Goal: Use online tool/utility: Use online tool/utility

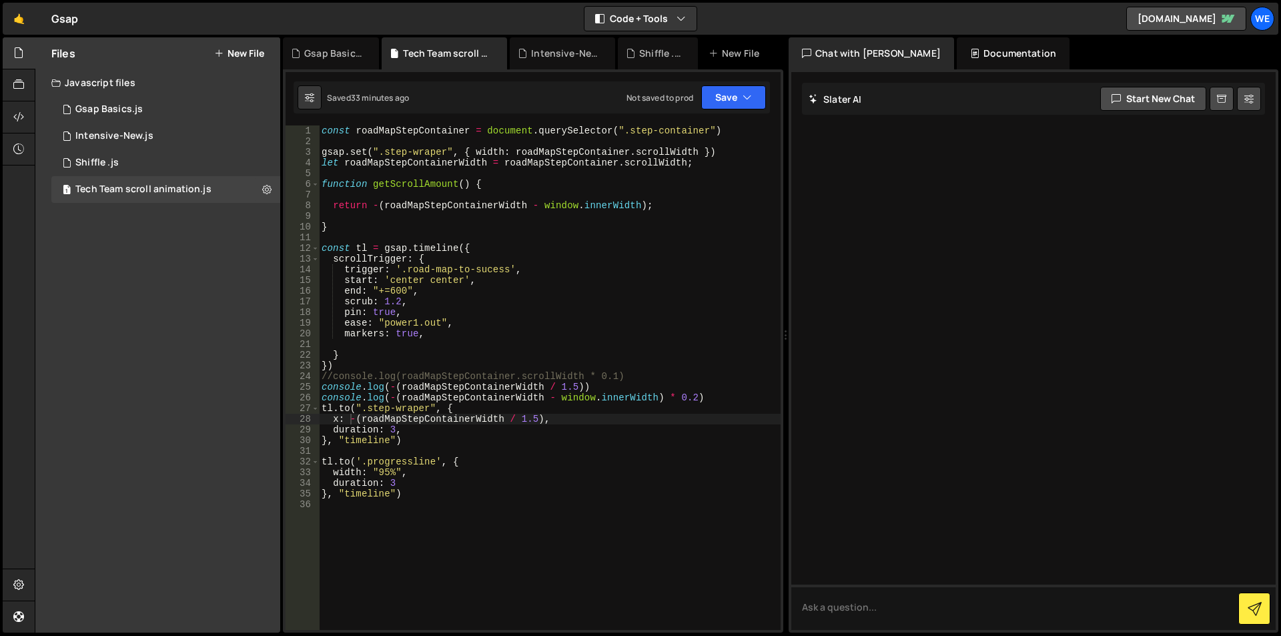
scroll to position [0, 15]
click at [733, 130] on div "const roadMapStepContainer = document . querySelector ( ".step-container" ) gsa…" at bounding box center [550, 388] width 462 height 526
type textarea "const roadMapStepContainer = document.querySelector(".step-container")"
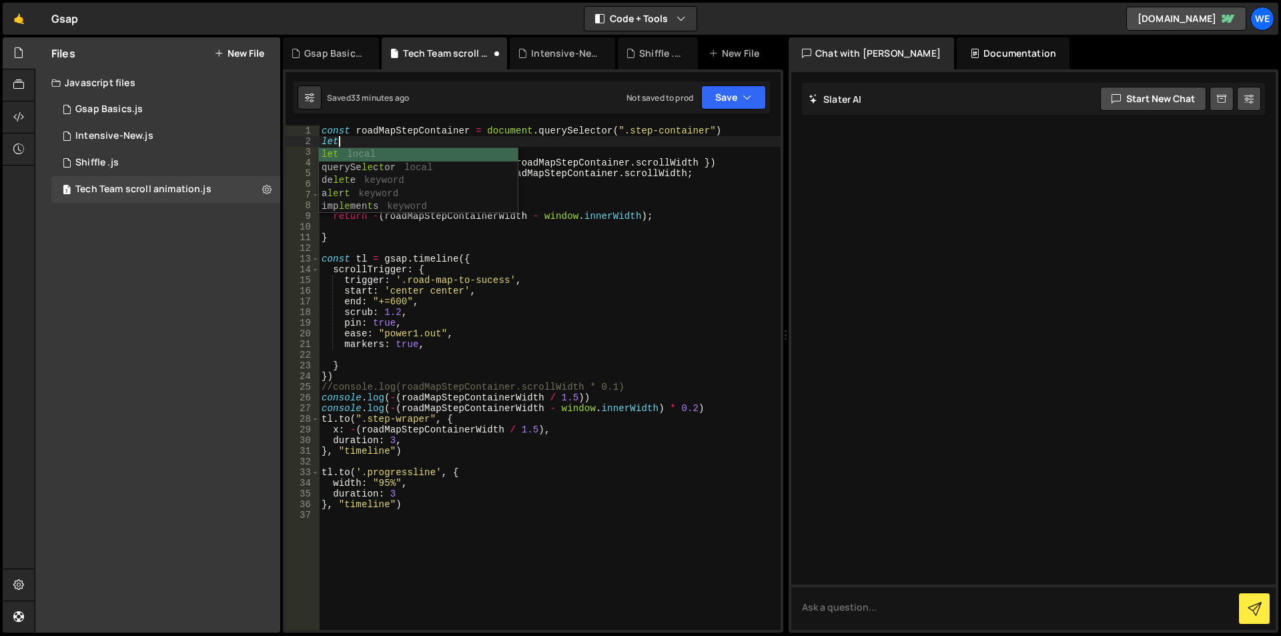
scroll to position [0, 1]
paste textarea "let mm = gsap.matchMedia();"
type textarea "const roadMapStepContainer = document.querySelector(".step-container")"
paste textarea "let mm = gsap.matchMedia();"
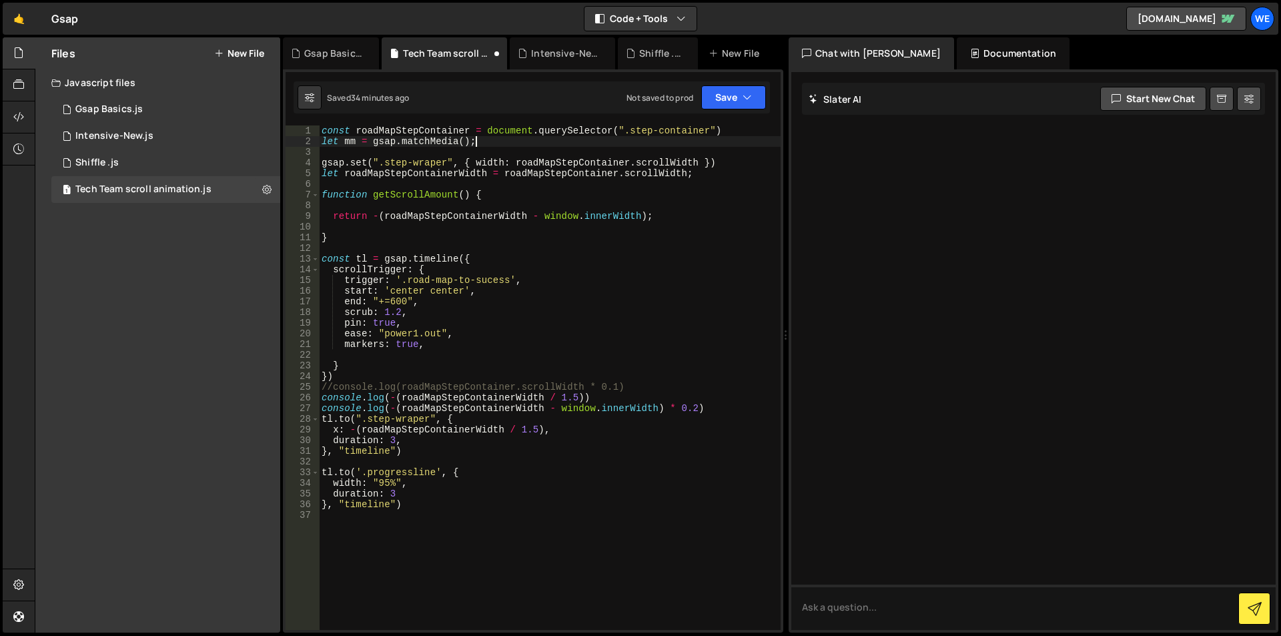
click at [348, 143] on div "const roadMapStepContainer = document . querySelector ( ".step-container" ) let…" at bounding box center [550, 388] width 462 height 526
click at [392, 195] on div "const roadMapStepContainer = document . querySelector ( ".step-container" ) let…" at bounding box center [550, 388] width 462 height 526
type textarea "function getScrollAmount() {"
click at [392, 195] on div "const roadMapStepContainer = document . querySelector ( ".step-container" ) let…" at bounding box center [550, 388] width 462 height 526
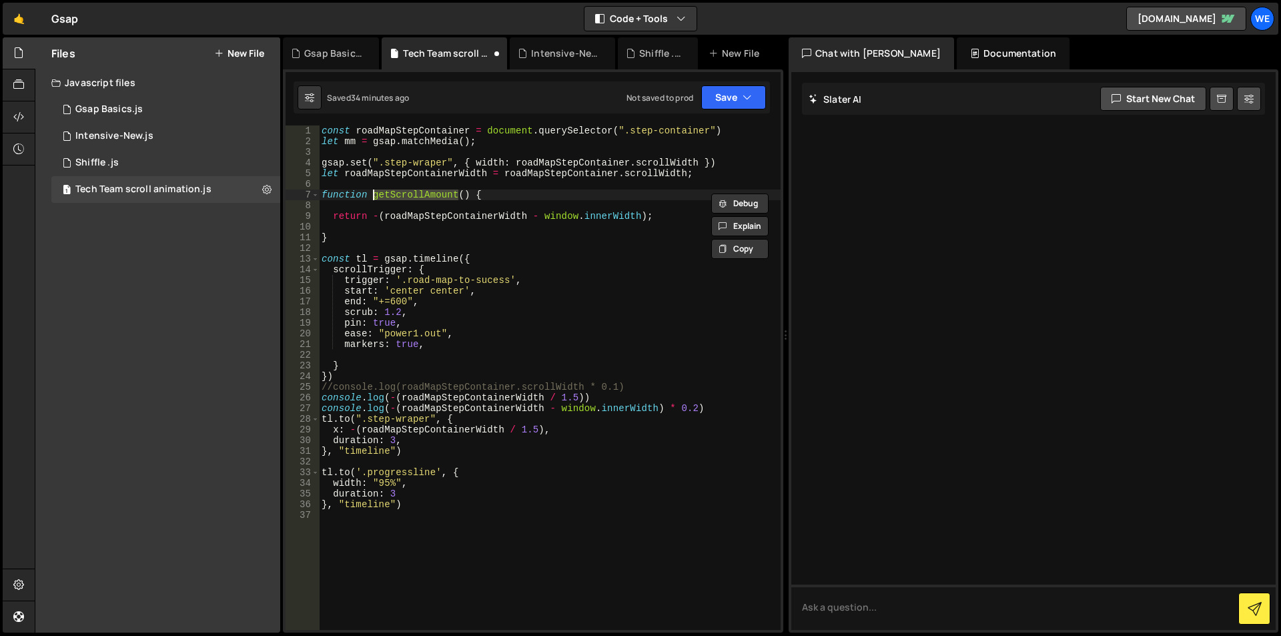
click at [377, 222] on div "const roadMapStepContainer = document . querySelector ( ".step-container" ) let…" at bounding box center [550, 388] width 462 height 526
click at [321, 193] on div "const roadMapStepContainer = document . querySelector ( ".step-container" ) let…" at bounding box center [550, 388] width 462 height 526
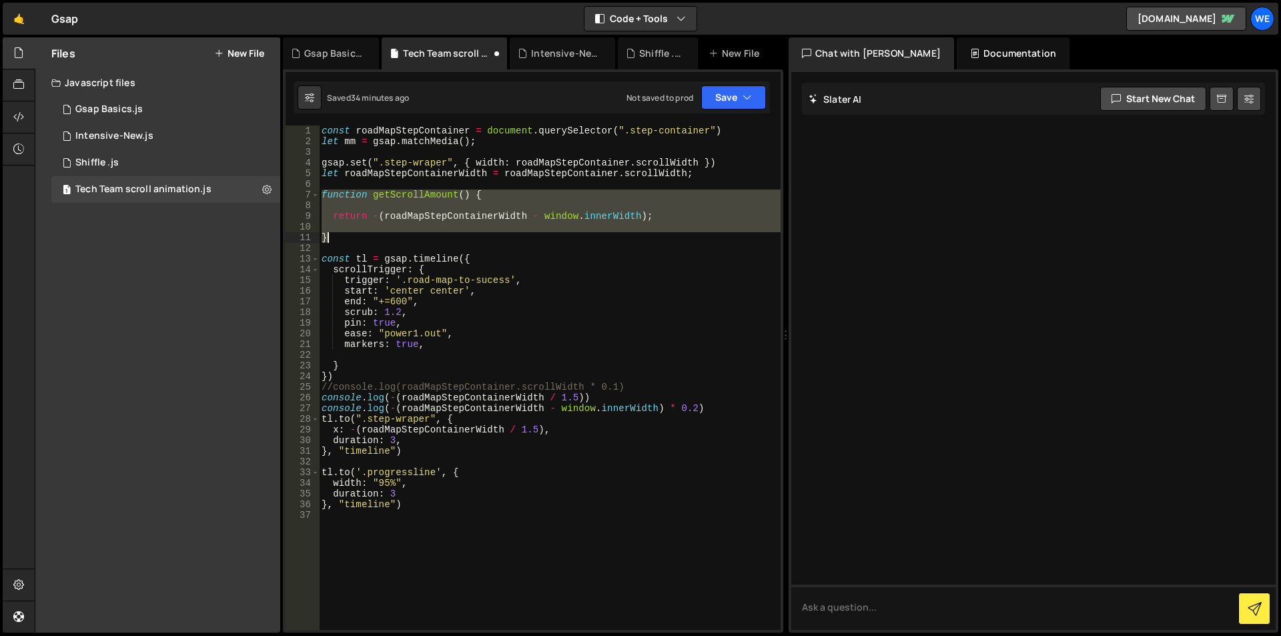
click at [336, 236] on div "const roadMapStepContainer = document . querySelector ( ".step-container" ) let…" at bounding box center [550, 388] width 462 height 526
type textarea "}"
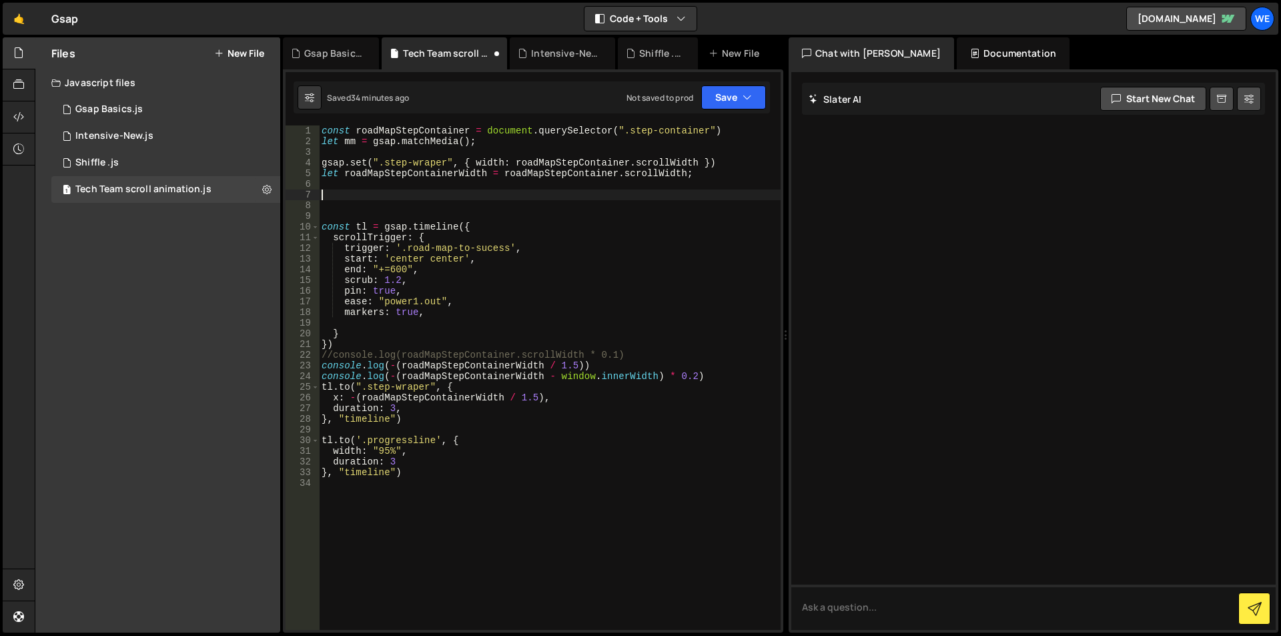
paste textarea "mm.add("(min-width: 800px)", () => {"
type textarea "mm.add("(min-width: 800px)", () => {})"
click at [527, 193] on div "const roadMapStepContainer = document . querySelector ( ".step-container" ) let…" at bounding box center [550, 388] width 462 height 526
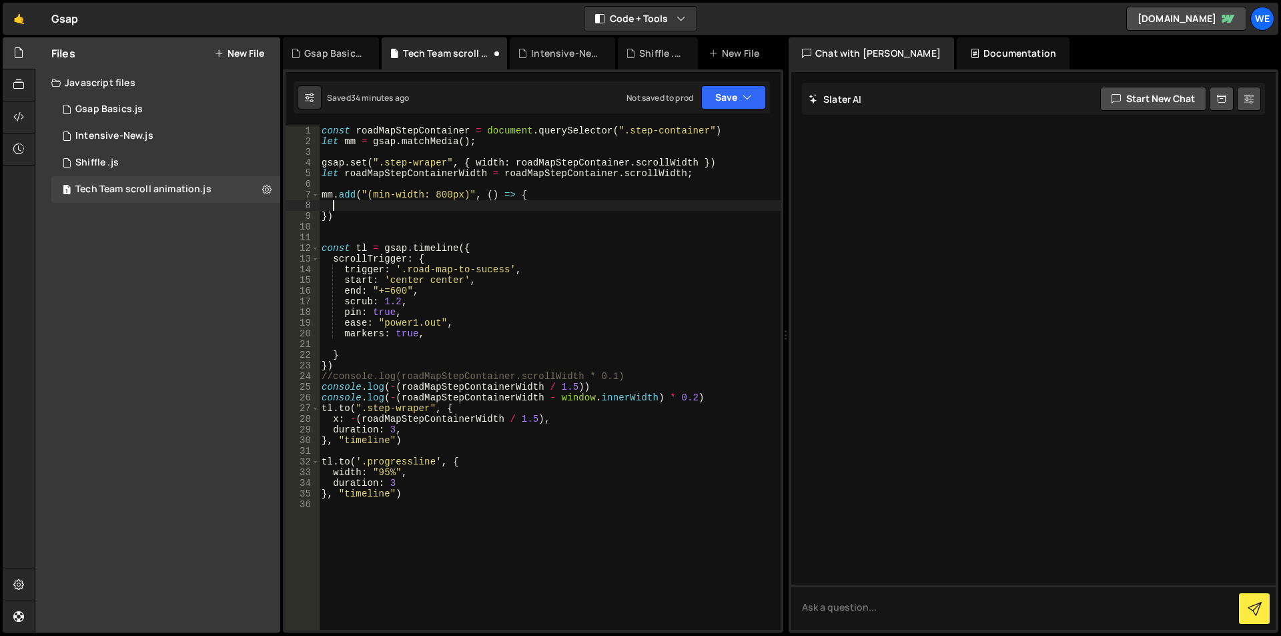
click at [320, 249] on div "const roadMapStepContainer = document . querySelector ( ".step-container" ) let…" at bounding box center [550, 388] width 462 height 526
click at [412, 498] on div "const roadMapStepContainer = document . querySelector ( ".step-container" ) let…" at bounding box center [550, 388] width 462 height 526
type textarea "duration: 3 }, "timeline")"
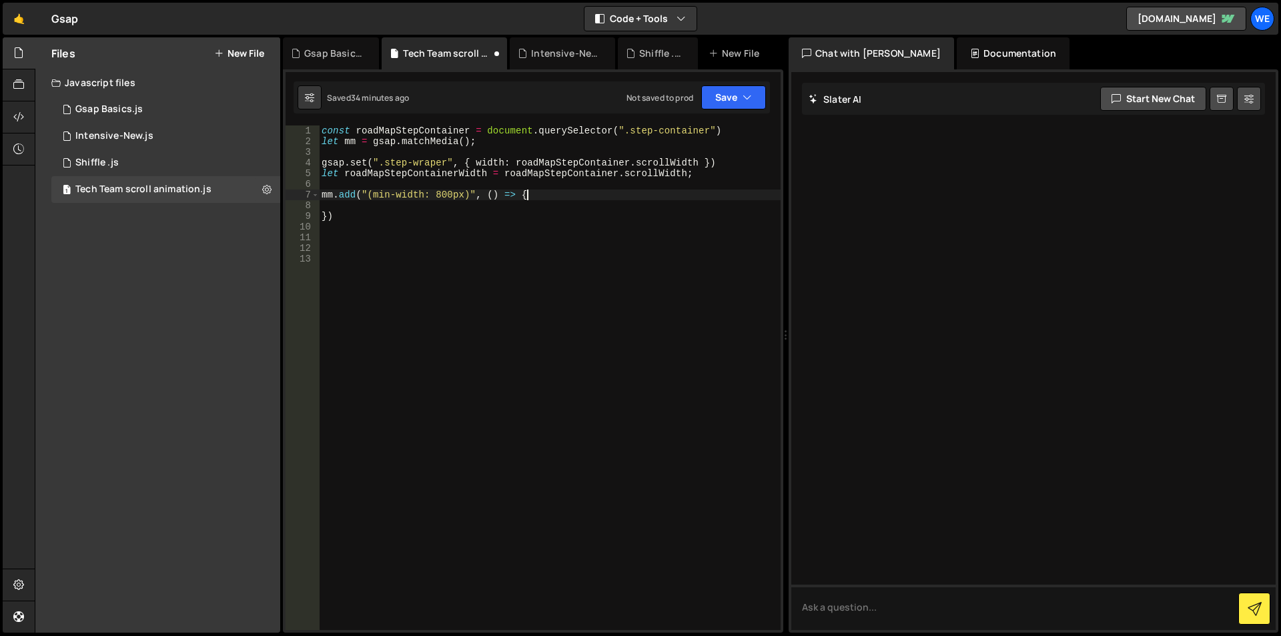
click at [538, 192] on div "const roadMapStepContainer = document . querySelector ( ".step-container" ) let…" at bounding box center [550, 388] width 462 height 526
type textarea "mm.add("(min-width: 800px)", () => {"
paste textarea "}, "timeline")"
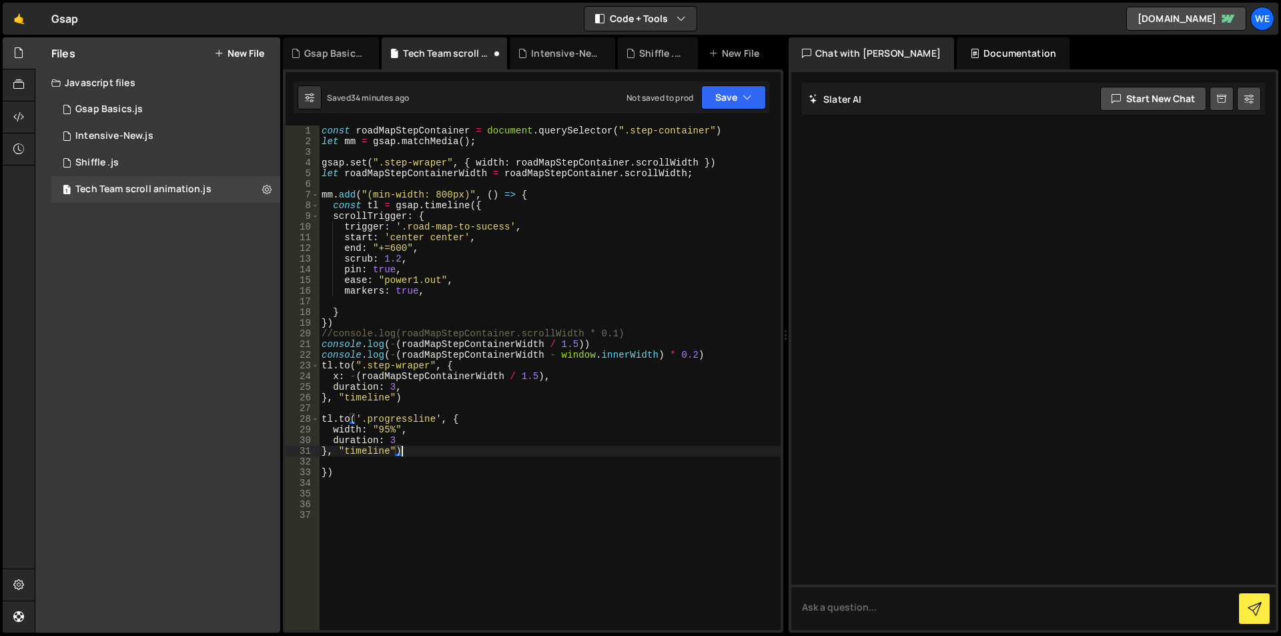
click at [452, 193] on div "const roadMapStepContainer = document . querySelector ( ".step-container" ) let…" at bounding box center [550, 388] width 462 height 526
click at [462, 446] on div "const roadMapStepContainer = document . querySelector ( ".step-container" ) let…" at bounding box center [550, 388] width 462 height 526
click at [407, 474] on div "const roadMapStepContainer = document . querySelector ( ".step-container" ) let…" at bounding box center [550, 388] width 462 height 526
type textarea "})"
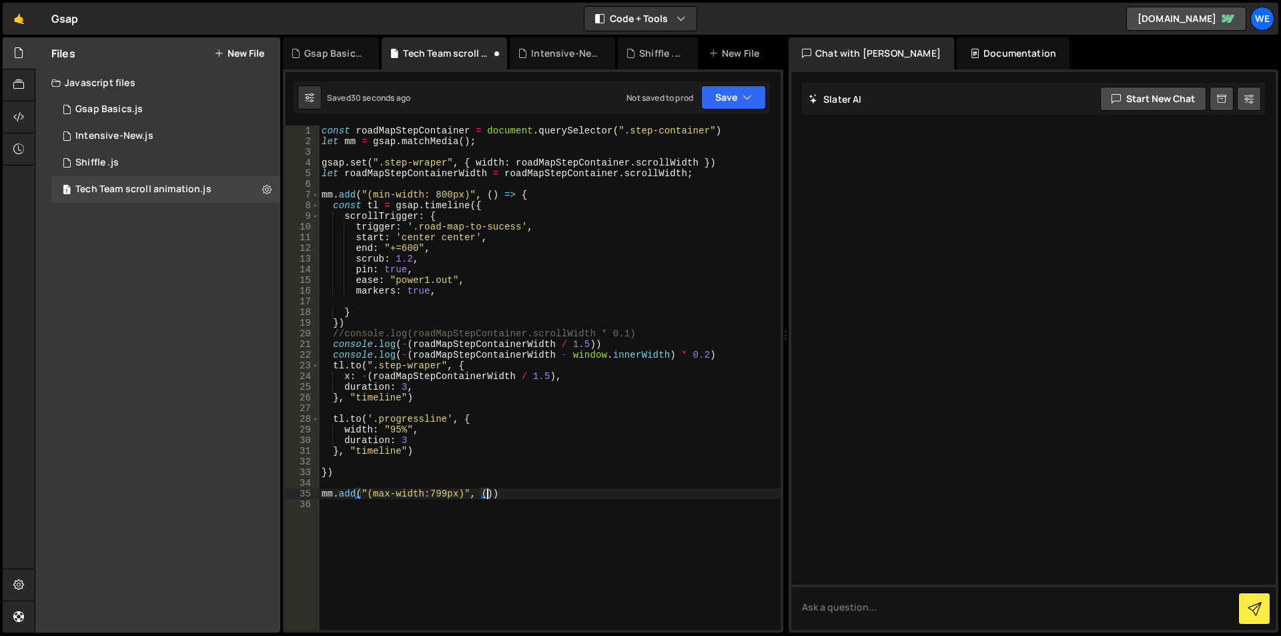
scroll to position [0, 11]
type textarea "mm.add("(max-width:799px)", ()=>{)"
type textarea "const tl = gsap.timeline({"
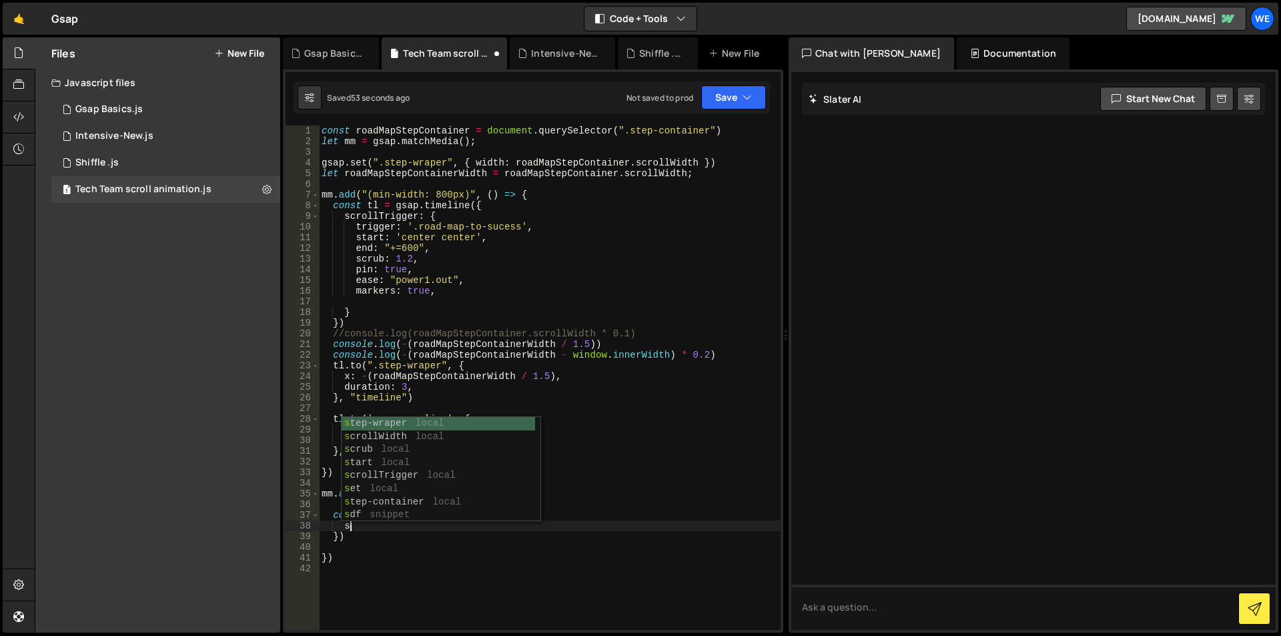
scroll to position [0, 1]
type textarea "sc"
click at [410, 548] on div "const roadMapStepContainer = document . querySelector ( ".step-container" ) let…" at bounding box center [550, 388] width 462 height 526
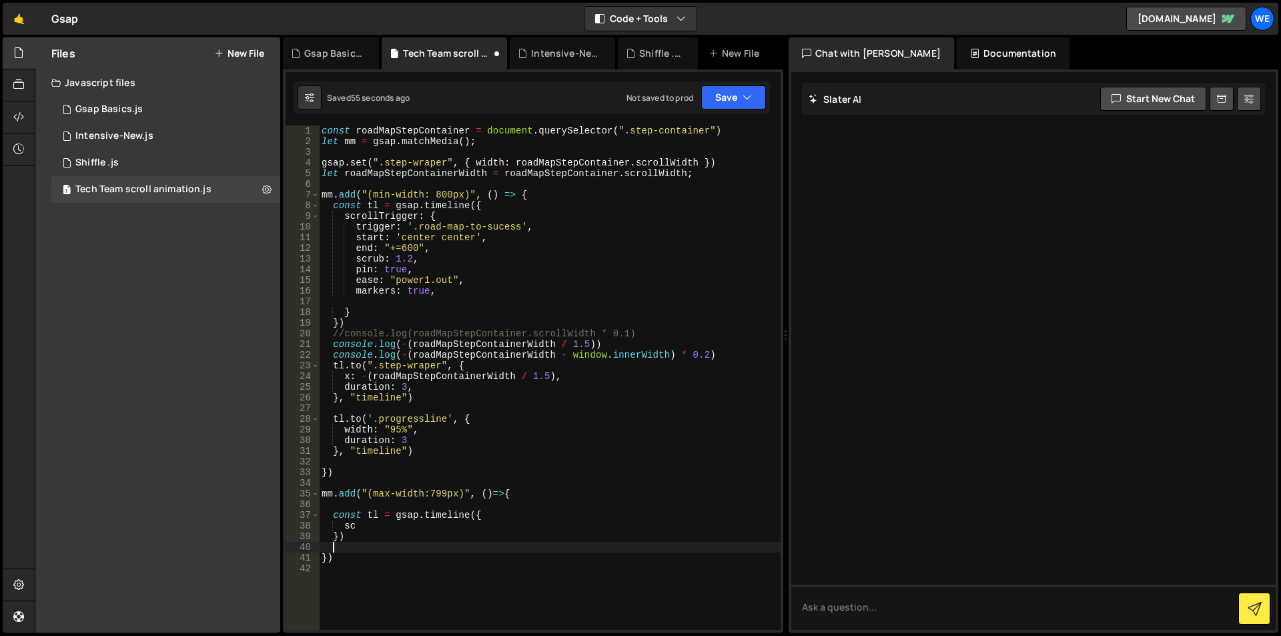
scroll to position [0, 0]
click at [344, 220] on div "const roadMapStepContainer = document . querySelector ( ".step-container" ) let…" at bounding box center [550, 388] width 462 height 526
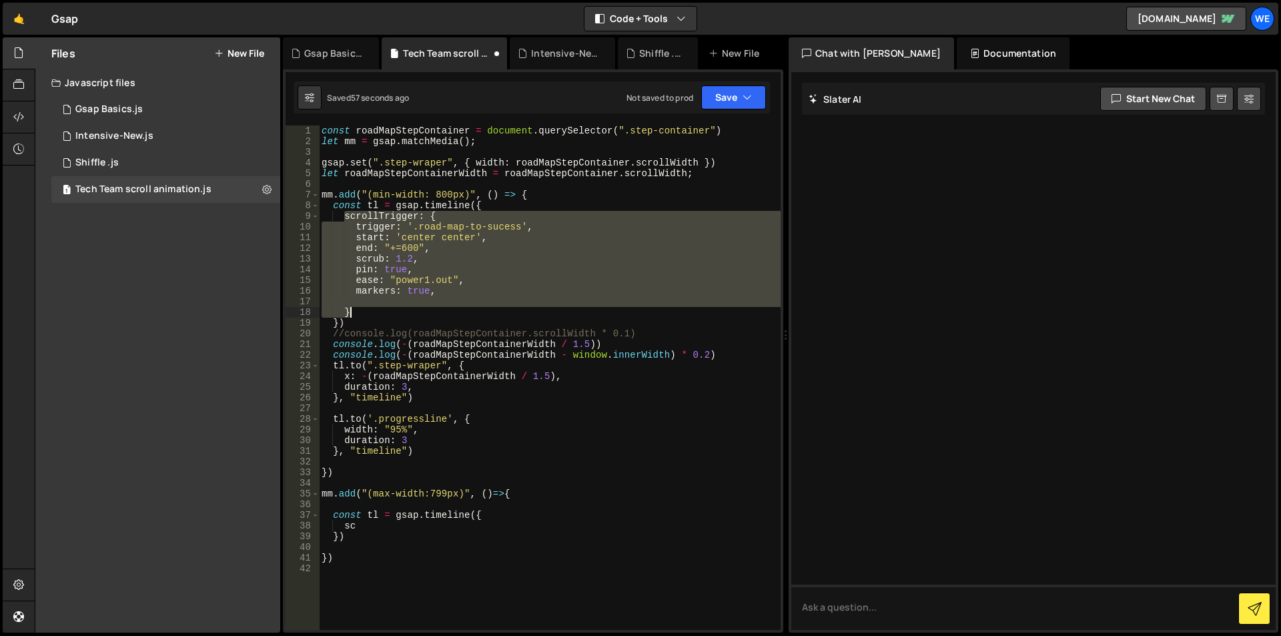
click at [363, 310] on div "const roadMapStepContainer = document . querySelector ( ".step-container" ) let…" at bounding box center [550, 388] width 462 height 526
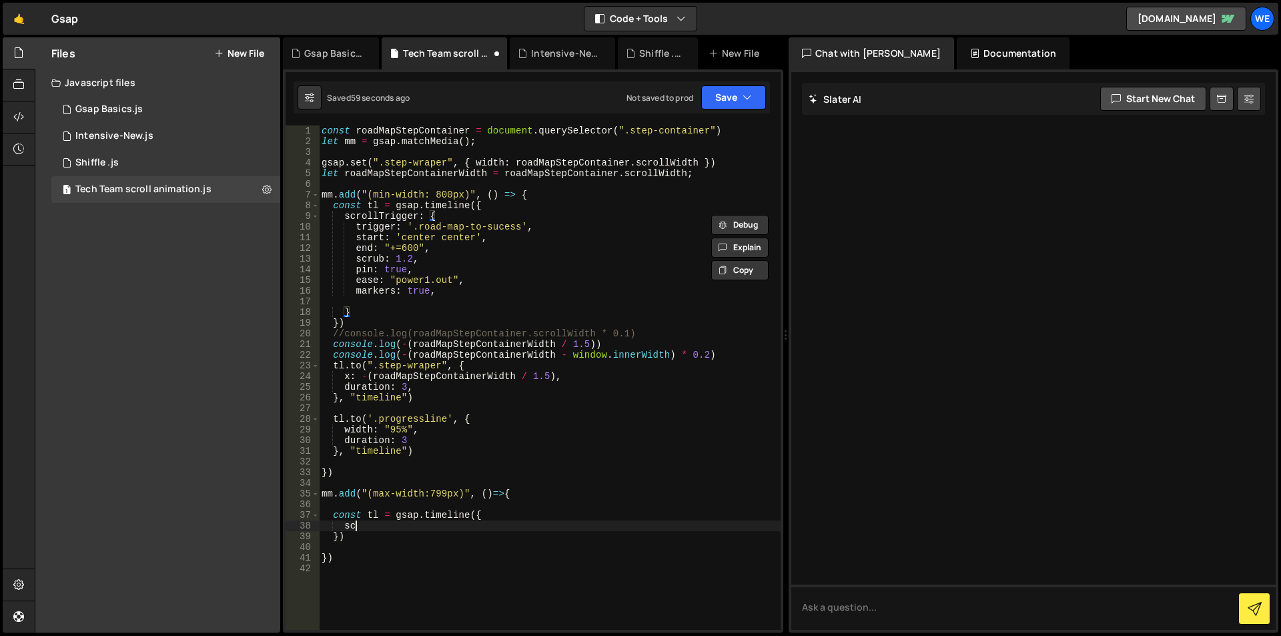
click at [360, 523] on div "const roadMapStepContainer = document . querySelector ( ".step-container" ) let…" at bounding box center [550, 388] width 462 height 526
click at [343, 524] on div "const roadMapStepContainer = document . querySelector ( ".step-container" ) let…" at bounding box center [550, 388] width 462 height 526
paste textarea "}"
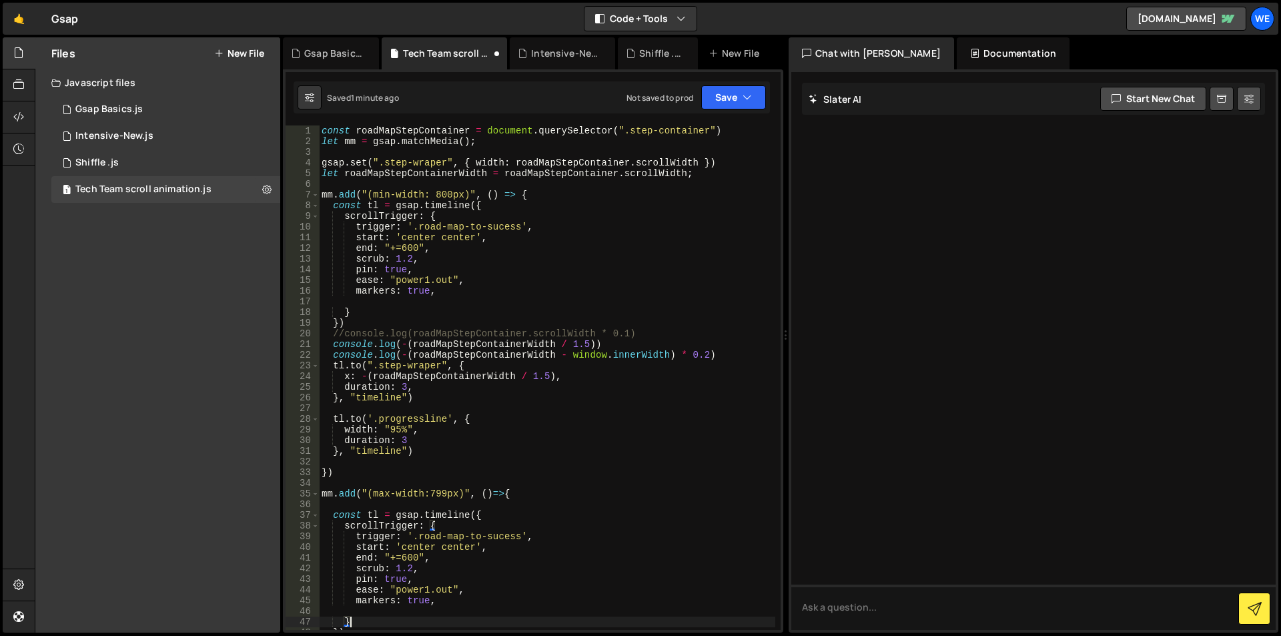
scroll to position [80, 0]
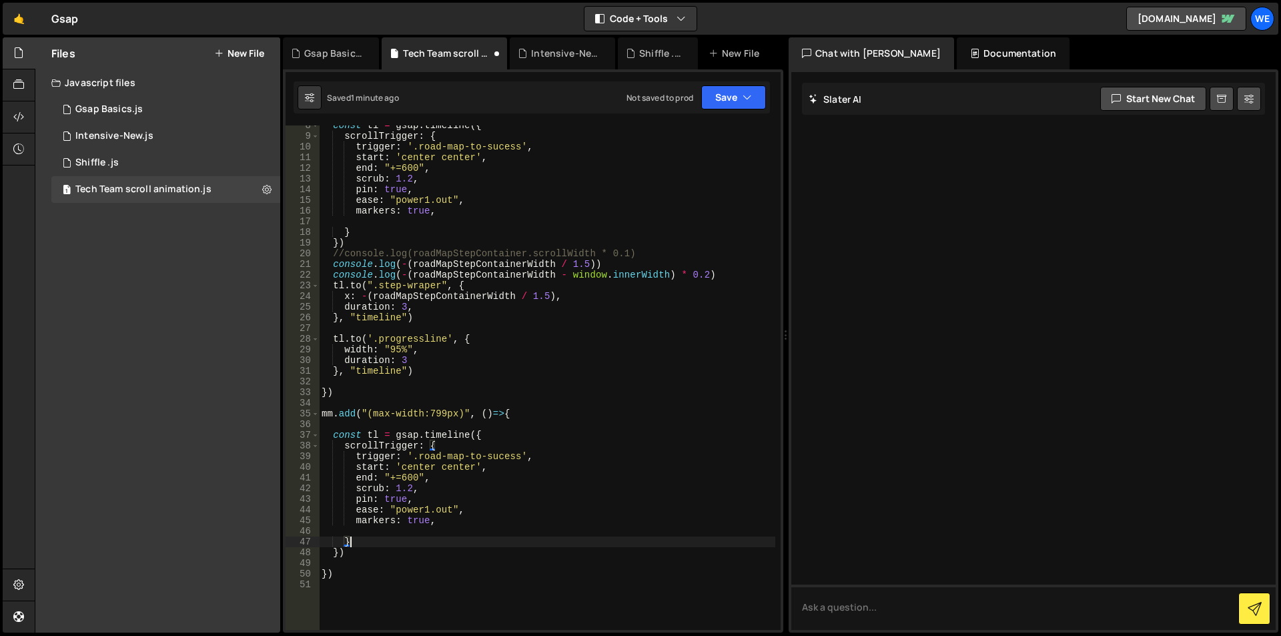
click at [395, 498] on div "const tl = gsap . timeline ({ scrollTrigger : { trigger : '.road-map-to-sucess'…" at bounding box center [547, 383] width 456 height 526
type textarea "pin: "","
click at [137, 139] on div "Intensive-New.js" at bounding box center [114, 136] width 78 height 12
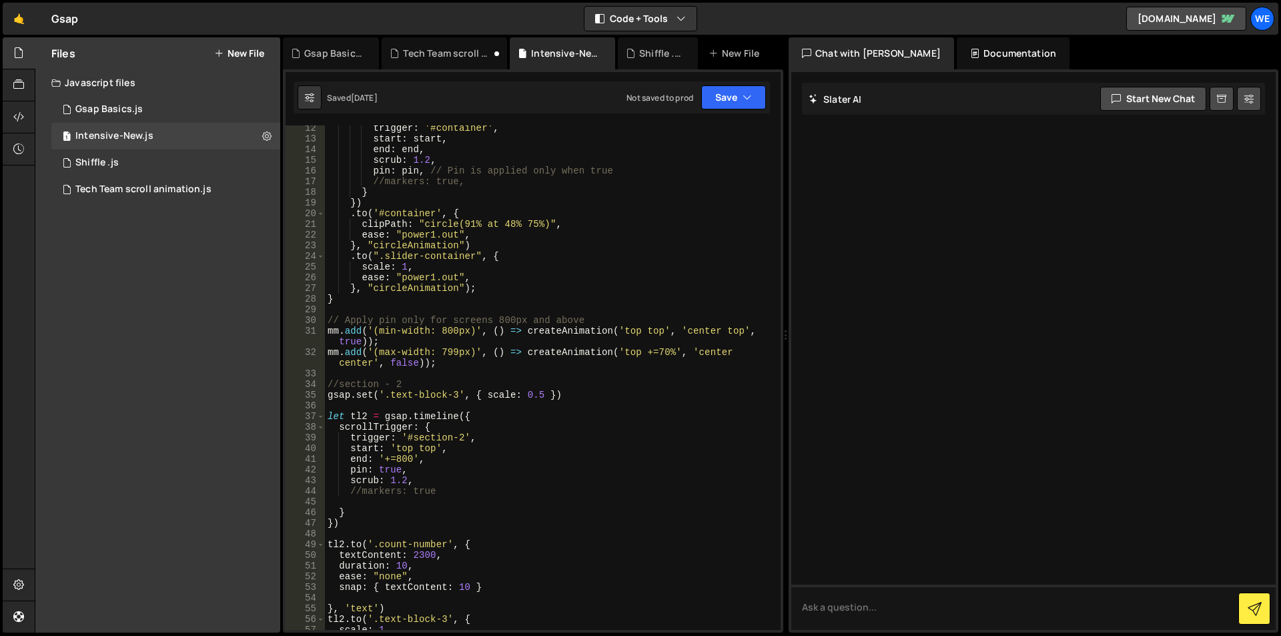
click at [359, 468] on div "trigger : '#container' , start : start , end : end , scrub : 1.2 , pin : pin , …" at bounding box center [550, 386] width 450 height 526
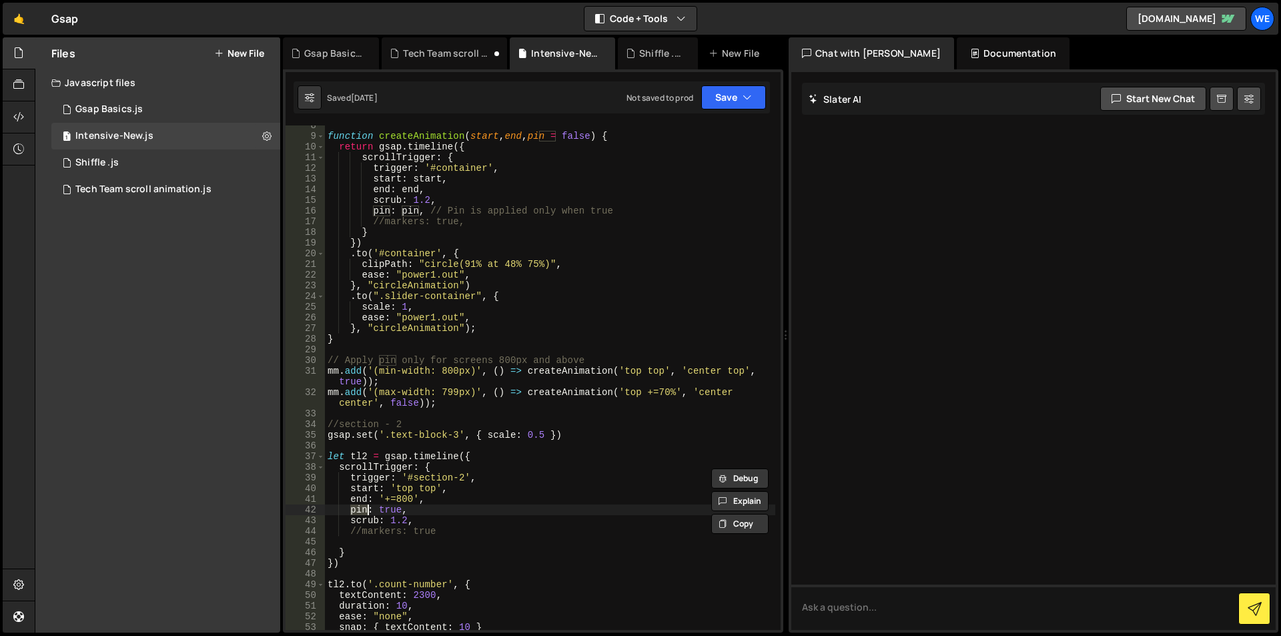
scroll to position [0, 0]
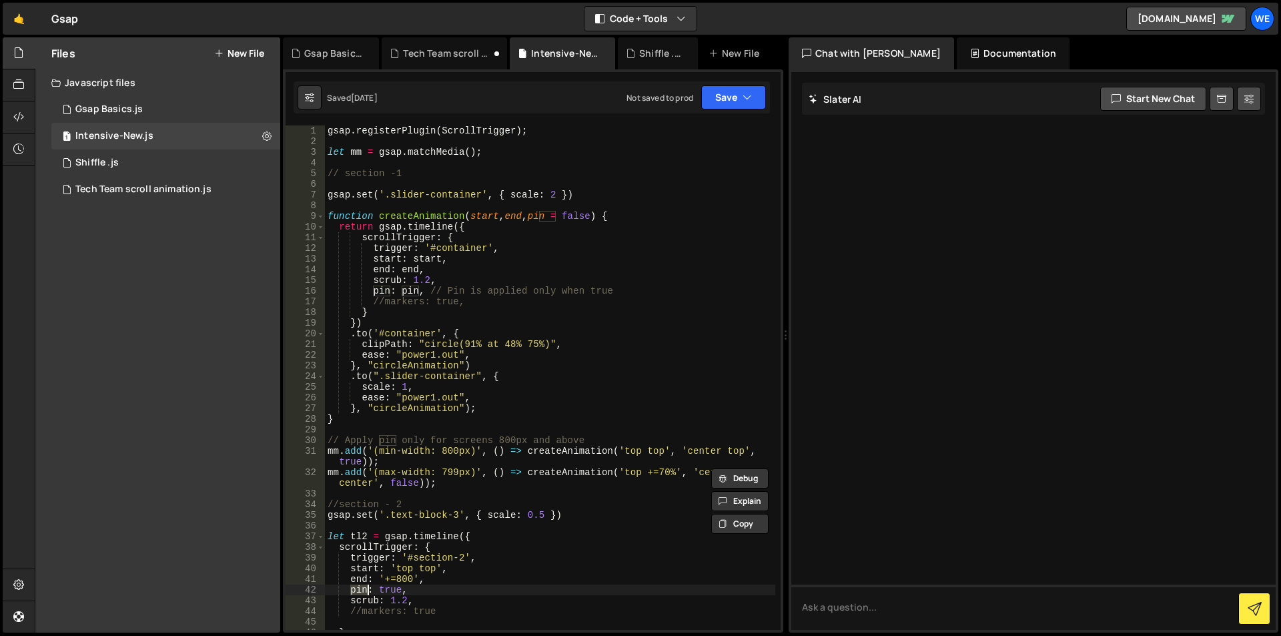
click at [409, 291] on div "gsap . registerPlugin ( ScrollTrigger ) ; let mm = gsap . matchMedia ( ) ; // s…" at bounding box center [550, 388] width 450 height 526
type textarea "pin: pin, // Pin is applied only when true"
click at [409, 291] on div "gsap . registerPlugin ( ScrollTrigger ) ; let mm = gsap . matchMedia ( ) ; // s…" at bounding box center [550, 388] width 450 height 526
click at [412, 293] on div "gsap . registerPlugin ( ScrollTrigger ) ; let mm = gsap . matchMedia ( ) ; // s…" at bounding box center [550, 388] width 450 height 526
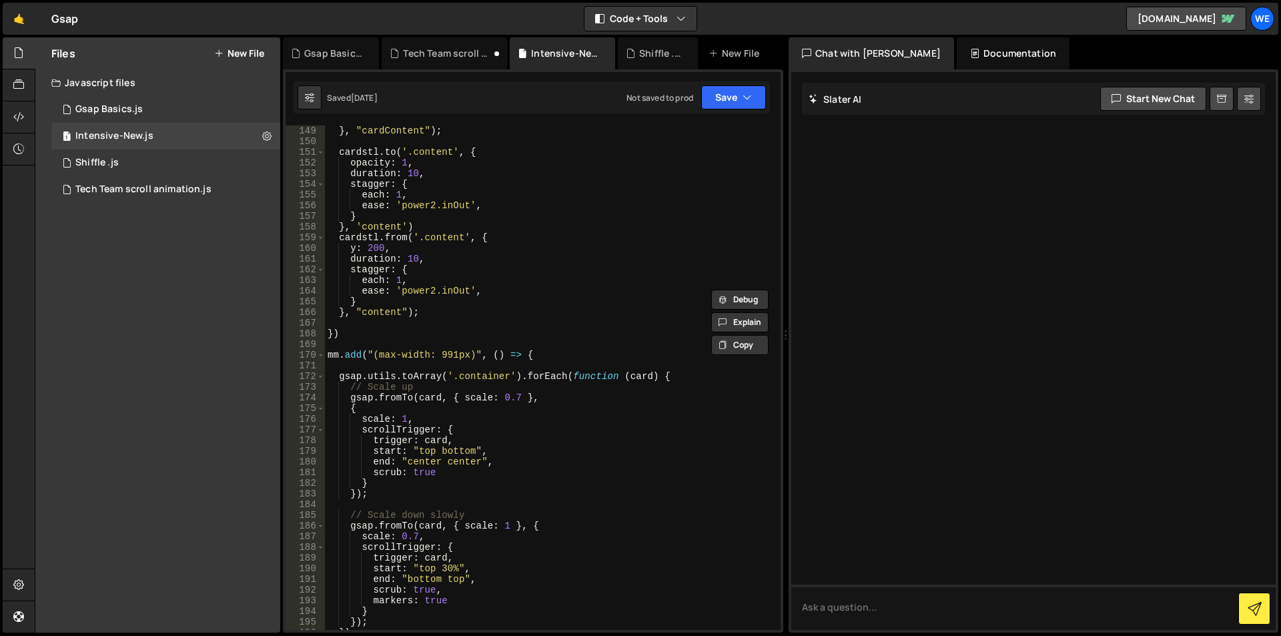
scroll to position [1481, 0]
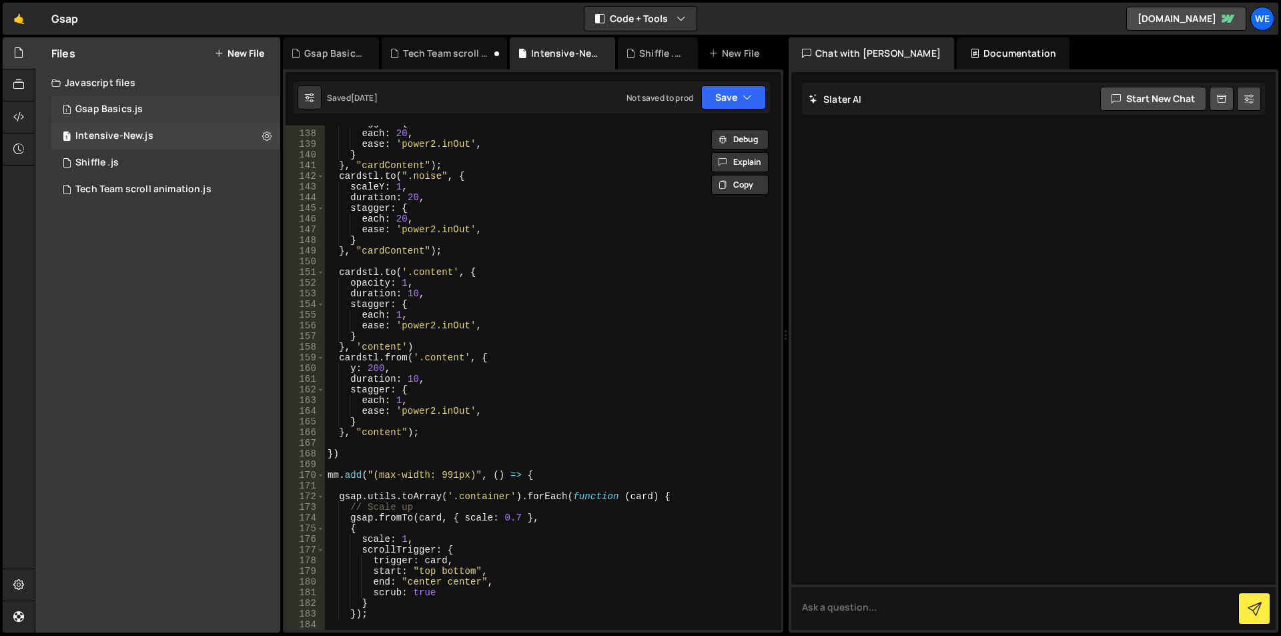
click at [121, 108] on div "Gsap Basics.js" at bounding box center [108, 109] width 67 height 12
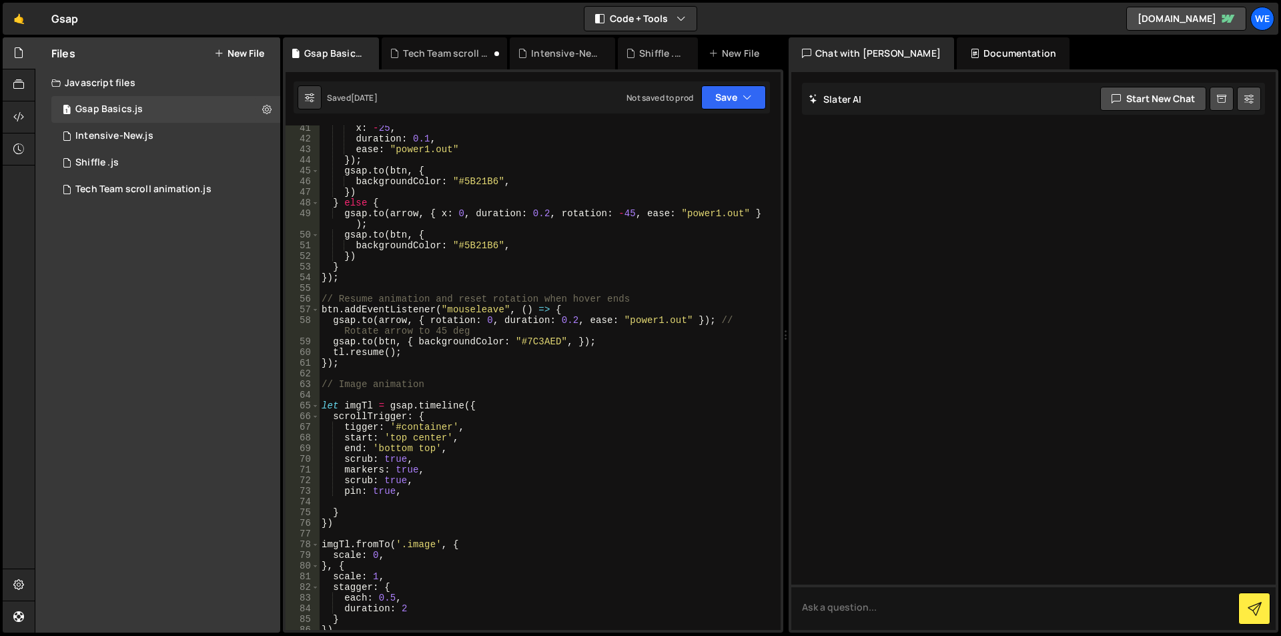
scroll to position [480, 0]
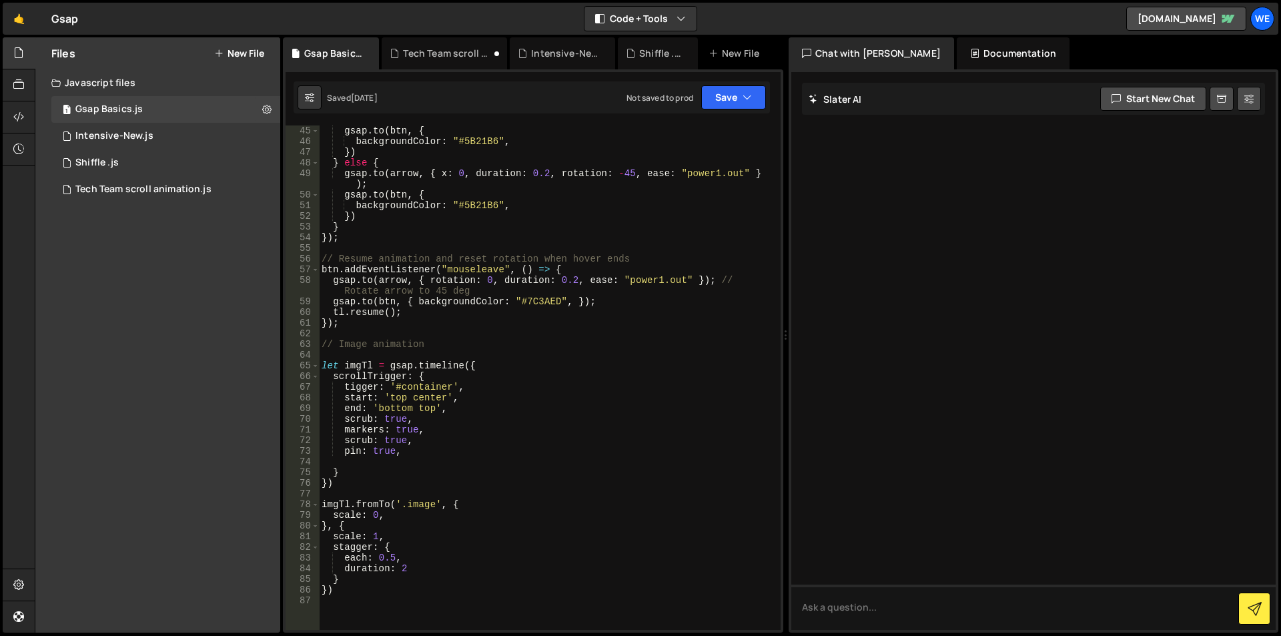
type textarea "pin: true,"
click at [354, 452] on div "gsap . to ( btn , { backgroundColor : "#5B21B6" , }) } else { gsap . to ( arrow…" at bounding box center [547, 388] width 456 height 526
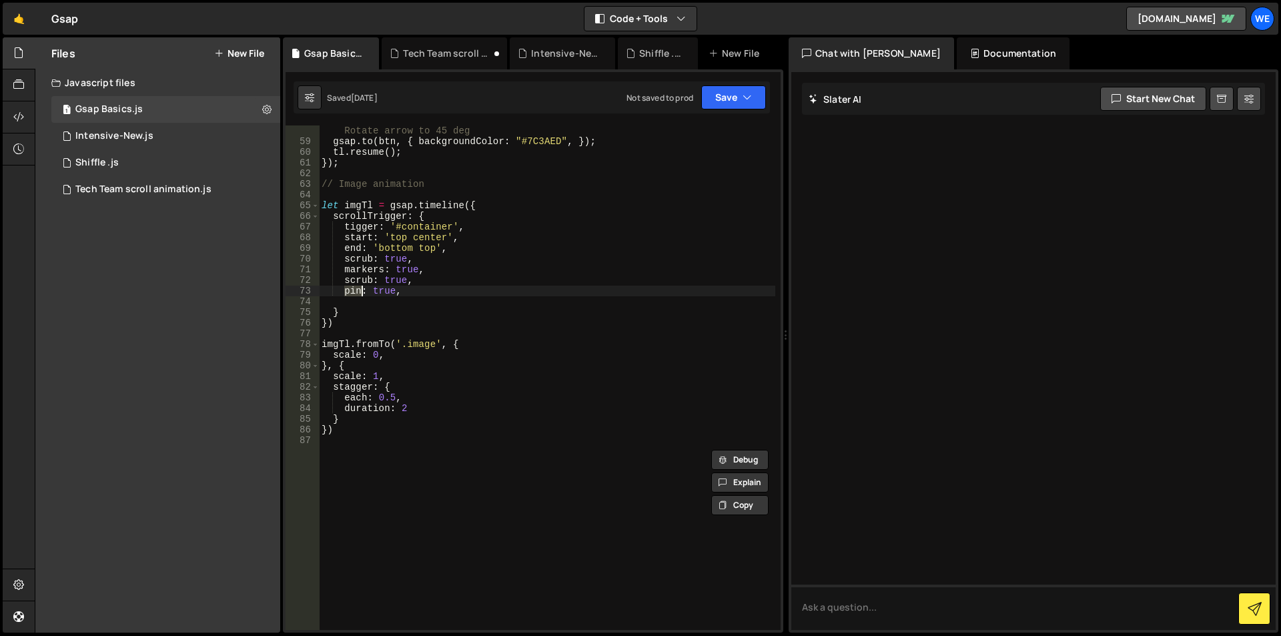
scroll to position [560, 0]
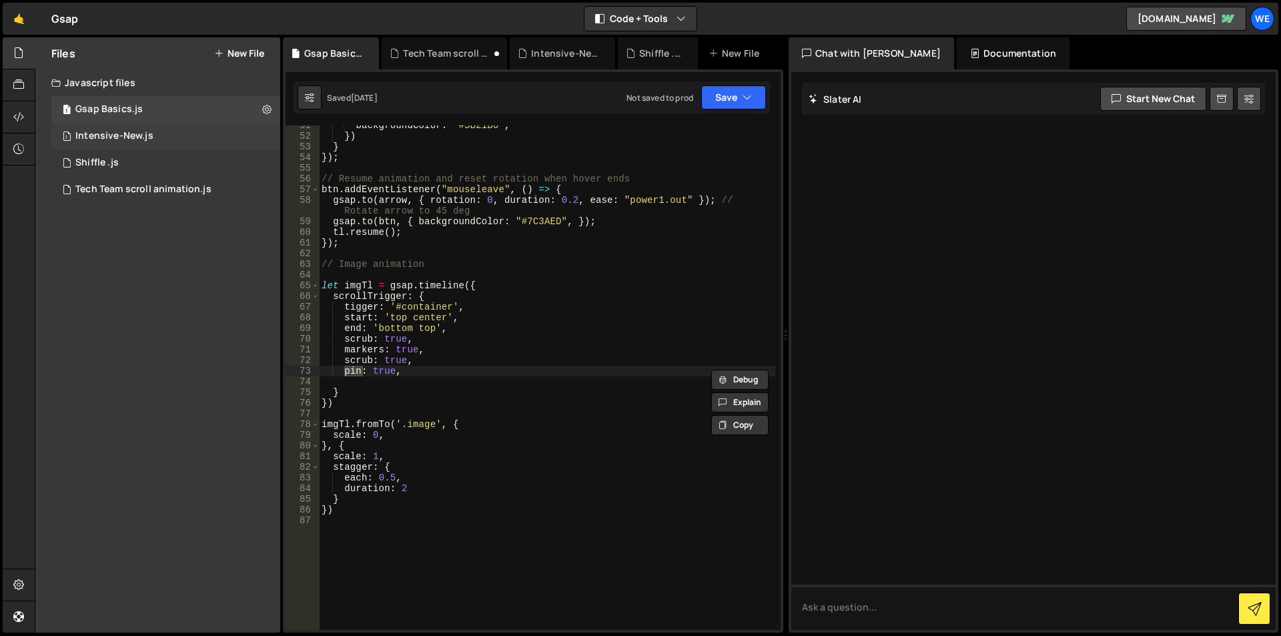
click at [112, 139] on div "Intensive-New.js" at bounding box center [114, 136] width 78 height 12
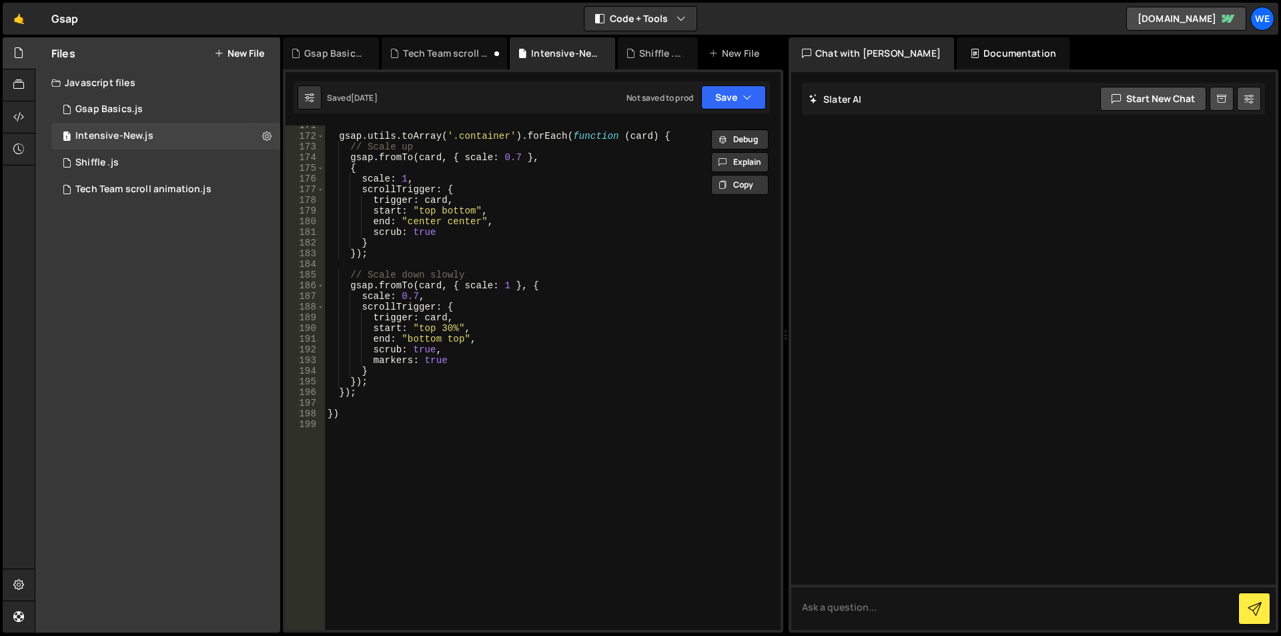
scroll to position [1721, 0]
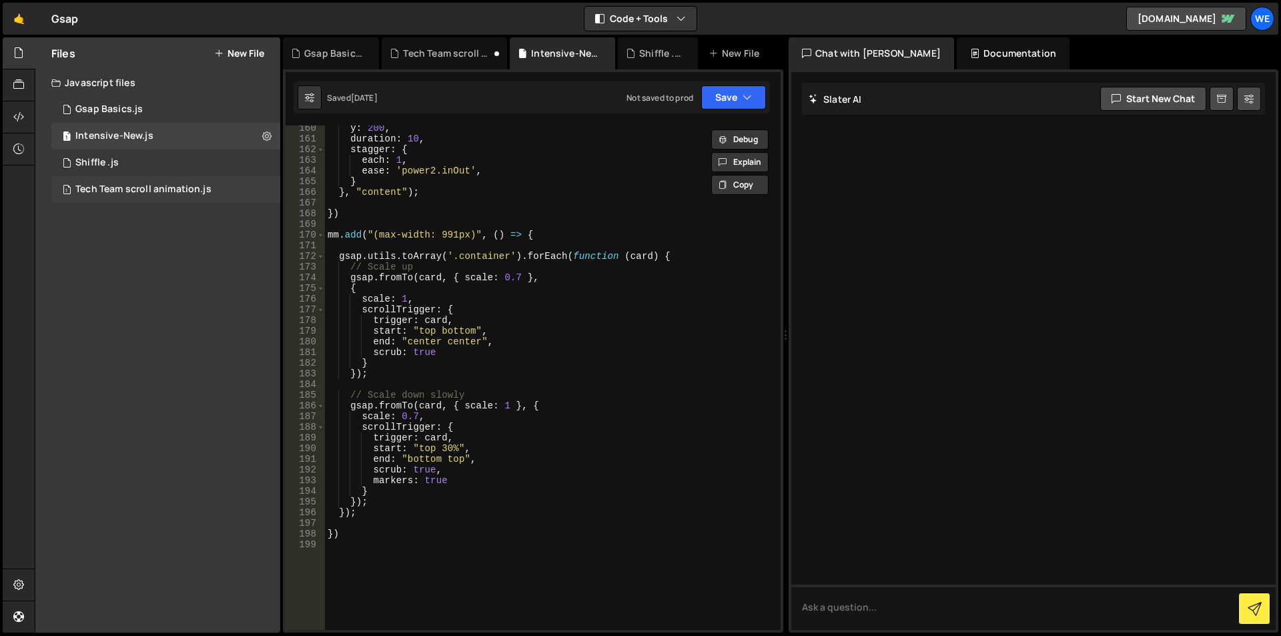
click at [185, 190] on div "Tech Team scroll animation.js" at bounding box center [143, 189] width 136 height 12
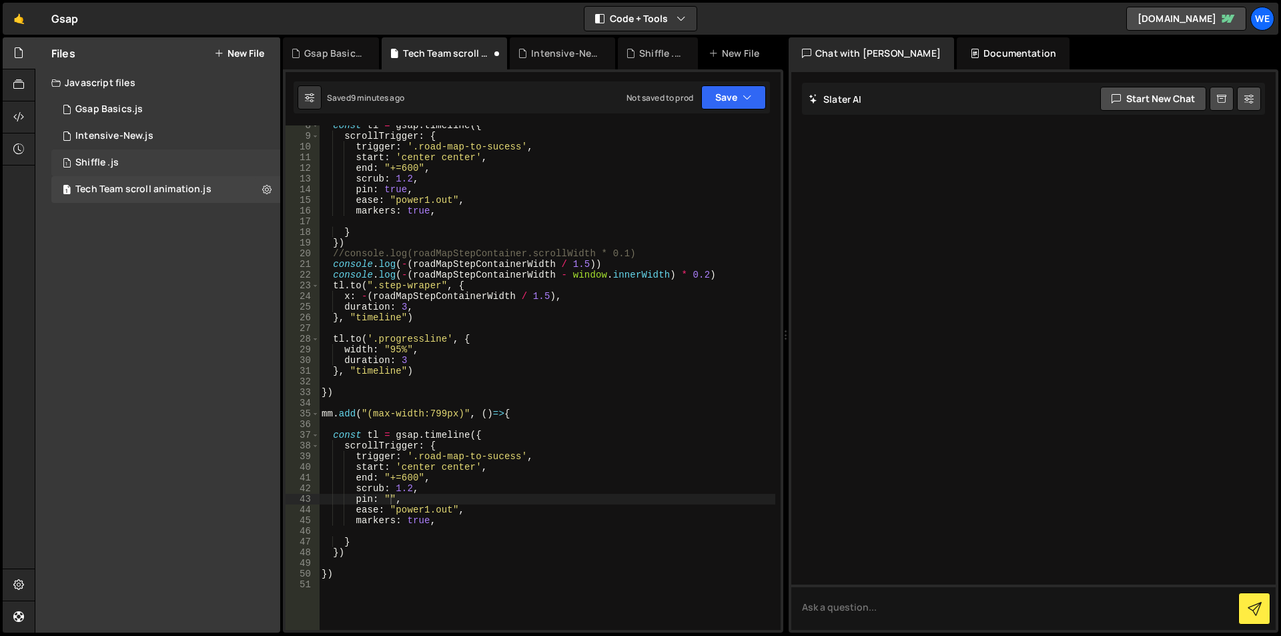
click at [188, 159] on div "1 Shiffle .js 0" at bounding box center [165, 162] width 229 height 27
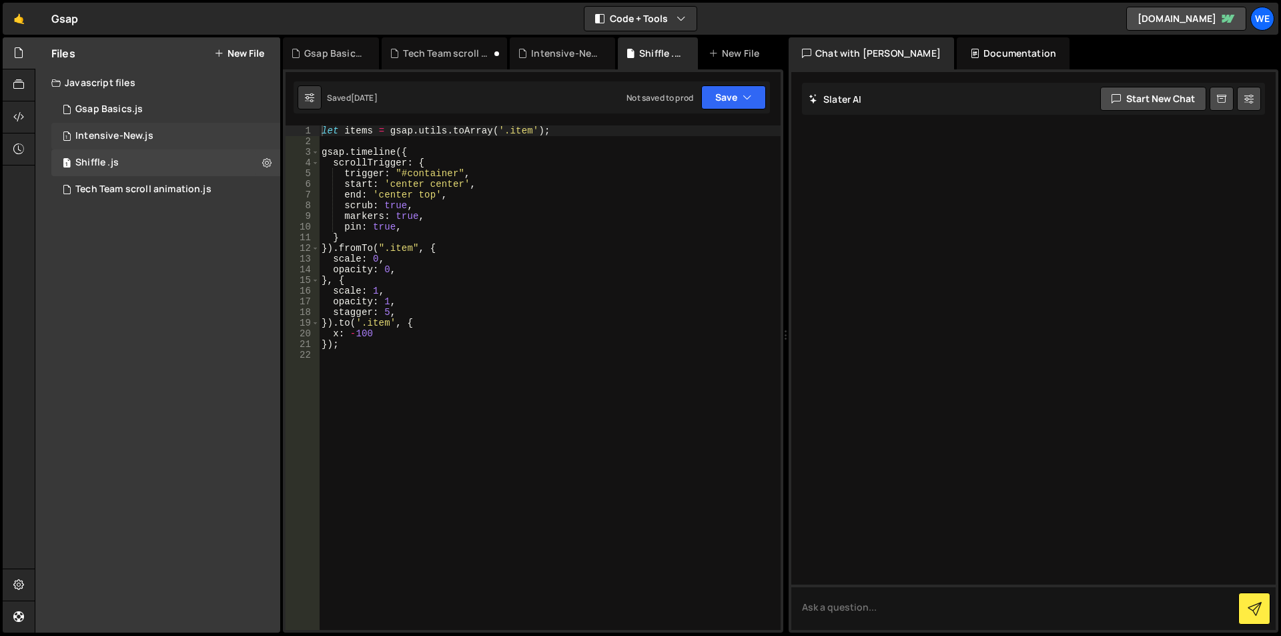
click at [190, 134] on div "1 Intensive-New.js 0" at bounding box center [165, 136] width 229 height 27
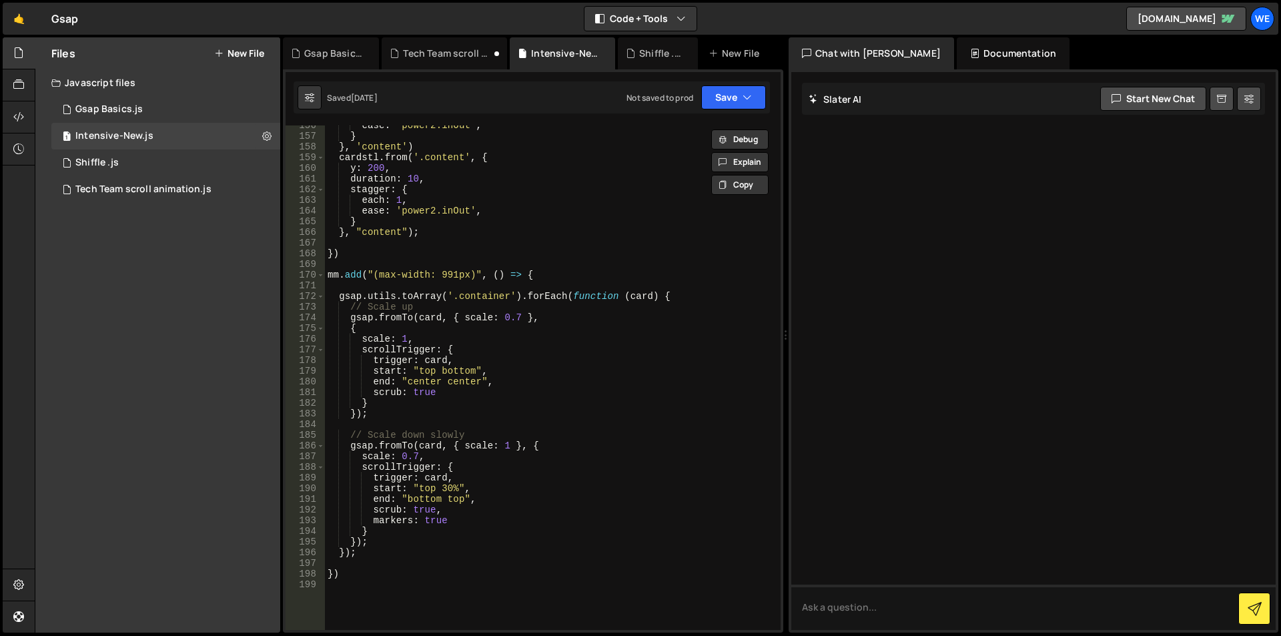
scroll to position [1681, 0]
click at [188, 187] on div "Tech Team scroll animation.js" at bounding box center [143, 189] width 136 height 12
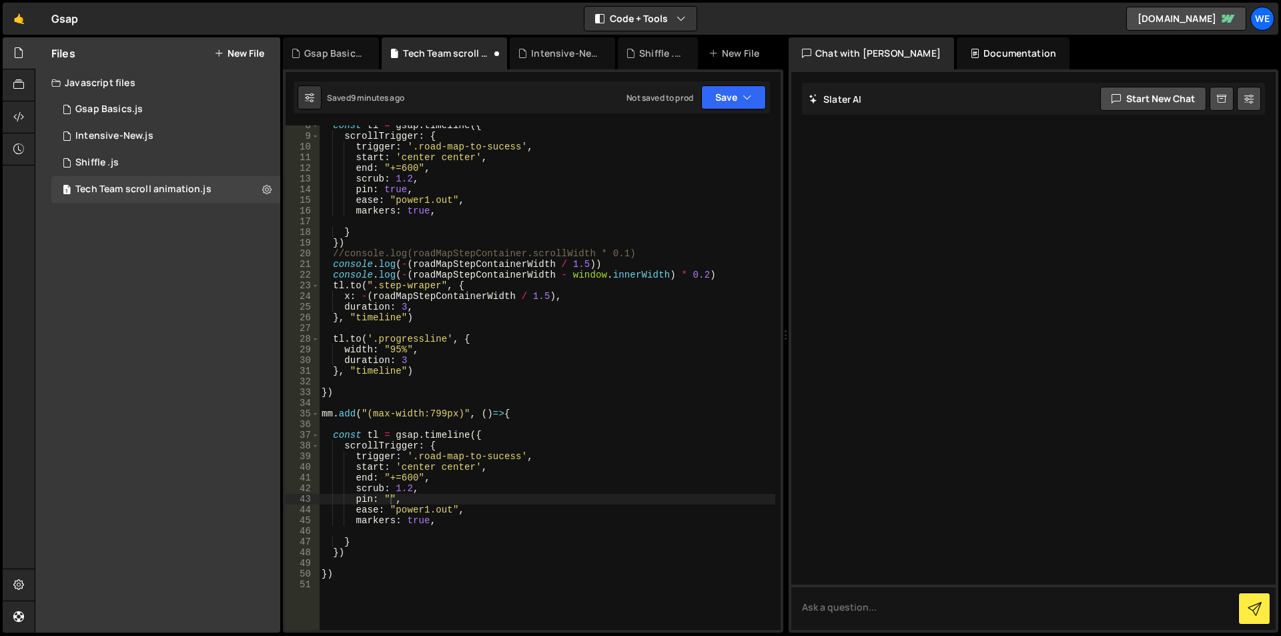
click at [417, 468] on div "const tl = gsap . timeline ({ scrollTrigger : { trigger : '.road-map-to-sucess'…" at bounding box center [547, 383] width 456 height 526
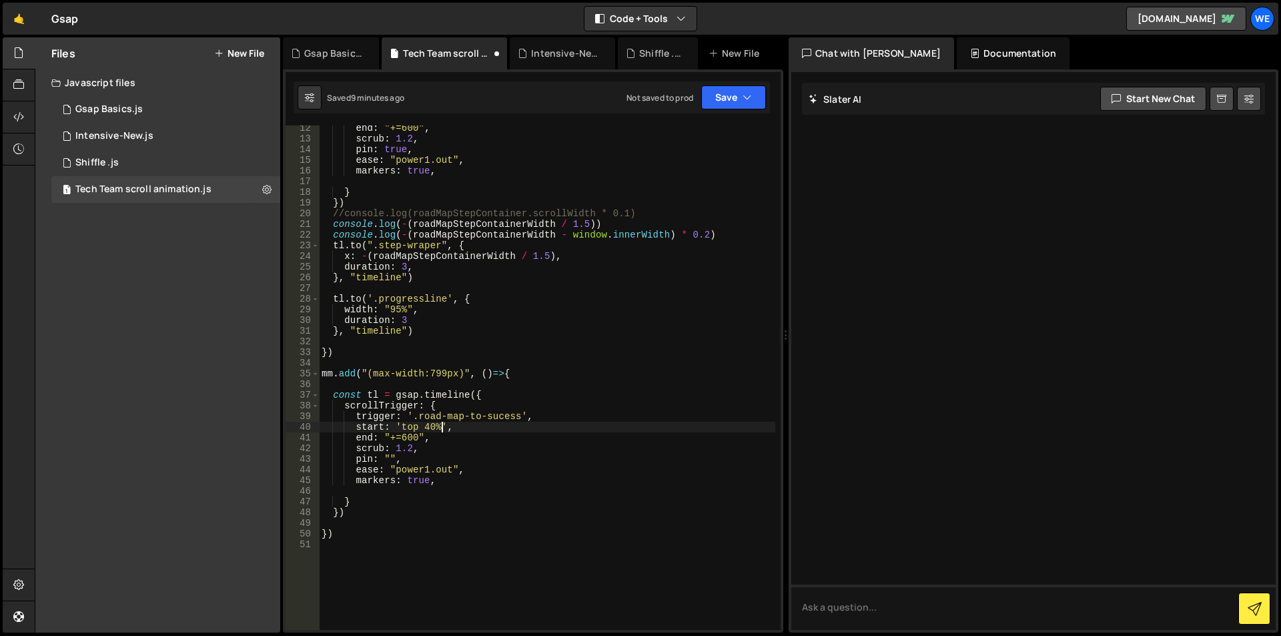
scroll to position [120, 0]
click at [416, 436] on div "end : "+=600" , scrub : 1.2 , pin : true , ease : "power1.out" , markers : true…" at bounding box center [547, 386] width 456 height 526
click at [418, 436] on div "end : "+=600" , scrub : 1.2 , pin : true , ease : "power1.out" , markers : true…" at bounding box center [547, 386] width 456 height 526
click at [402, 438] on div "end : "+=600" , scrub : 1.2 , pin : true , ease : "power1.out" , markers : true…" at bounding box center [547, 386] width 456 height 526
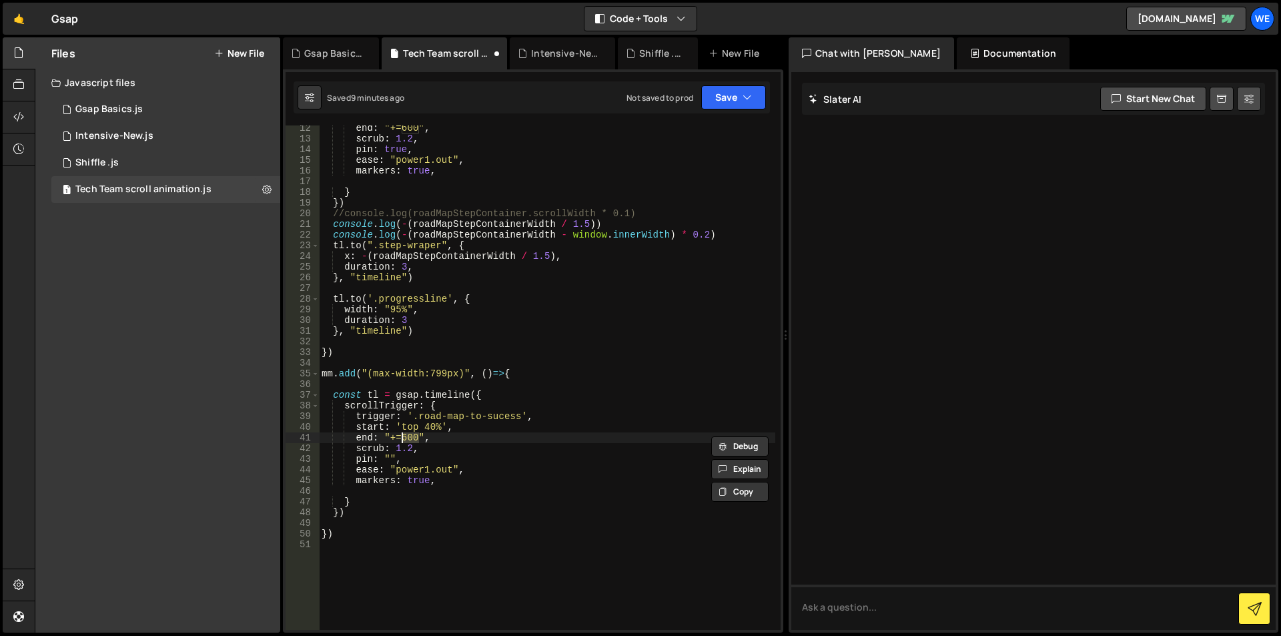
scroll to position [0, 6]
click at [438, 511] on div "end : "+=600" , scrub : 1.2 , pin : true , ease : "power1.out" , markers : true…" at bounding box center [547, 386] width 456 height 526
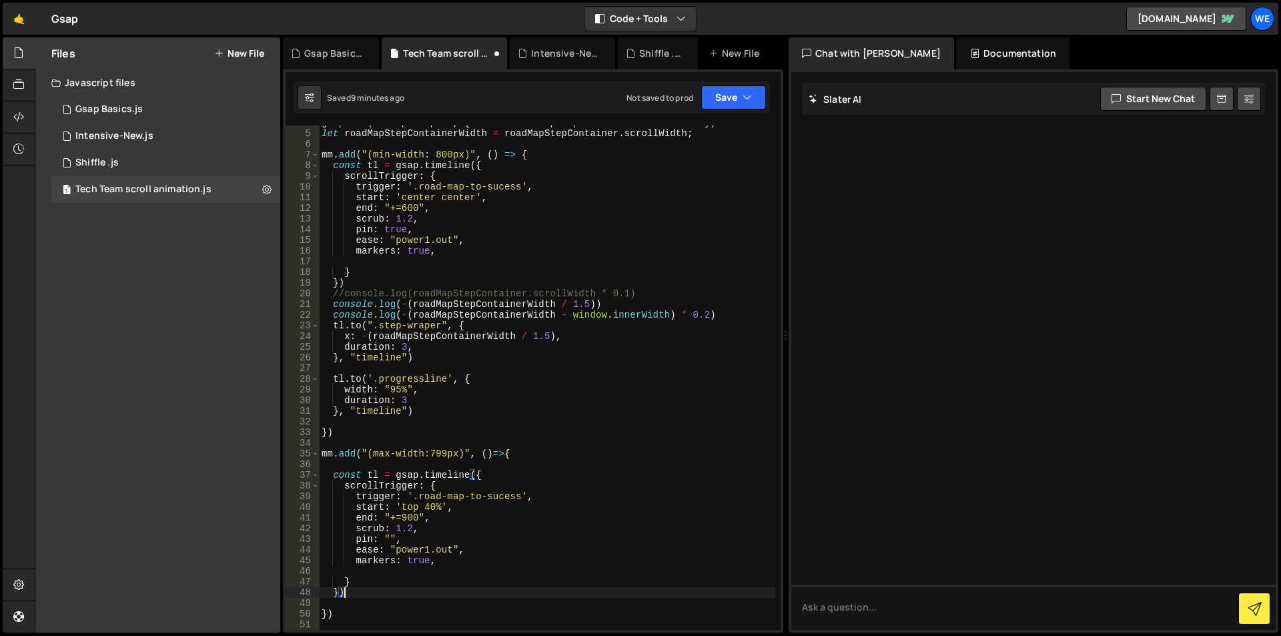
scroll to position [0, 0]
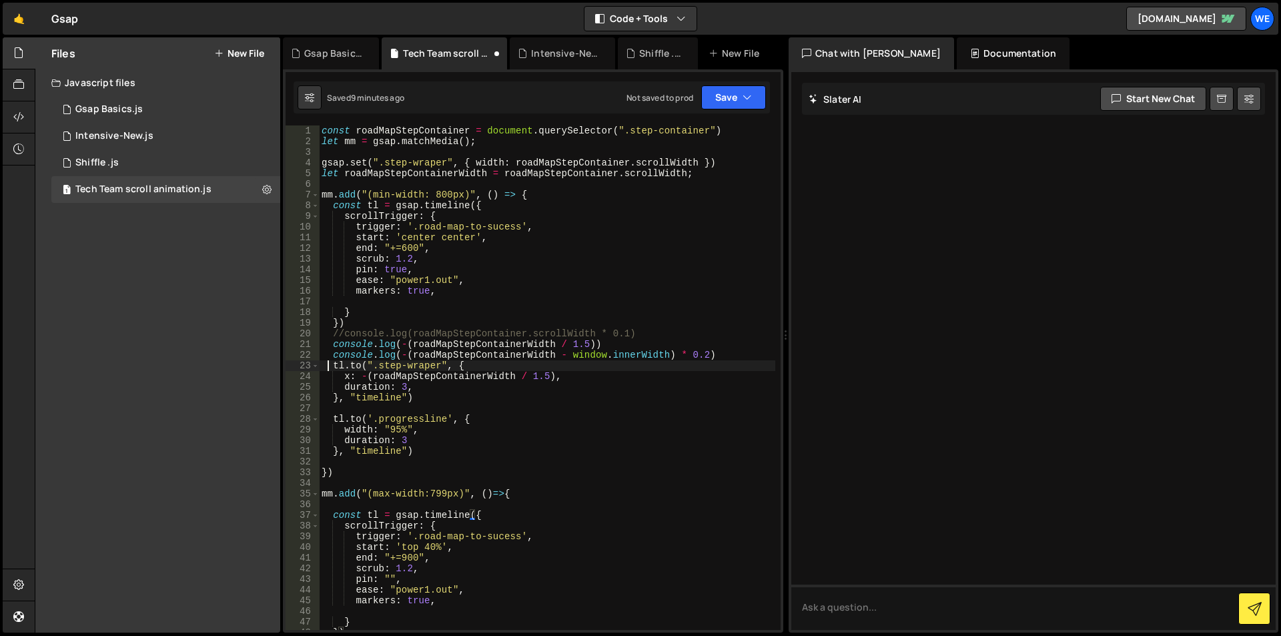
click at [329, 368] on div "const roadMapStepContainer = document . querySelector ( ".step-container" ) let…" at bounding box center [547, 388] width 456 height 526
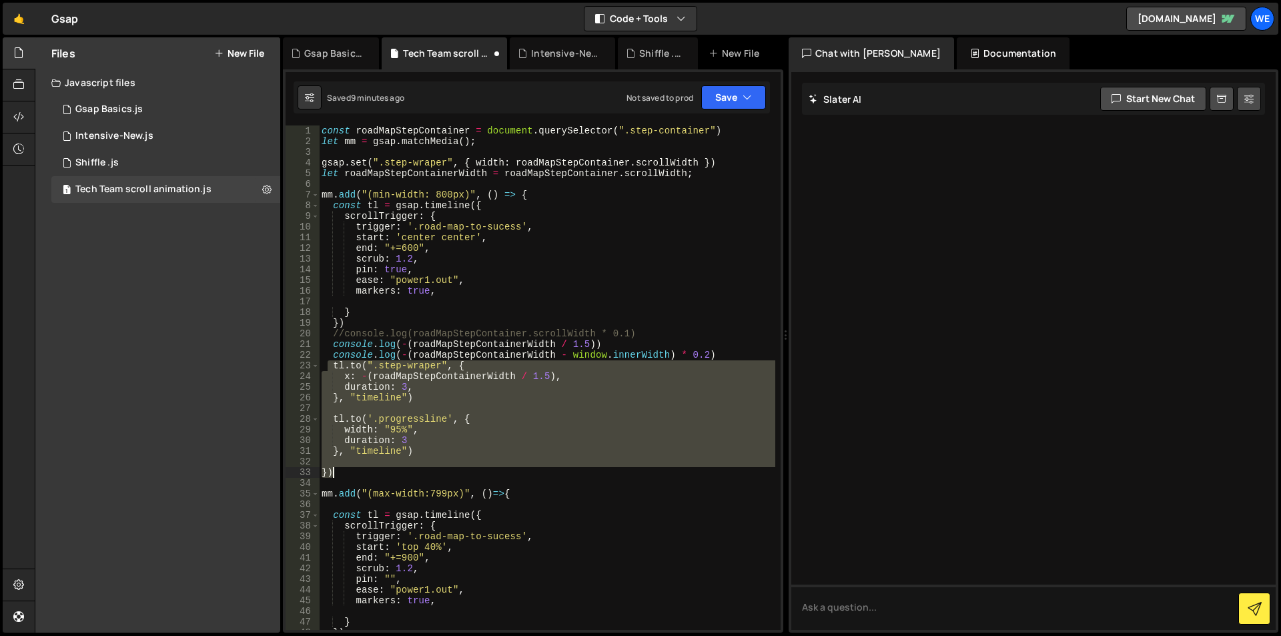
click at [351, 474] on div "const roadMapStepContainer = document . querySelector ( ".step-container" ) let…" at bounding box center [547, 388] width 456 height 526
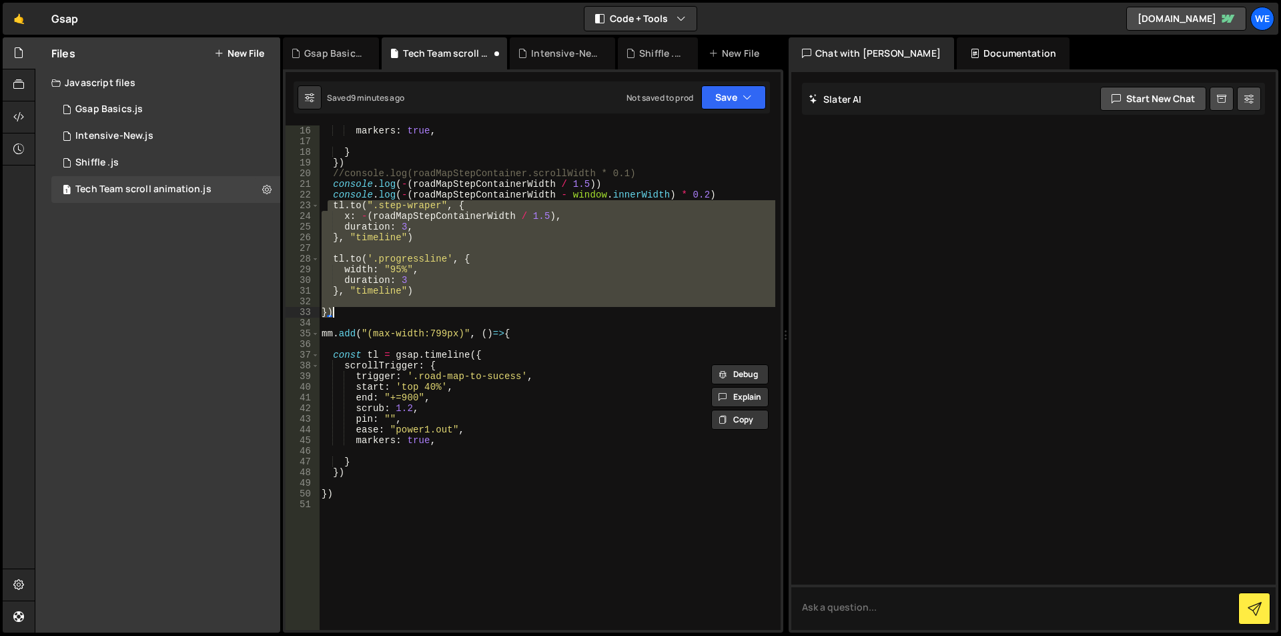
click at [368, 470] on div "markers : true , } }) //console.log(roadMapStepContainer.scrollWidth * 0.1) con…" at bounding box center [547, 388] width 456 height 526
type textarea "})"
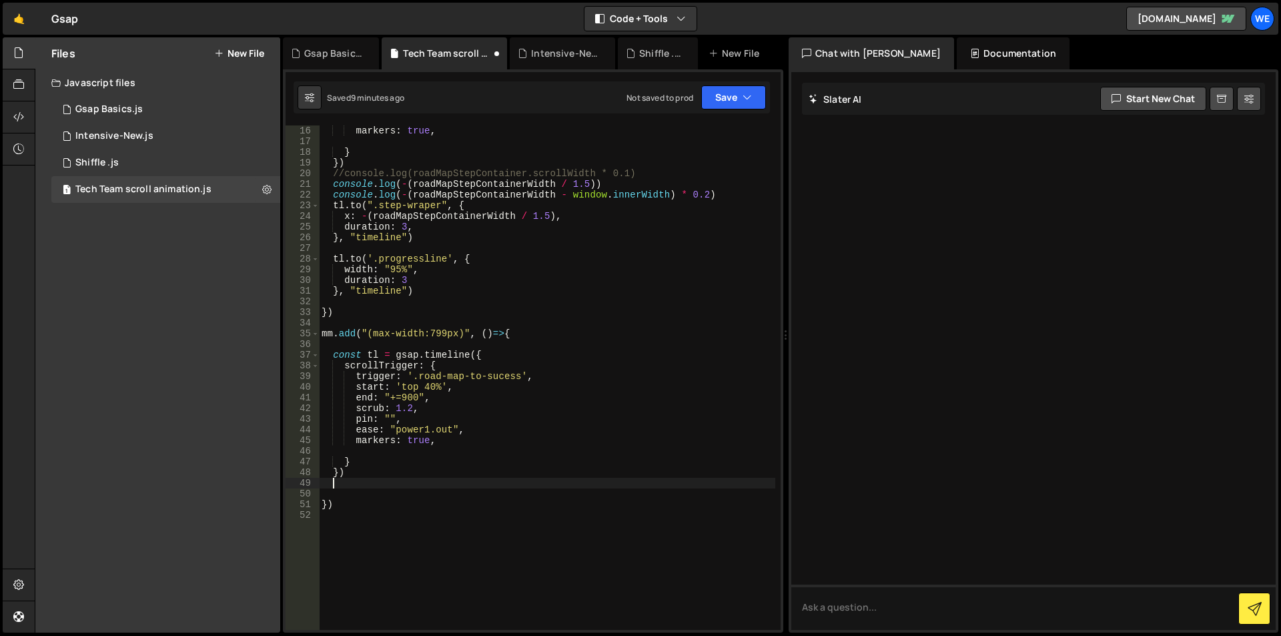
paste textarea "})"
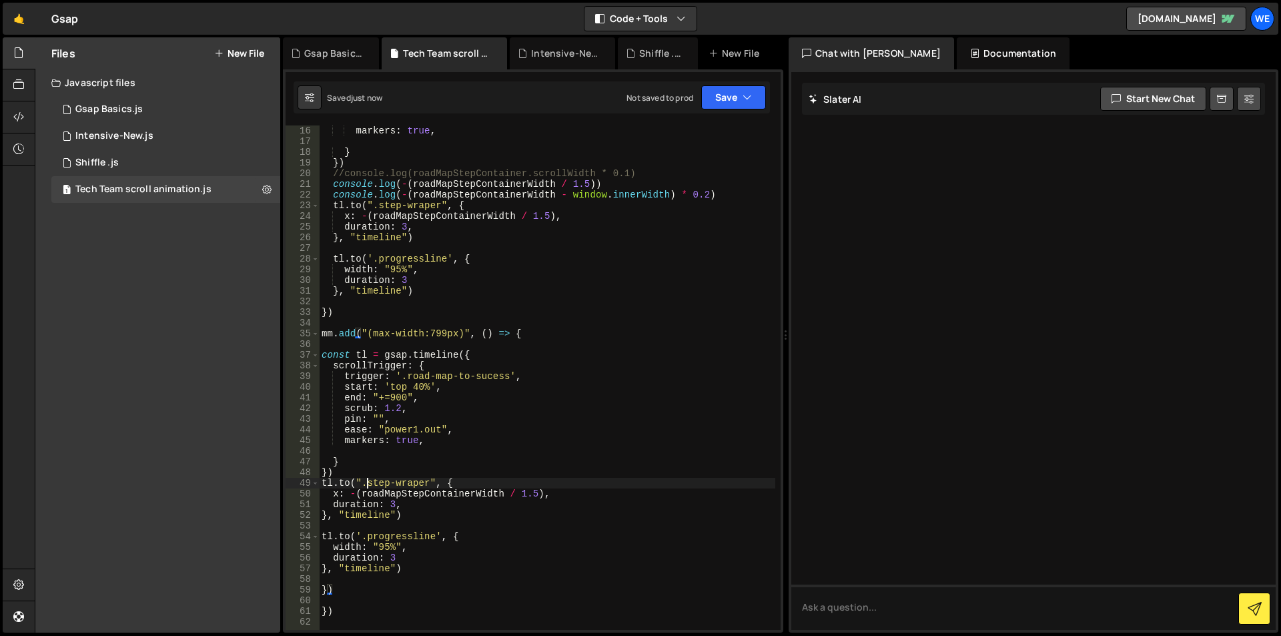
click at [368, 478] on div "markers : true , } }) //console.log(roadMapStepContainer.scrollWidth * 0.1) con…" at bounding box center [547, 388] width 456 height 526
type textarea "[DOMAIN_NAME](".step-wraper", {"
click at [356, 451] on div "markers : true , } }) //console.log(roadMapStepContainer.scrollWidth * 0.1) con…" at bounding box center [547, 388] width 456 height 526
click at [361, 470] on div "markers : true , } }) //console.log(roadMapStepContainer.scrollWidth * 0.1) con…" at bounding box center [547, 388] width 456 height 526
type textarea "})"
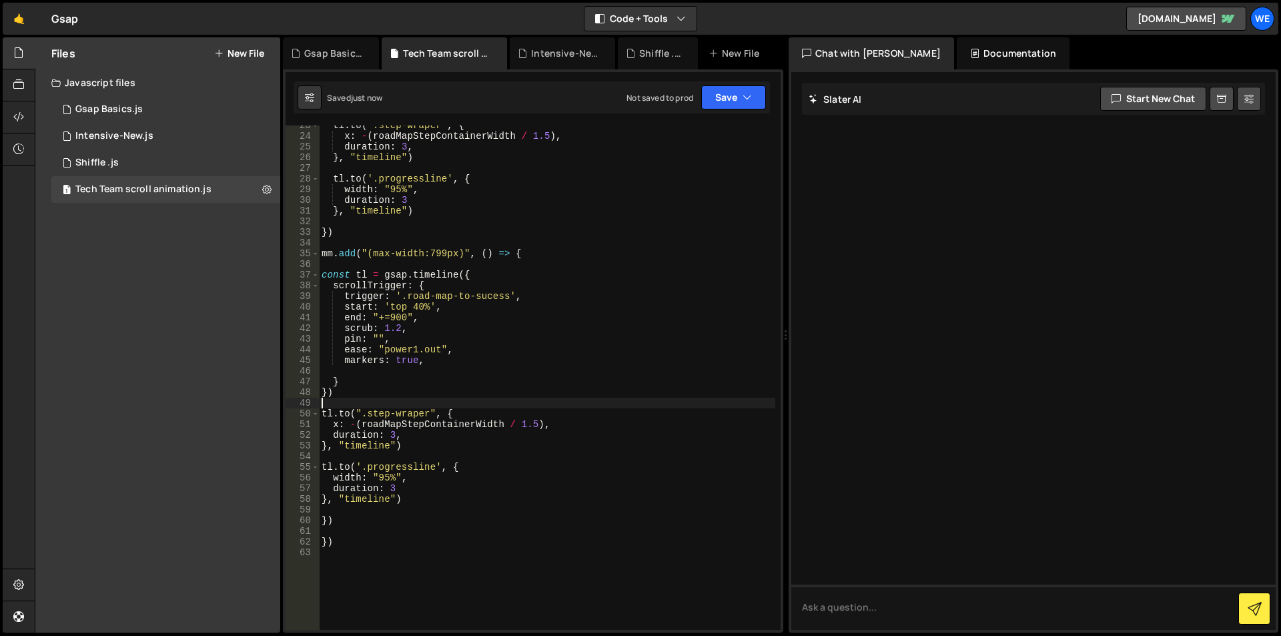
scroll to position [200, 0]
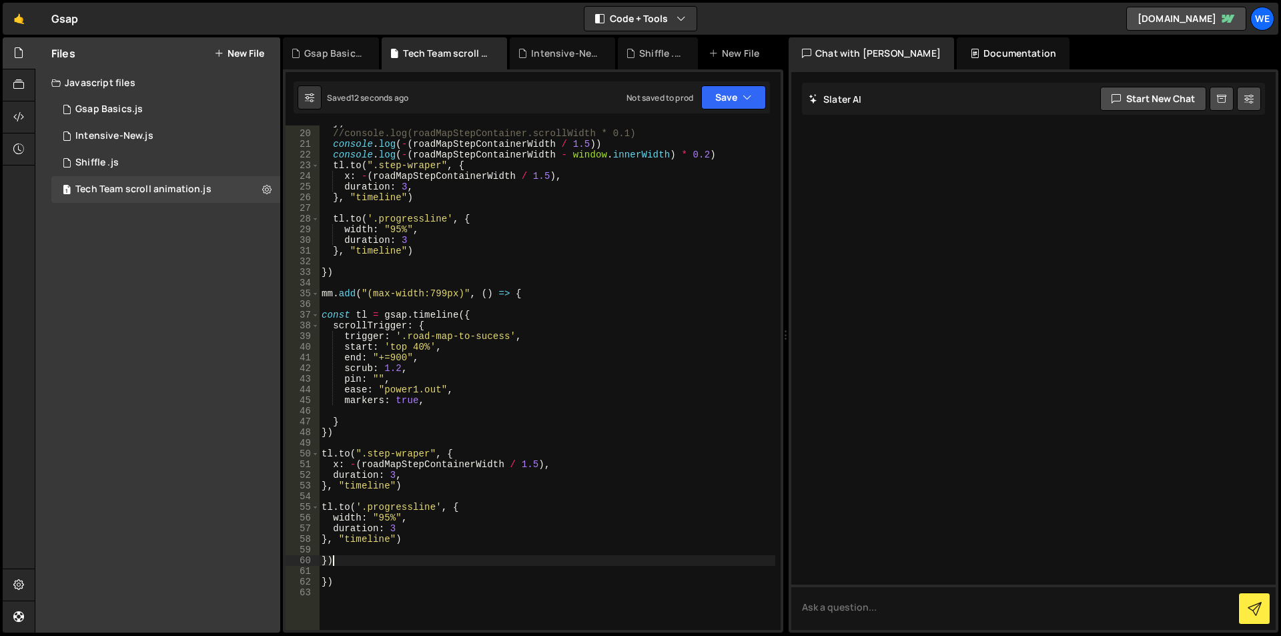
click at [332, 561] on div "}) //console.log(roadMapStepContainer.scrollWidth * 0.1) console . log ( - ( ro…" at bounding box center [547, 380] width 456 height 526
type textarea "})"
click at [322, 560] on div "}) //console.log(roadMapStepContainer.scrollWidth * 0.1) console . log ( - ( ro…" at bounding box center [547, 380] width 456 height 526
click at [462, 452] on div "}) //console.log(roadMapStepContainer.scrollWidth * 0.1) console . log ( - ( ro…" at bounding box center [547, 380] width 456 height 526
click at [366, 504] on div "}) //console.log(roadMapStepContainer.scrollWidth * 0.1) console . log ( - ( ro…" at bounding box center [547, 380] width 456 height 526
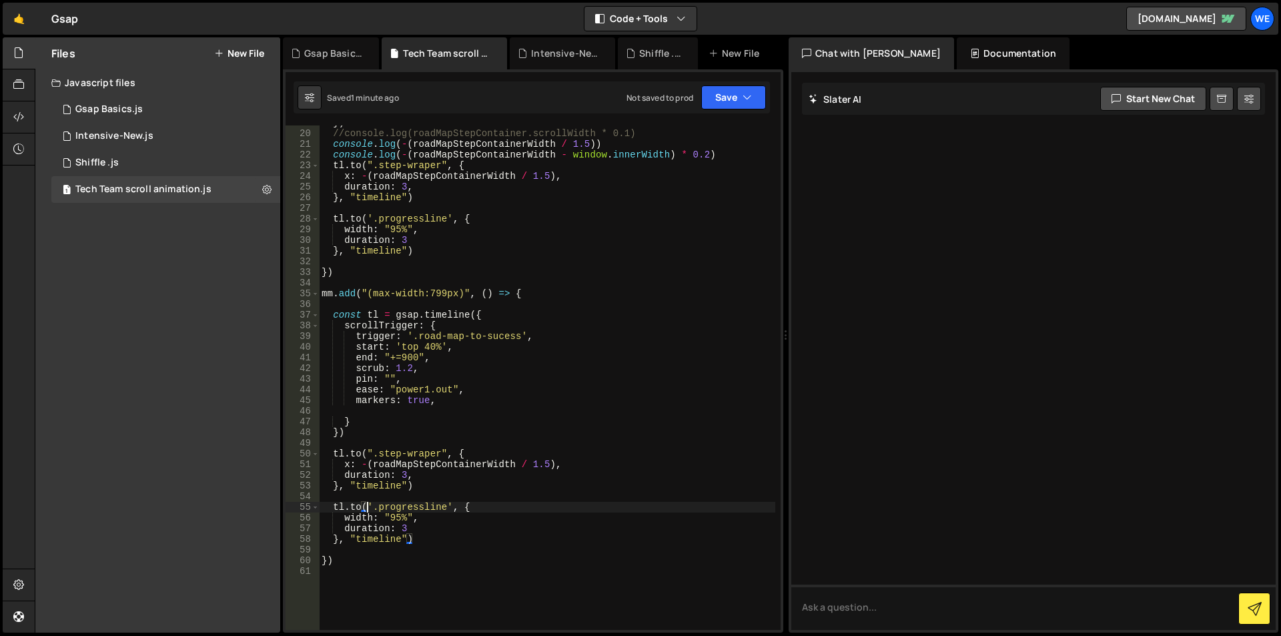
click at [523, 291] on div "}) //console.log(roadMapStepContainer.scrollWidth * 0.1) console . log ( - ( ro…" at bounding box center [547, 380] width 456 height 526
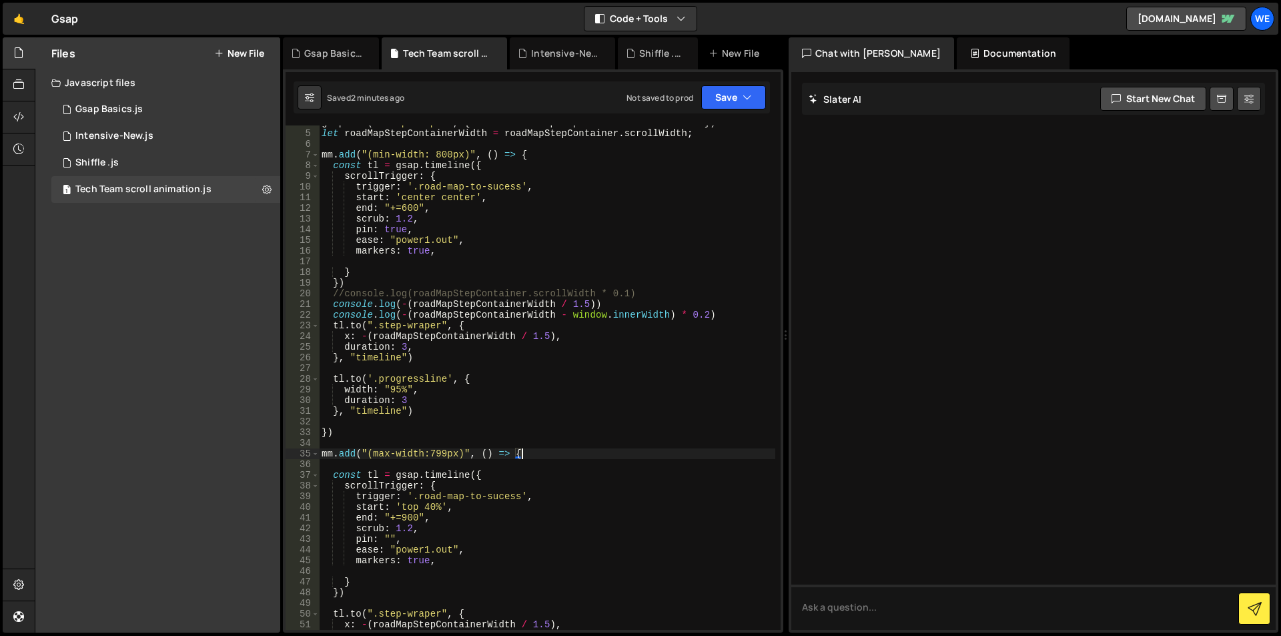
scroll to position [0, 0]
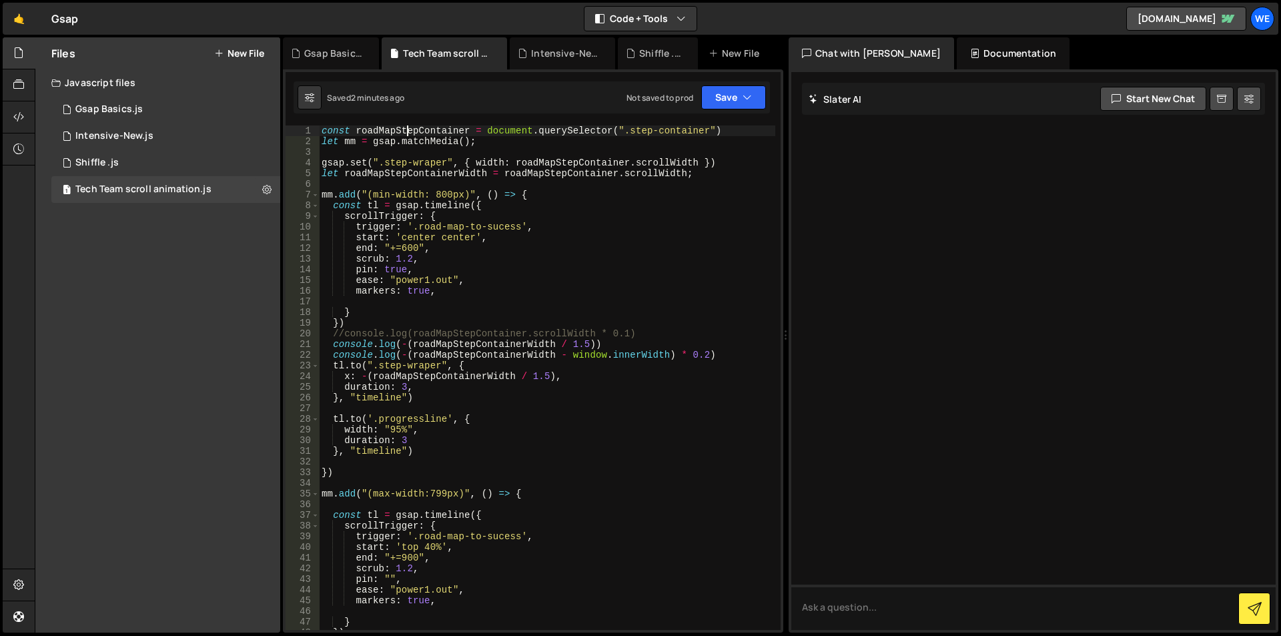
click at [410, 133] on div "const roadMapStepContainer = document . querySelector ( ".step-container" ) let…" at bounding box center [547, 388] width 456 height 526
click at [562, 209] on div "const roadMapStepContainer = document . querySelector ( ".step-container" ) let…" at bounding box center [547, 388] width 456 height 526
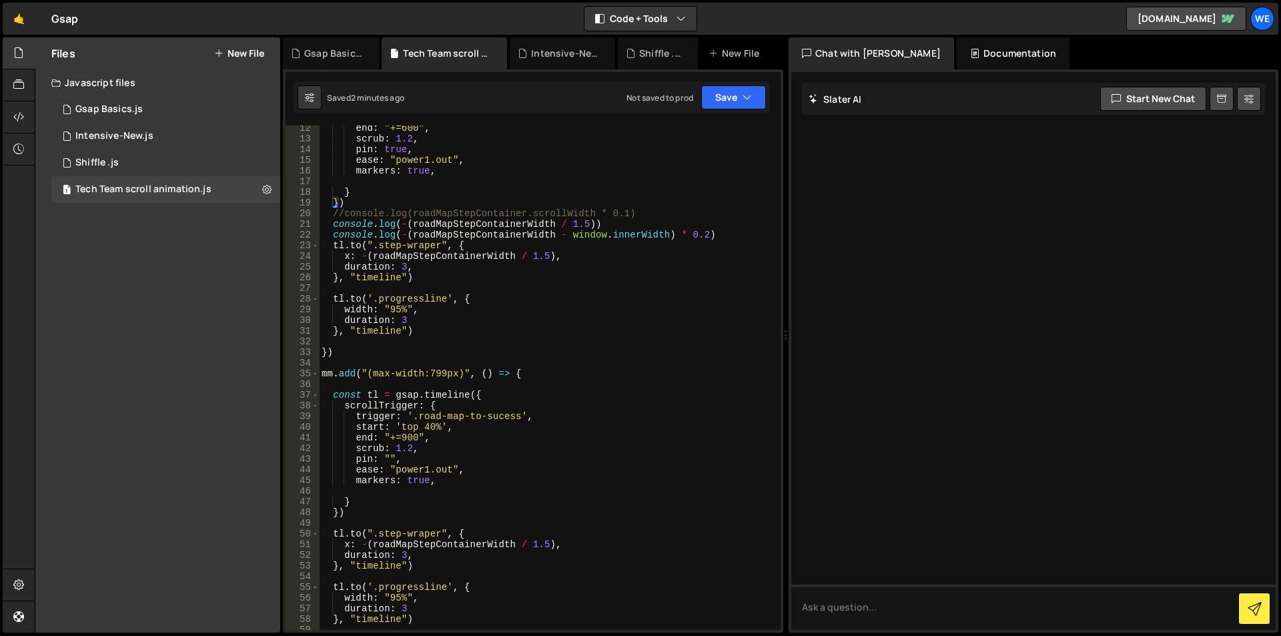
click at [322, 373] on div "end : "+=600" , scrub : 1.2 , pin : true , ease : "power1.out" , markers : true…" at bounding box center [547, 386] width 456 height 526
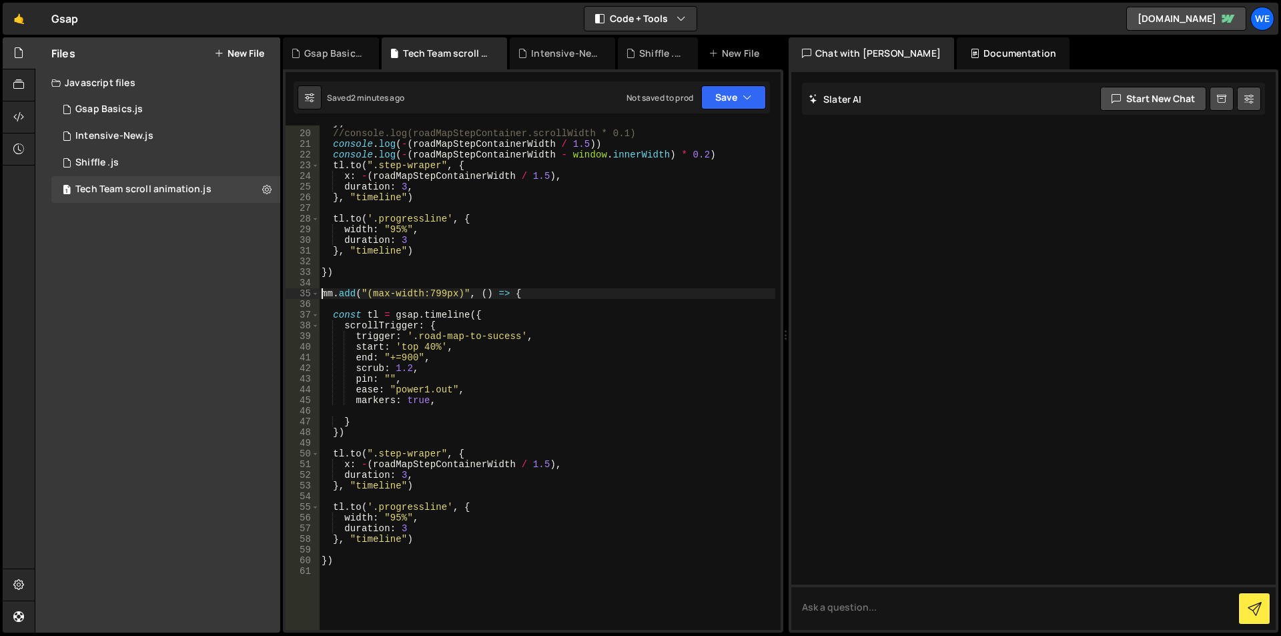
scroll to position [320, 0]
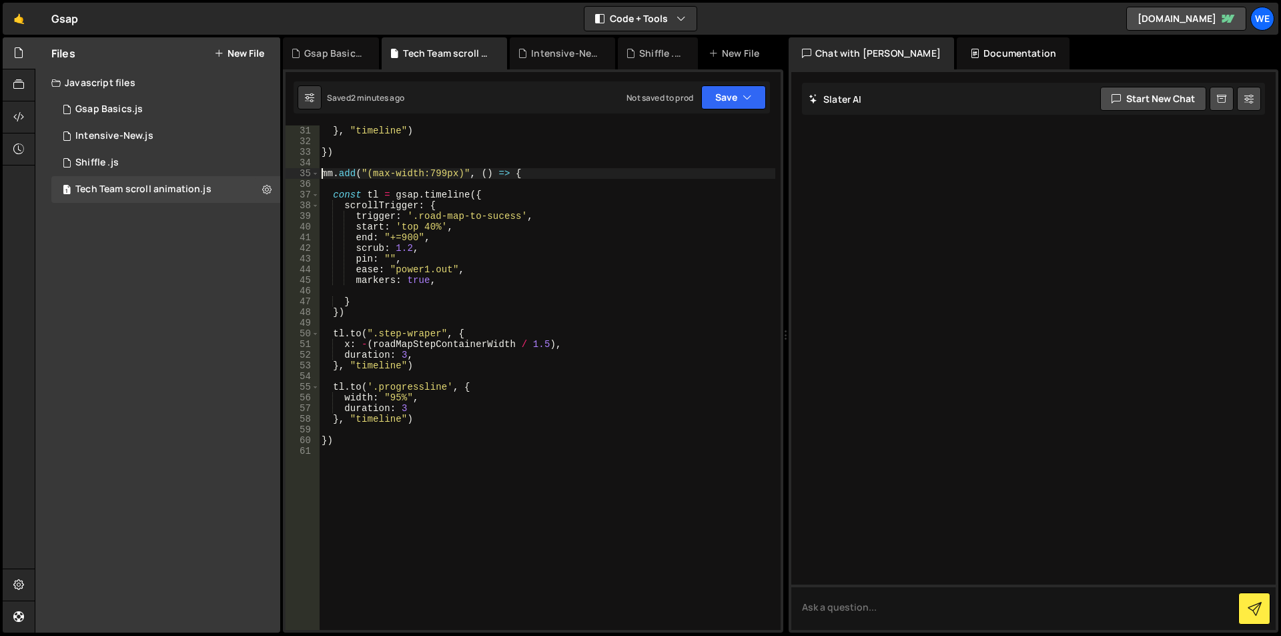
click at [360, 443] on div "} , "timeline" ) }) mm . add ( "(max-width:799px)" , ( ) => { const tl = gsap .…" at bounding box center [547, 388] width 456 height 526
type textarea "})"
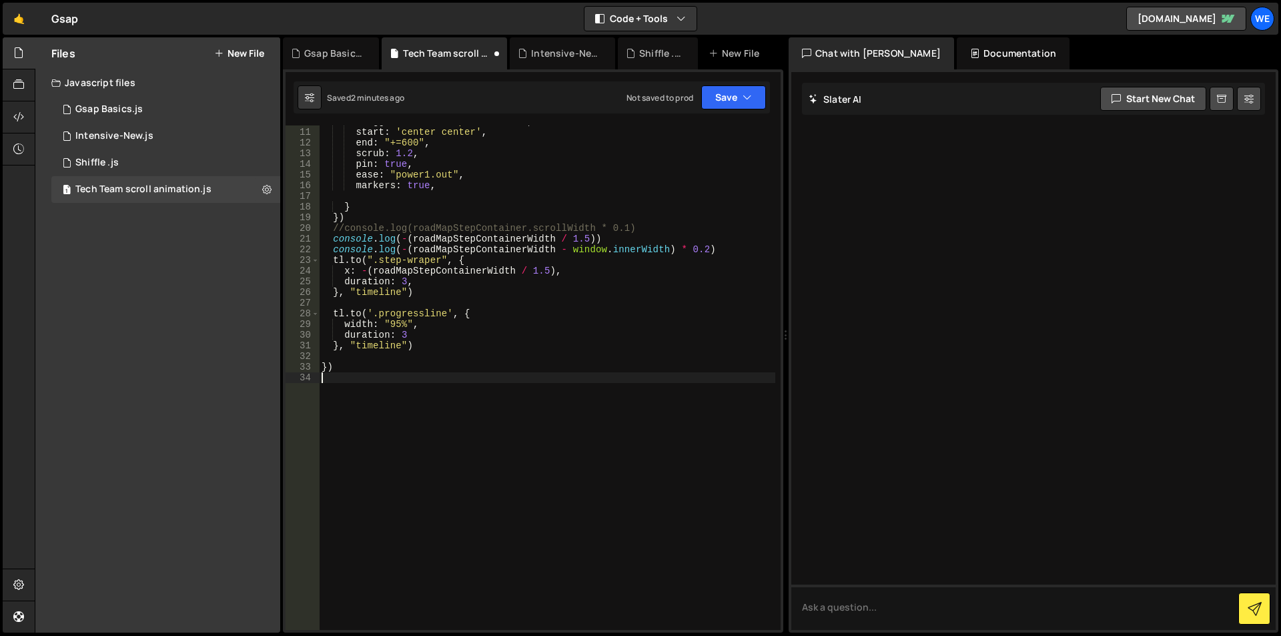
scroll to position [105, 0]
paste textarea "})"
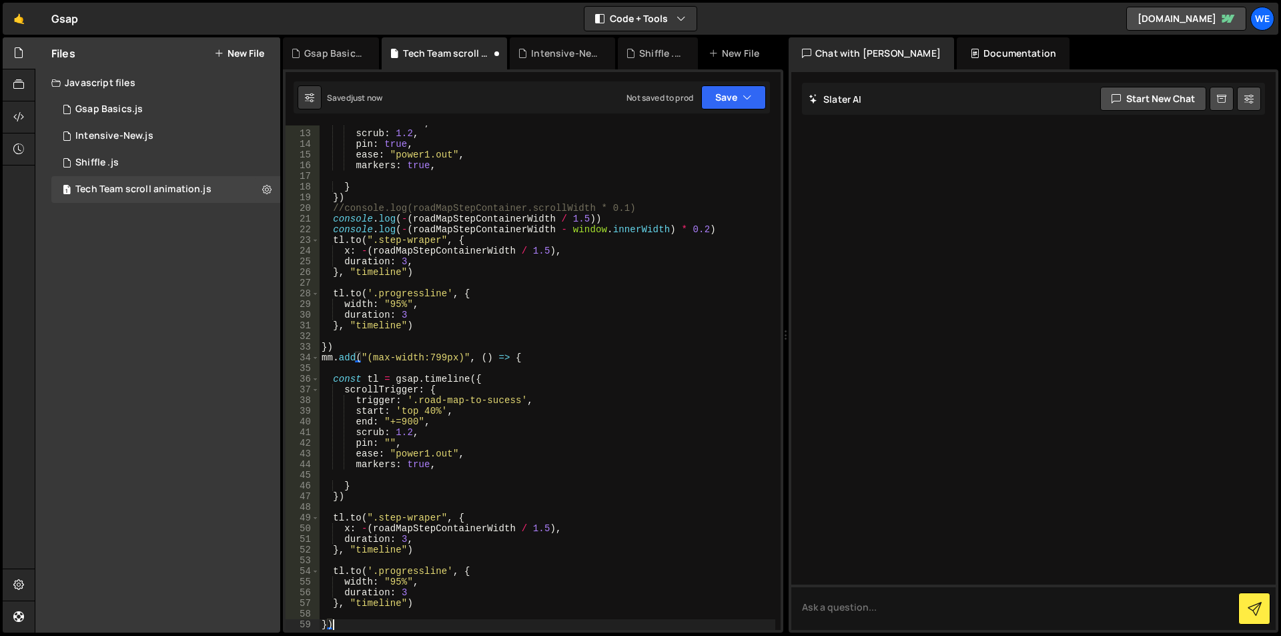
click at [328, 377] on div "end : "+=600" , scrub : 1.2 , pin : true , ease : "power1.out" , markers : true…" at bounding box center [547, 380] width 456 height 526
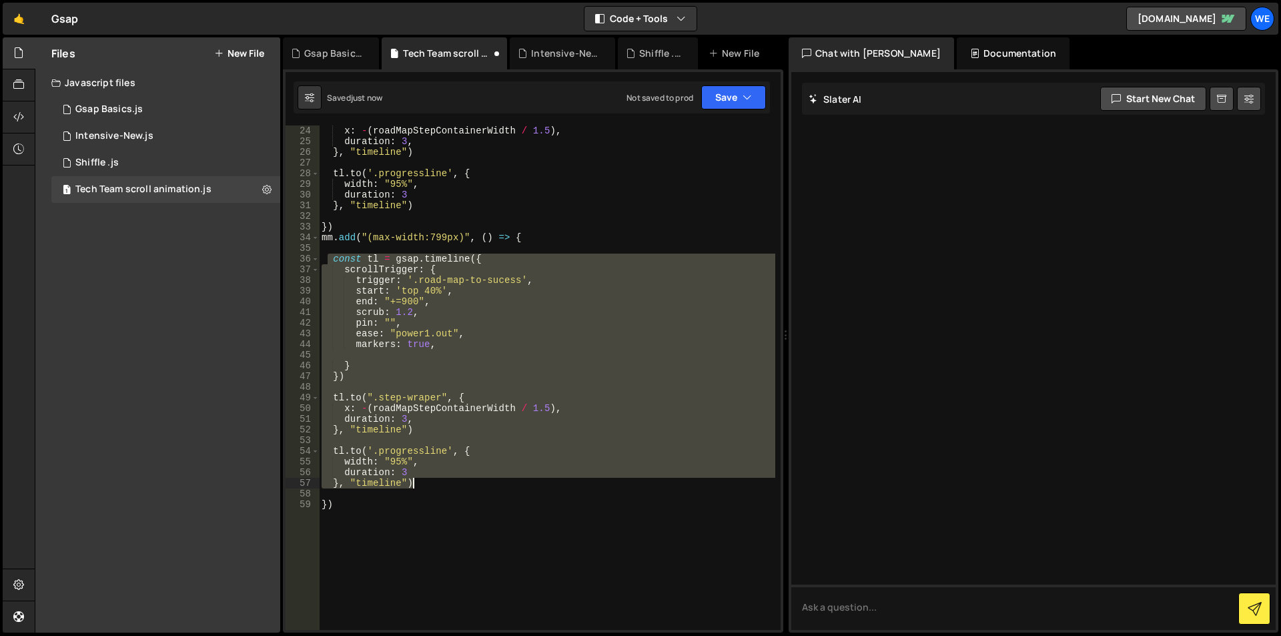
click at [431, 487] on div "x : - ( roadMapStepContainerWidth / 1.5 ) , duration : 3 , } , "timeline" ) tl …" at bounding box center [547, 388] width 456 height 526
type textarea "duration: 3 }, "timeline")"
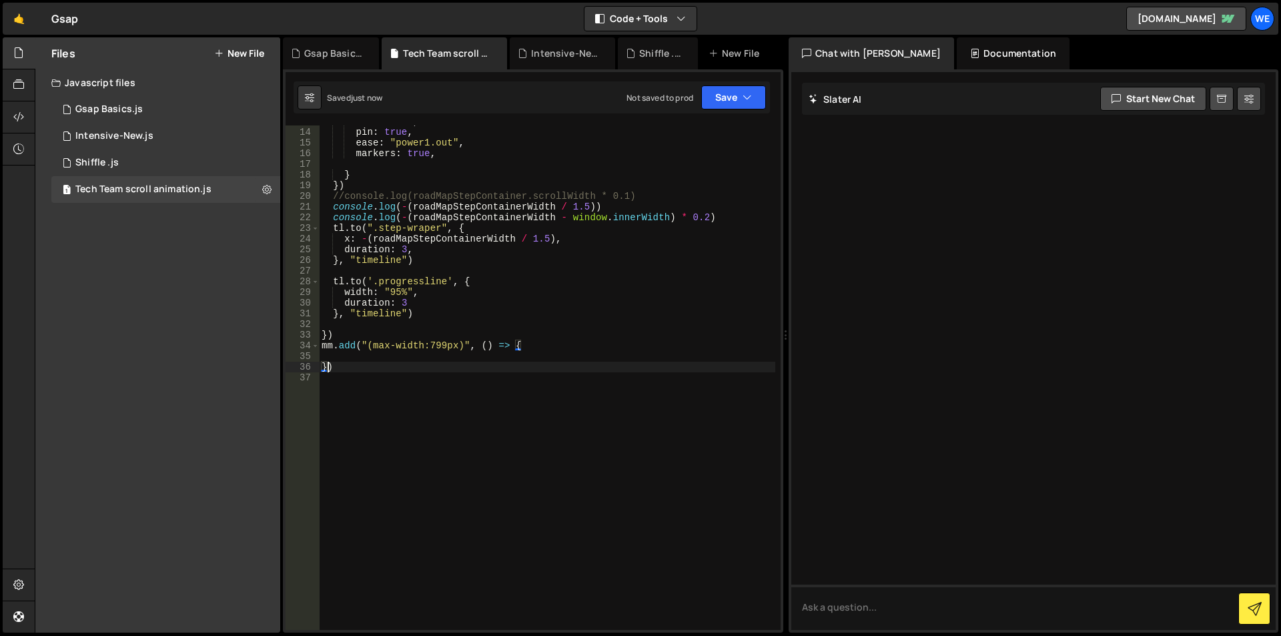
scroll to position [97, 0]
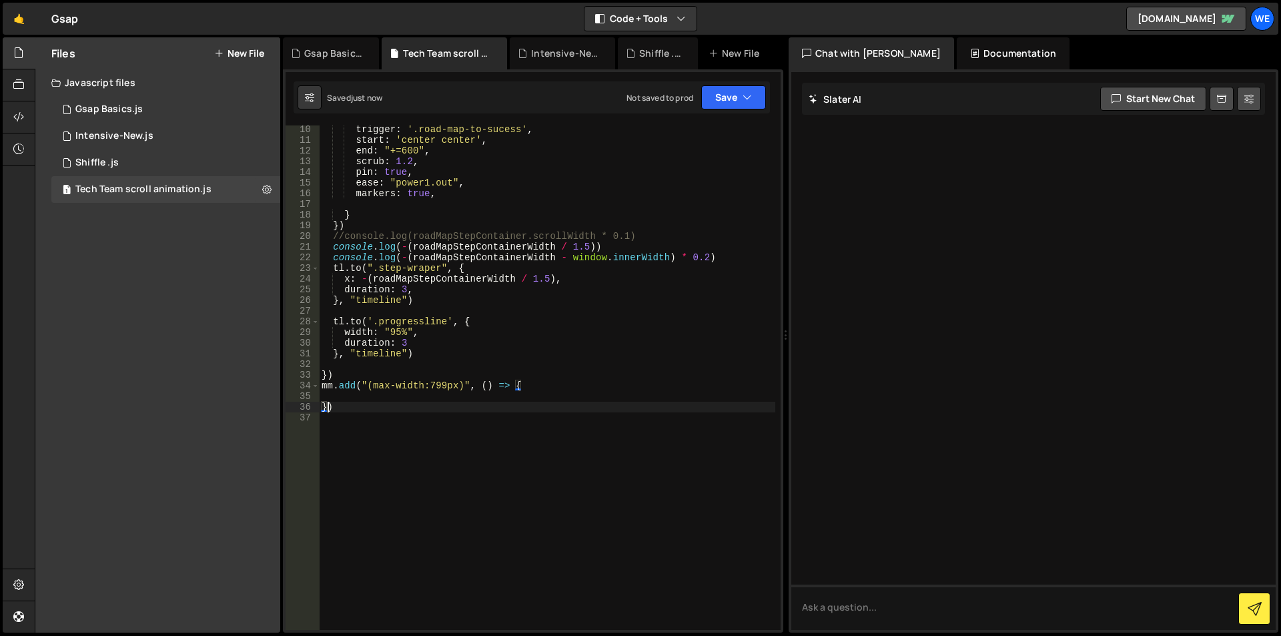
click at [537, 386] on div "trigger : '.road-map-to-sucess' , start : 'center center' , end : "+=600" , scr…" at bounding box center [547, 387] width 456 height 526
type textarea "mm.add("(max-width:799px)", () => {"
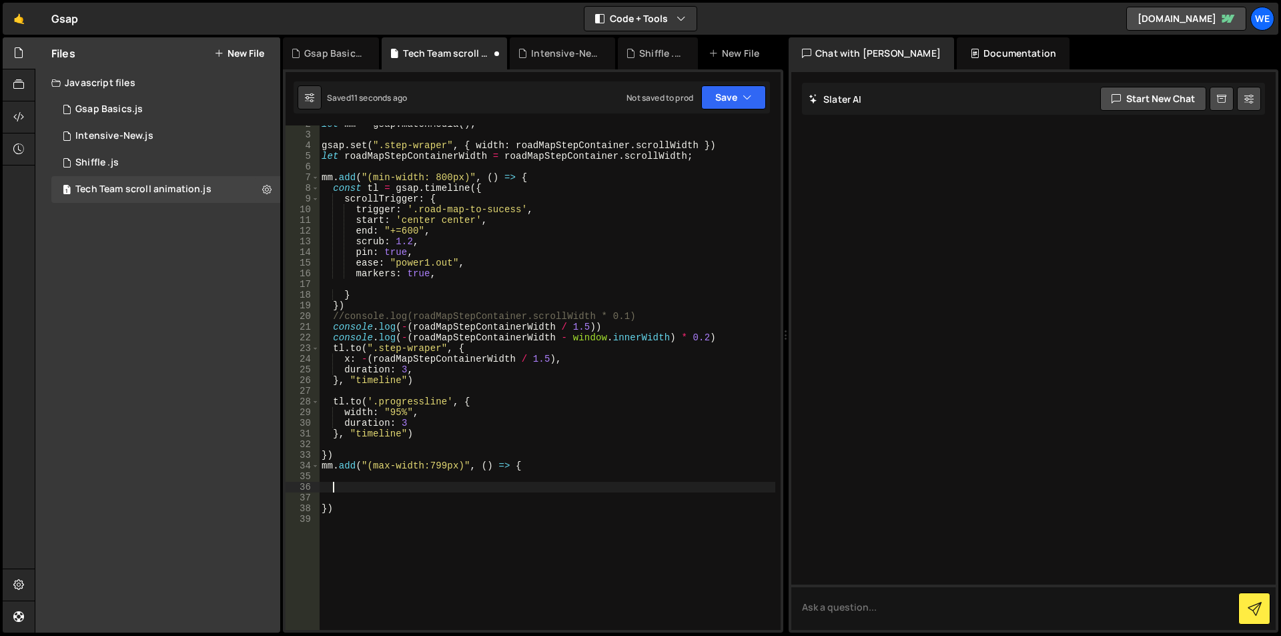
scroll to position [17, 0]
click at [313, 187] on span at bounding box center [315, 188] width 7 height 11
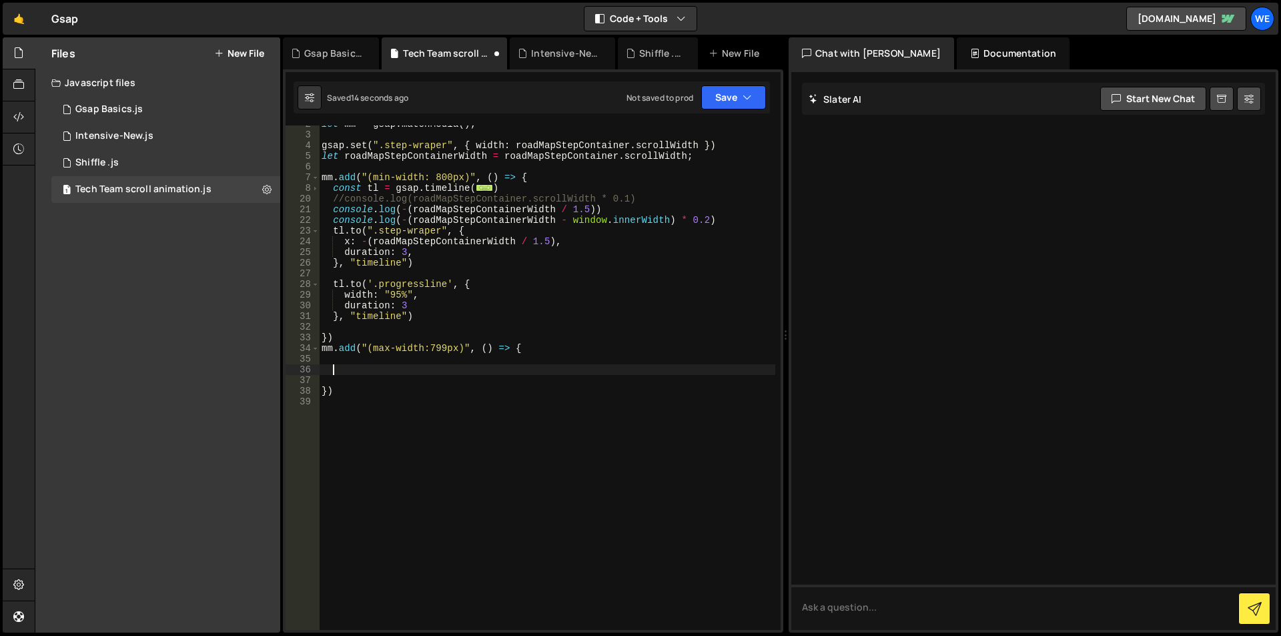
click at [335, 189] on div "let mm = gsap . matchMedia ( ) ; gsap . set ( ".step-wraper" , { width : roadMa…" at bounding box center [547, 382] width 456 height 526
click at [508, 189] on div "let mm = gsap . matchMedia ( ) ; gsap . set ( ".step-wraper" , { width : roadMa…" at bounding box center [547, 382] width 456 height 526
type textarea "} })"
click at [464, 367] on div "let mm = gsap . matchMedia ( ) ; gsap . set ( ".step-wraper" , { width : roadMa…" at bounding box center [547, 382] width 456 height 526
paste textarea "})"
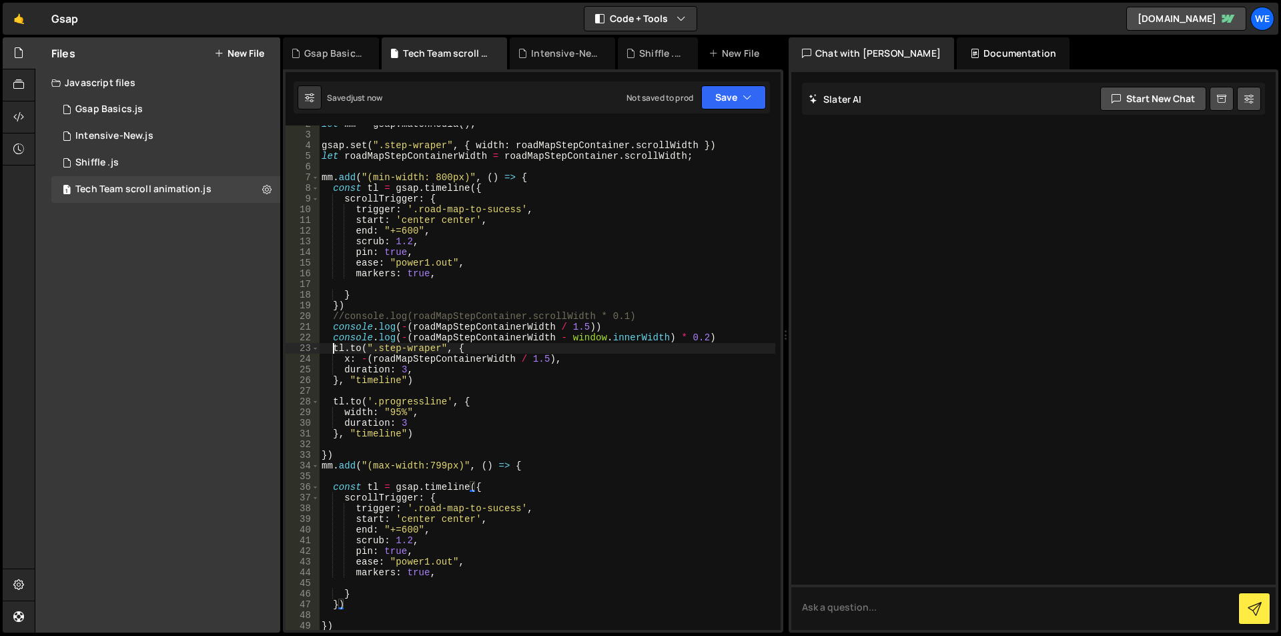
click at [334, 351] on div "let mm = gsap . matchMedia ( ) ; gsap . set ( ".step-wraper" , { width : roadMa…" at bounding box center [547, 382] width 456 height 526
click at [314, 348] on span at bounding box center [315, 348] width 7 height 11
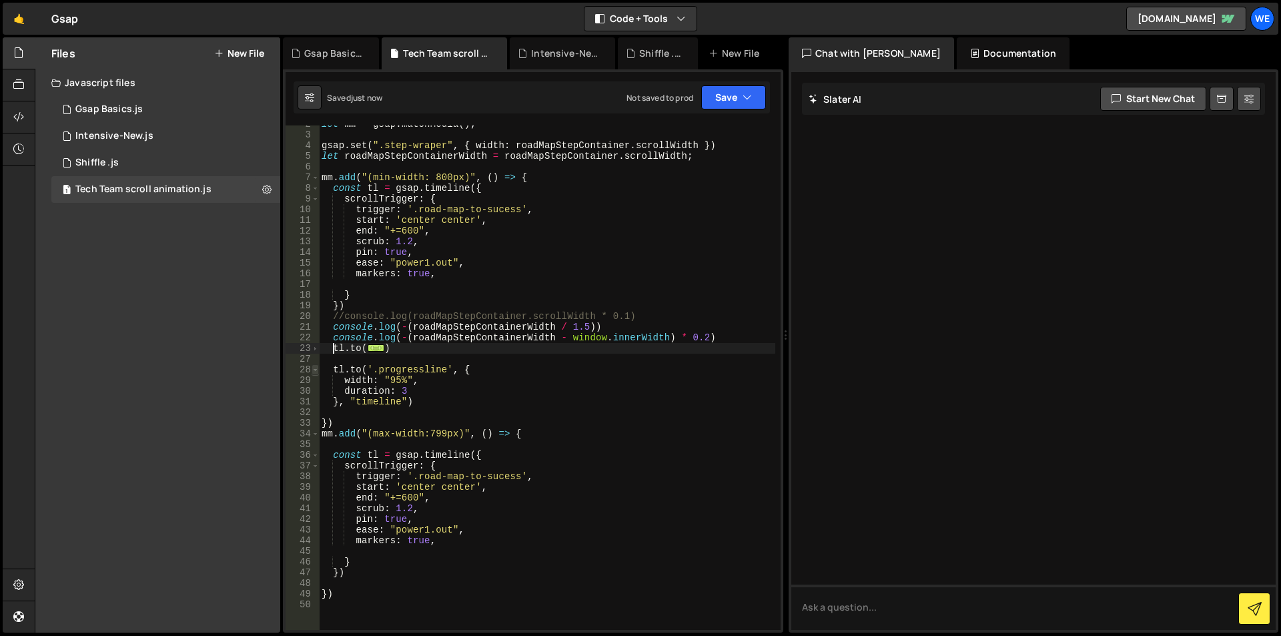
click at [314, 368] on span at bounding box center [315, 369] width 7 height 11
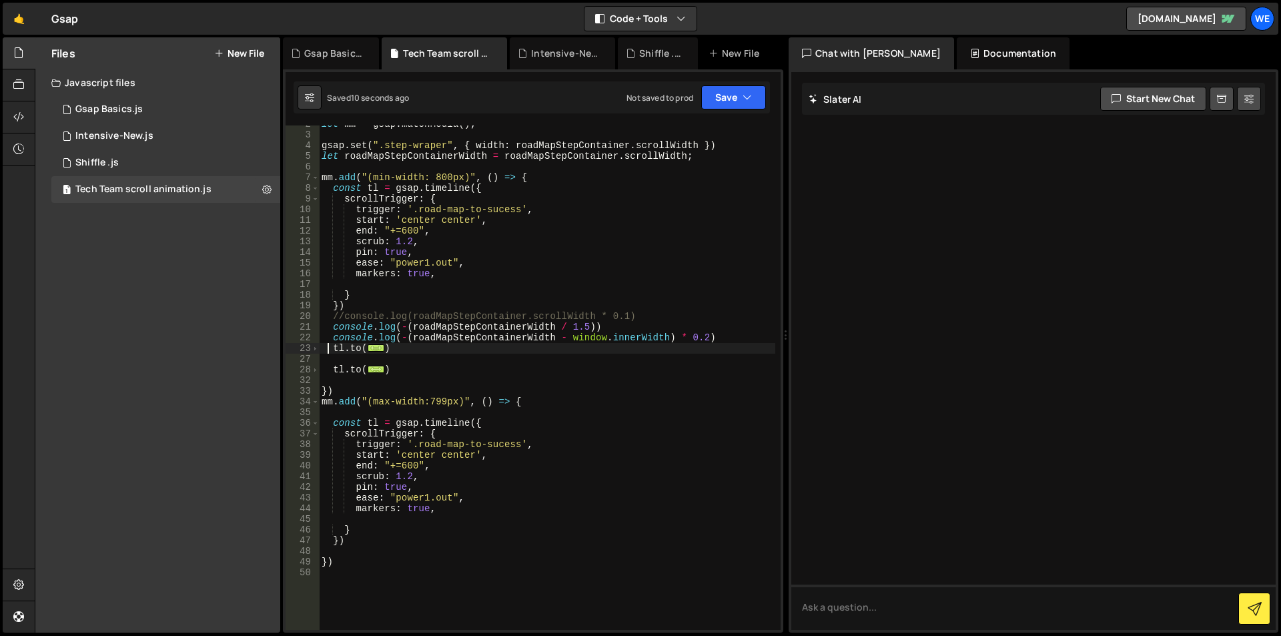
click at [327, 351] on div "let mm = gsap . matchMedia ( ) ; gsap . set ( ".step-wraper" , { width : roadMa…" at bounding box center [547, 382] width 456 height 526
click at [411, 370] on div "let mm = gsap . matchMedia ( ) ; gsap . set ( ".step-wraper" , { width : roadMa…" at bounding box center [547, 382] width 456 height 526
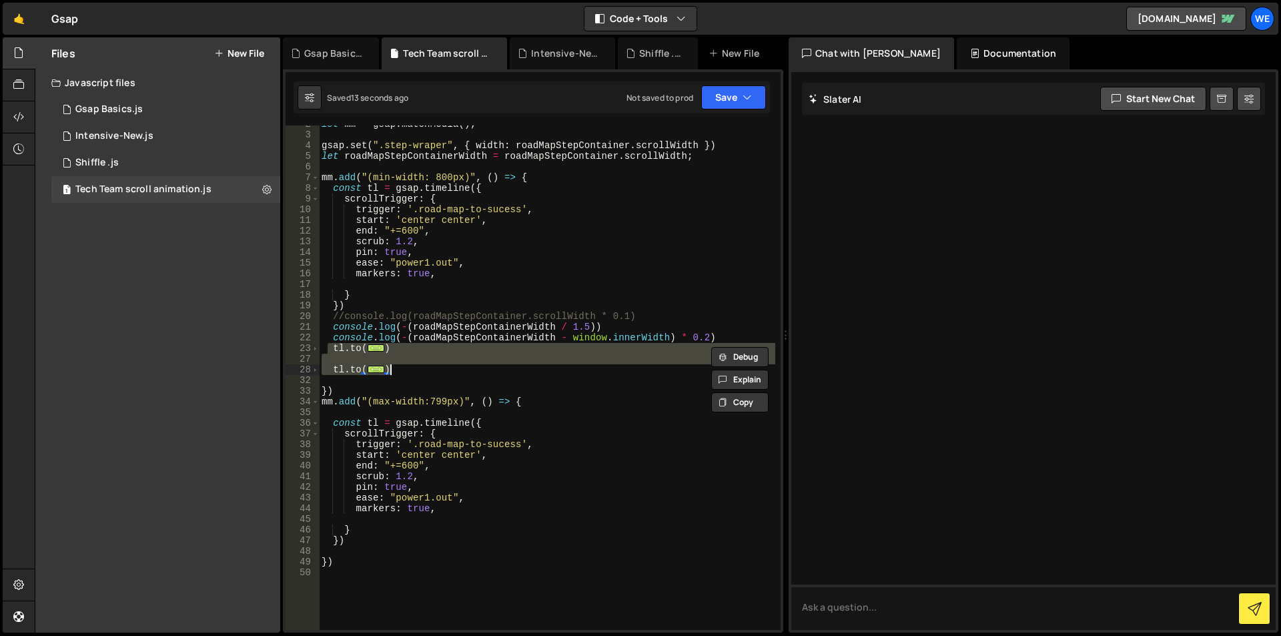
click at [398, 536] on div "let mm = gsap . matchMedia ( ) ; gsap . set ( ".step-wraper" , { width : roadMa…" at bounding box center [547, 382] width 456 height 526
type textarea "})"
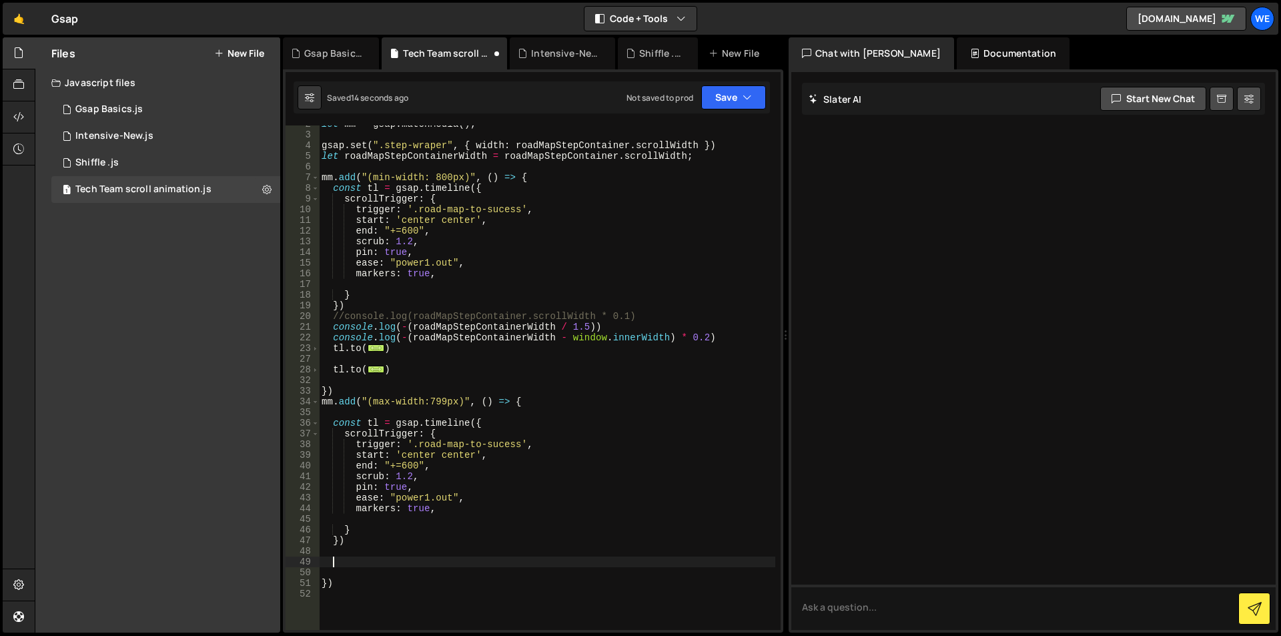
paste textarea "}, "timeline")"
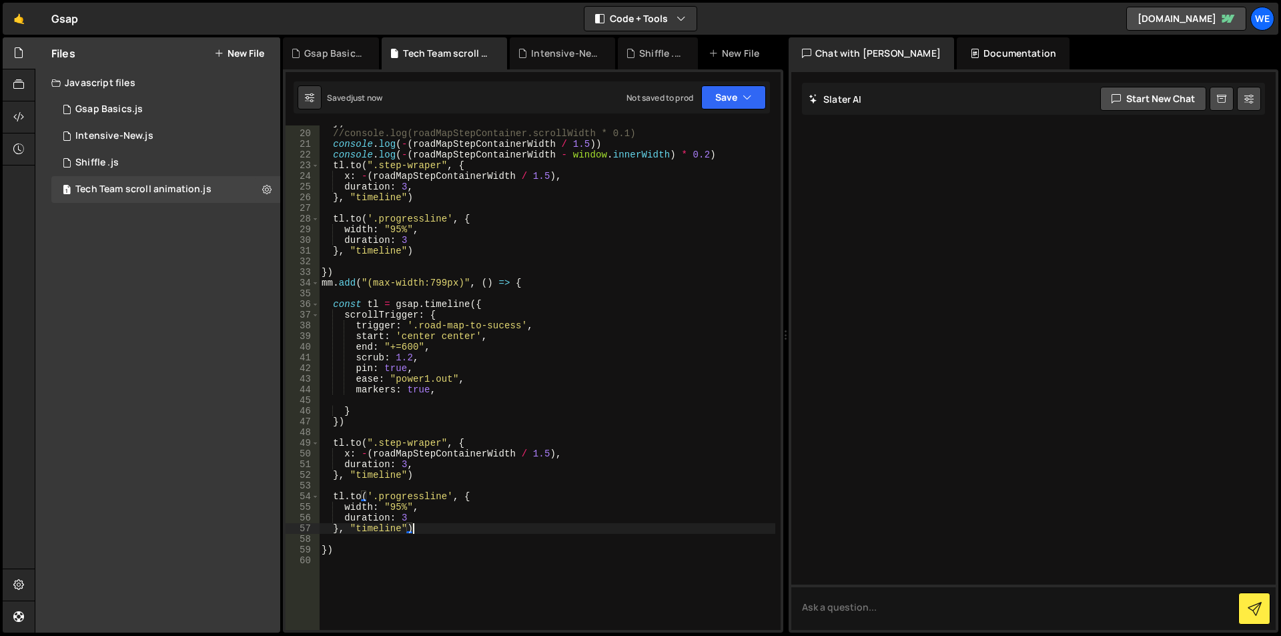
scroll to position [200, 0]
click at [417, 348] on div "}) //console.log(roadMapStepContainer.scrollWidth * 0.1) console . log ( - ( ro…" at bounding box center [547, 380] width 456 height 526
click at [430, 336] on div "}) //console.log(roadMapStepContainer.scrollWidth * 0.1) console . log ( - ( ro…" at bounding box center [547, 380] width 456 height 526
click at [430, 338] on div "}) //console.log(roadMapStepContainer.scrollWidth * 0.1) console . log ( - ( ro…" at bounding box center [547, 377] width 456 height 504
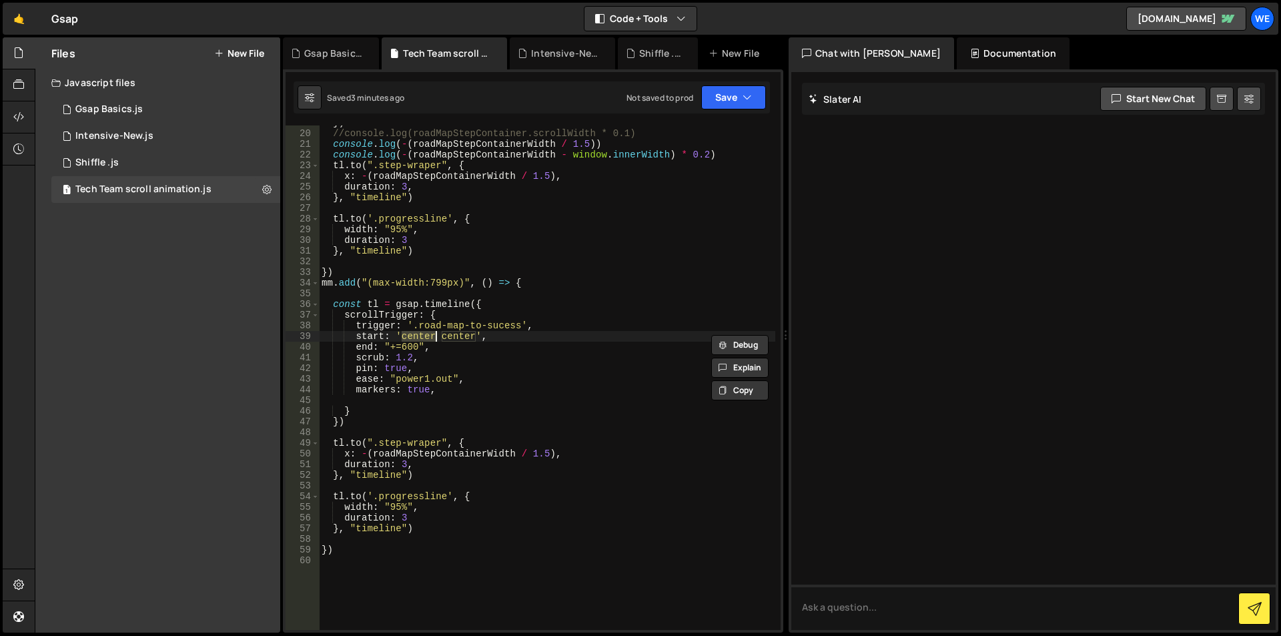
click at [430, 338] on div "}) //console.log(roadMapStepContainer.scrollWidth * 0.1) console . log ( - ( ro…" at bounding box center [547, 380] width 456 height 526
click at [430, 330] on div "}) //console.log(roadMapStepContainer.scrollWidth * 0.1) console . log ( - ( ro…" at bounding box center [547, 380] width 456 height 526
click at [549, 453] on div "}) //console.log(roadMapStepContainer.scrollWidth * 0.1) console . log ( - ( ro…" at bounding box center [547, 380] width 456 height 526
click at [536, 454] on div "}) //console.log(roadMapStepContainer.scrollWidth * 0.1) console . log ( - ( ro…" at bounding box center [547, 380] width 456 height 526
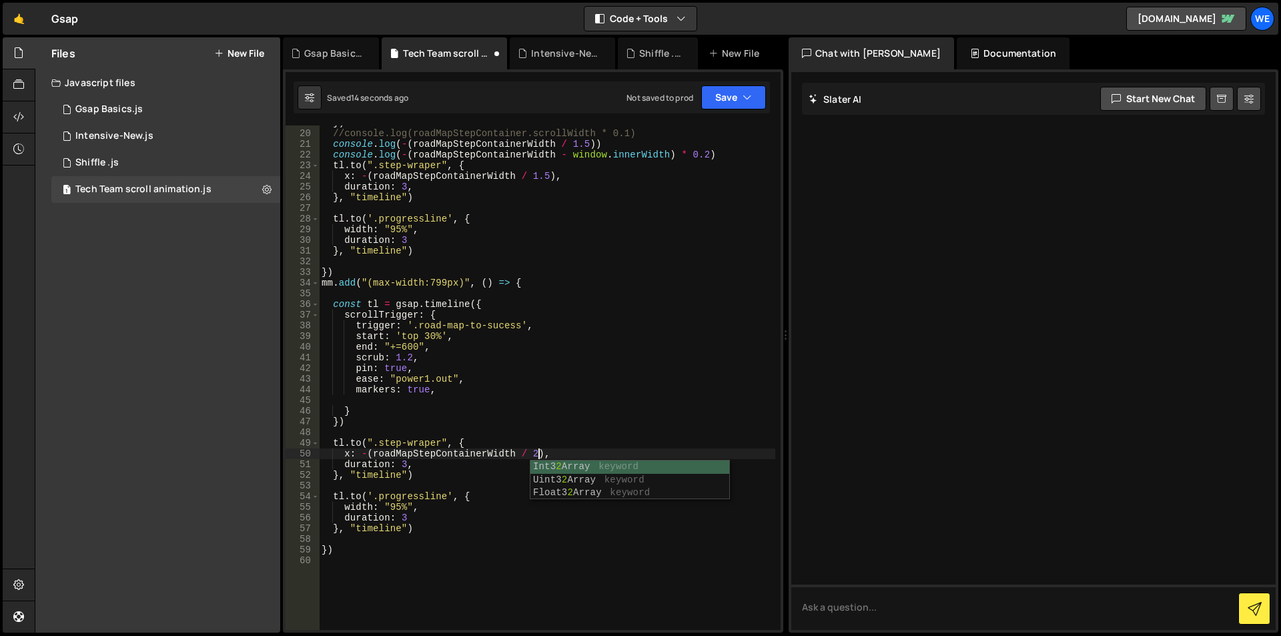
scroll to position [0, 15]
click at [417, 324] on div "}) //console.log(roadMapStepContainer.scrollWidth * 0.1) console . log ( - ( ro…" at bounding box center [547, 380] width 456 height 526
click at [516, 324] on div "}) //console.log(roadMapStepContainer.scrollWidth * 0.1) console . log ( - ( ro…" at bounding box center [547, 380] width 456 height 526
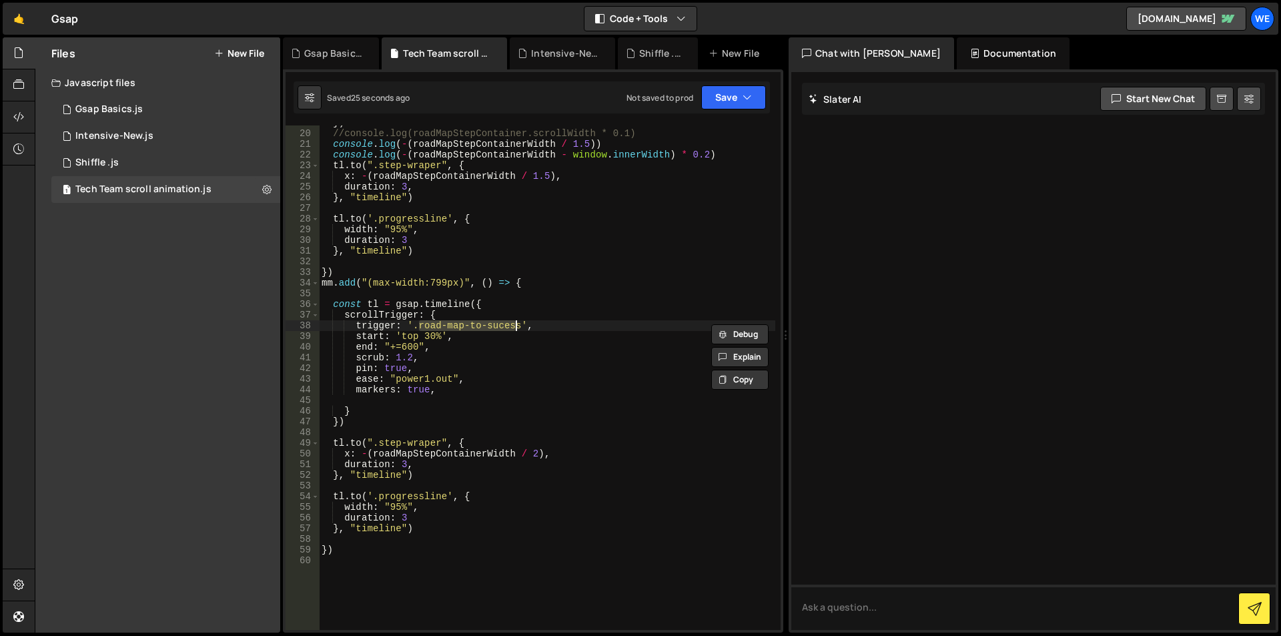
click at [524, 323] on div "}) //console.log(roadMapStepContainer.scrollWidth * 0.1) console . log ( - ( ro…" at bounding box center [547, 380] width 456 height 526
paste textarea "-main-container"
click at [534, 363] on div "}) //console.log(roadMapStepContainer.scrollWidth * 0.1) console . log ( - ( ro…" at bounding box center [547, 380] width 456 height 526
click at [430, 341] on div "}) //console.log(roadMapStepContainer.scrollWidth * 0.1) console . log ( - ( ro…" at bounding box center [547, 380] width 456 height 526
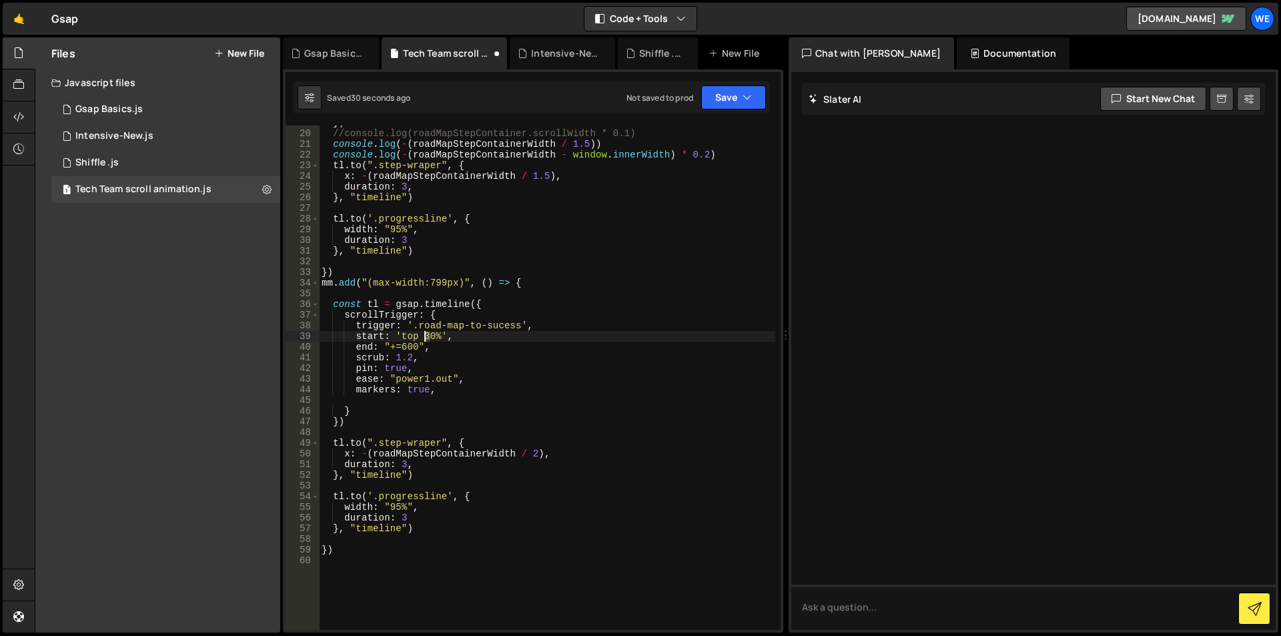
click at [424, 332] on div "}) //console.log(roadMapStepContainer.scrollWidth * 0.1) console . log ( - ( ro…" at bounding box center [547, 380] width 456 height 526
click at [461, 340] on div "}) //console.log(roadMapStepContainer.scrollWidth * 0.1) console . log ( - ( ro…" at bounding box center [547, 380] width 456 height 526
click at [540, 451] on div "}) //console.log(roadMapStepContainer.scrollWidth * 0.1) console . log ( - ( ro…" at bounding box center [547, 380] width 456 height 526
click at [532, 450] on div "}) //console.log(roadMapStepContainer.scrollWidth * 0.1) console . log ( - ( ro…" at bounding box center [547, 380] width 456 height 526
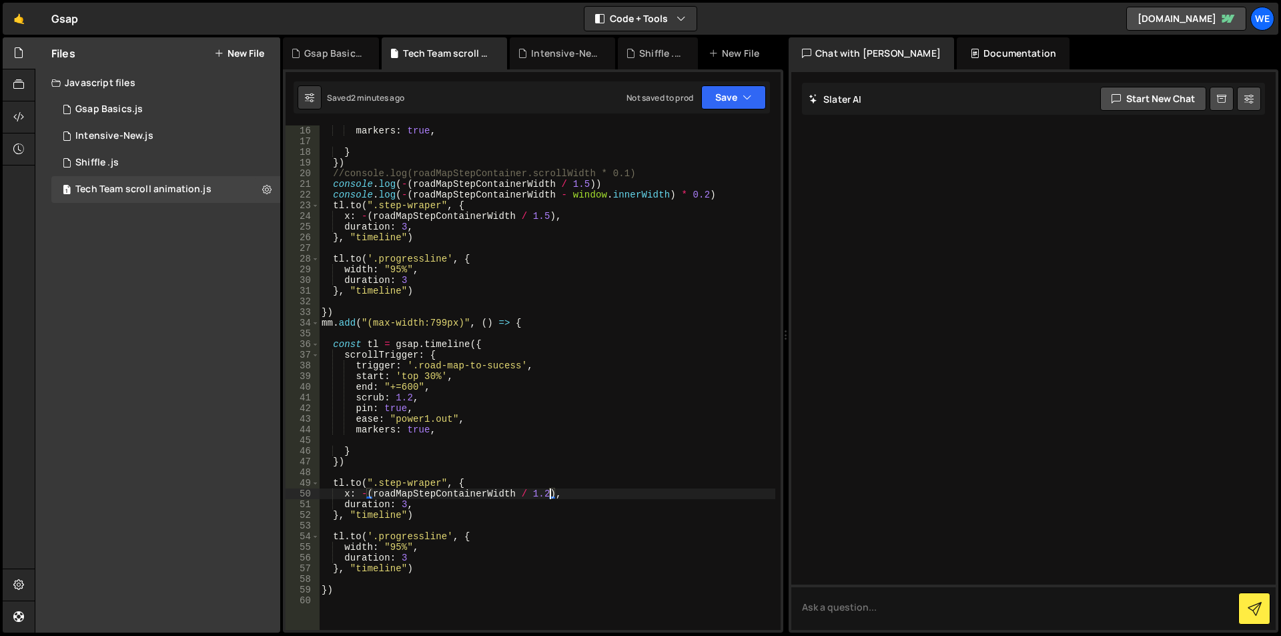
scroll to position [200, 0]
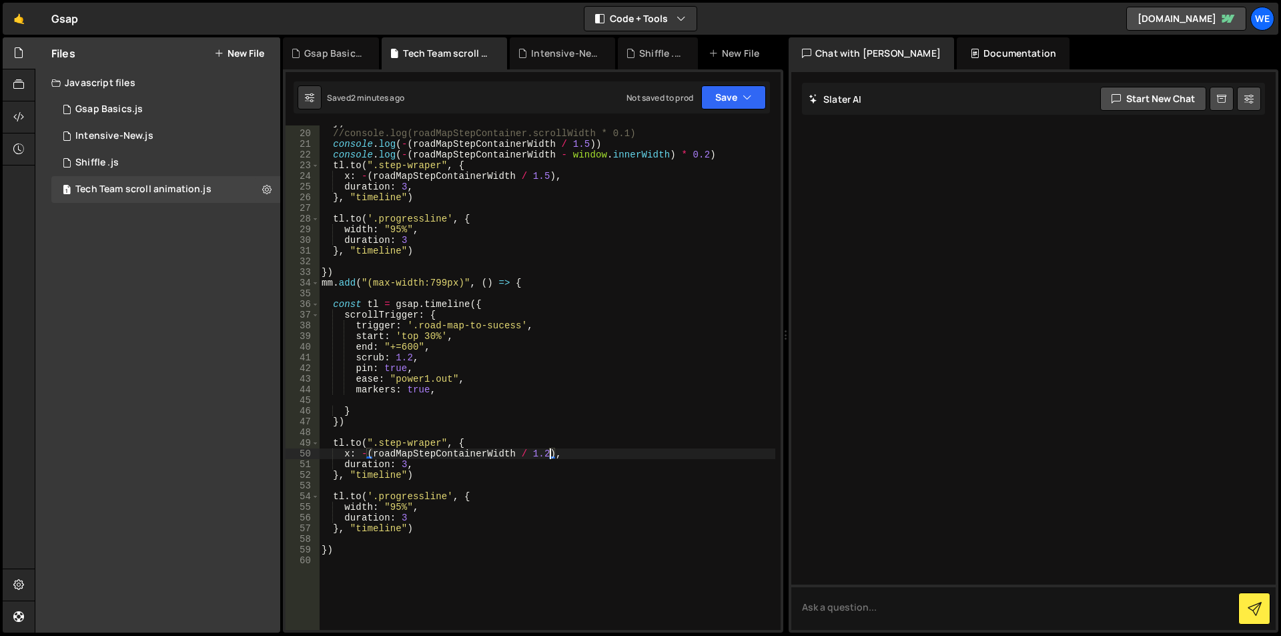
click at [349, 440] on div "}) //console.log(roadMapStepContainer.scrollWidth * 0.1) console . log ( - ( ro…" at bounding box center [547, 380] width 456 height 526
click at [410, 426] on div "}) //console.log(roadMapStepContainer.scrollWidth * 0.1) console . log ( - ( ro…" at bounding box center [547, 380] width 456 height 526
click at [341, 473] on div "}) //console.log(roadMapStepContainer.scrollWidth * 0.1) console . log ( - ( ro…" at bounding box center [547, 380] width 456 height 526
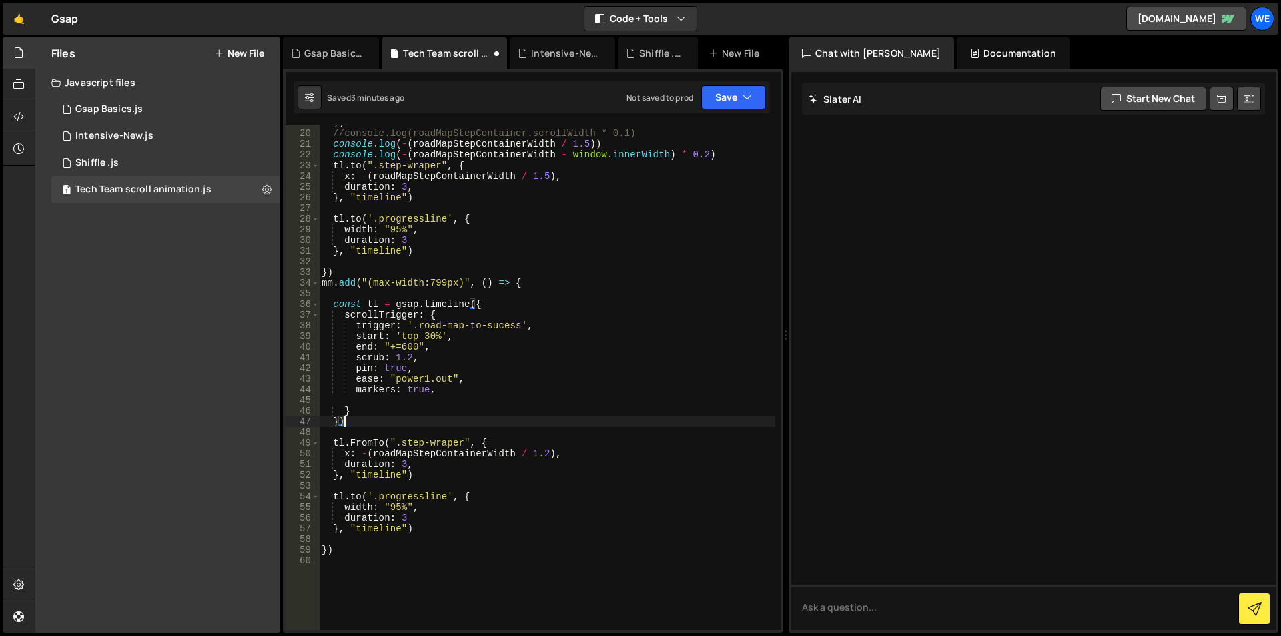
type textarea "}, "timeline")"
click at [344, 480] on div "}) //console.log(roadMapStepContainer.scrollWidth * 0.1) console . log ( - ( ro…" at bounding box center [547, 380] width 456 height 526
click at [346, 475] on div "}) //console.log(roadMapStepContainer.scrollWidth * 0.1) console . log ( - ( ro…" at bounding box center [547, 380] width 456 height 526
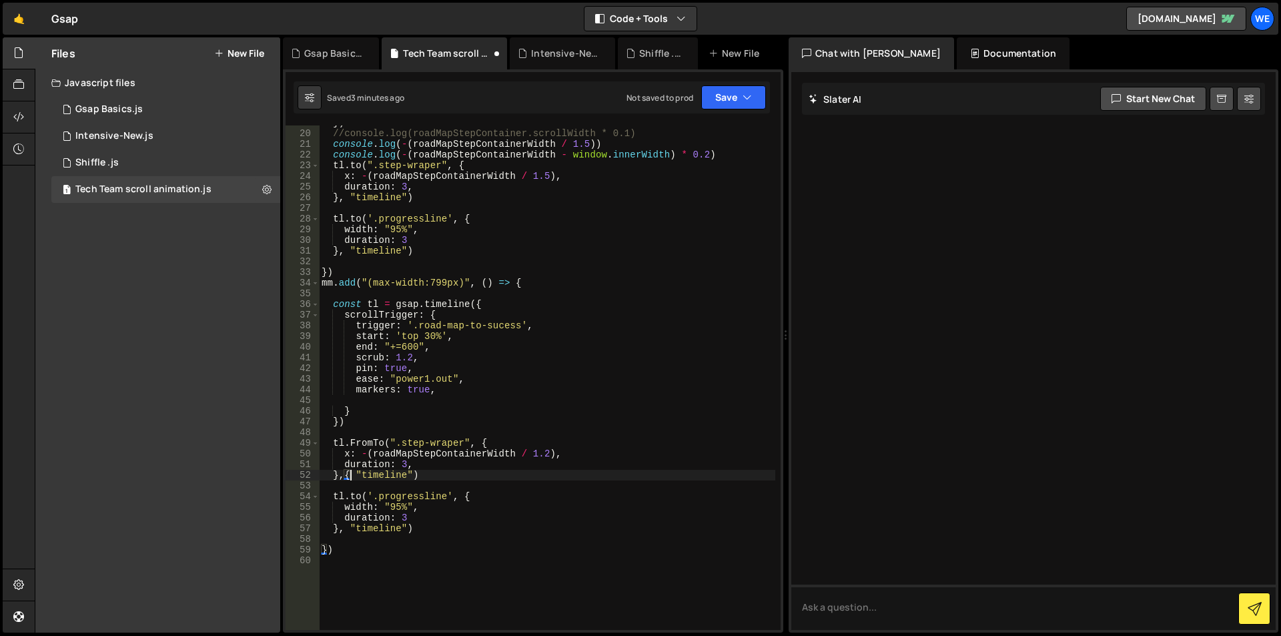
type textarea "},{} "timeline")"
click at [342, 458] on div "}) //console.log(roadMapStepContainer.scrollWidth * 0.1) console . log ( - ( ro…" at bounding box center [547, 380] width 456 height 526
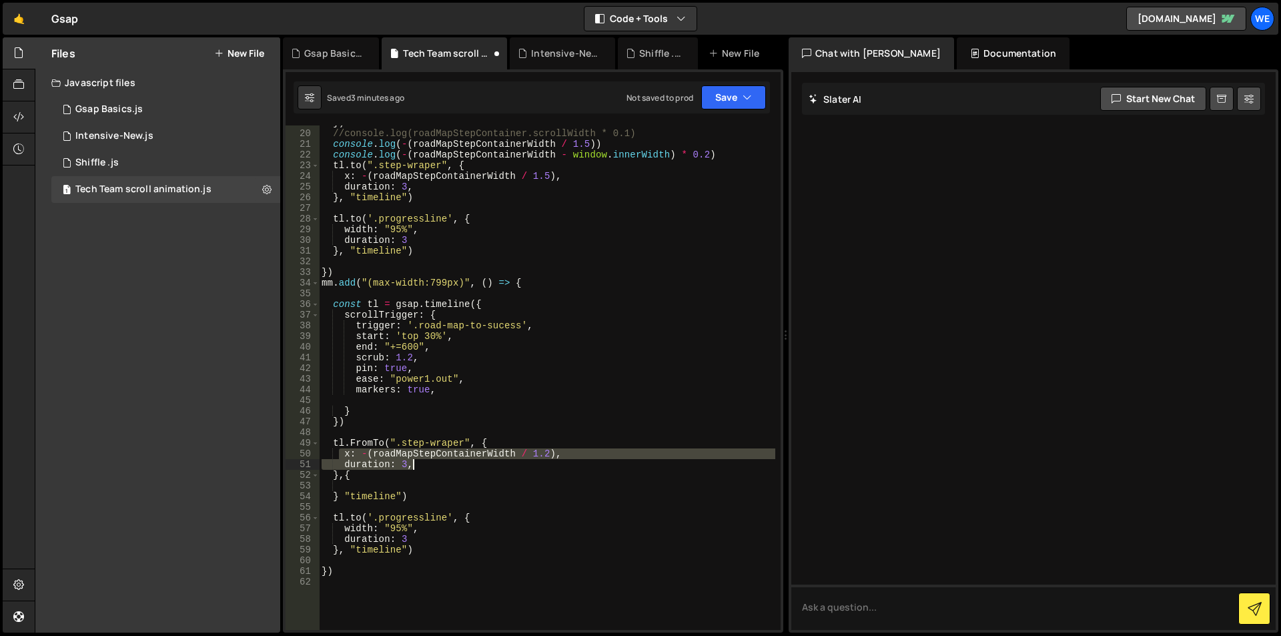
click at [425, 466] on div "}) //console.log(roadMapStepContainer.scrollWidth * 0.1) console . log ( - ( ro…" at bounding box center [547, 380] width 456 height 526
type textarea "x: -(roadMapStepContainerWidth / 1.2), duration: 3,"
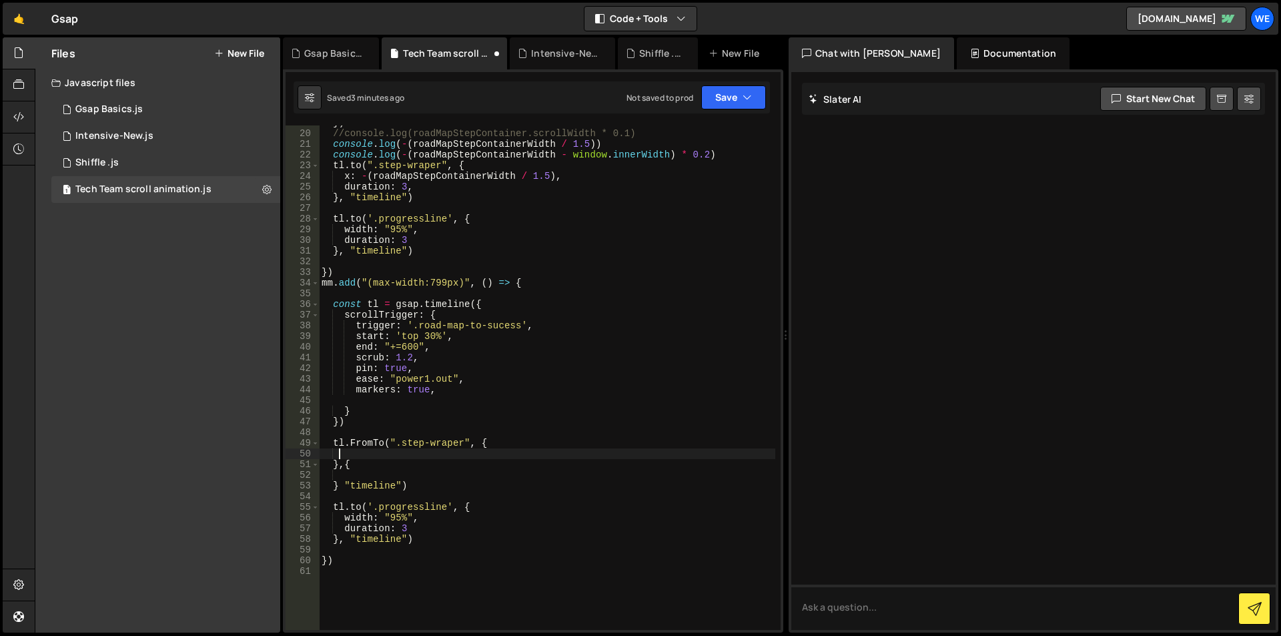
click at [365, 468] on div "}) //console.log(roadMapStepContainer.scrollWidth * 0.1) console . log ( - ( ro…" at bounding box center [547, 380] width 456 height 526
type textarea "},{"
paste textarea "duration: 3,"
click at [488, 446] on div "}) //console.log(roadMapStepContainer.scrollWidth * 0.1) console . log ( - ( ro…" at bounding box center [547, 380] width 456 height 526
type textarea "tl.FromTo(".step-wraper", {"
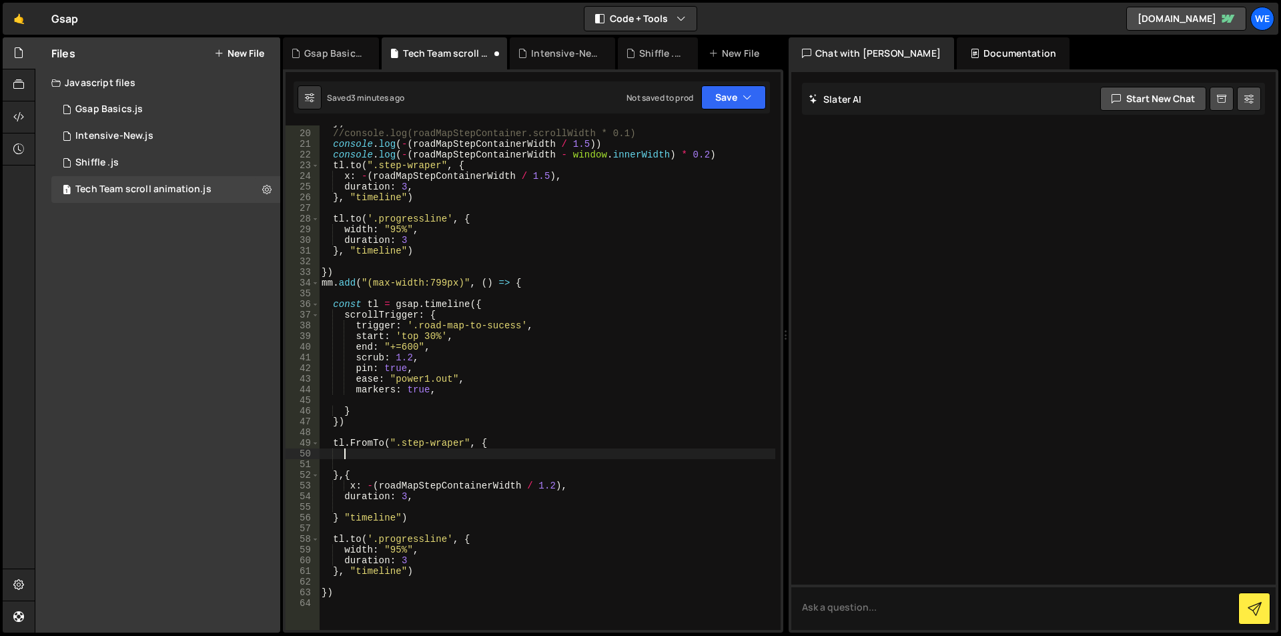
type textarea "X"
click at [402, 454] on div "}) //console.log(roadMapStepContainer.scrollWidth * 0.1) console . log ( - ( ro…" at bounding box center [547, 380] width 456 height 526
click at [356, 516] on div "}) //console.log(roadMapStepContainer.scrollWidth * 0.1) console . log ( - ( ro…" at bounding box center [547, 380] width 456 height 526
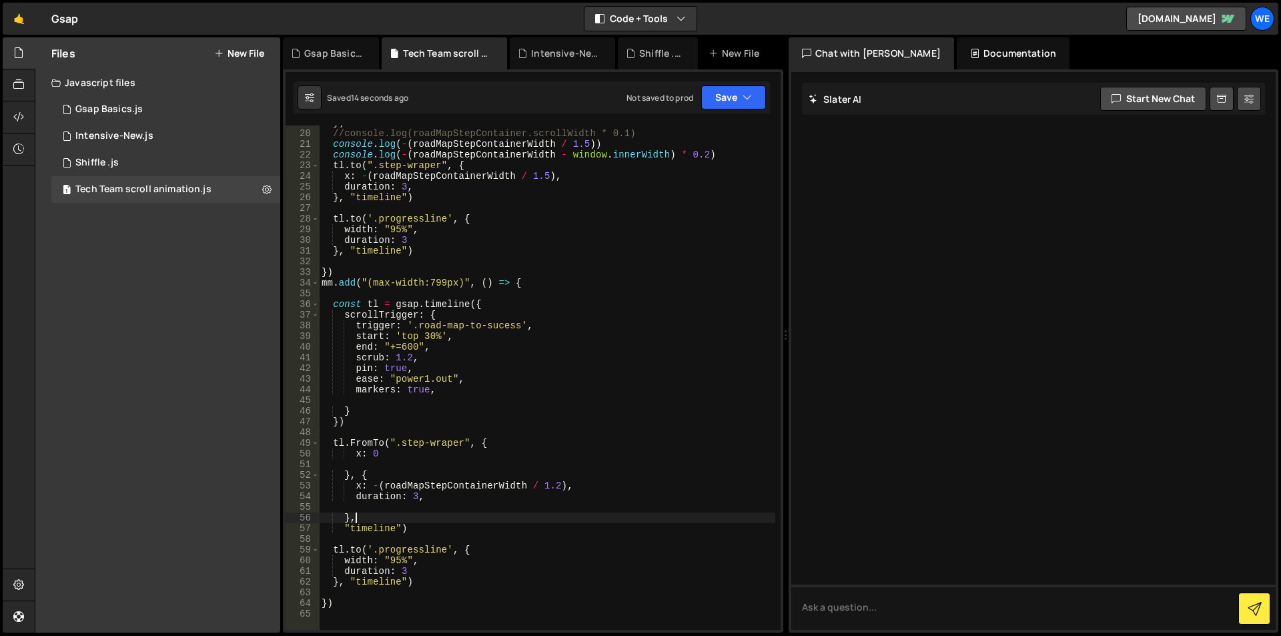
click at [362, 442] on div "}) //console.log(roadMapStepContainer.scrollWidth * 0.1) console . log ( - ( ro…" at bounding box center [547, 380] width 456 height 526
paste textarea "f"
click at [388, 450] on div "}) //console.log(roadMapStepContainer.scrollWidth * 0.1) console . log ( - ( ro…" at bounding box center [547, 380] width 456 height 526
click at [372, 454] on div "}) //console.log(roadMapStepContainer.scrollWidth * 0.1) console . log ( - ( ro…" at bounding box center [547, 380] width 456 height 526
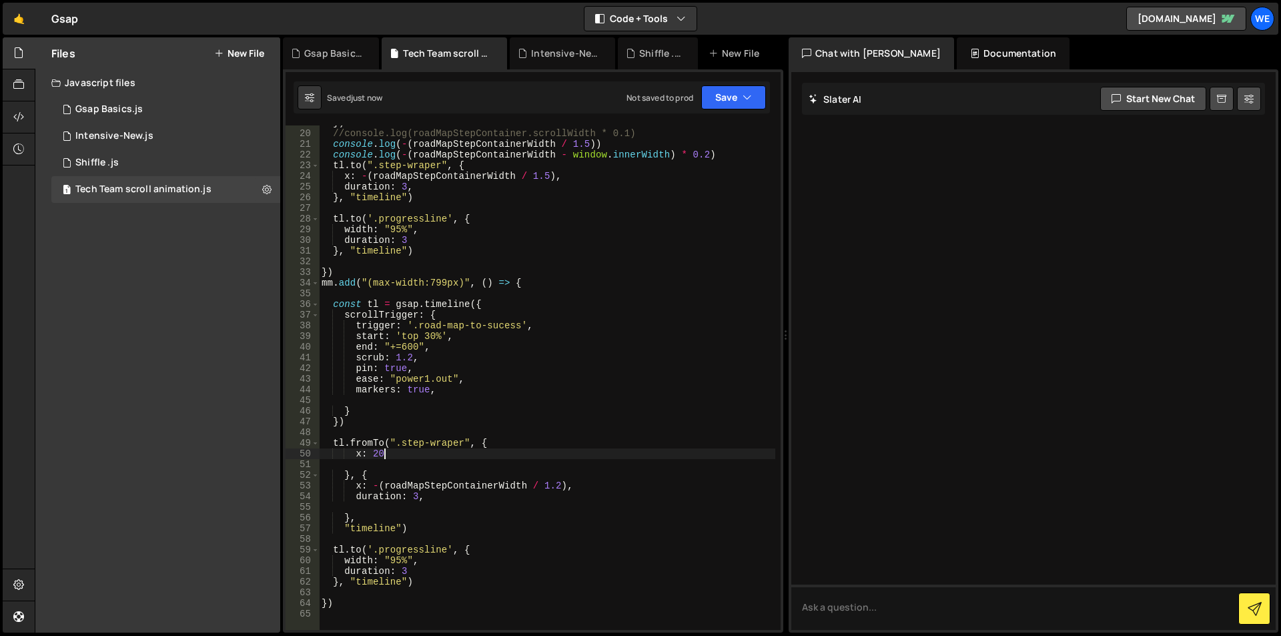
scroll to position [0, 4]
click at [371, 451] on div "}) //console.log(roadMapStepContainer.scrollWidth * 0.1) console . log ( - ( ro…" at bounding box center [547, 380] width 456 height 526
type textarea "x: "20%""
click at [380, 460] on div "}) //console.log(roadMapStepContainer.scrollWidth * 0.1) console . log ( - ( ro…" at bounding box center [547, 380] width 456 height 526
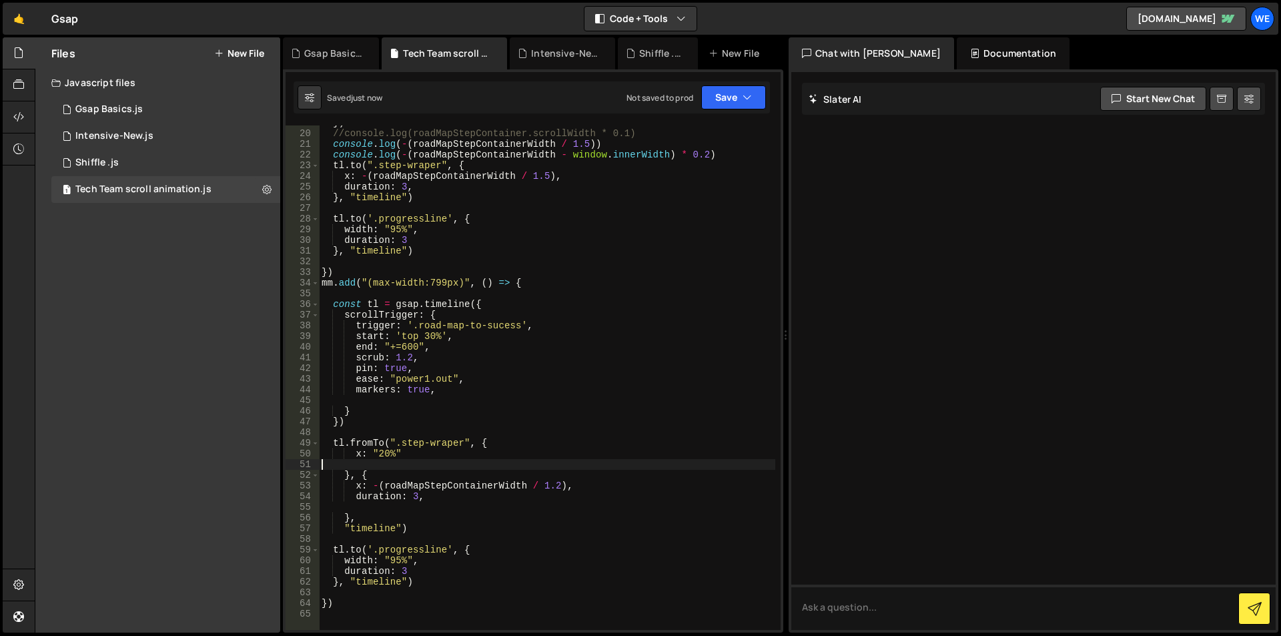
scroll to position [0, 0]
click at [381, 456] on div "}) //console.log(roadMapStepContainer.scrollWidth * 0.1) console . log ( - ( ro…" at bounding box center [547, 380] width 456 height 526
click at [353, 454] on div "}) //console.log(roadMapStepContainer.scrollWidth * 0.1) console . log ( - ( ro…" at bounding box center [547, 380] width 456 height 526
click at [438, 454] on div "}) //console.log(roadMapStepContainer.scrollWidth * 0.1) console . log ( - ( ro…" at bounding box center [547, 380] width 456 height 526
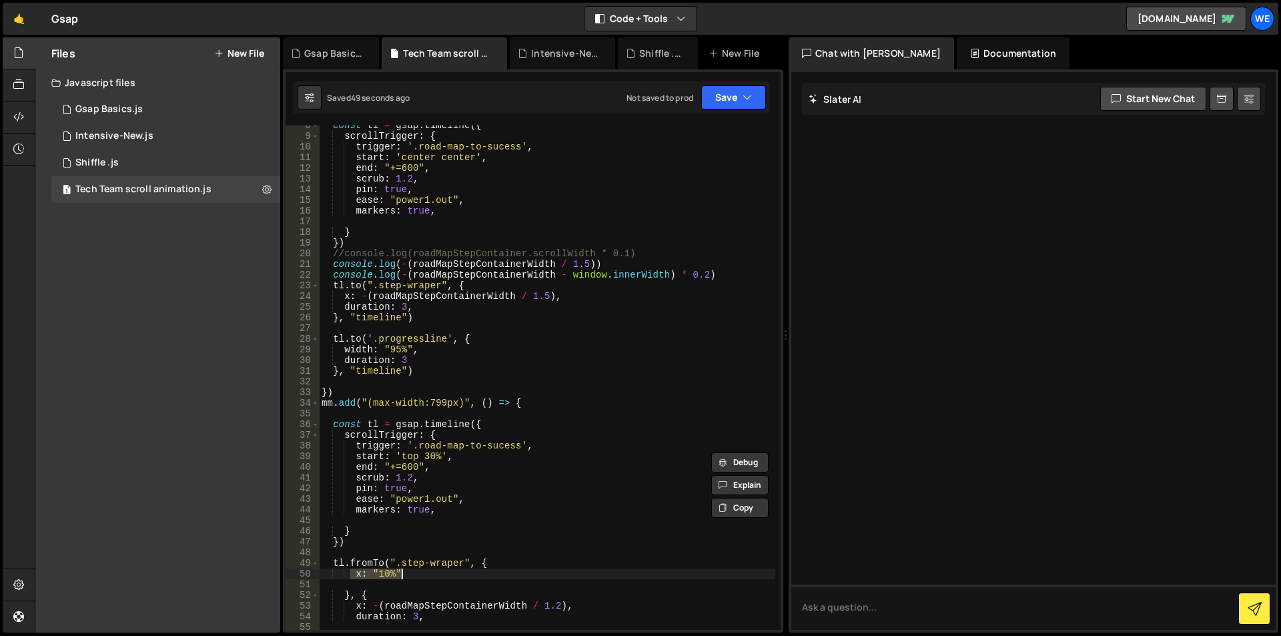
scroll to position [0, 0]
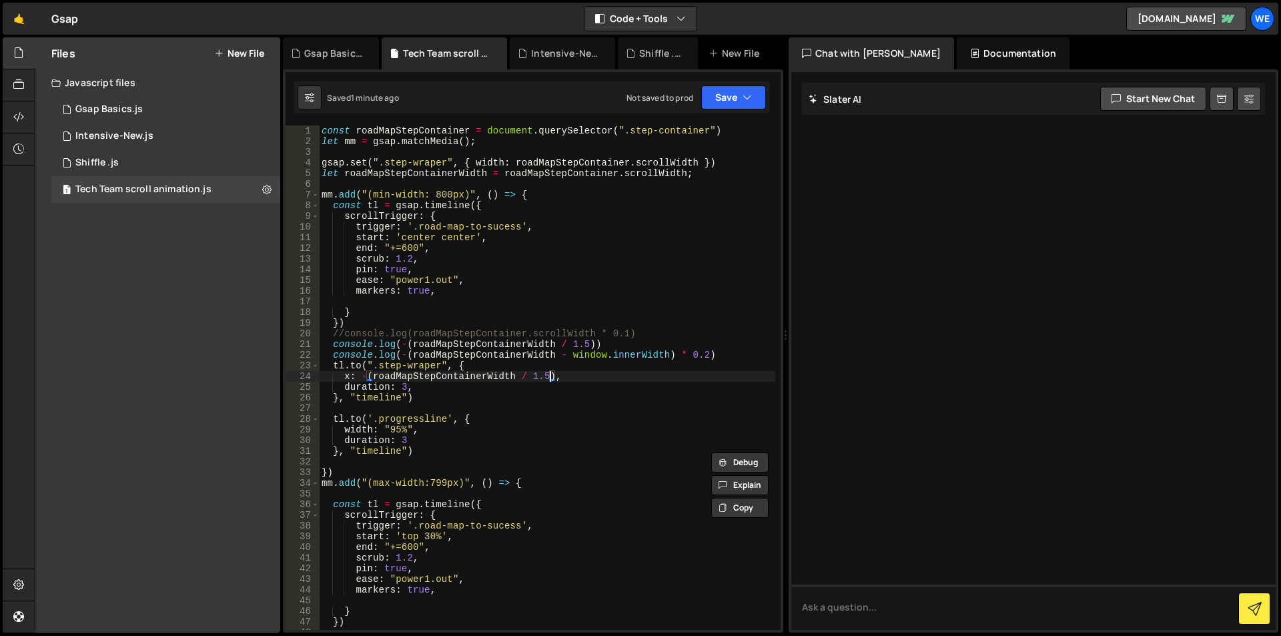
click at [550, 376] on div "const roadMapStepContainer = document . querySelector ( ".step-container" ) let…" at bounding box center [547, 388] width 456 height 526
click at [531, 376] on div "const roadMapStepContainer = document . querySelector ( ".step-container" ) let…" at bounding box center [547, 388] width 456 height 526
click at [546, 372] on div "const roadMapStepContainer = document . querySelector ( ".step-container" ) let…" at bounding box center [547, 388] width 456 height 526
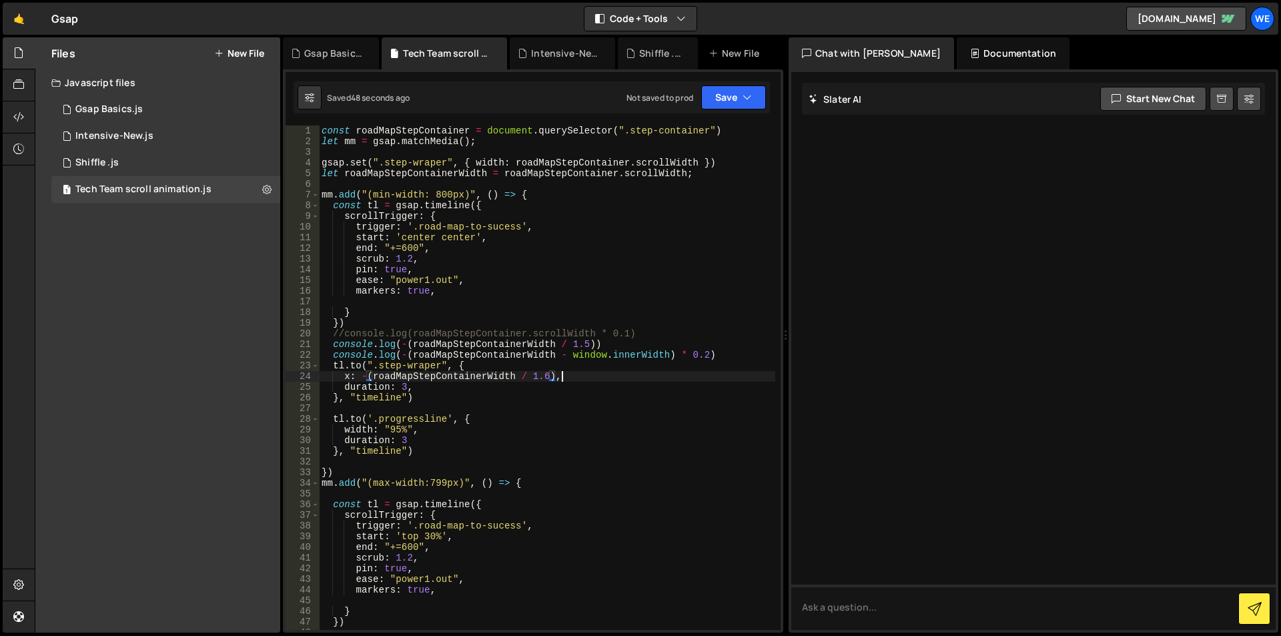
click at [586, 378] on div "const roadMapStepContainer = document . querySelector ( ".step-container" ) let…" at bounding box center [547, 388] width 456 height 526
click at [454, 475] on div "const roadMapStepContainer = document . querySelector ( ".step-container" ) let…" at bounding box center [547, 388] width 456 height 526
type textarea "})"
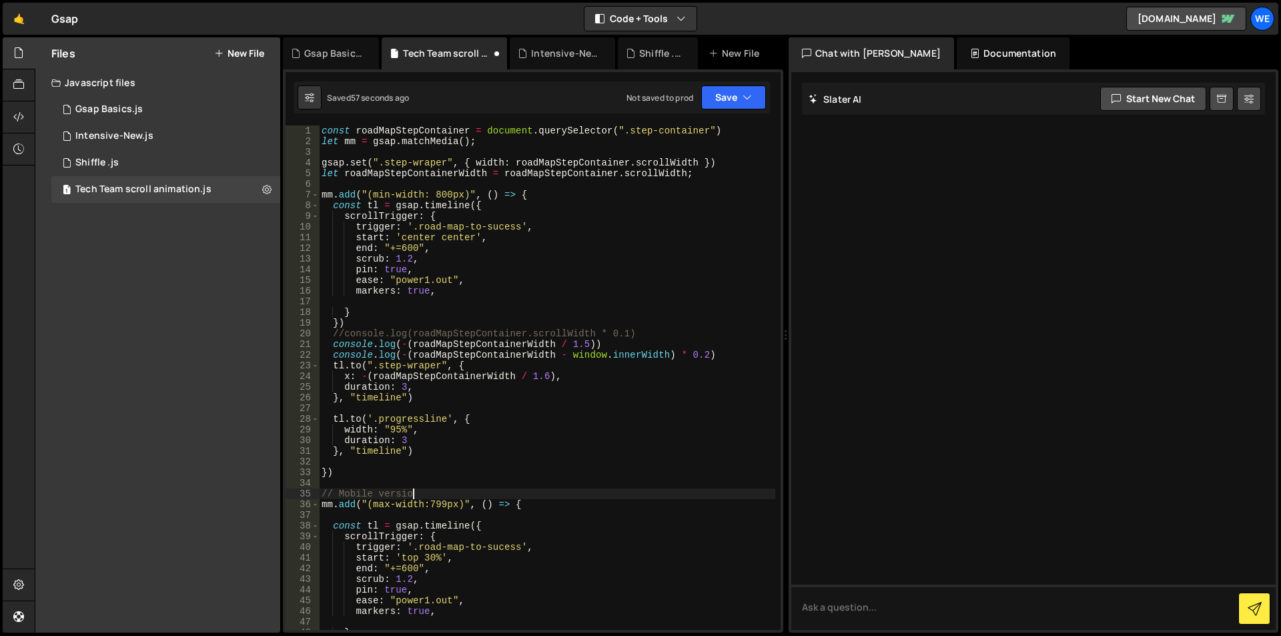
scroll to position [0, 6]
click at [423, 473] on div "const roadMapStepContainer = document . querySelector ( ".step-container" ) let…" at bounding box center [547, 388] width 456 height 526
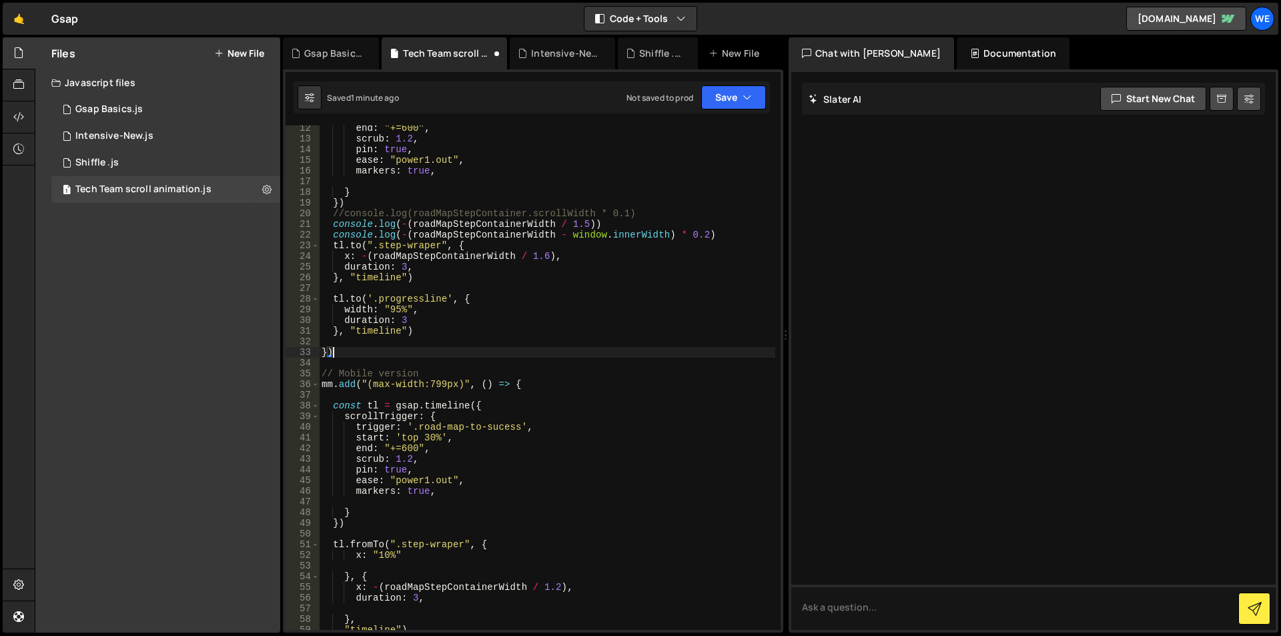
scroll to position [80, 0]
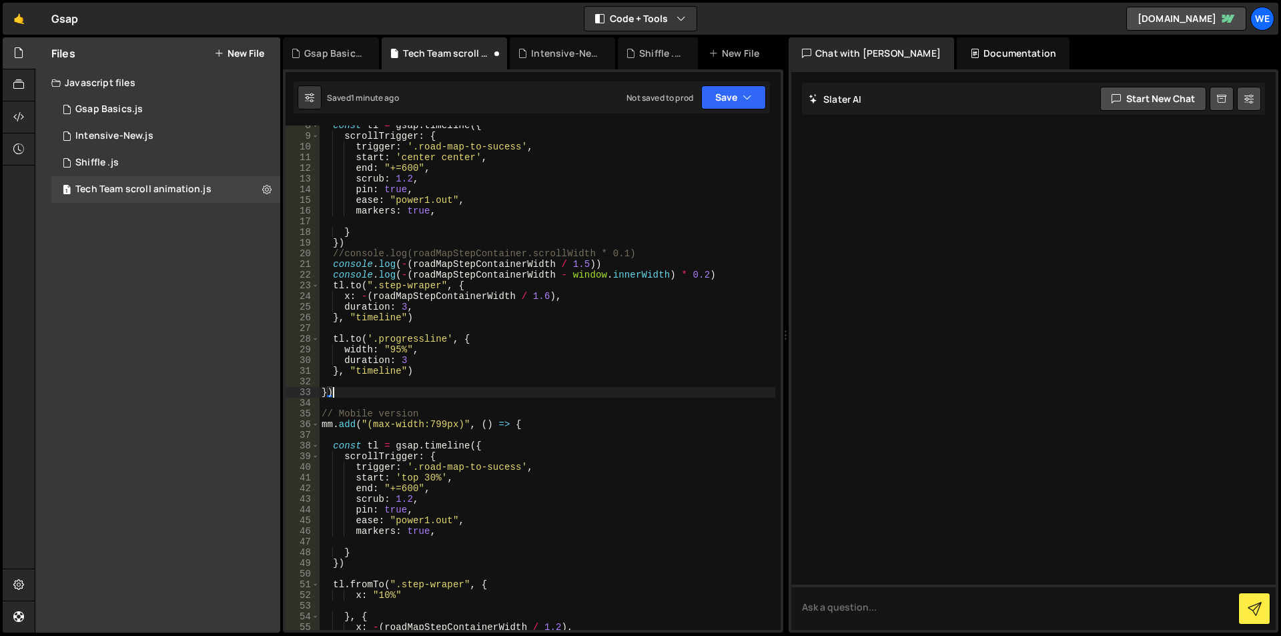
click at [363, 351] on div "const tl = gsap . timeline ({ scrollTrigger : { trigger : '.road-map-to-sucess'…" at bounding box center [547, 383] width 456 height 526
click at [417, 358] on div "const tl = gsap . timeline ({ scrollTrigger : { trigger : '.road-map-to-sucess'…" at bounding box center [547, 383] width 456 height 526
click at [418, 376] on div "const tl = gsap . timeline ({ scrollTrigger : { trigger : '.road-map-to-sucess'…" at bounding box center [547, 383] width 456 height 526
type textarea "}, "timeline")"
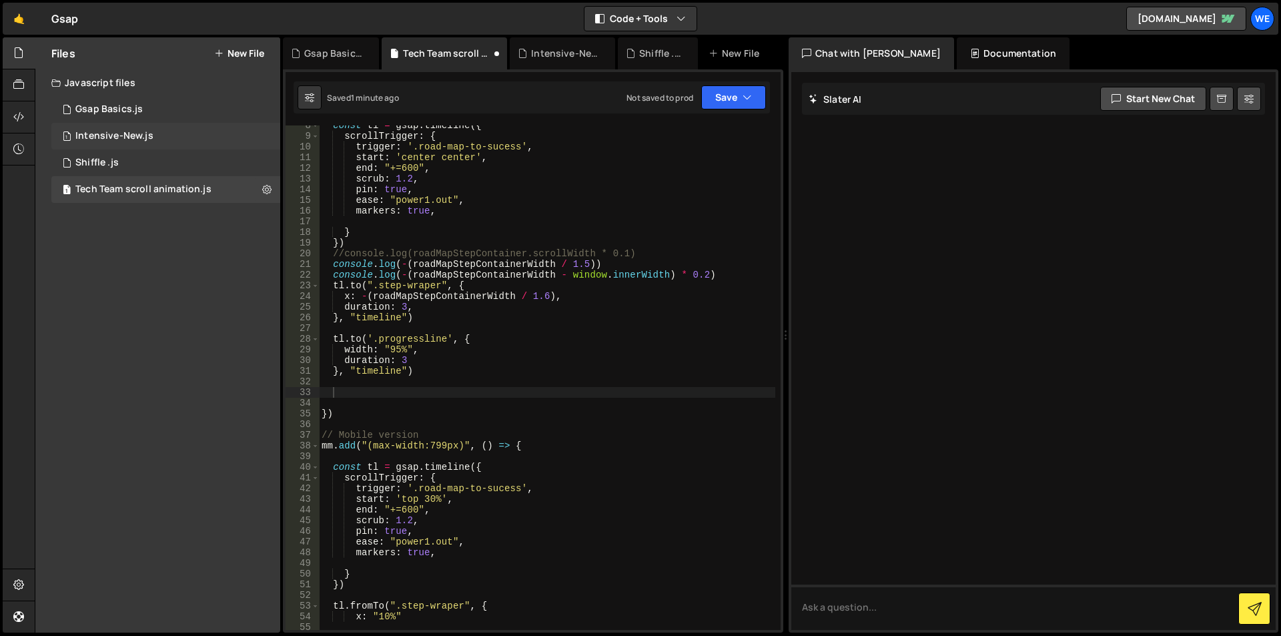
click at [168, 139] on div "1 Intensive-New.js 0" at bounding box center [165, 136] width 229 height 27
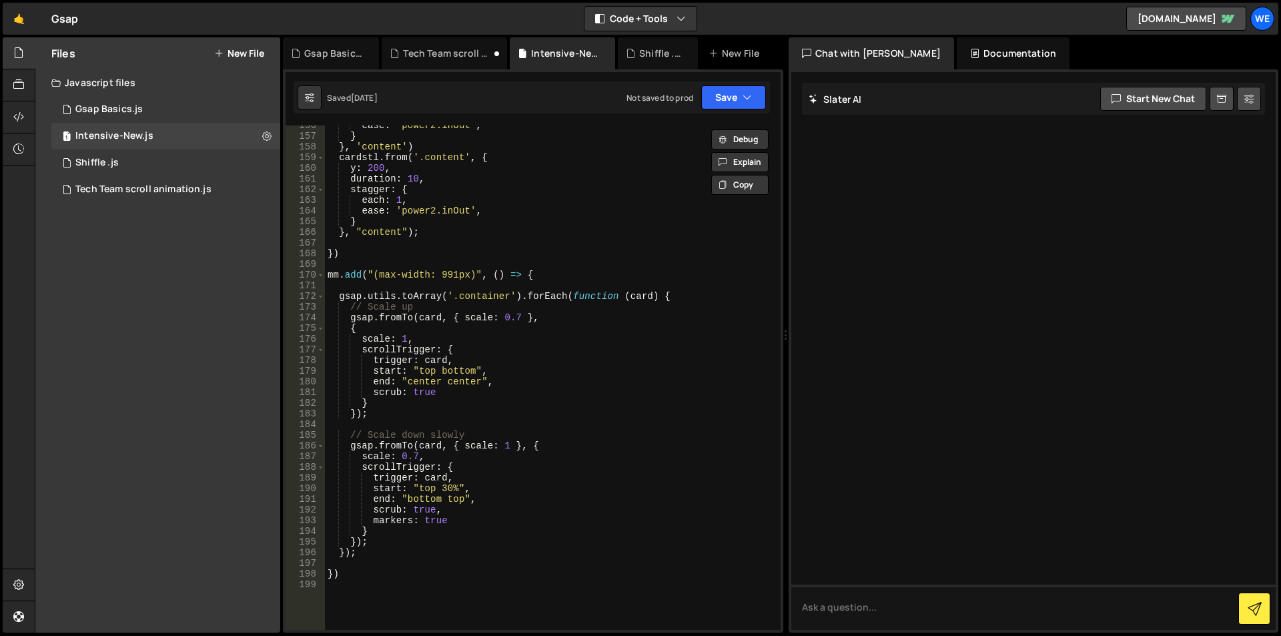
click at [430, 446] on div "ease : 'power2.inOut' , } } , 'content' ) cardstl . from ( '.content' , { y : 2…" at bounding box center [550, 383] width 450 height 526
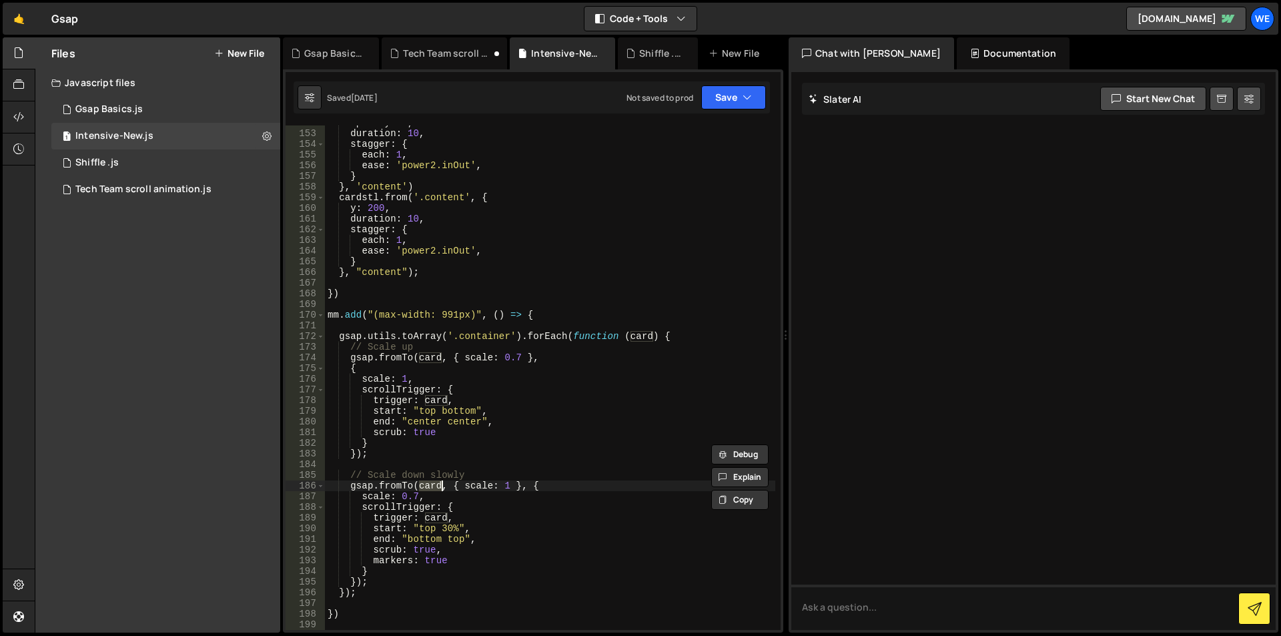
click at [378, 337] on div "opacity : 1 , duration : 10 , stagger : { each : 1 , ease : 'power2.inOut' , } …" at bounding box center [550, 380] width 450 height 526
type textarea "gsap.utils.toArray('.container').forEach(function (card) {"
click at [378, 337] on div "opacity : 1 , duration : 10 , stagger : { each : 1 , ease : 'power2.inOut' , } …" at bounding box center [550, 380] width 450 height 526
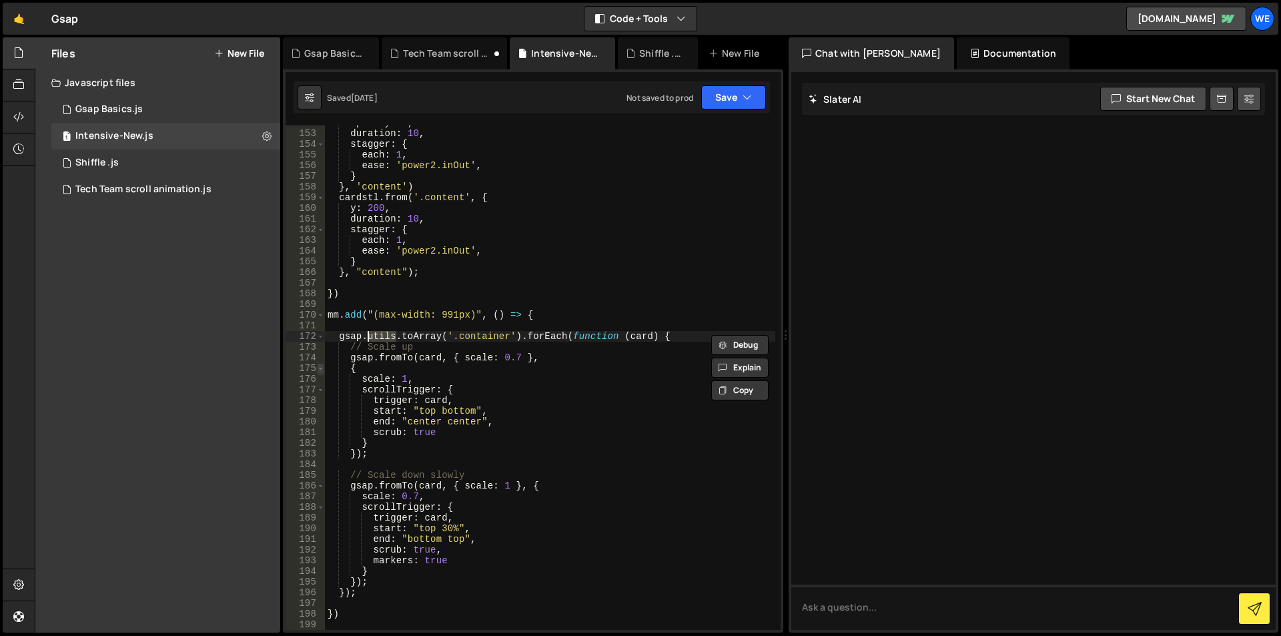
click at [321, 370] on span at bounding box center [320, 368] width 7 height 11
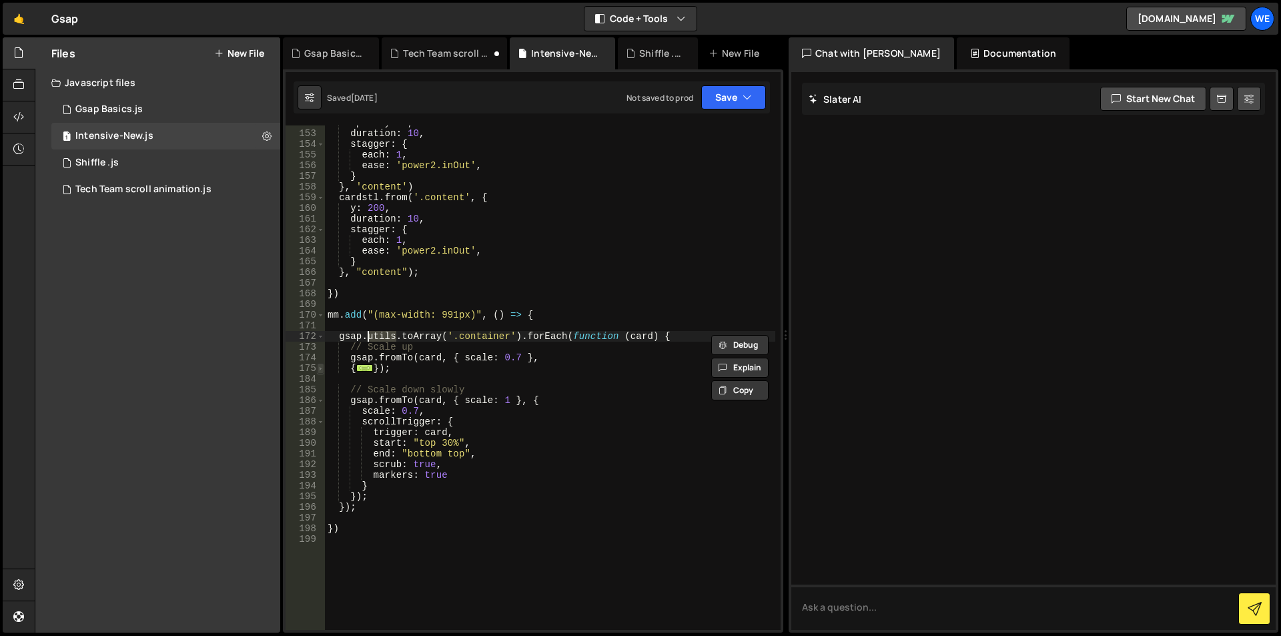
click at [319, 372] on span at bounding box center [320, 368] width 7 height 11
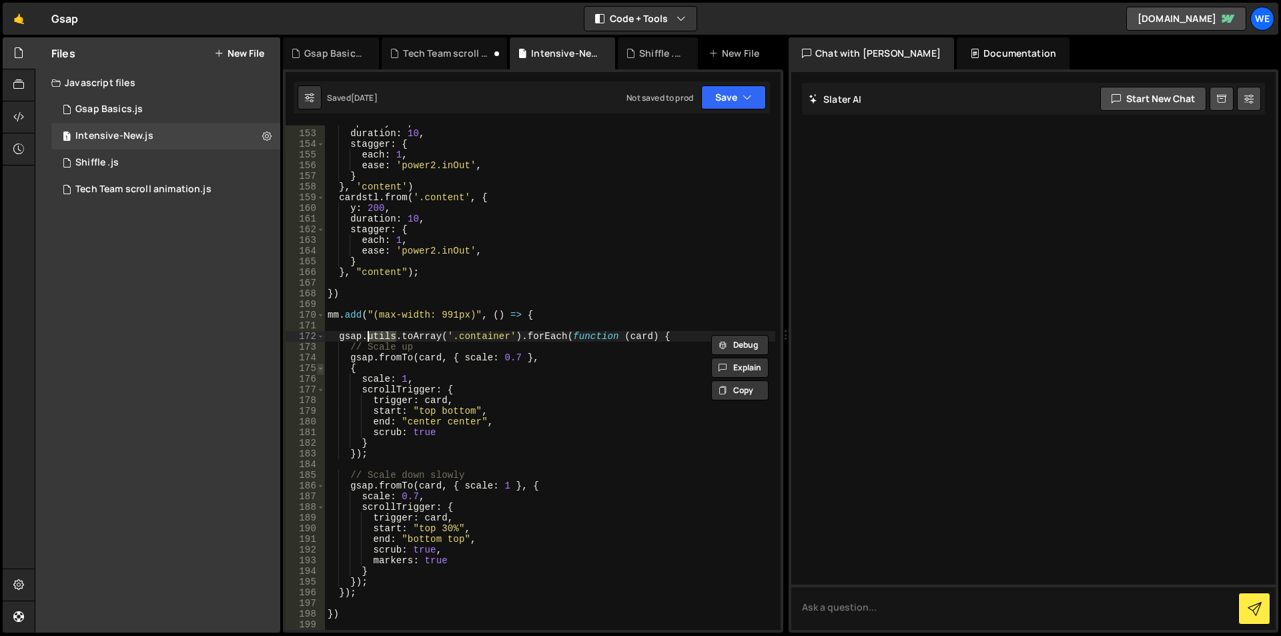
click at [319, 368] on span at bounding box center [320, 368] width 7 height 11
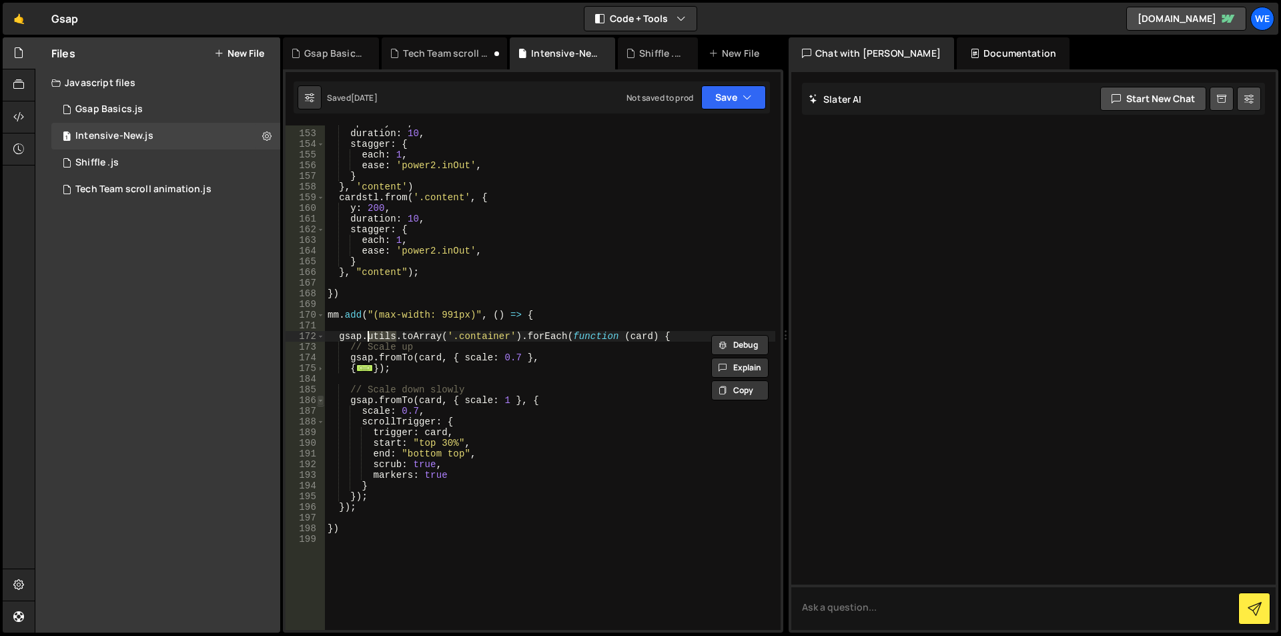
click at [317, 400] on span at bounding box center [320, 400] width 7 height 11
click at [337, 341] on div "opacity : 1 , duration : 10 , stagger : { each : 1 , ease : 'power2.inOut' , } …" at bounding box center [550, 380] width 450 height 526
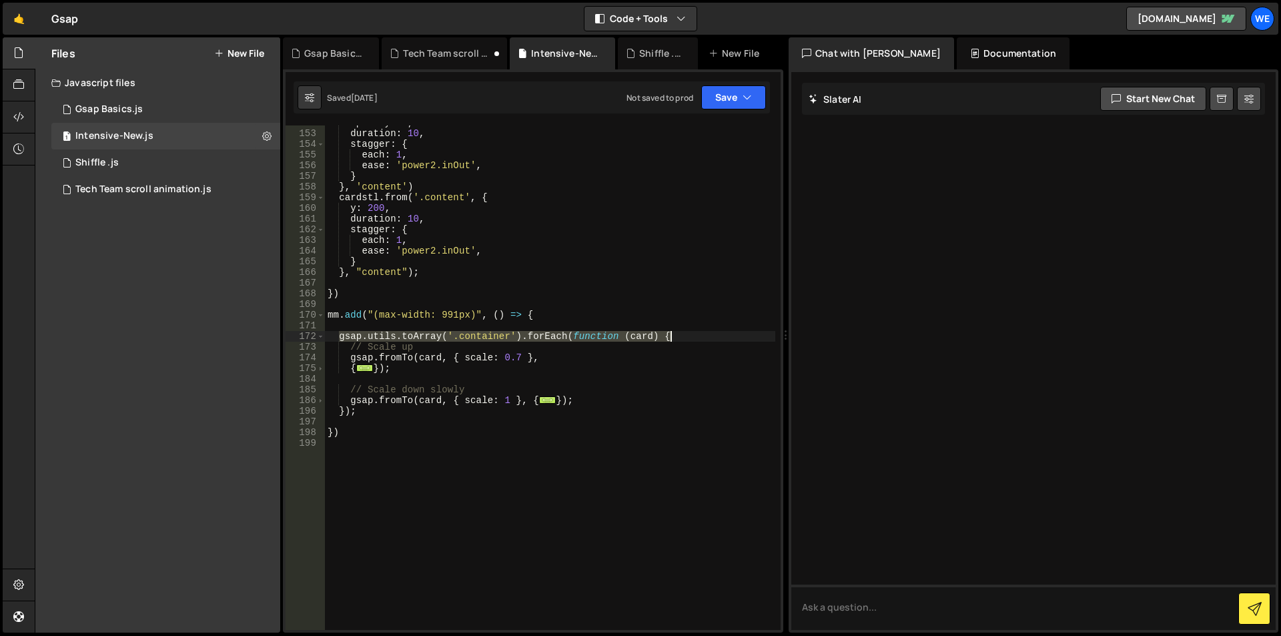
click at [681, 336] on div "opacity : 1 , duration : 10 , stagger : { each : 1 , ease : 'power2.inOut' , } …" at bounding box center [550, 380] width 450 height 526
click at [173, 194] on div "Tech Team scroll animation.js" at bounding box center [143, 189] width 136 height 12
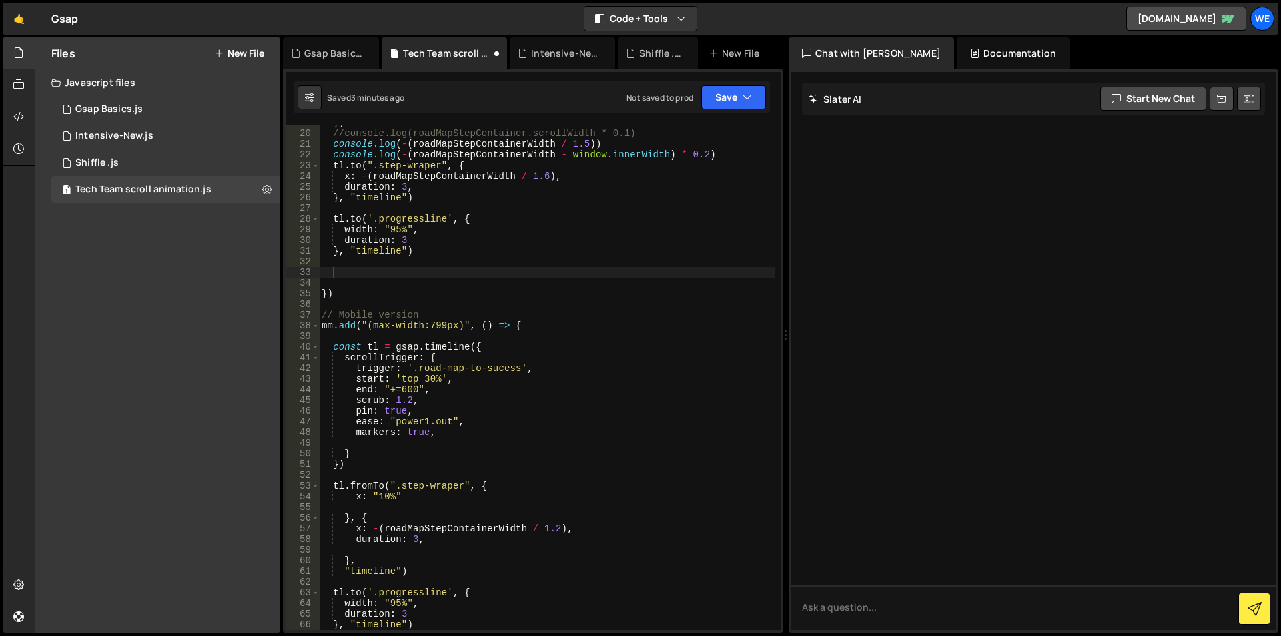
scroll to position [0, 0]
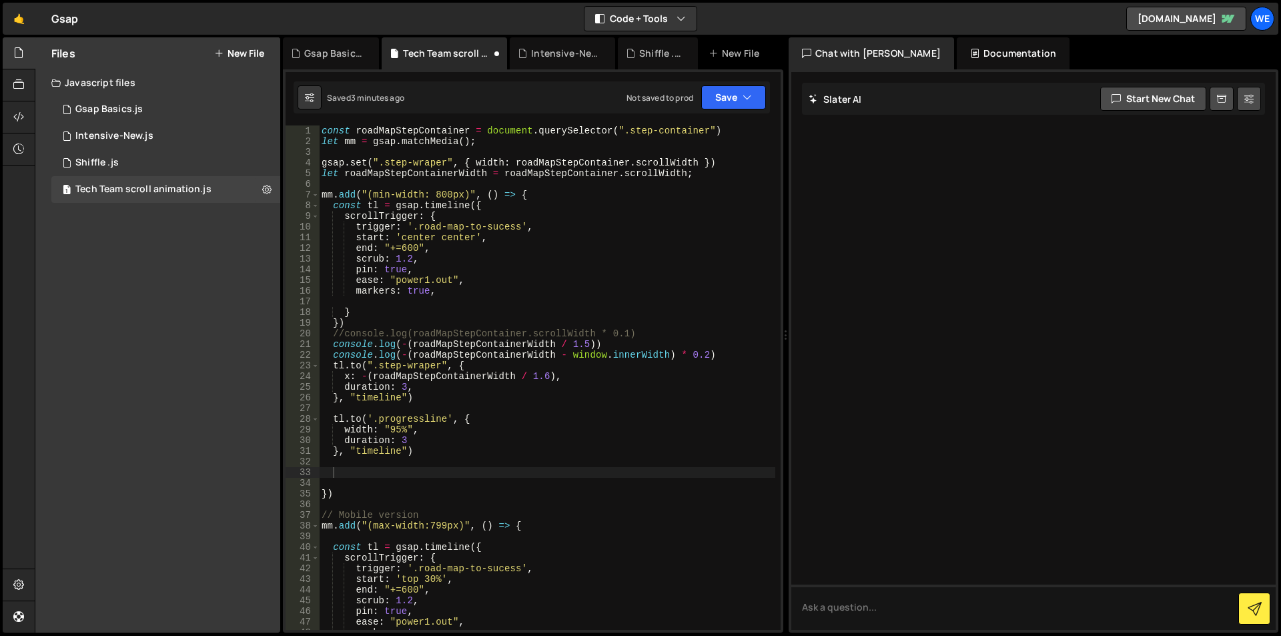
click at [338, 480] on div "const roadMapStepContainer = document . querySelector ( ".step-container" ) let…" at bounding box center [547, 388] width 456 height 526
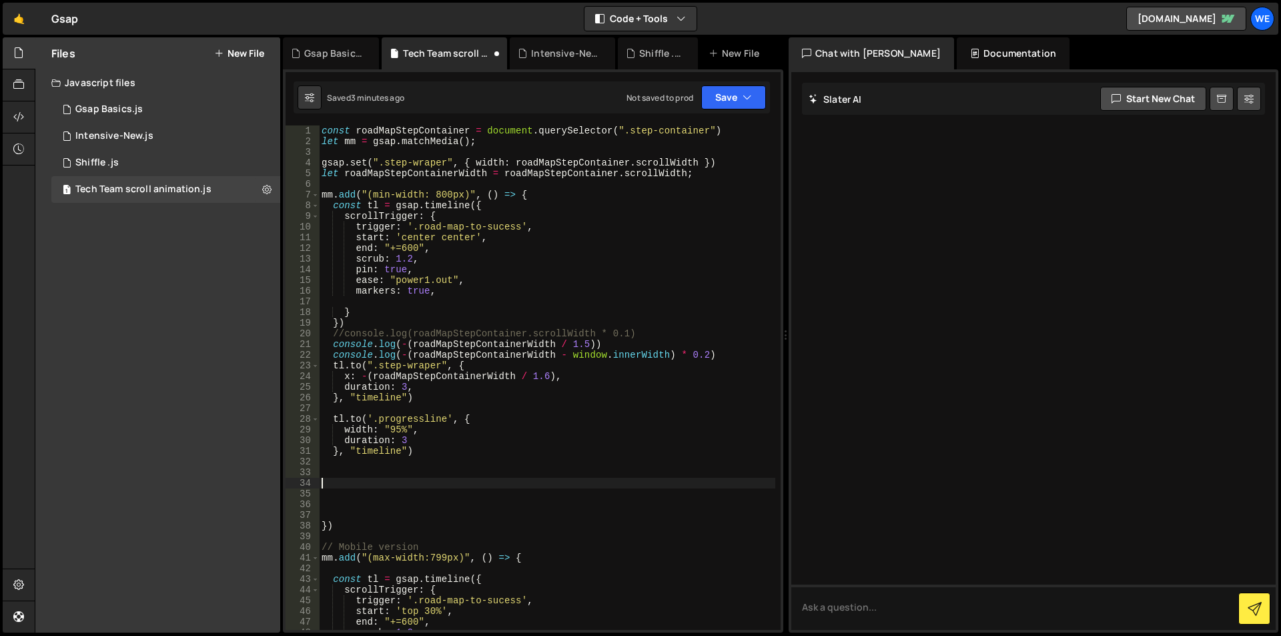
paste textarea "gsap.utils.toArray('.container').forEach(function (card) {"
type textarea "gsap.utils.toArray('.container').forEach(function (card) {});"
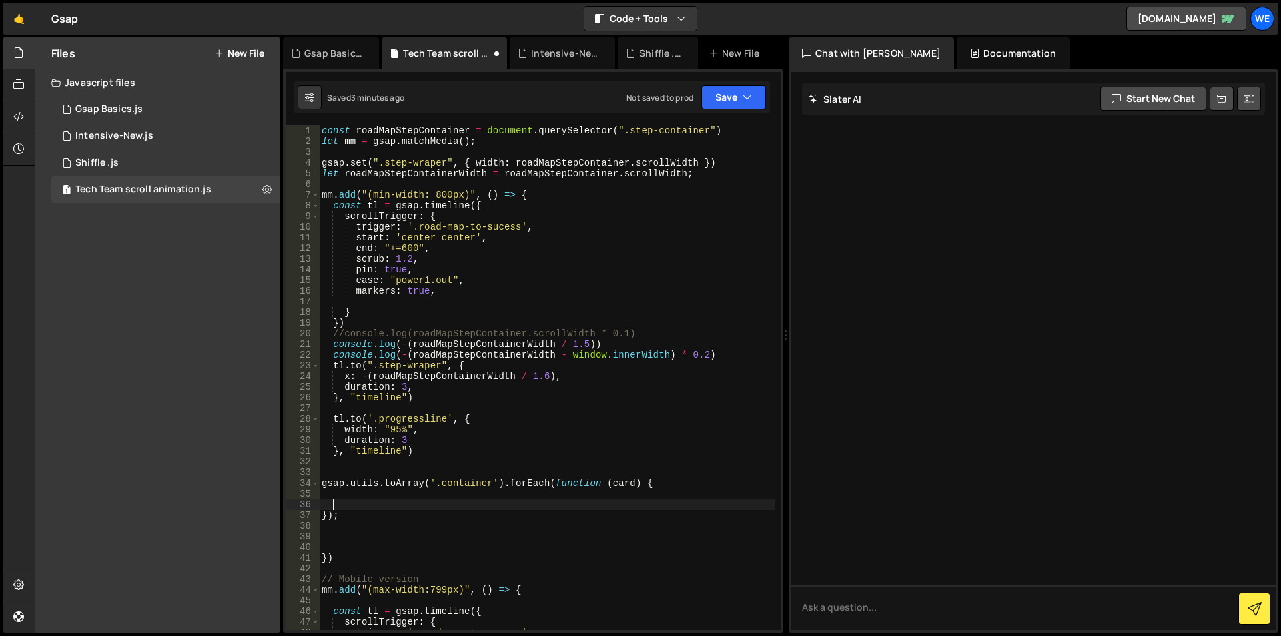
scroll to position [40, 0]
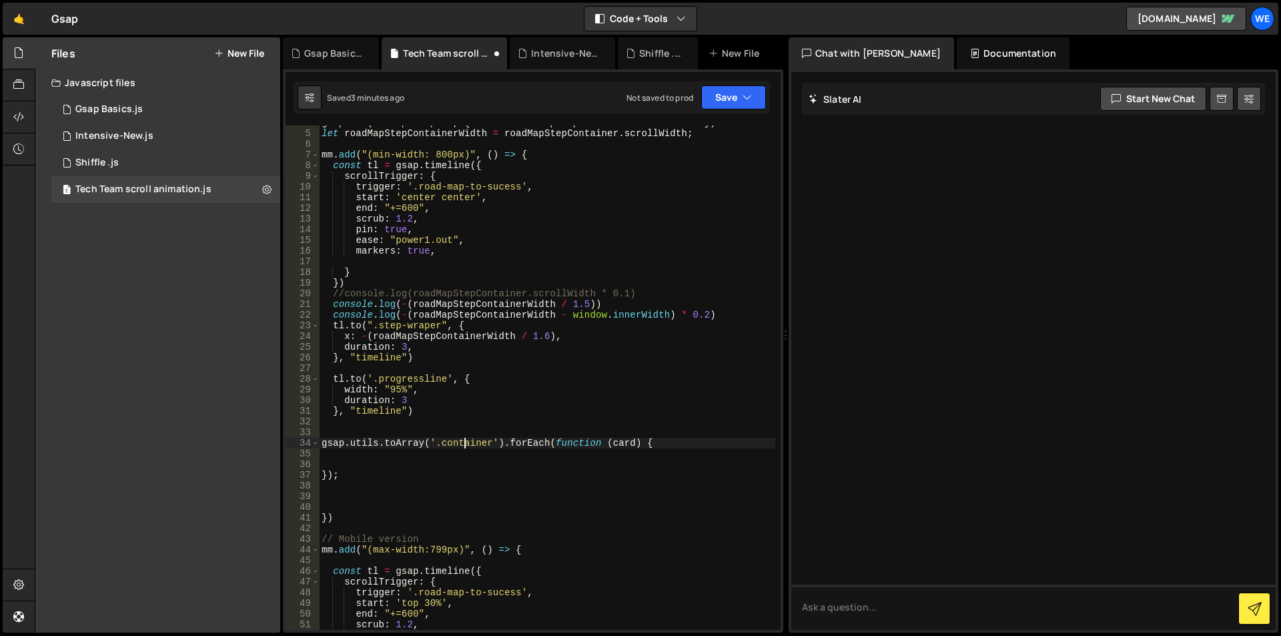
click at [463, 442] on div "gsap . set ( ".step-wraper" , { width : roadMapStepContainer . scrollWidth }) l…" at bounding box center [547, 380] width 456 height 526
paste textarea "div-block-2"
type textarea "gsap.utils.toArray('.div-block-2').forEach(function (card) {"
click at [634, 445] on div "gsap . set ( ".step-wraper" , { width : roadMapStepContainer . scrollWidth }) l…" at bounding box center [547, 380] width 456 height 526
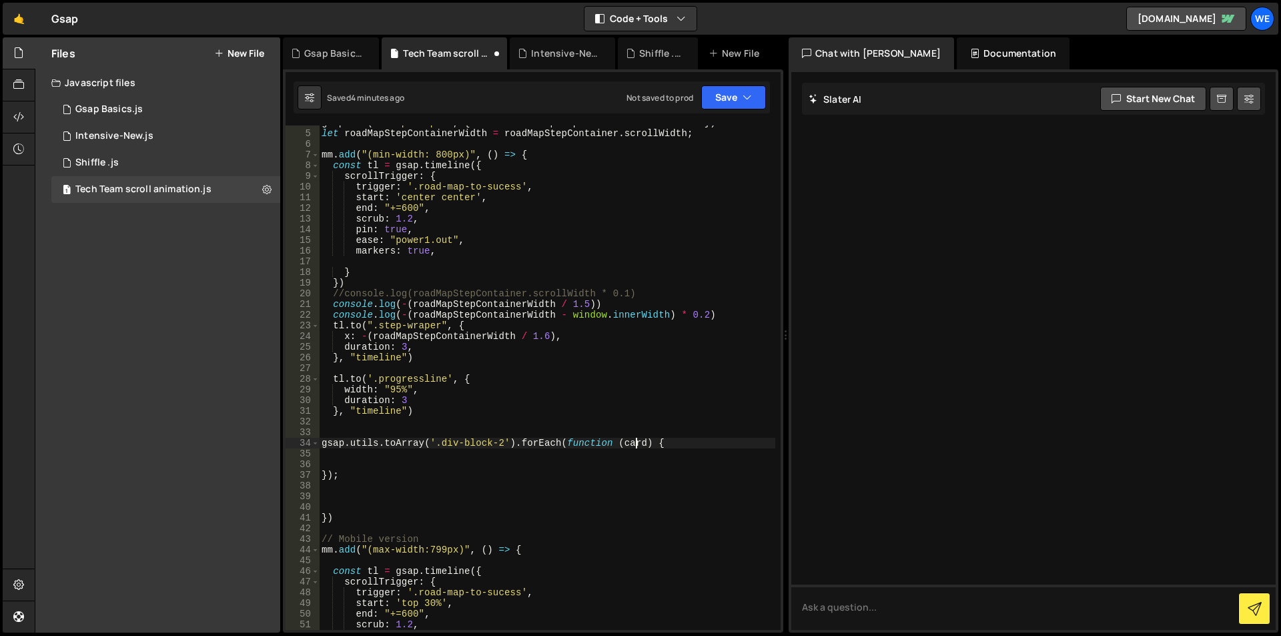
click at [634, 445] on div "gsap . set ( ".step-wraper" , { width : roadMapStepContainer . scrollWidth }) l…" at bounding box center [547, 380] width 456 height 526
click at [486, 462] on div "gsap . set ( ".step-wraper" , { width : roadMapStepContainer . scrollWidth }) l…" at bounding box center [547, 380] width 456 height 526
click at [625, 445] on div "gsap . set ( ".step-wraper" , { width : roadMapStepContainer . scrollWidth }) l…" at bounding box center [547, 380] width 456 height 526
type textarea "gsap.utils.toArray('.div-block-2').forEach(function (eachCard) {"
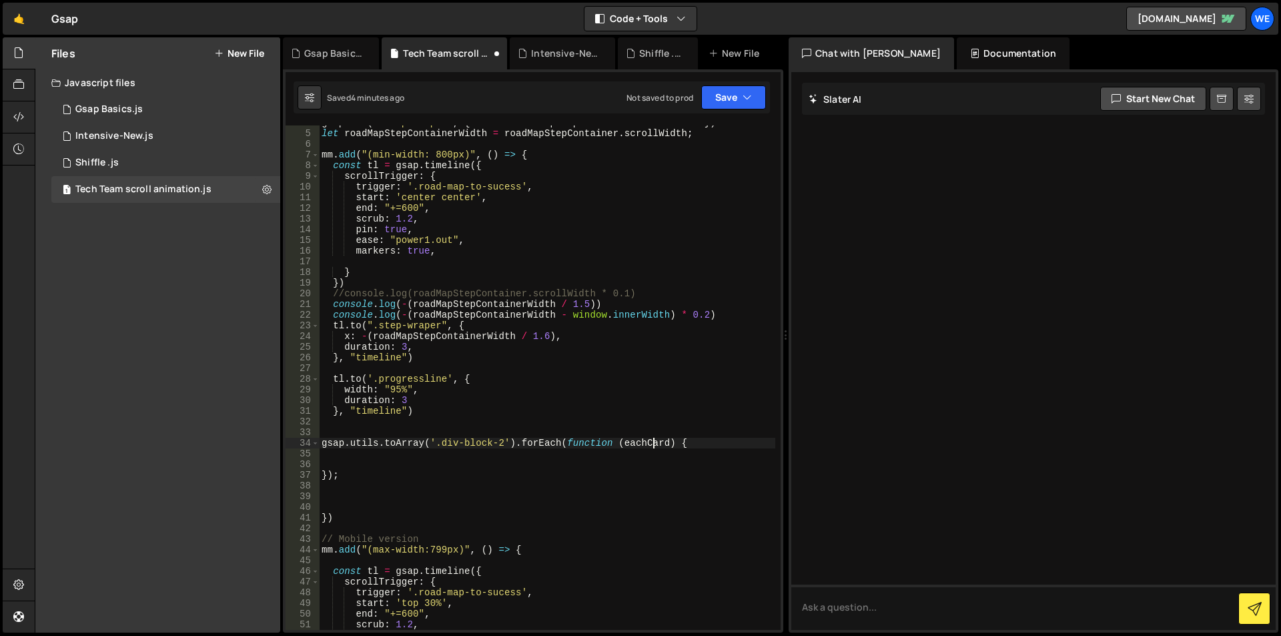
click at [648, 441] on div "gsap . set ( ".step-wraper" , { width : roadMapStepContainer . scrollWidth }) l…" at bounding box center [547, 380] width 456 height 526
click at [686, 442] on div "gsap . set ( ".step-wraper" , { width : roadMapStepContainer . scrollWidth }) l…" at bounding box center [547, 380] width 456 height 526
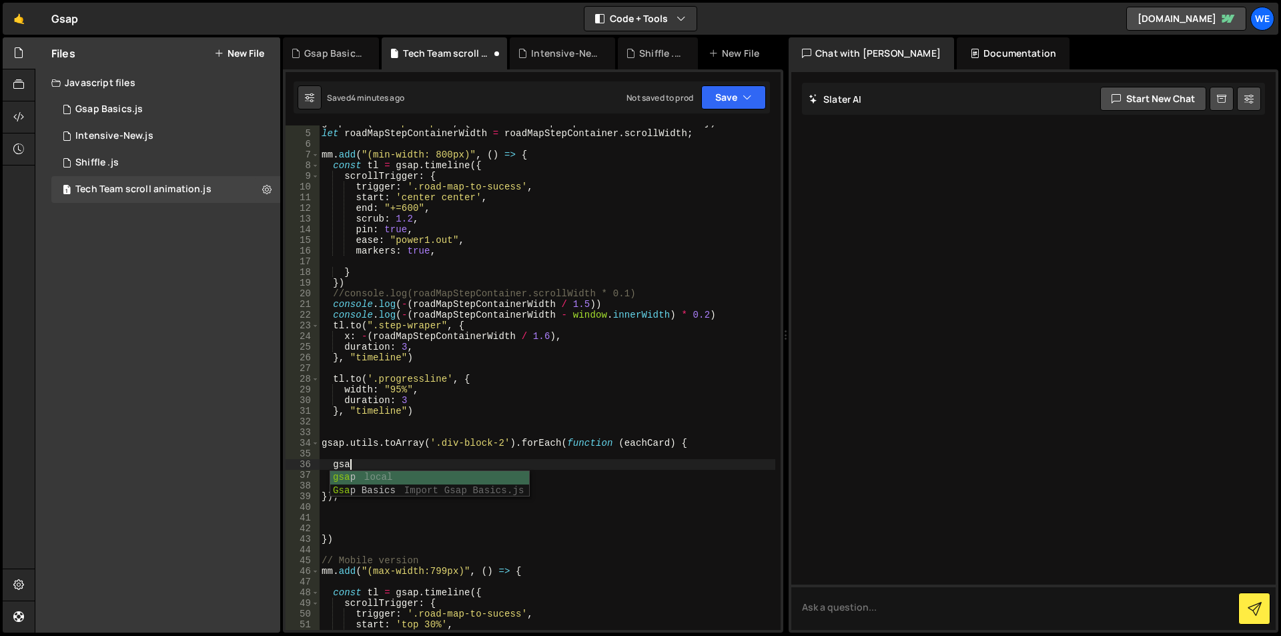
scroll to position [0, 1]
type textarea "g"
paste textarea "eachCard"
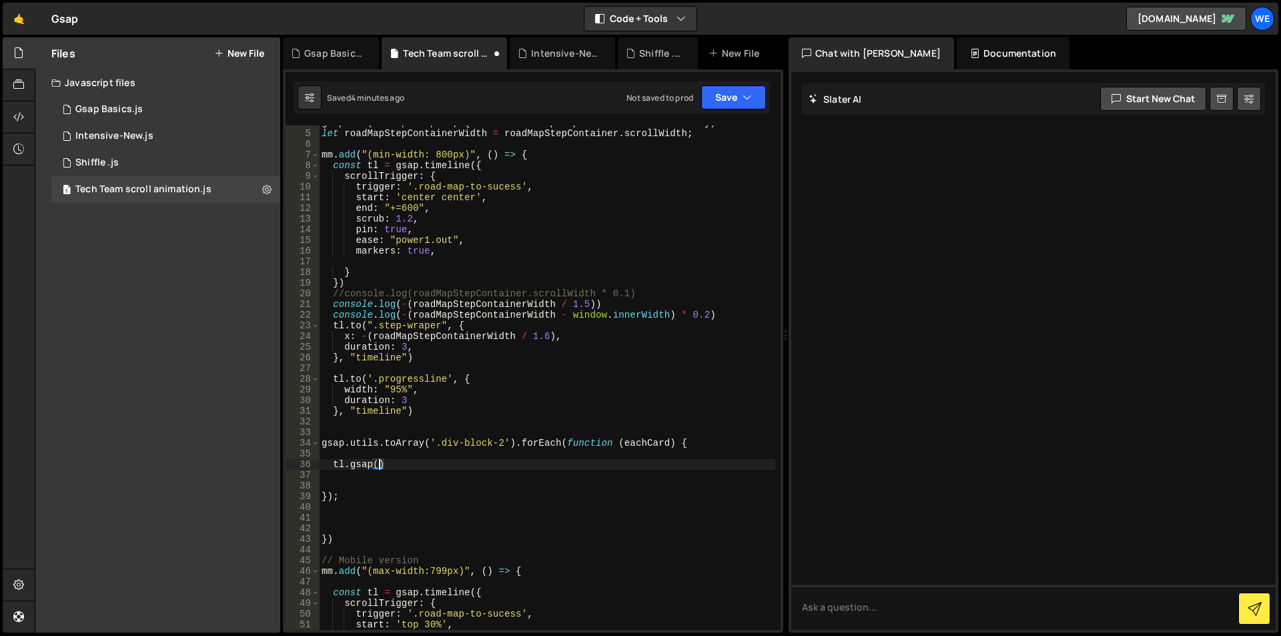
paste textarea "eachCard"
click at [363, 463] on div "gsap . set ( ".step-wraper" , { width : roadMapStepContainer . scrollWidth }) l…" at bounding box center [547, 380] width 456 height 526
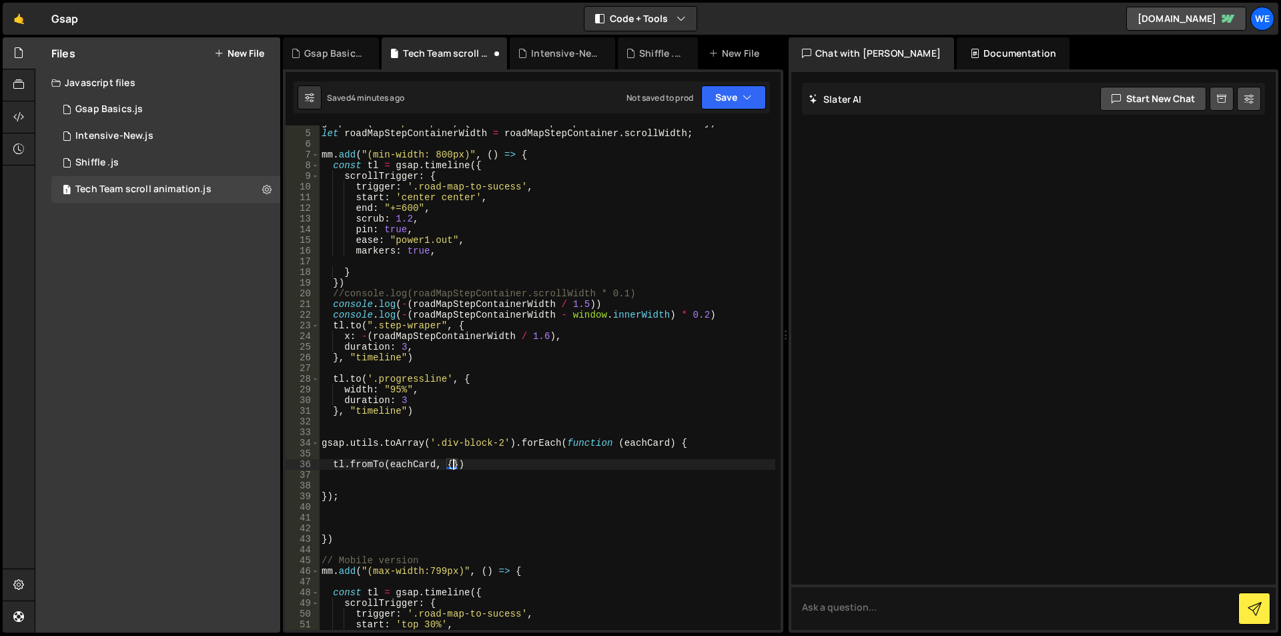
click at [451, 462] on div "gsap . set ( ".step-wraper" , { width : roadMapStepContainer . scrollWidth }) l…" at bounding box center [547, 380] width 456 height 526
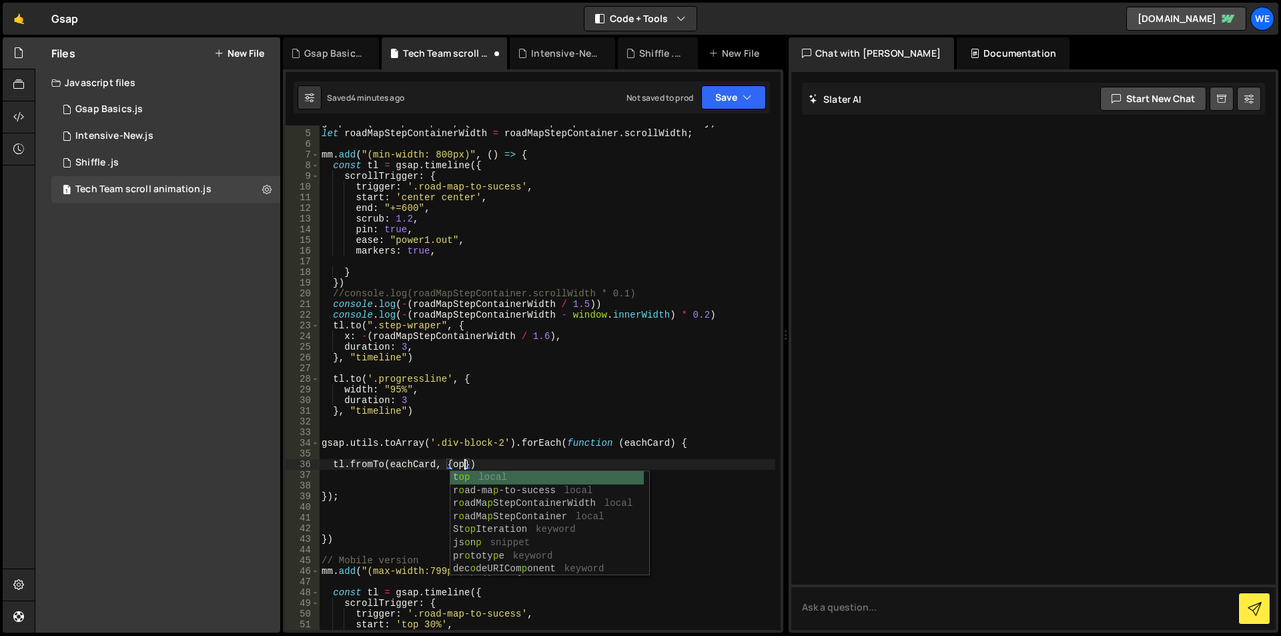
scroll to position [0, 10]
type textarea "tl.fromTo(eachCard, {op})"
click at [125, 128] on div "1 Intensive-New.js 0" at bounding box center [165, 136] width 229 height 27
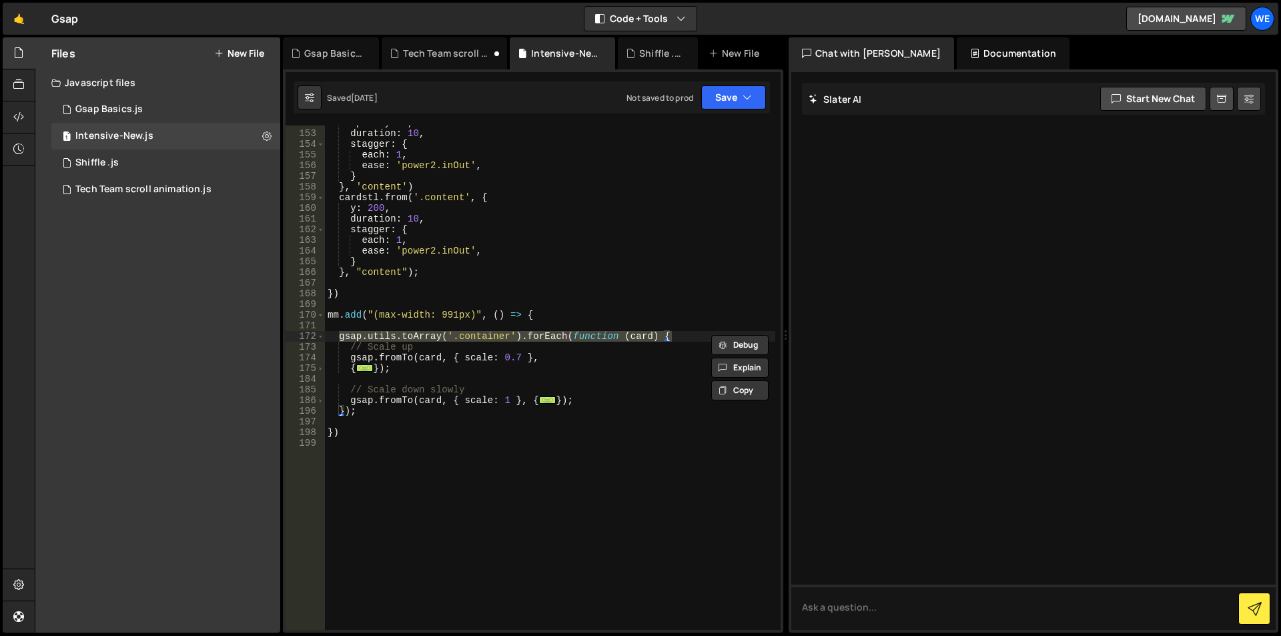
click at [412, 387] on div "opacity : 1 , duration : 10 , stagger : { each : 1 , ease : 'power2.inOut' , } …" at bounding box center [550, 380] width 450 height 526
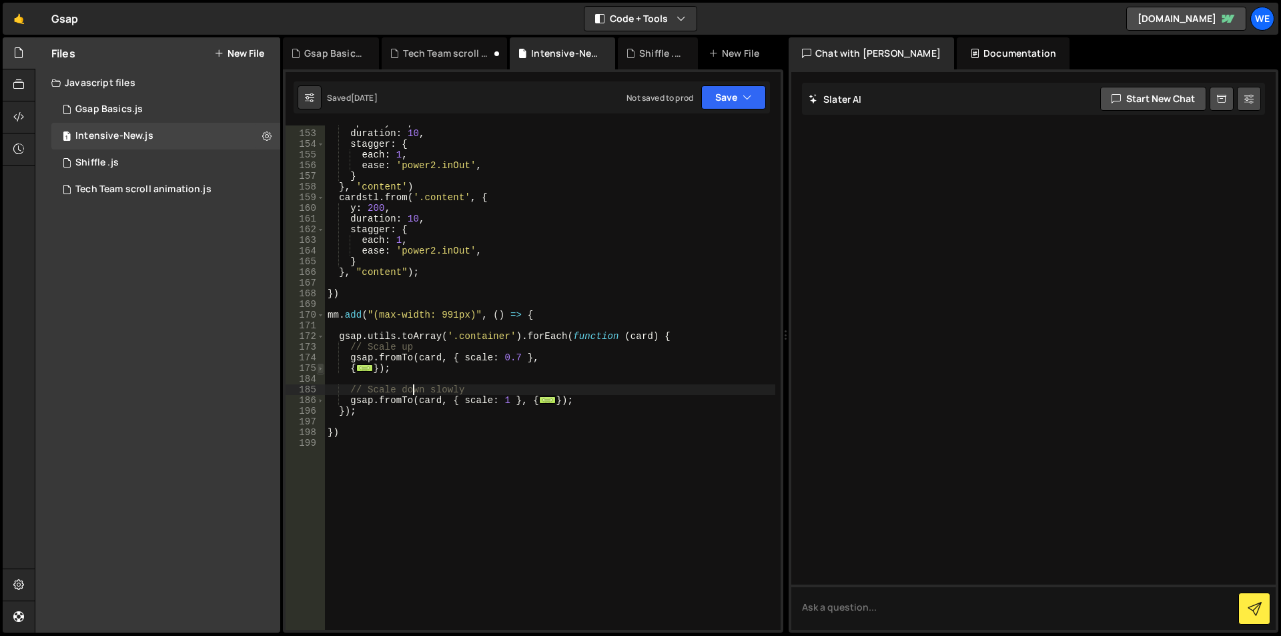
click at [322, 370] on span at bounding box center [320, 368] width 7 height 11
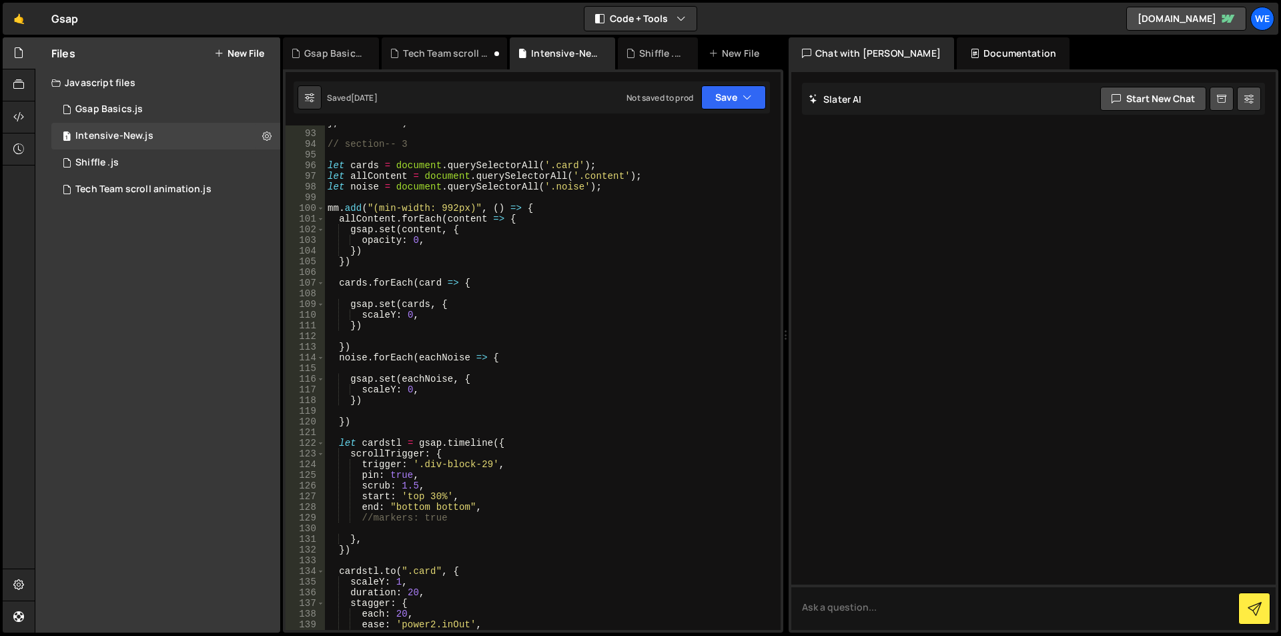
scroll to position [921, 0]
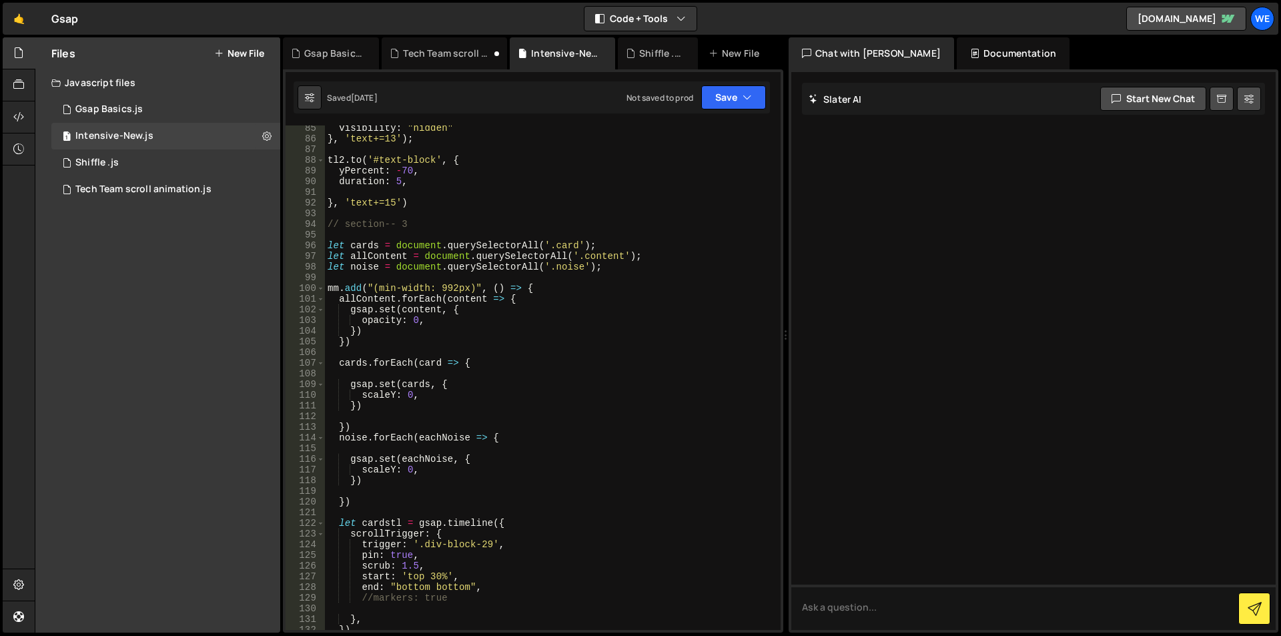
click at [392, 321] on div "visibility : "hidden" } , 'text+=13' ) ; tl2 . to ( '#text-block' , { yPercent …" at bounding box center [550, 386] width 450 height 526
type textarea "opacity: 0,"
click at [392, 321] on div "visibility : "hidden" } , 'text+=13' ) ; tl2 . to ( '#text-block' , { yPercent …" at bounding box center [550, 386] width 450 height 526
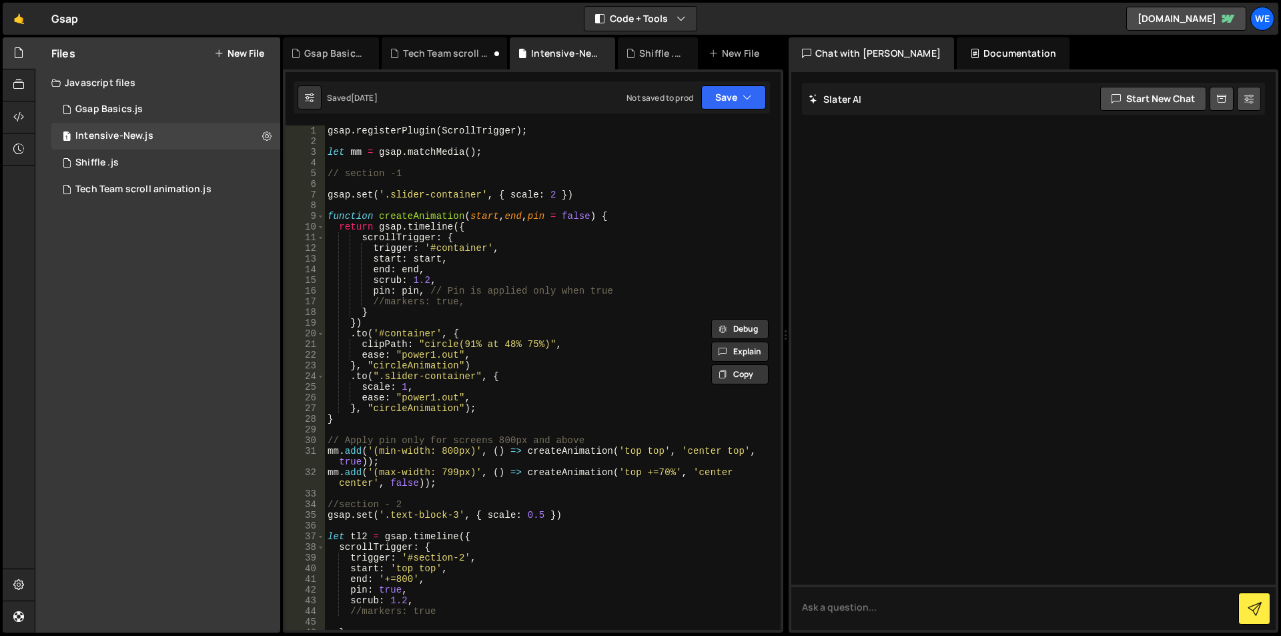
scroll to position [120, 0]
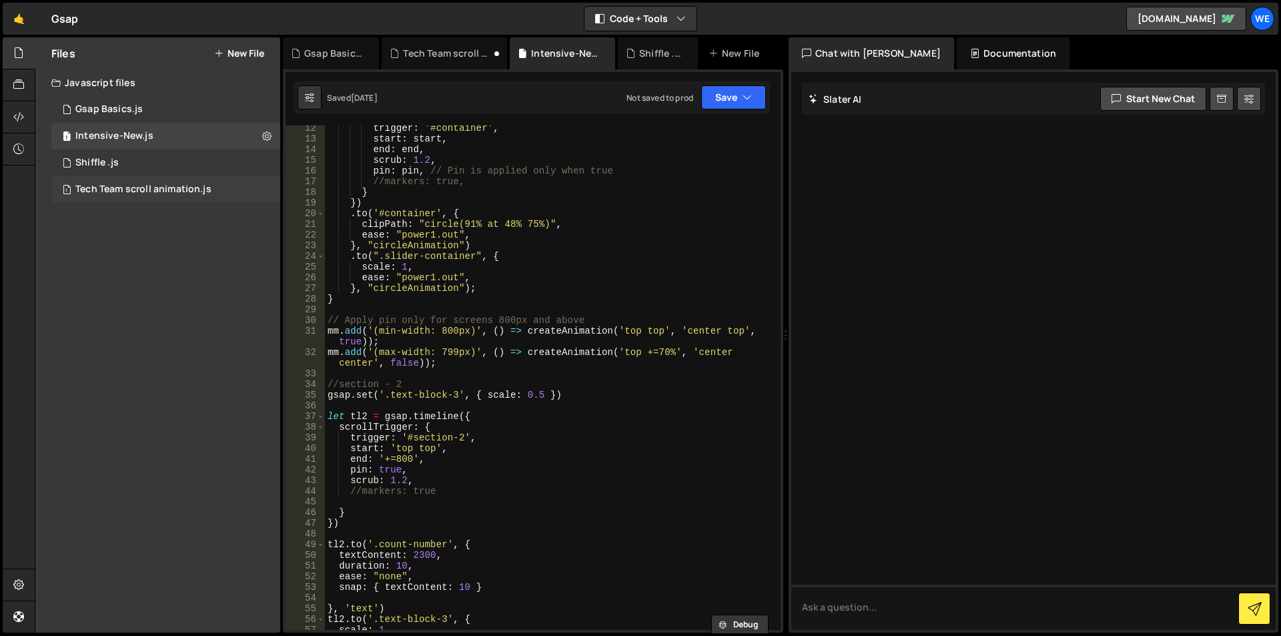
click at [123, 187] on div "Tech Team scroll animation.js" at bounding box center [143, 189] width 136 height 12
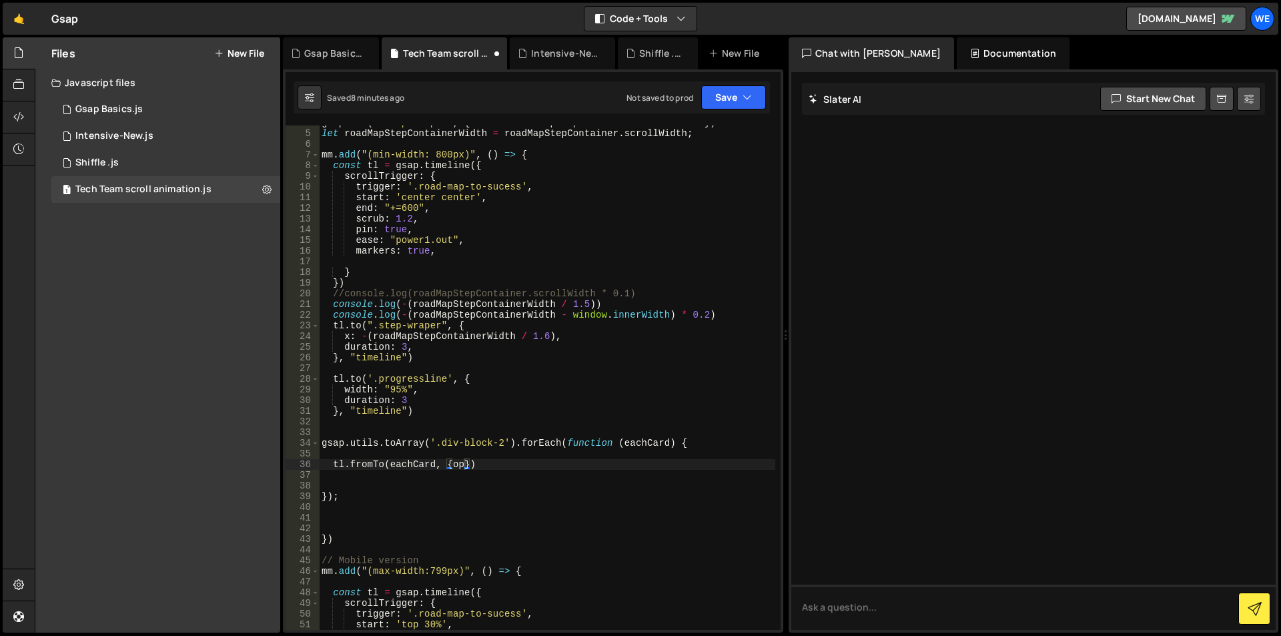
click at [459, 462] on div "gsap . set ( ".step-wraper" , { width : roadMapStepContainer . scrollWidth }) l…" at bounding box center [547, 380] width 456 height 526
paste textarea "autoAlpha"
type textarea "tl.fromTo(eachCard, {autoAlpha:0})"
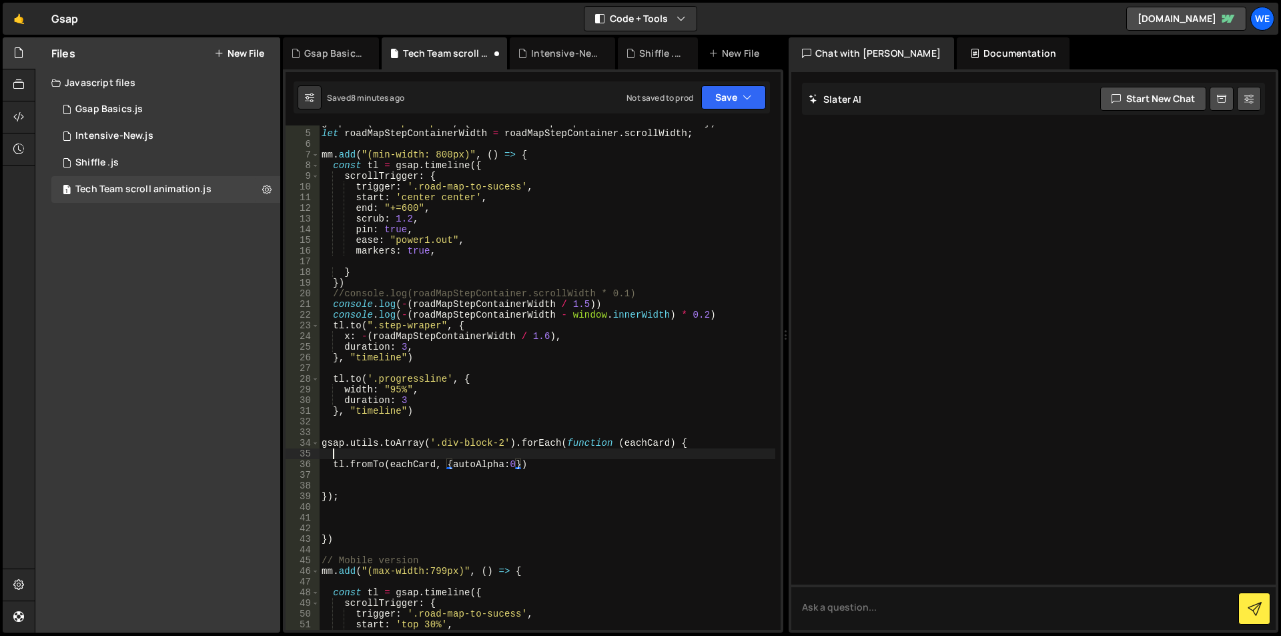
click at [446, 458] on div "gsap . set ( ".step-wraper" , { width : roadMapStepContainer . scrollWidth }) l…" at bounding box center [547, 380] width 456 height 526
click at [439, 467] on div "gsap . set ( ".step-wraper" , { width : roadMapStepContainer . scrollWidth }) l…" at bounding box center [547, 380] width 456 height 526
click at [447, 466] on div "gsap . set ( ".step-wraper" , { width : roadMapStepContainer . scrollWidth }) l…" at bounding box center [547, 380] width 456 height 526
click at [520, 461] on div "gsap . set ( ".step-wraper" , { width : roadMapStepContainer . scrollWidth }) l…" at bounding box center [547, 380] width 456 height 526
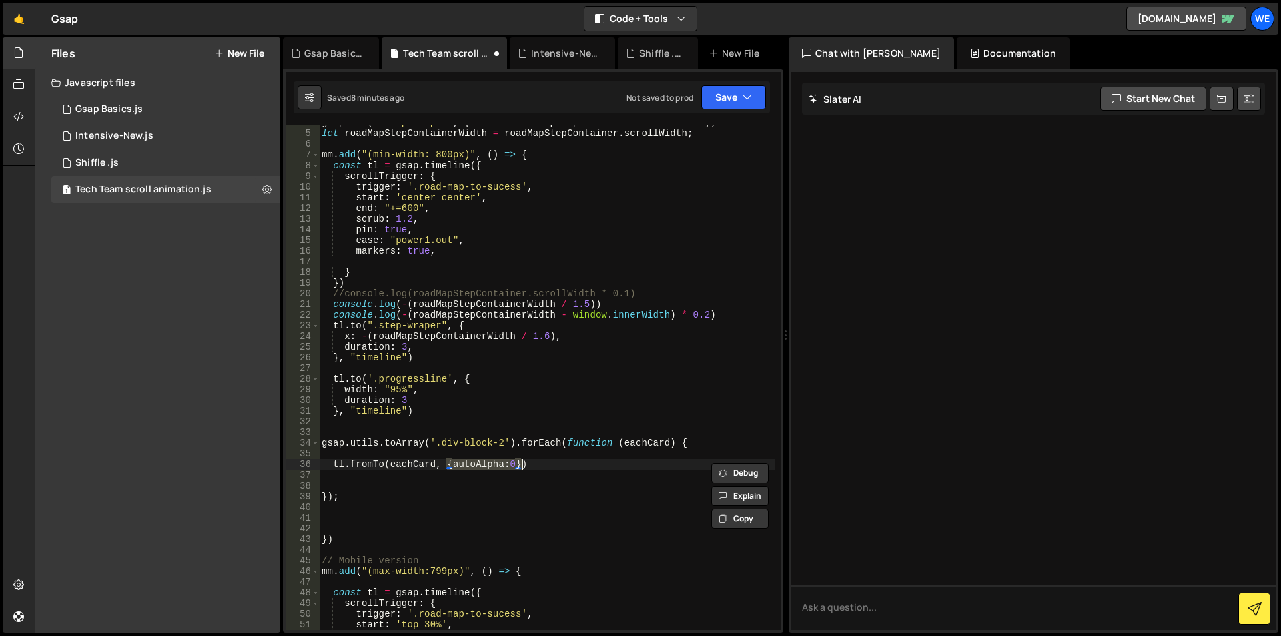
click at [520, 468] on div "gsap . set ( ".step-wraper" , { width : roadMapStepContainer . scrollWidth }) l…" at bounding box center [547, 377] width 456 height 504
paste textarea "{autoAlpha:0}"
click at [372, 410] on div "gsap . set ( ".step-wraper" , { width : roadMapStepContainer . scrollWidth }) l…" at bounding box center [547, 380] width 456 height 526
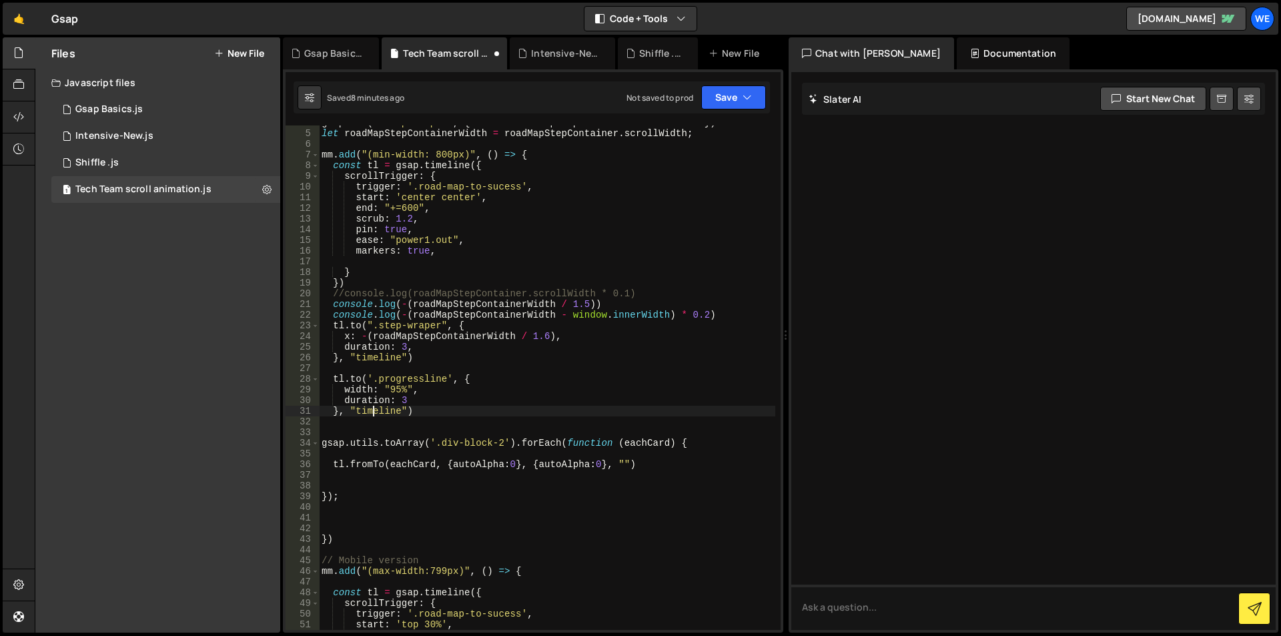
scroll to position [0, 6]
click at [372, 410] on div "gsap . set ( ".step-wraper" , { width : roadMapStepContainer . scrollWidth }) l…" at bounding box center [547, 380] width 456 height 526
click at [626, 460] on div "gsap . set ( ".step-wraper" , { width : roadMapStepContainer . scrollWidth }) l…" at bounding box center [547, 380] width 456 height 526
paste textarea "timeline"
type textarea "tl.fromTo(eachCard, {autoAlpha:0}, {autoAlpha:0}, "timeline")"
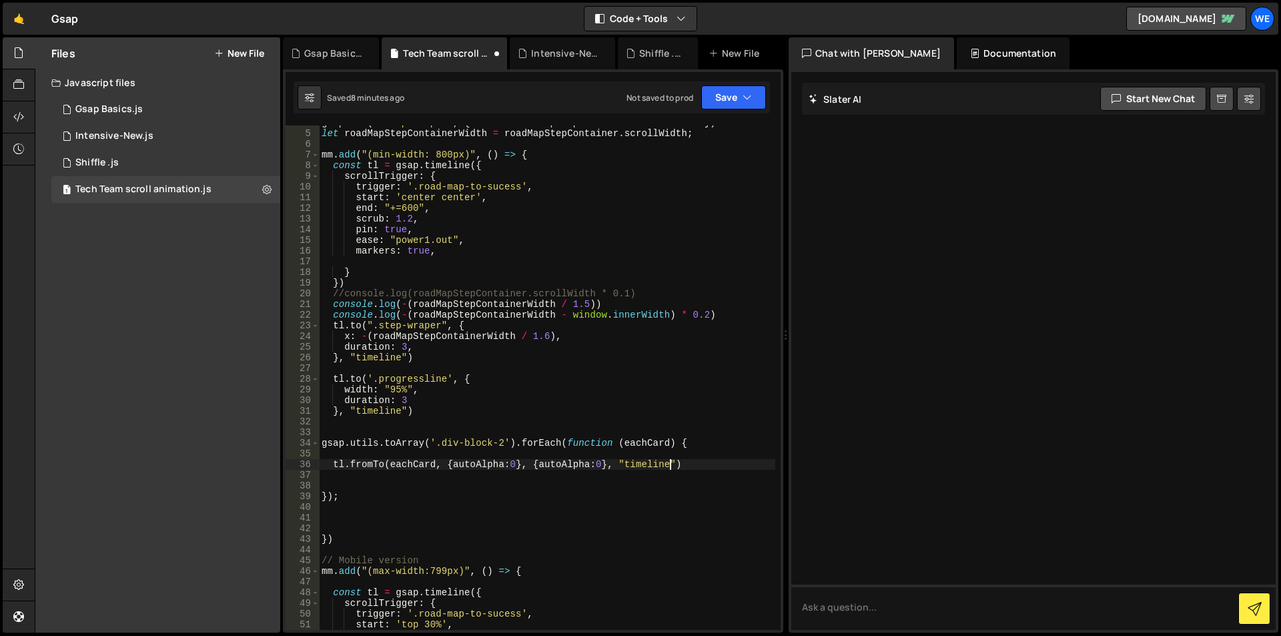
click at [705, 466] on div "gsap . set ( ".step-wraper" , { width : roadMapStepContainer . scrollWidth }) l…" at bounding box center [547, 380] width 456 height 526
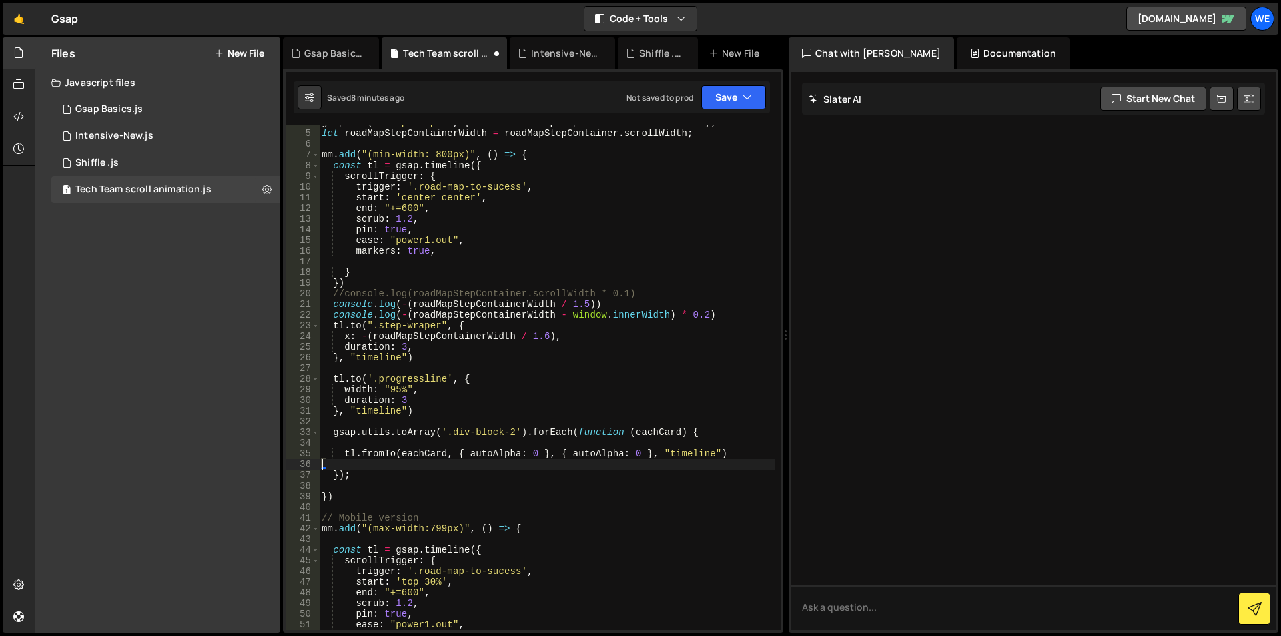
scroll to position [0, 0]
click at [634, 458] on div "gsap . set ( ".step-wraper" , { width : roadMapStepContainer . scrollWidth }) l…" at bounding box center [547, 380] width 456 height 526
click at [713, 453] on div "gsap . set ( ".step-wraper" , { width : roadMapStepContainer . scrollWidth }) l…" at bounding box center [547, 380] width 456 height 526
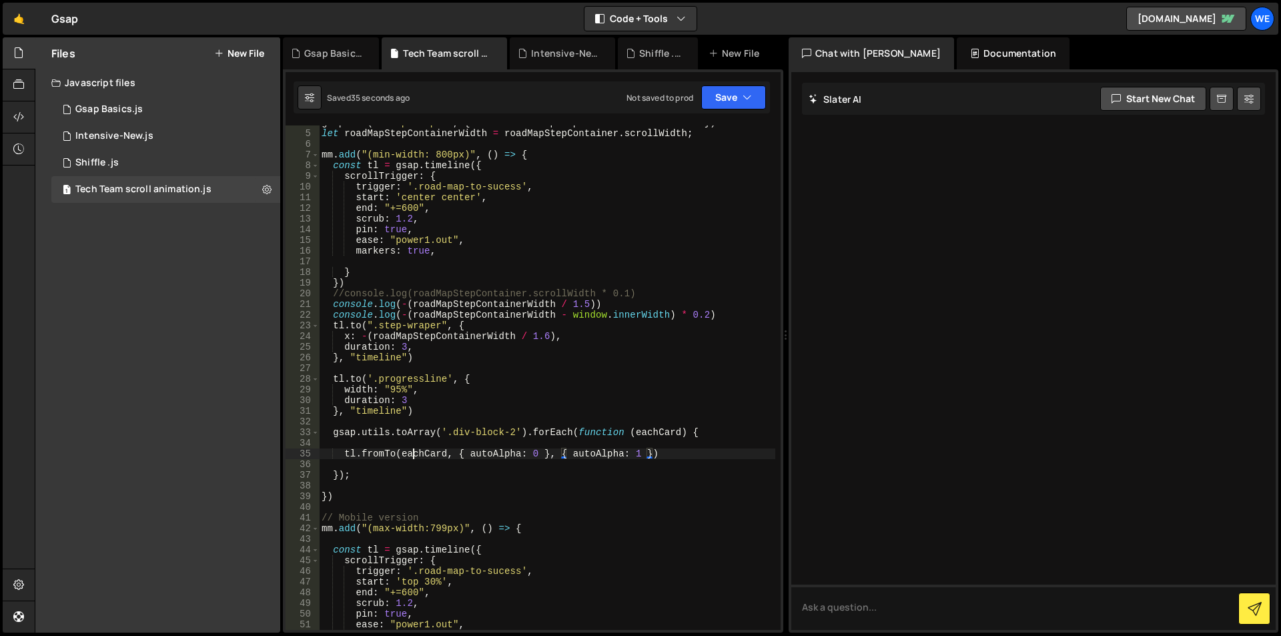
click at [414, 454] on div "gsap . set ( ".step-wraper" , { width : roadMapStepContainer . scrollWidth }) l…" at bounding box center [547, 380] width 456 height 526
click at [342, 456] on div "gsap . set ( ".step-wraper" , { width : roadMapStepContainer . scrollWidth }) l…" at bounding box center [547, 380] width 456 height 526
click at [664, 455] on div "gsap . set ( ".step-wraper" , { width : roadMapStepContainer . scrollWidth }) l…" at bounding box center [547, 380] width 456 height 526
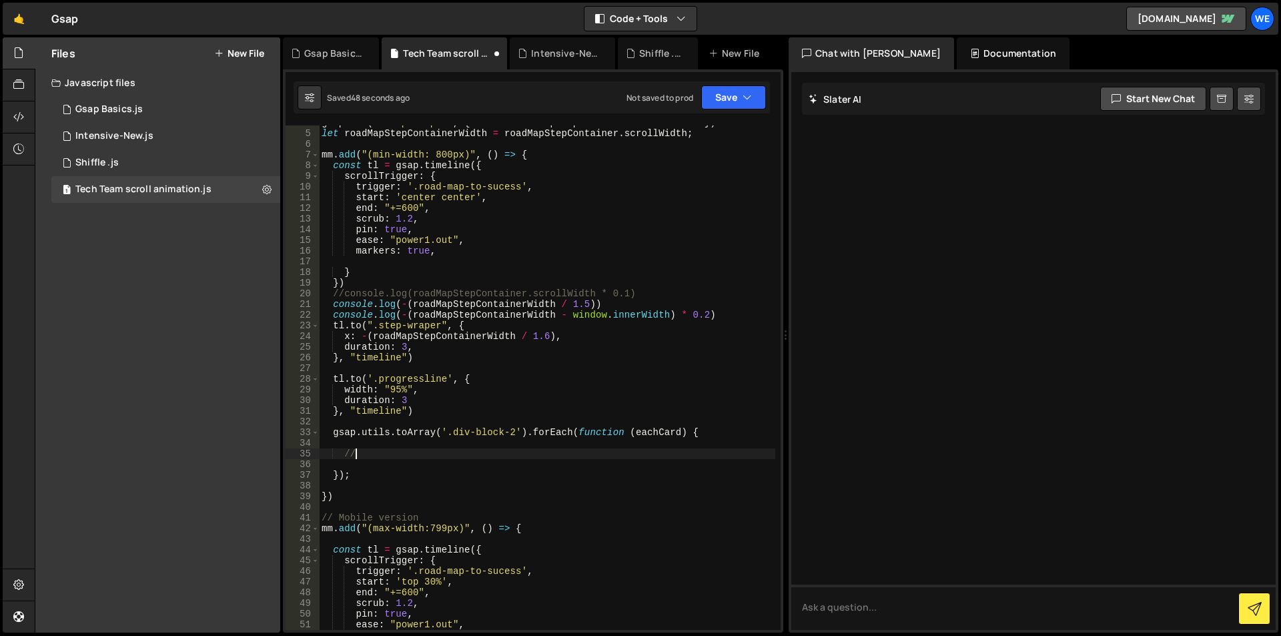
type textarea "/"
click at [659, 437] on div "gsap . set ( ".step-wraper" , { width : roadMapStepContainer . scrollWidth }) l…" at bounding box center [547, 380] width 456 height 526
type textarea "gsap.utils.toArray('.div-block-2').forEach(function (eachCard) {"
click at [659, 437] on div "gsap . set ( ".step-wraper" , { width : roadMapStepContainer . scrollWidth }) l…" at bounding box center [547, 380] width 456 height 526
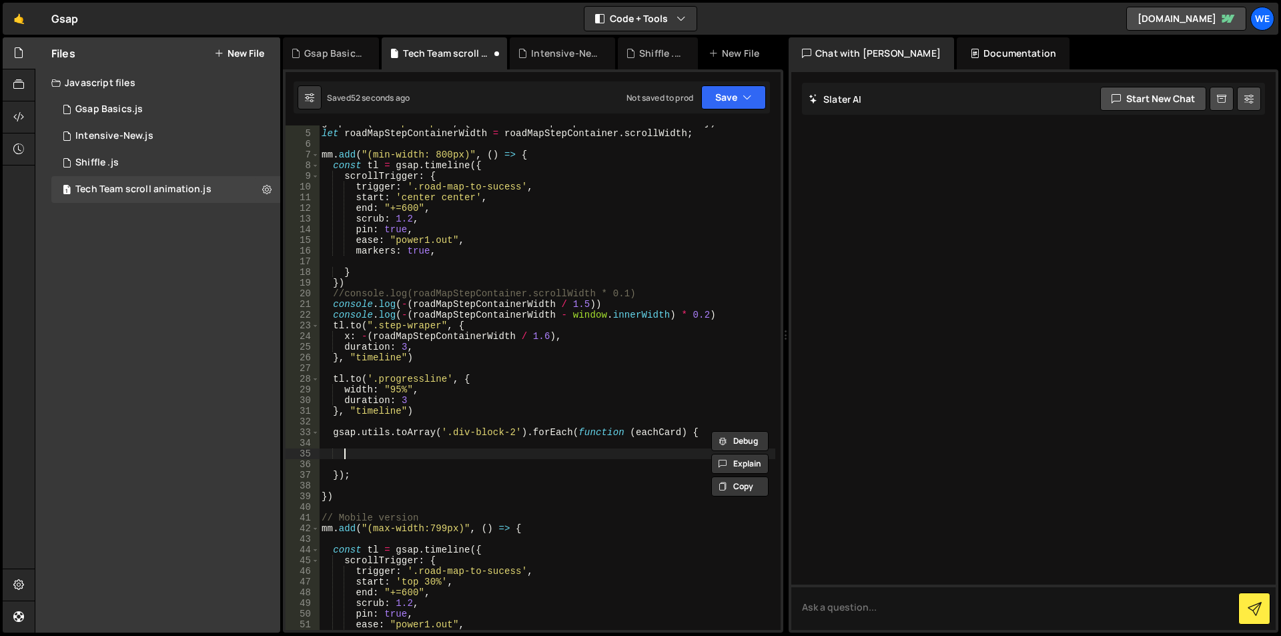
click at [537, 457] on div "gsap . set ( ".step-wraper" , { width : roadMapStepContainer . scrollWidth }) l…" at bounding box center [547, 380] width 456 height 526
paste textarea "eachCard"
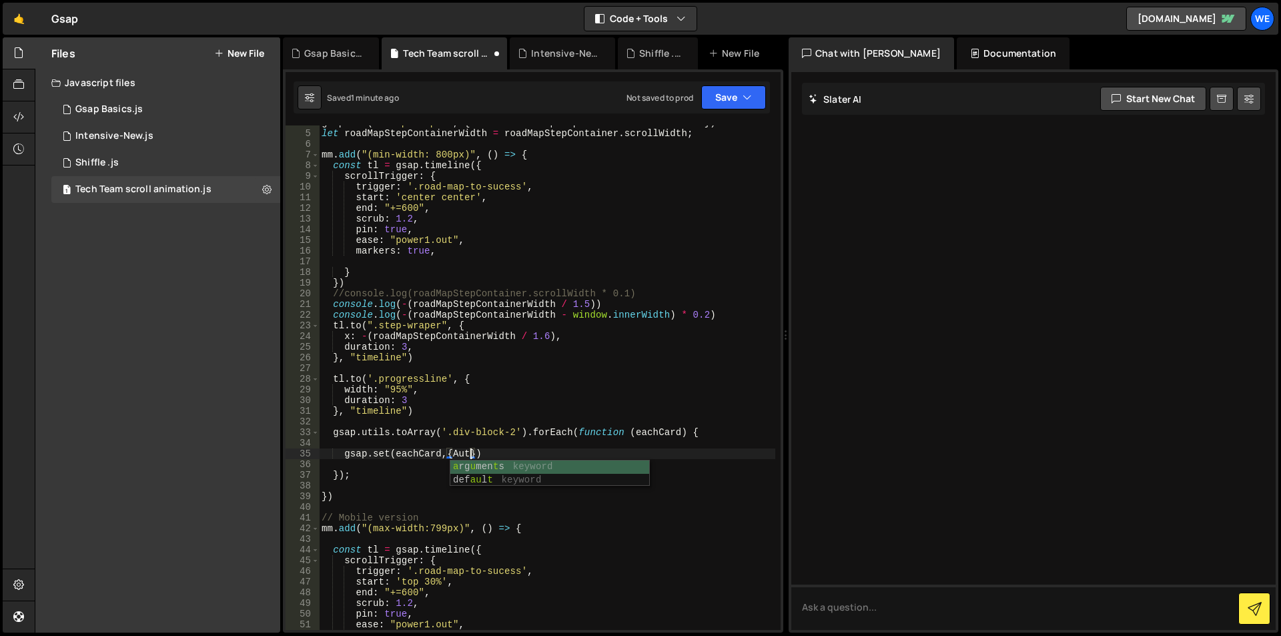
scroll to position [0, 11]
click at [472, 455] on div "gsap . set ( ".step-wraper" , { width : roadMapStepContainer . scrollWidth }) l…" at bounding box center [547, 380] width 456 height 526
paste textarea "autoAlpha"
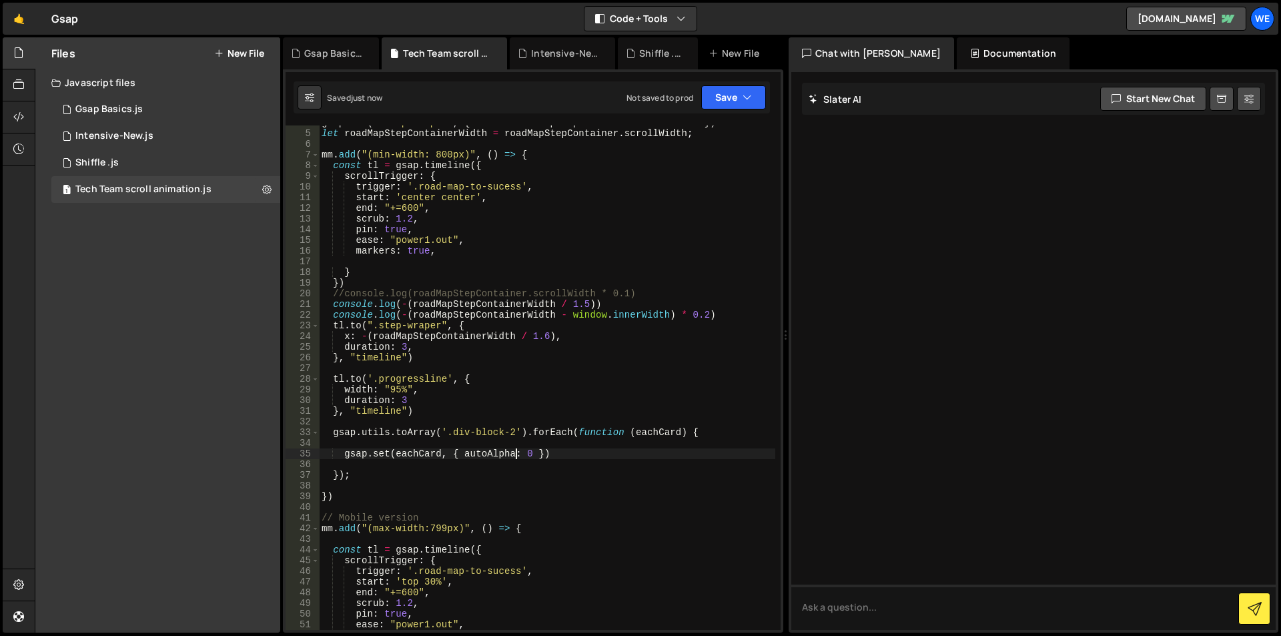
type textarea "gsap.set(eachCard, { autoAlpha: 0 })"
click at [557, 454] on div "gsap . set ( ".step-wraper" , { width : roadMapStepContainer . scrollWidth }) l…" at bounding box center [547, 380] width 456 height 526
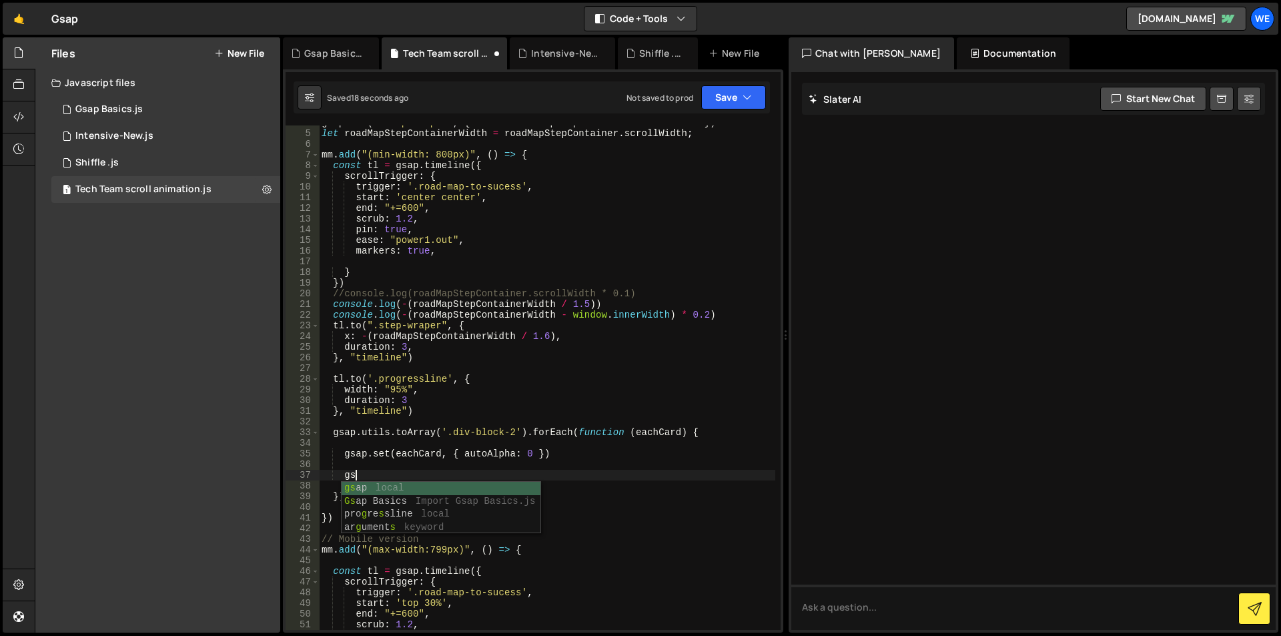
scroll to position [0, 2]
type textarea "g"
type textarea "[DOMAIN_NAME](eachCard, { autoAlpha: 1 })"
click at [193, 152] on div "1 Shiffle .js 0" at bounding box center [165, 162] width 229 height 27
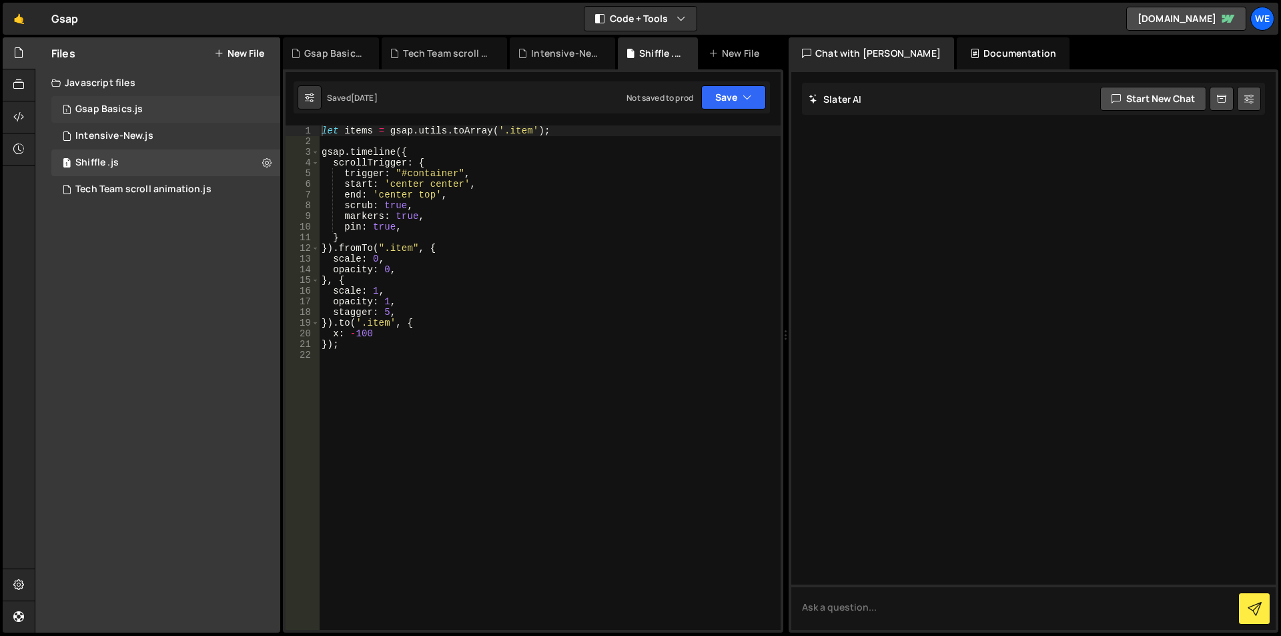
click at [148, 121] on div "1 Gsap Basics.js 0" at bounding box center [165, 109] width 229 height 27
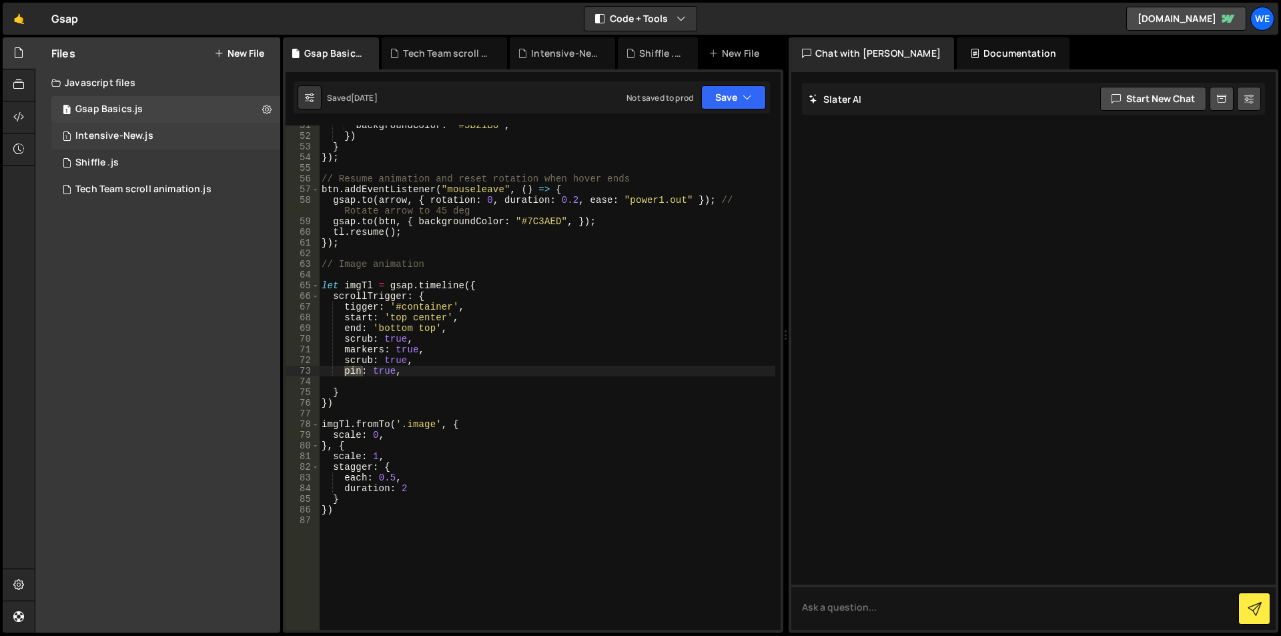
click at [153, 133] on div "1 Intensive-New.js 0" at bounding box center [165, 136] width 229 height 27
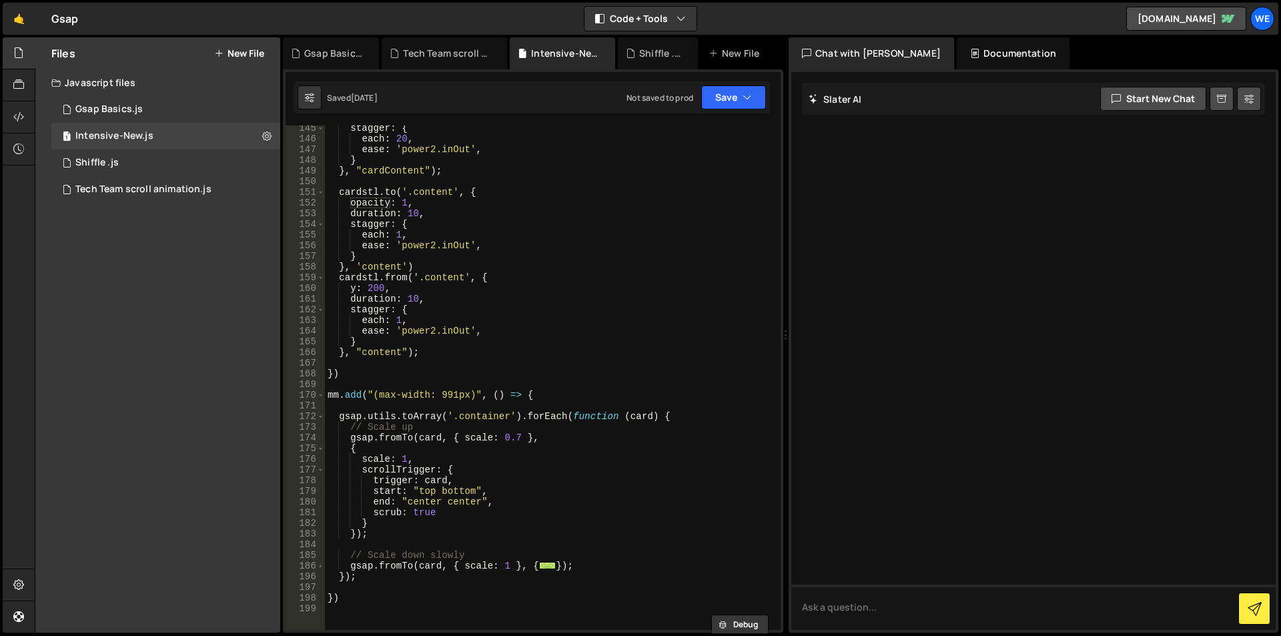
scroll to position [1721, 0]
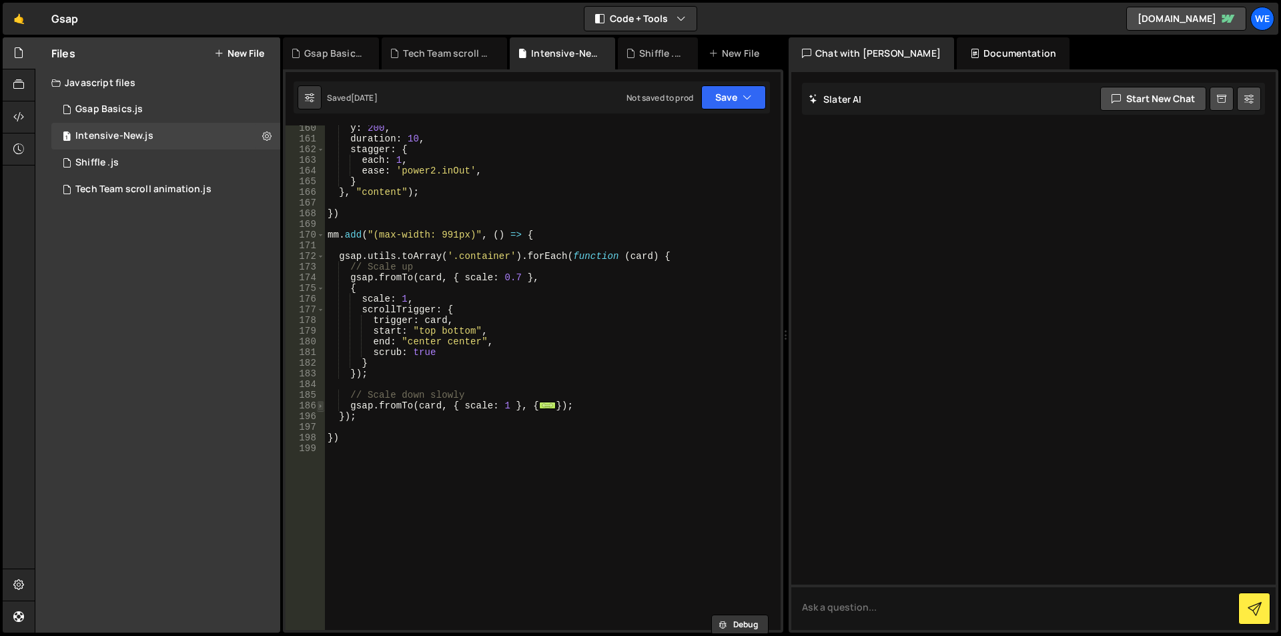
click at [320, 404] on span at bounding box center [320, 405] width 7 height 11
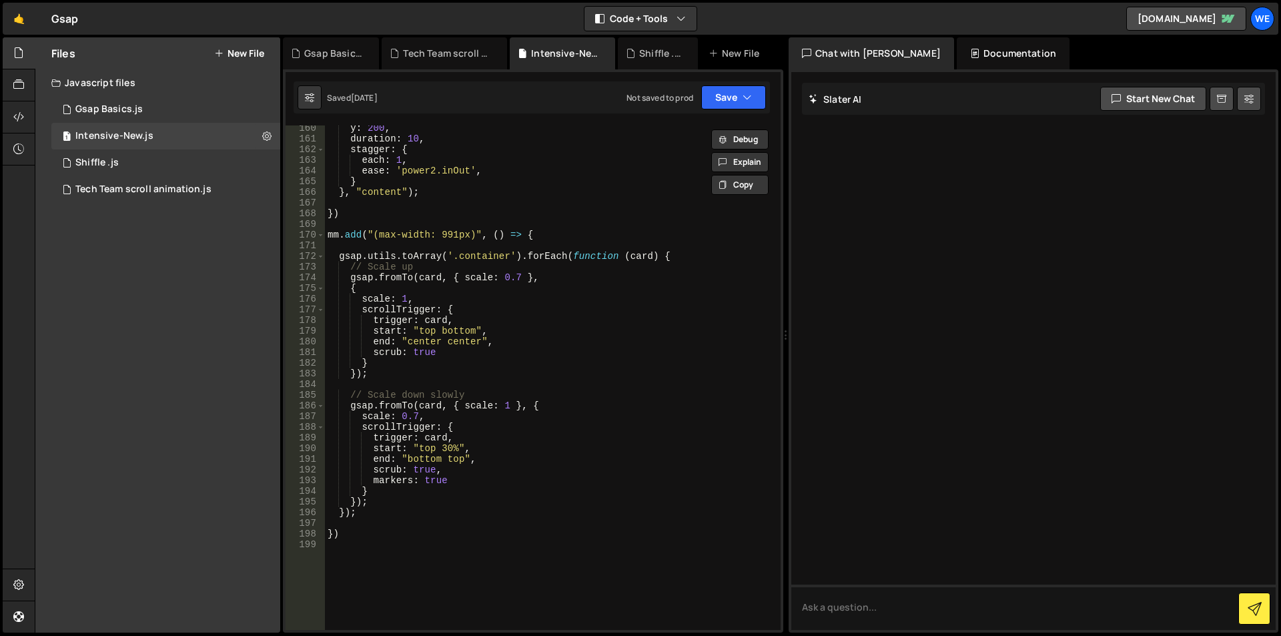
click at [361, 428] on div "y : 200 , duration : 10 , stagger : { each : 1 , ease : 'power2.inOut' , } } , …" at bounding box center [550, 386] width 450 height 526
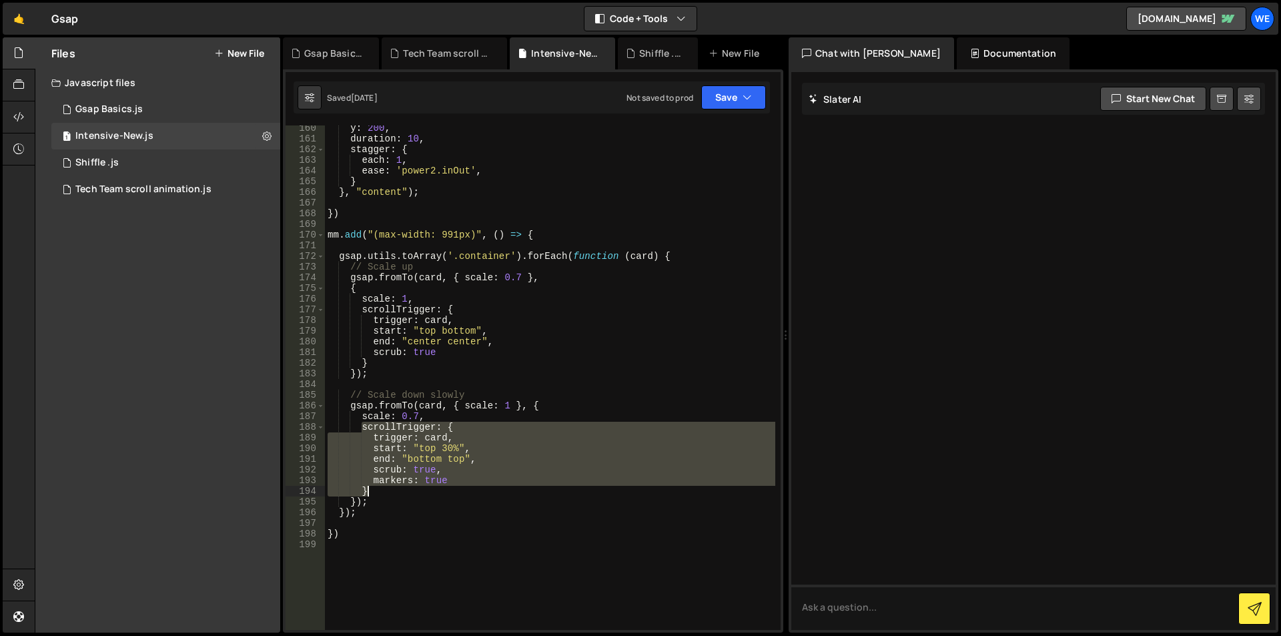
click at [376, 490] on div "y : 200 , duration : 10 , stagger : { each : 1 , ease : 'power2.inOut' , } } , …" at bounding box center [550, 386] width 450 height 526
type textarea "markers: true }"
click at [120, 178] on div "1 Tech Team scroll animation.js 0" at bounding box center [165, 189] width 229 height 27
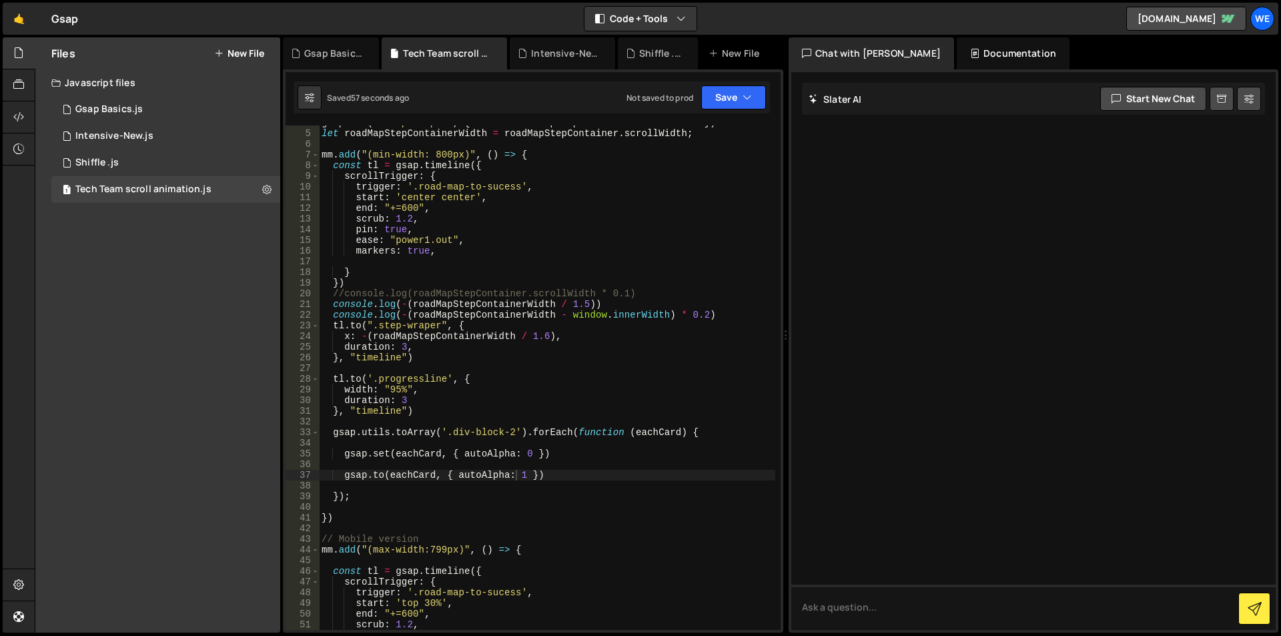
click at [383, 456] on div "gsap . set ( ".step-wraper" , { width : roadMapStepContainer . scrollWidth }) l…" at bounding box center [547, 380] width 456 height 526
click at [342, 450] on div "gsap . set ( ".step-wraper" , { width : roadMapStepContainer . scrollWidth }) l…" at bounding box center [547, 380] width 456 height 526
click at [345, 473] on div "gsap . set ( ".step-wraper" , { width : roadMapStepContainer . scrollWidth }) l…" at bounding box center [547, 380] width 456 height 526
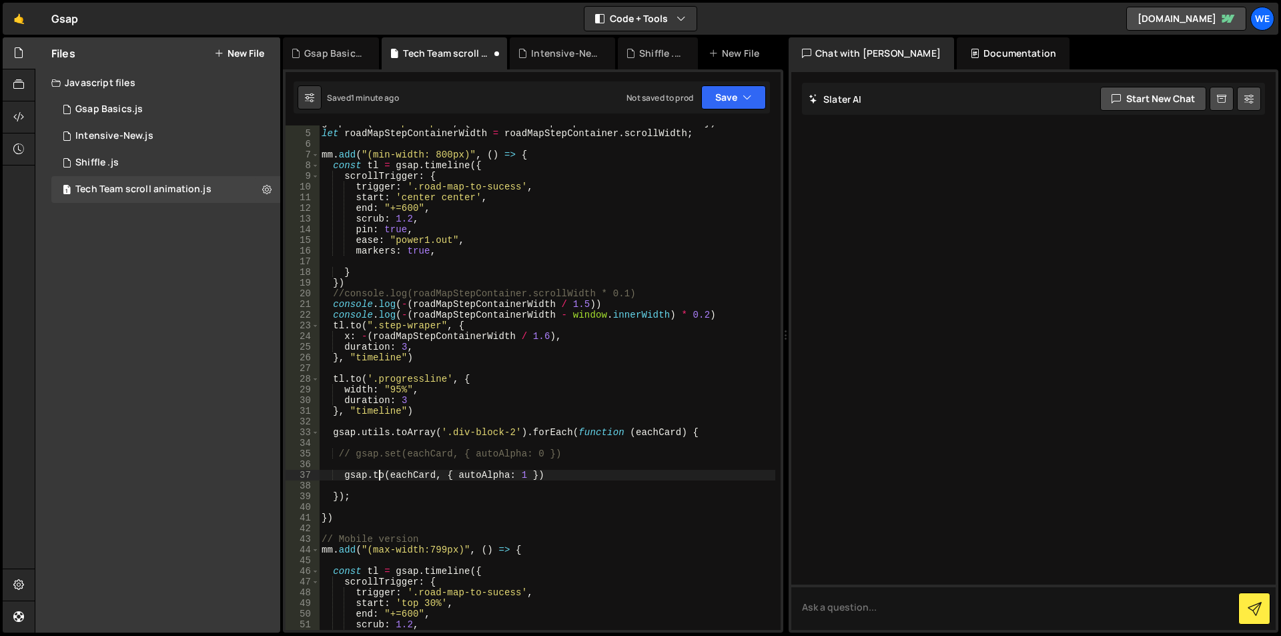
click at [378, 472] on div "gsap . set ( ".step-wraper" , { width : roadMapStepContainer . scrollWidth }) l…" at bounding box center [547, 380] width 456 height 526
click at [140, 155] on div "1 Shiffle .js 0" at bounding box center [165, 162] width 229 height 27
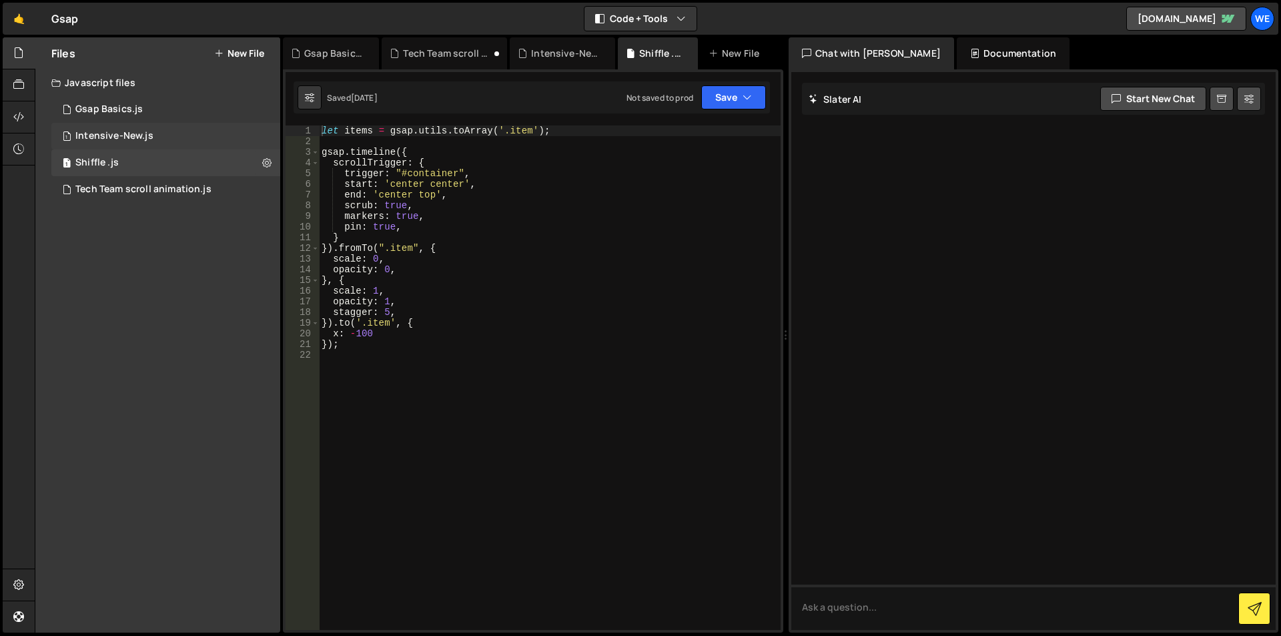
click at [143, 126] on div "1 Intensive-New.js 0" at bounding box center [165, 136] width 229 height 27
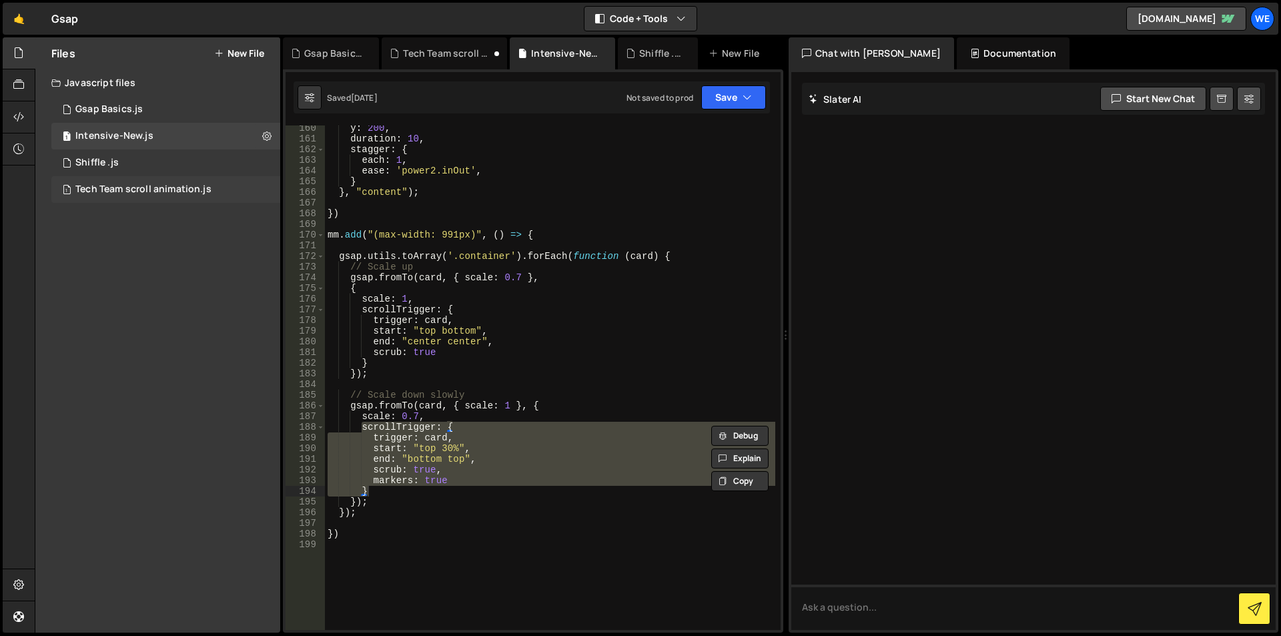
click at [153, 197] on div "1 Tech Team scroll animation.js 0" at bounding box center [165, 189] width 229 height 27
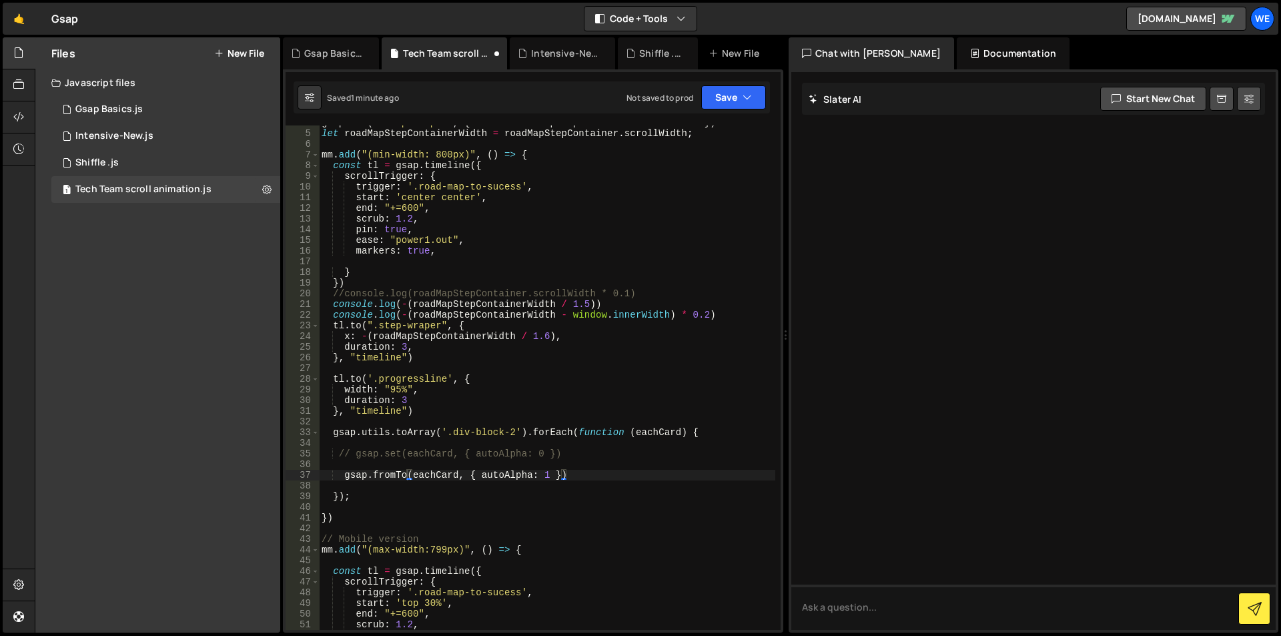
click at [472, 474] on div "gsap . set ( ".step-wraper" , { width : roadMapStepContainer . scrollWidth }) l…" at bounding box center [547, 380] width 456 height 526
click at [548, 472] on div "gsap . set ( ".step-wraper" , { width : roadMapStepContainer . scrollWidth }) l…" at bounding box center [547, 380] width 456 height 526
click at [559, 472] on div "gsap . set ( ".step-wraper" , { width : roadMapStepContainer . scrollWidth }) l…" at bounding box center [547, 380] width 456 height 526
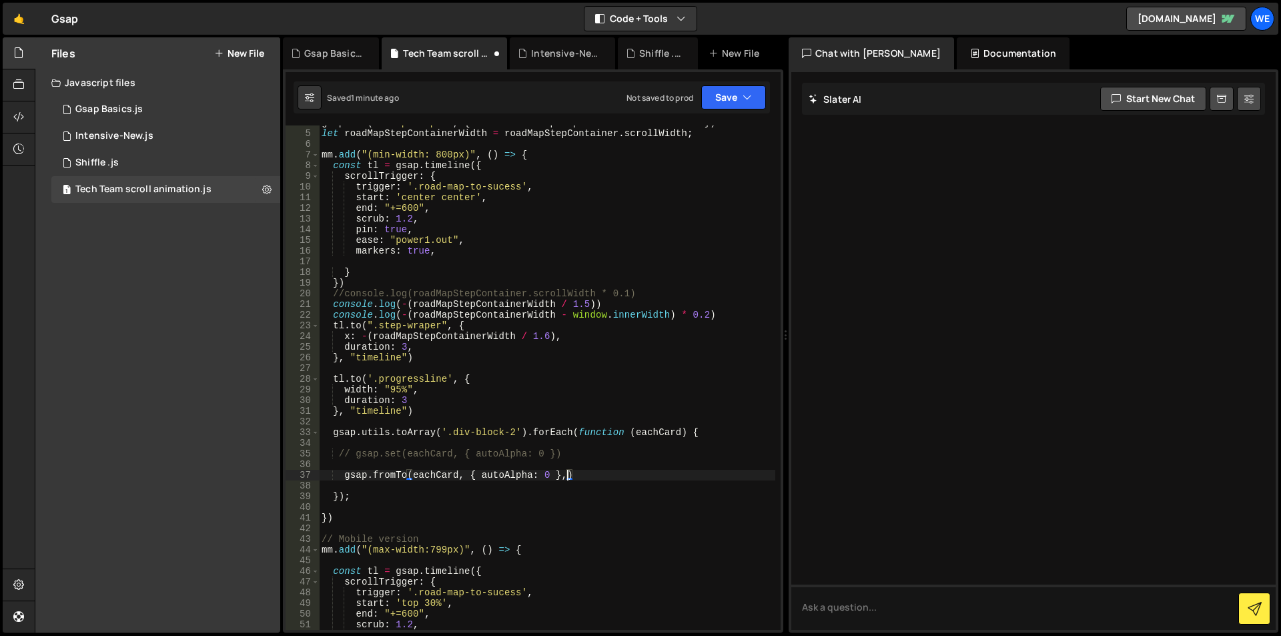
type textarea "gsap.fromTo(eachCard, { autoAlpha: 0 },{)"
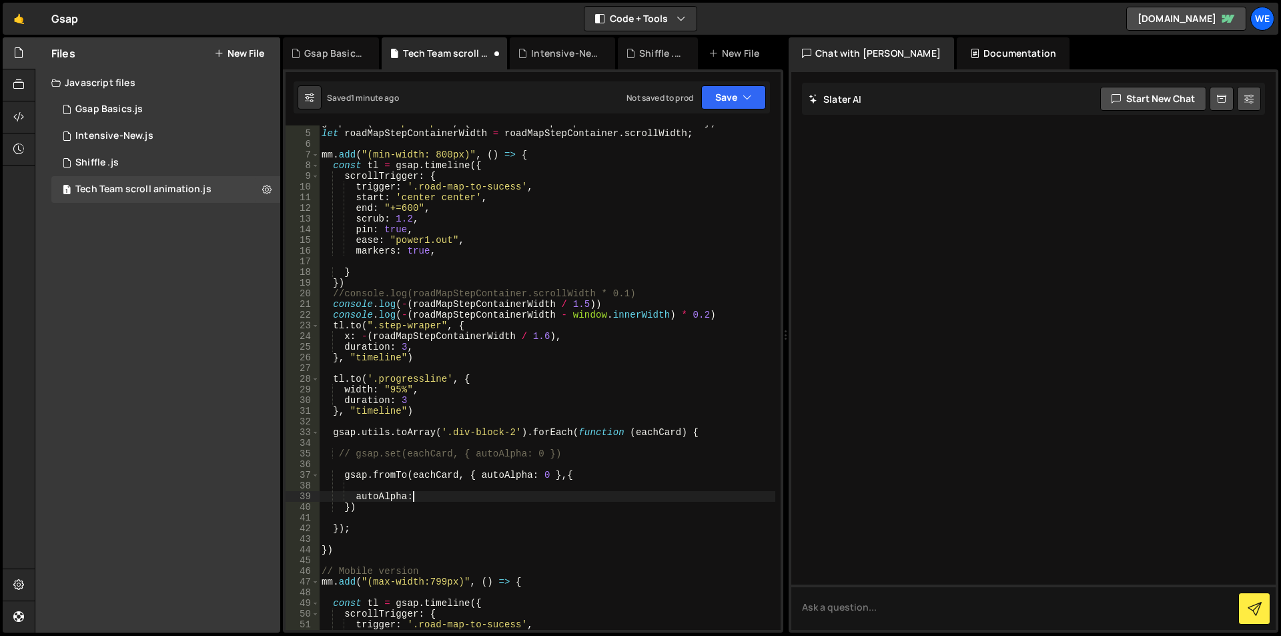
scroll to position [0, 6]
type textarea "autoAlpha:1,"
paste textarea "}"
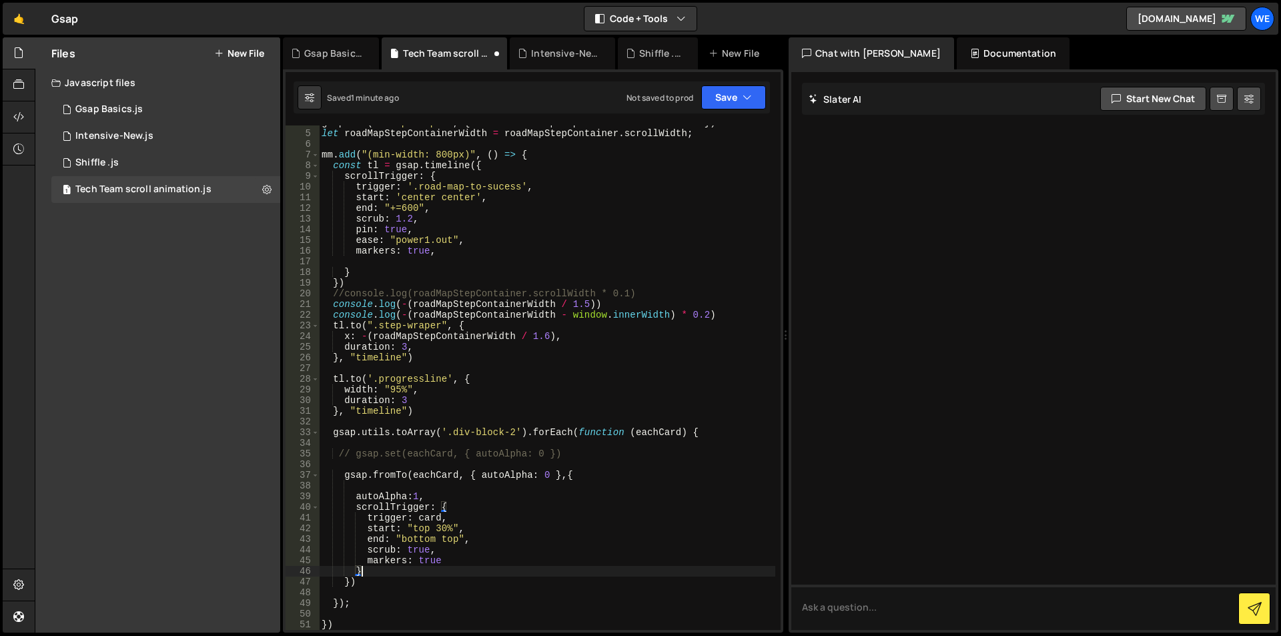
click at [438, 476] on div "gsap . set ( ".step-wraper" , { width : roadMapStepContainer . scrollWidth }) l…" at bounding box center [547, 380] width 456 height 526
click at [428, 517] on div "gsap . set ( ".step-wraper" , { width : roadMapStepContainer . scrollWidth }) l…" at bounding box center [547, 380] width 456 height 526
paste textarea "eachC"
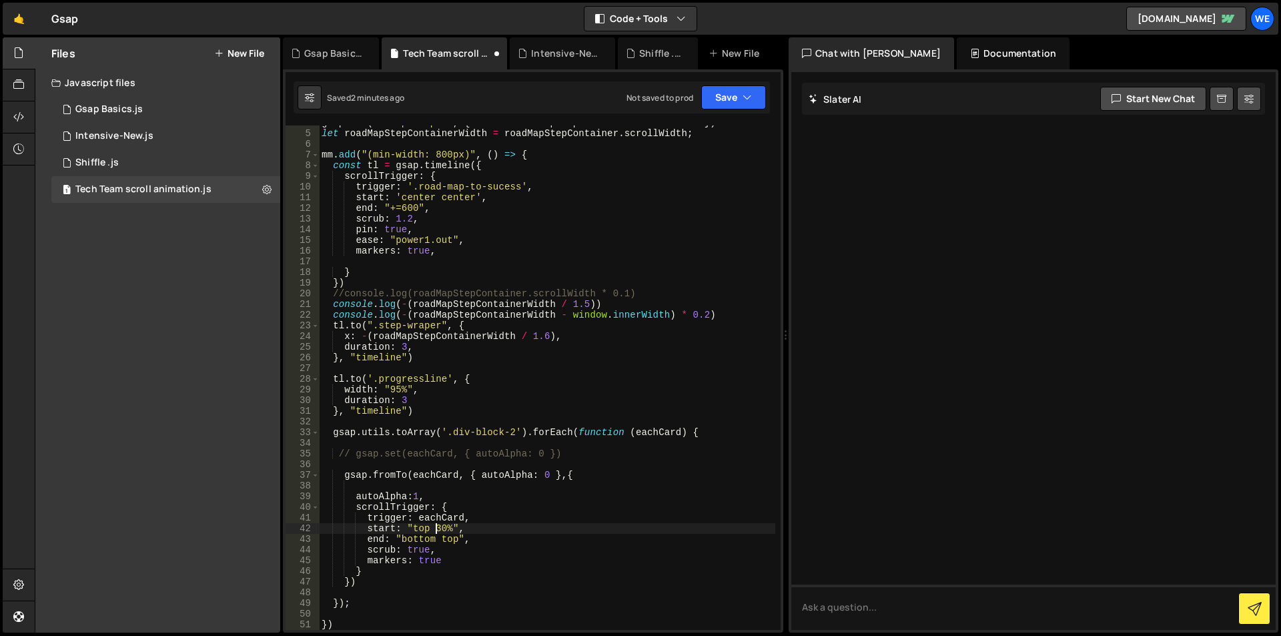
click at [438, 526] on div "gsap . set ( ".step-wraper" , { width : roadMapStepContainer . scrollWidth }) l…" at bounding box center [547, 380] width 456 height 526
click at [452, 529] on div "gsap . set ( ".step-wraper" , { width : roadMapStepContainer . scrollWidth }) l…" at bounding box center [547, 380] width 456 height 526
click at [456, 542] on div "gsap . set ( ".step-wraper" , { width : roadMapStepContainer . scrollWidth }) l…" at bounding box center [547, 380] width 456 height 526
click at [448, 541] on div "gsap . set ( ".step-wraper" , { width : roadMapStepContainer . scrollWidth }) l…" at bounding box center [547, 380] width 456 height 526
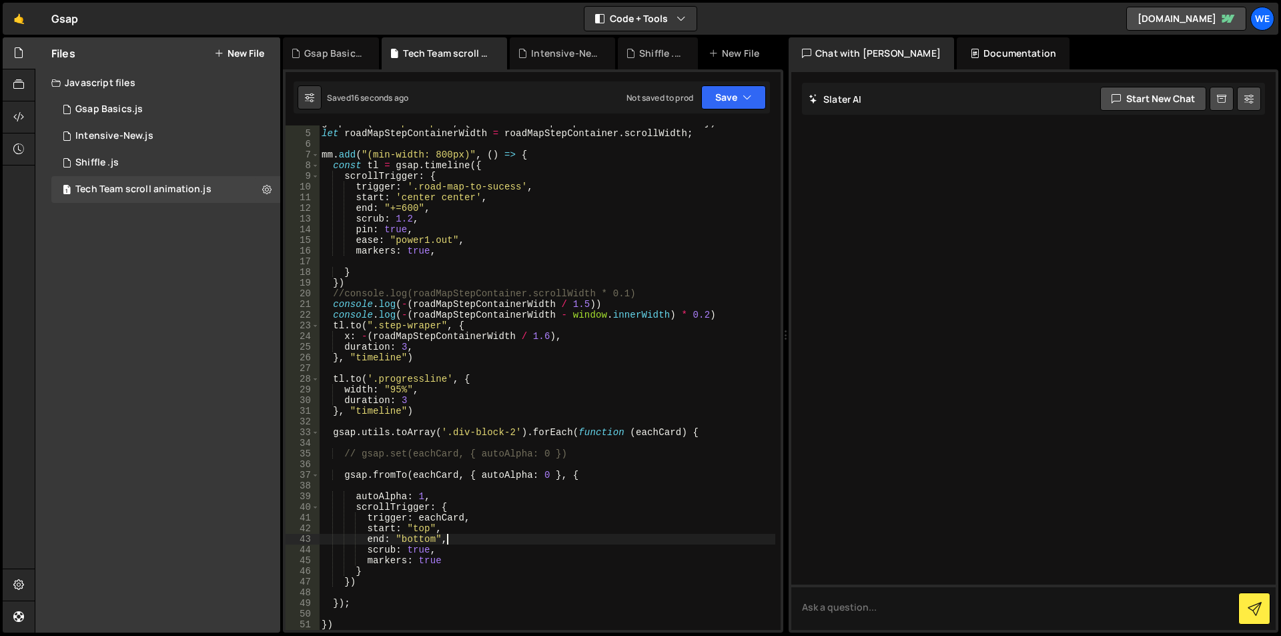
click at [480, 544] on div "gsap . set ( ".step-wraper" , { width : roadMapStepContainer . scrollWidth }) l…" at bounding box center [547, 380] width 456 height 526
click at [446, 521] on div "gsap . set ( ".step-wraper" , { width : roadMapStepContainer . scrollWidth }) l…" at bounding box center [547, 380] width 456 height 526
click at [431, 528] on div "gsap . set ( ".step-wraper" , { width : roadMapStepContainer . scrollWidth }) l…" at bounding box center [547, 380] width 456 height 526
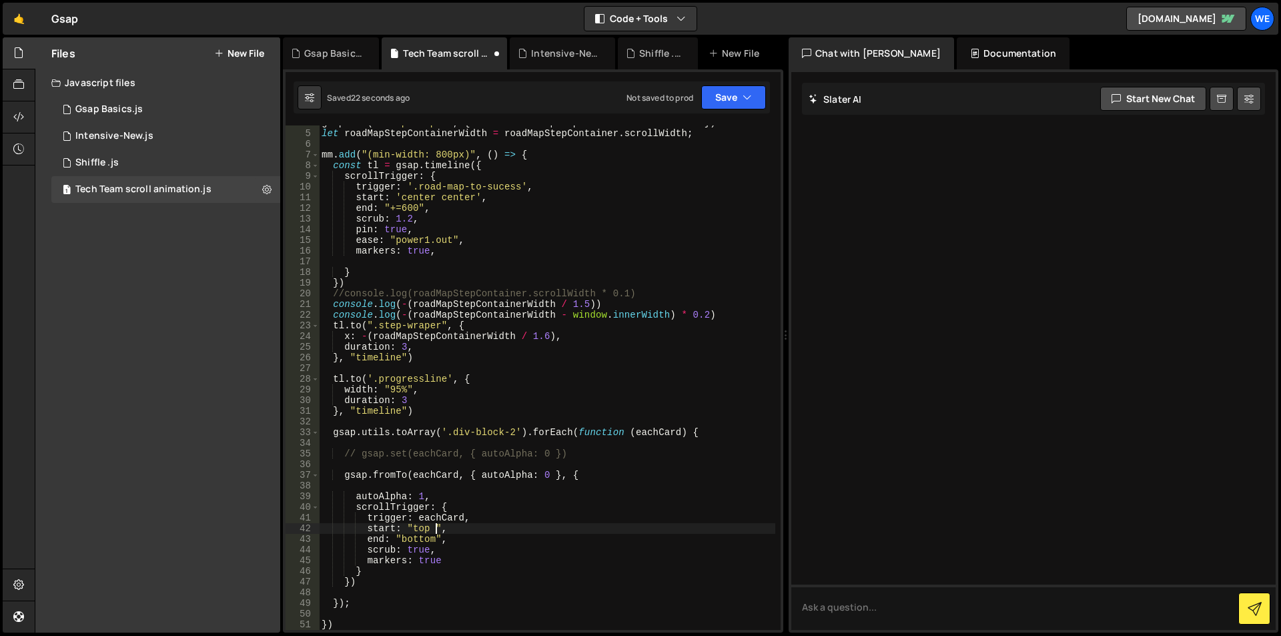
click at [416, 525] on div "gsap . set ( ".step-wraper" , { width : roadMapStepContainer . scrollWidth }) l…" at bounding box center [547, 380] width 456 height 526
click at [431, 525] on div "gsap . set ( ".step-wraper" , { width : roadMapStepContainer . scrollWidth }) l…" at bounding box center [547, 377] width 456 height 504
paste textarea "top"
click at [443, 530] on div "gsap . set ( ".step-wraper" , { width : roadMapStepContainer . scrollWidth }) l…" at bounding box center [547, 380] width 456 height 526
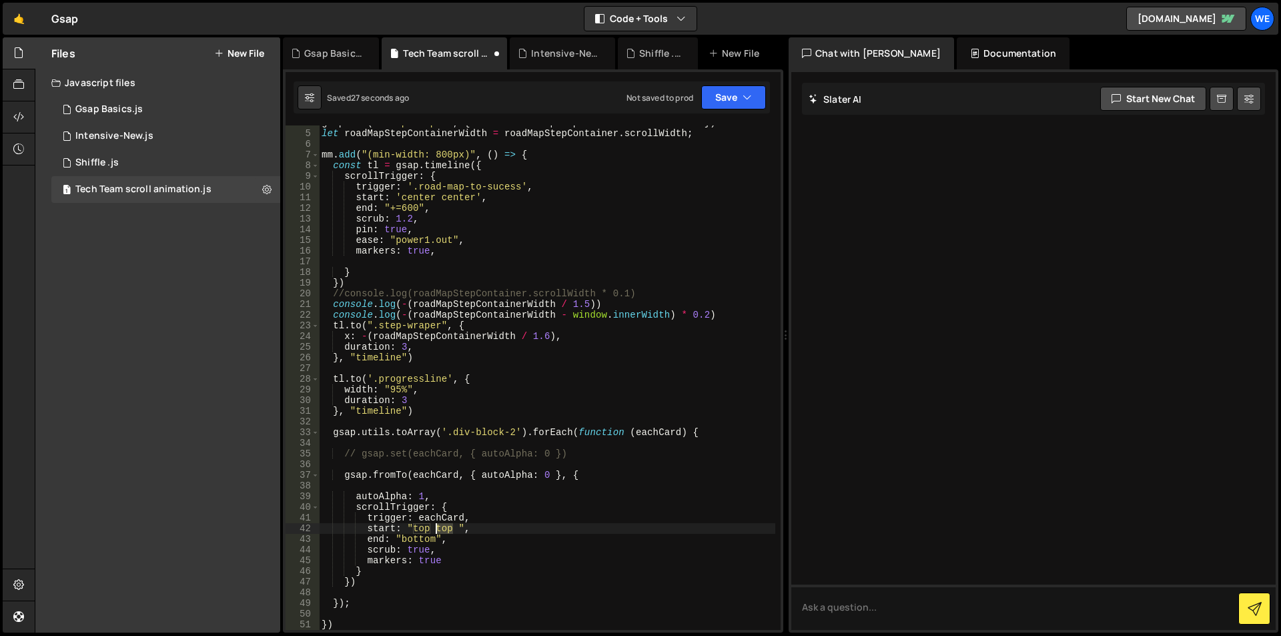
click at [443, 530] on div "gsap . set ( ".step-wraper" , { width : roadMapStepContainer . scrollWidth }) l…" at bounding box center [547, 380] width 456 height 526
click at [432, 540] on div "gsap . set ( ".step-wraper" , { width : roadMapStepContainer . scrollWidth }) l…" at bounding box center [547, 380] width 456 height 526
click at [435, 539] on div "gsap . set ( ".step-wraper" , { width : roadMapStepContainer . scrollWidth }) l…" at bounding box center [547, 380] width 456 height 526
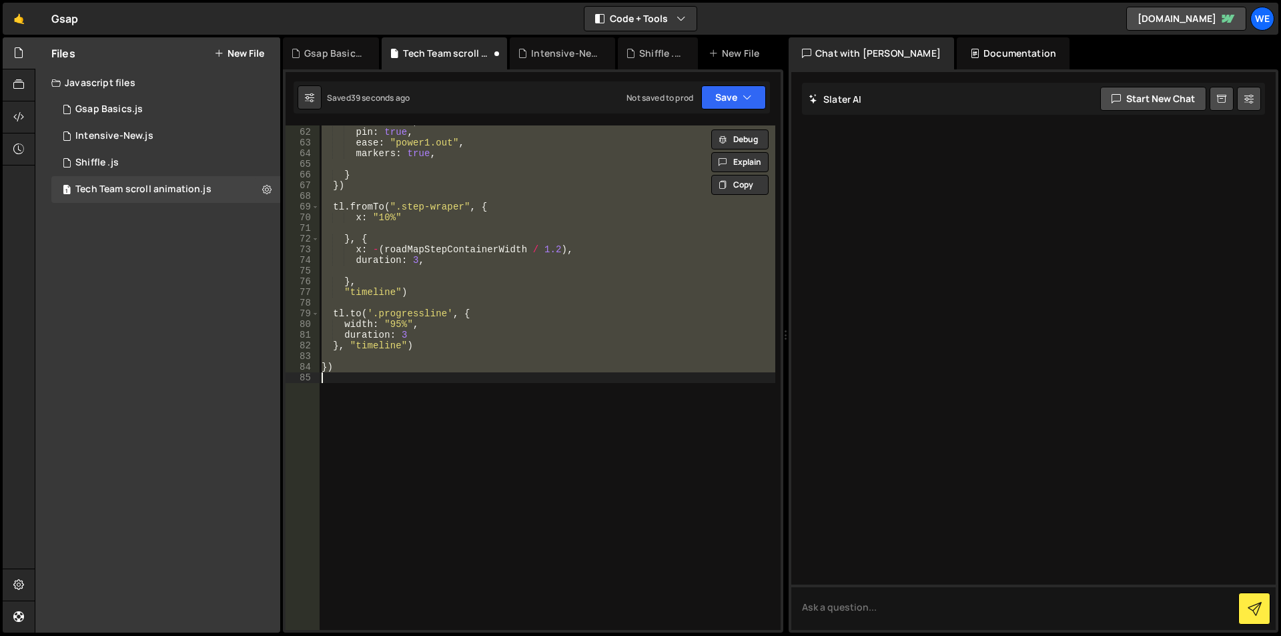
scroll to position [650, 0]
type textarea "})"
click at [446, 571] on div "scrub : 1.2 , pin : true , ease : "power1.out" , markers : true , } }) tl . fro…" at bounding box center [547, 377] width 456 height 504
type textarea "start: "top ","
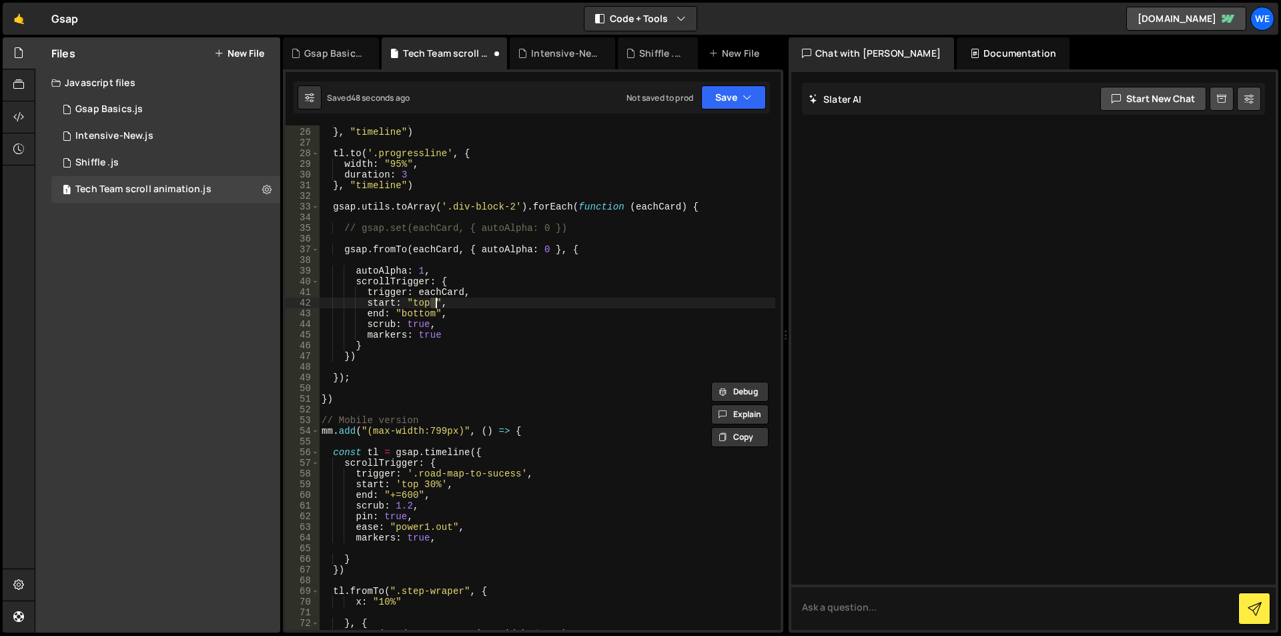
scroll to position [225, 0]
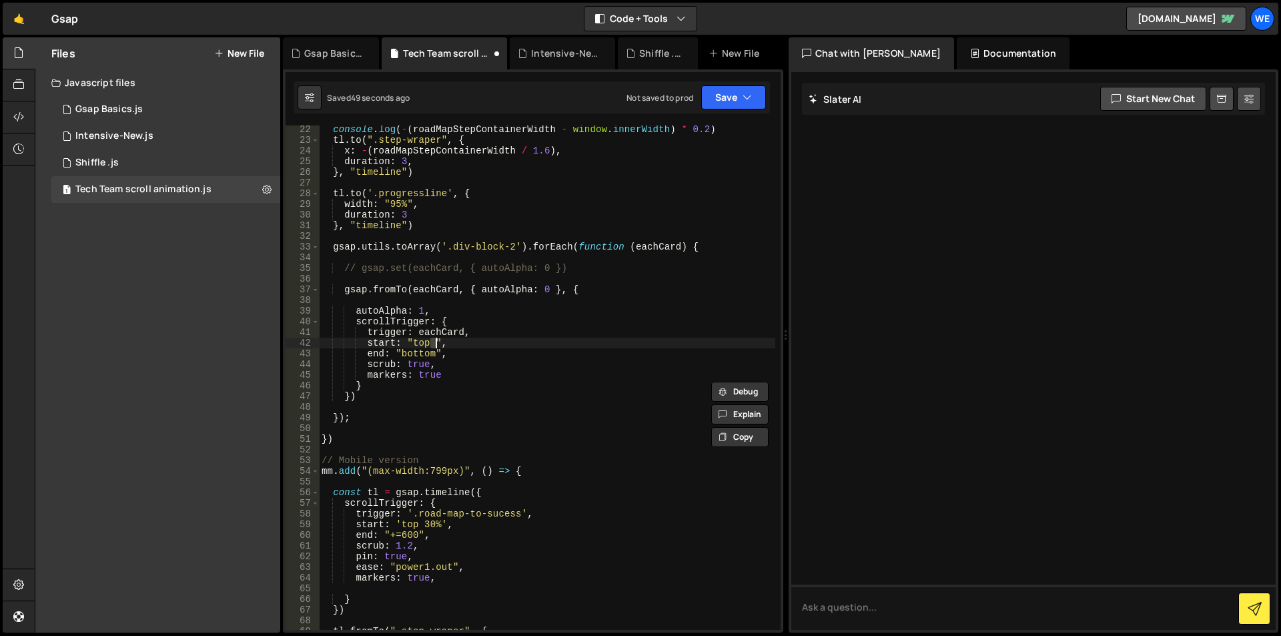
click at [434, 338] on div "console . log ( - ( roadMapStepContainerWidth - window . innerWidth ) * 0.2 ) t…" at bounding box center [547, 377] width 456 height 504
click at [193, 145] on div "1 Intensive-New.js 0" at bounding box center [165, 136] width 229 height 27
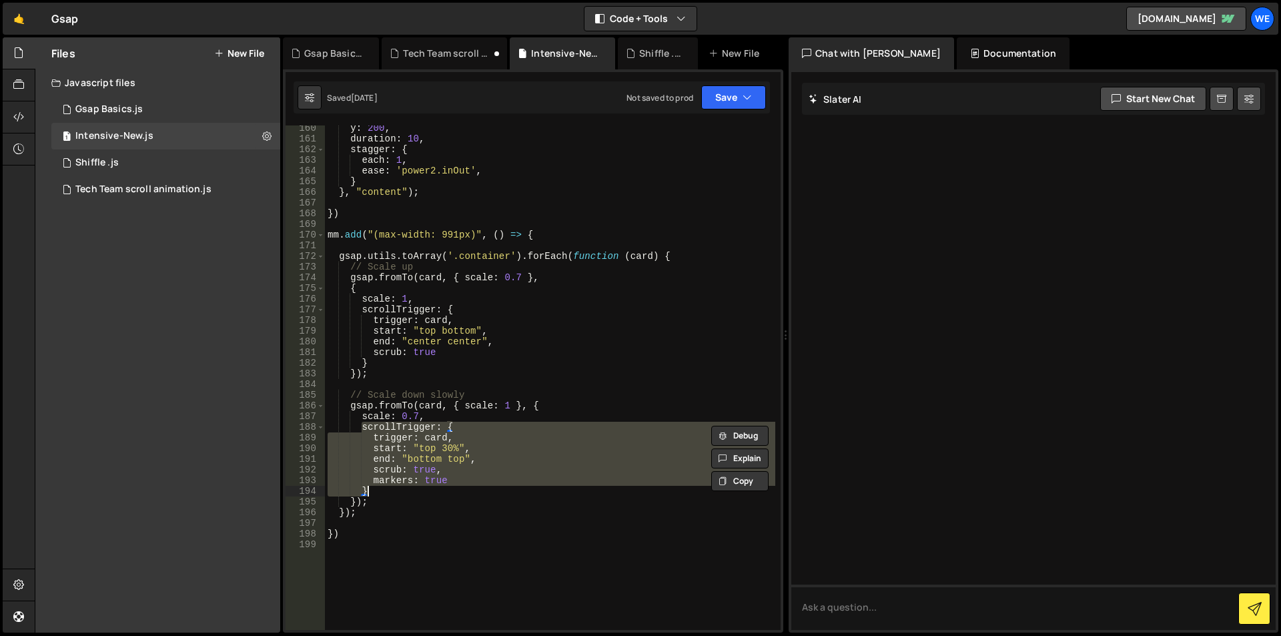
click at [452, 456] on div "y : 200 , duration : 10 , stagger : { each : 1 , ease : 'power2.inOut' , } } , …" at bounding box center [550, 377] width 450 height 504
click at [452, 456] on div "y : 200 , duration : 10 , stagger : { each : 1 , ease : 'power2.inOut' , } } , …" at bounding box center [550, 386] width 450 height 526
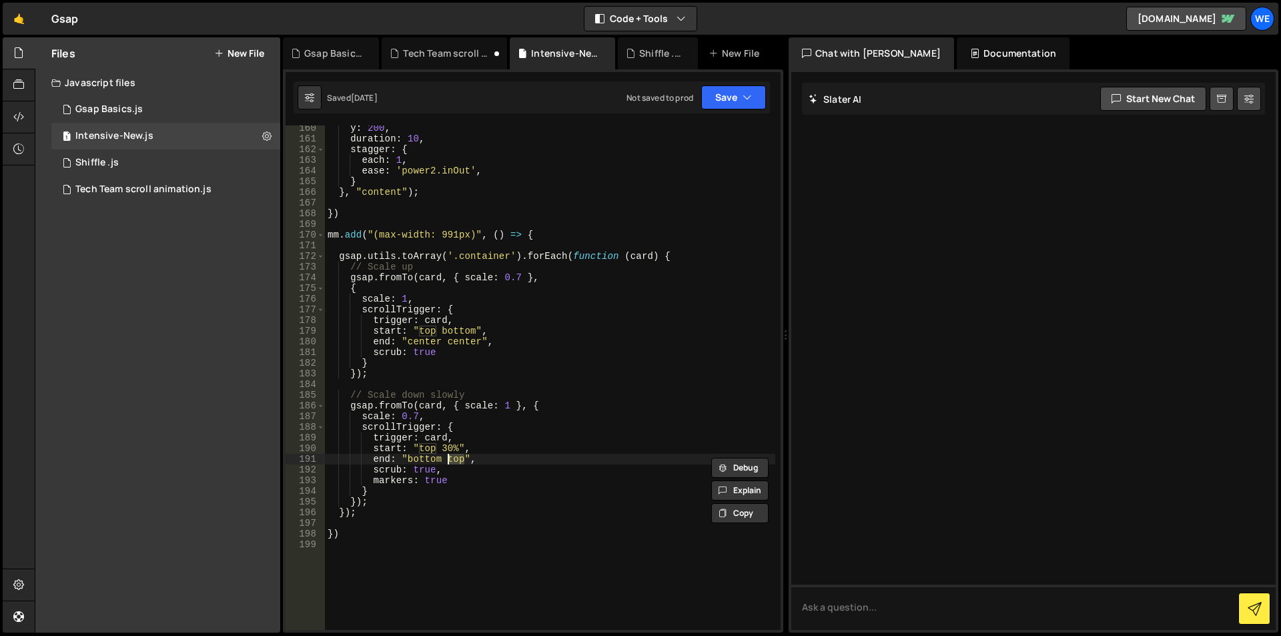
click at [454, 445] on div "y : 200 , duration : 10 , stagger : { each : 1 , ease : 'power2.inOut' , } } , …" at bounding box center [550, 386] width 450 height 526
type textarea "start: "top 30%","
click at [442, 445] on div "y : 200 , duration : 10 , stagger : { each : 1 , ease : 'power2.inOut' , } } , …" at bounding box center [550, 386] width 450 height 526
click at [145, 196] on div "1 Tech Team scroll animation.js 0" at bounding box center [165, 189] width 229 height 27
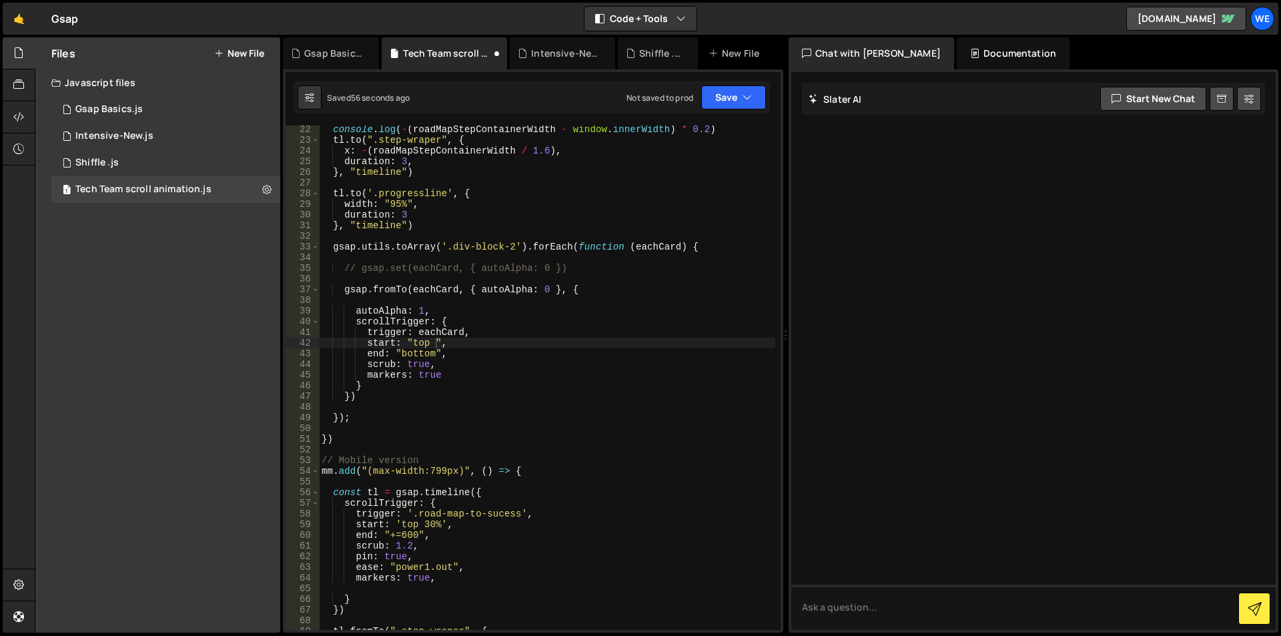
click at [434, 525] on div "console . log ( - ( roadMapStepContainerWidth - window . innerWidth ) * 0.2 ) t…" at bounding box center [547, 387] width 456 height 526
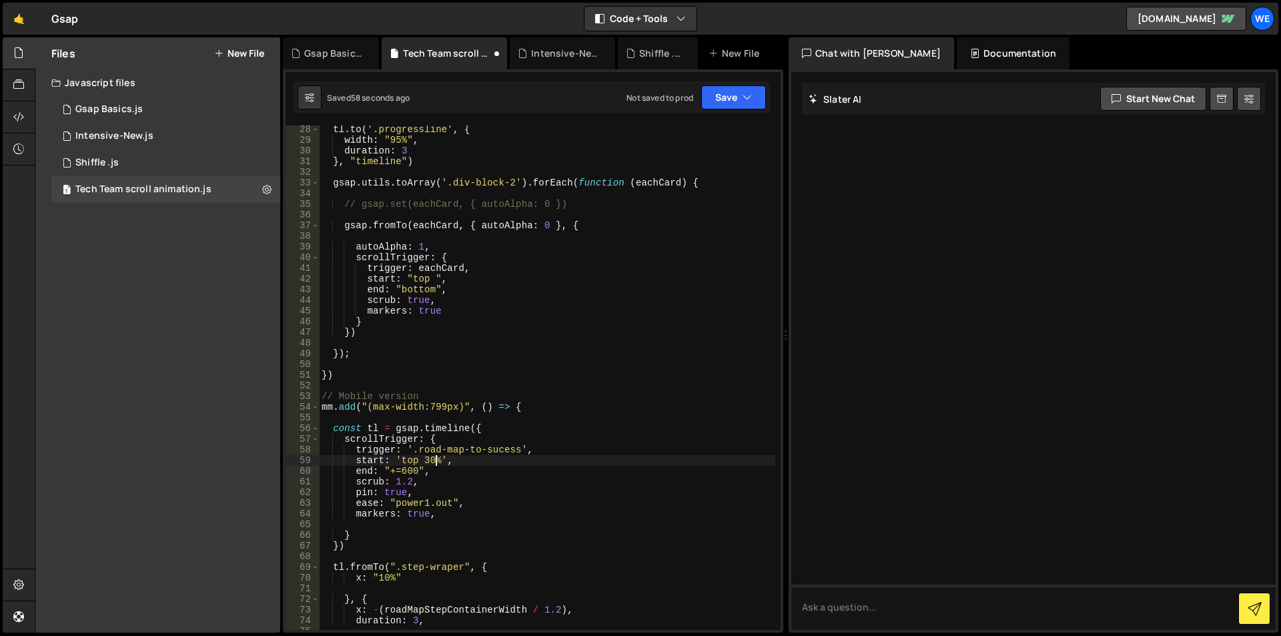
scroll to position [289, 0]
click at [424, 456] on div "tl . to ( '.progressline' , { width : "95%" , duration : 3 } , "timeline" ) gsa…" at bounding box center [547, 387] width 456 height 526
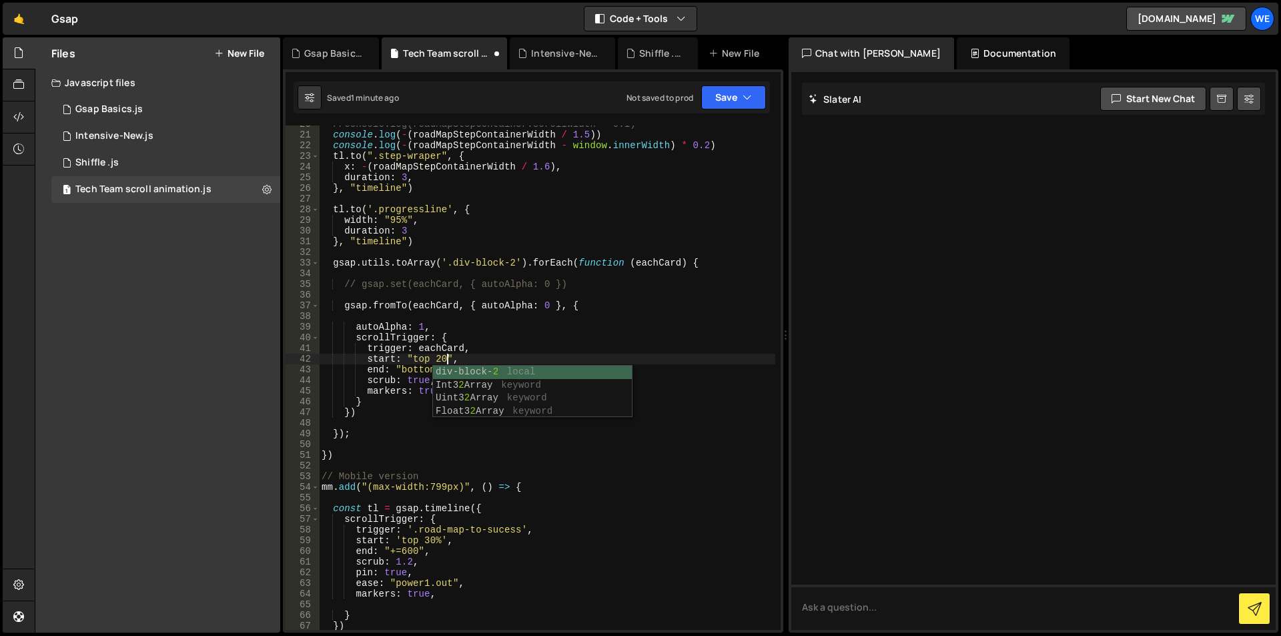
scroll to position [0, 9]
click at [440, 370] on div "//console.log(roadMapStepContainer.scrollWidth * 0.1) console . log ( - ( roadM…" at bounding box center [547, 382] width 456 height 526
click at [437, 367] on div "//console.log(roadMapStepContainer.scrollWidth * 0.1) console . log ( - ( roadM…" at bounding box center [547, 382] width 456 height 526
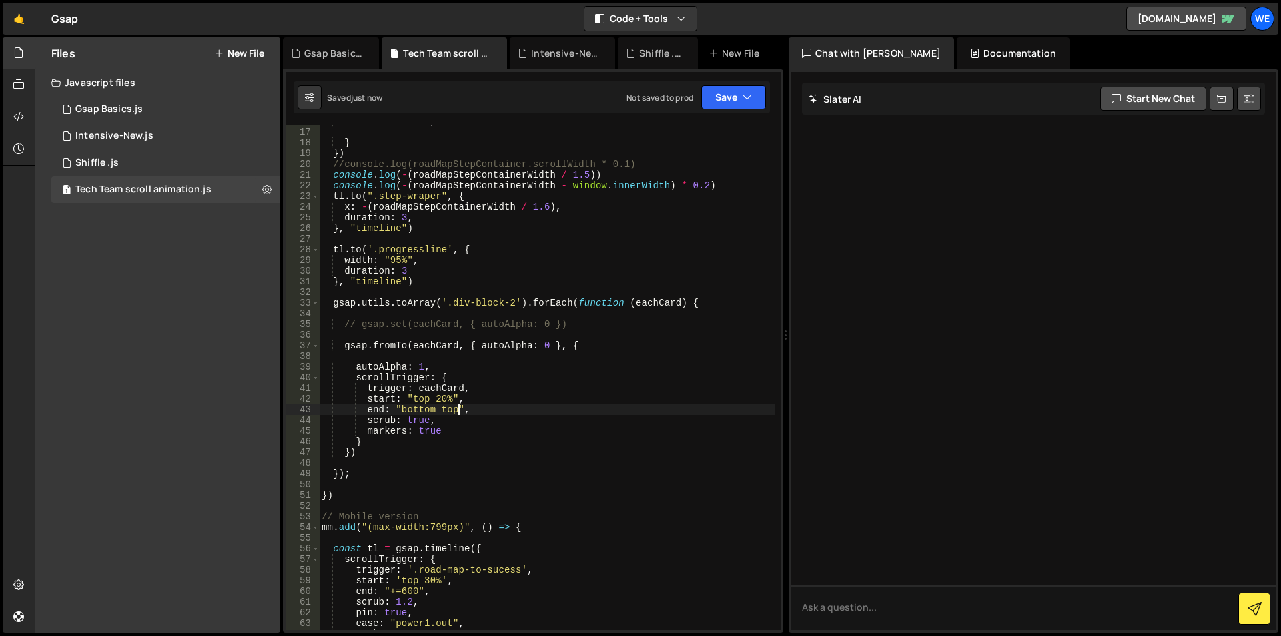
scroll to position [0, 0]
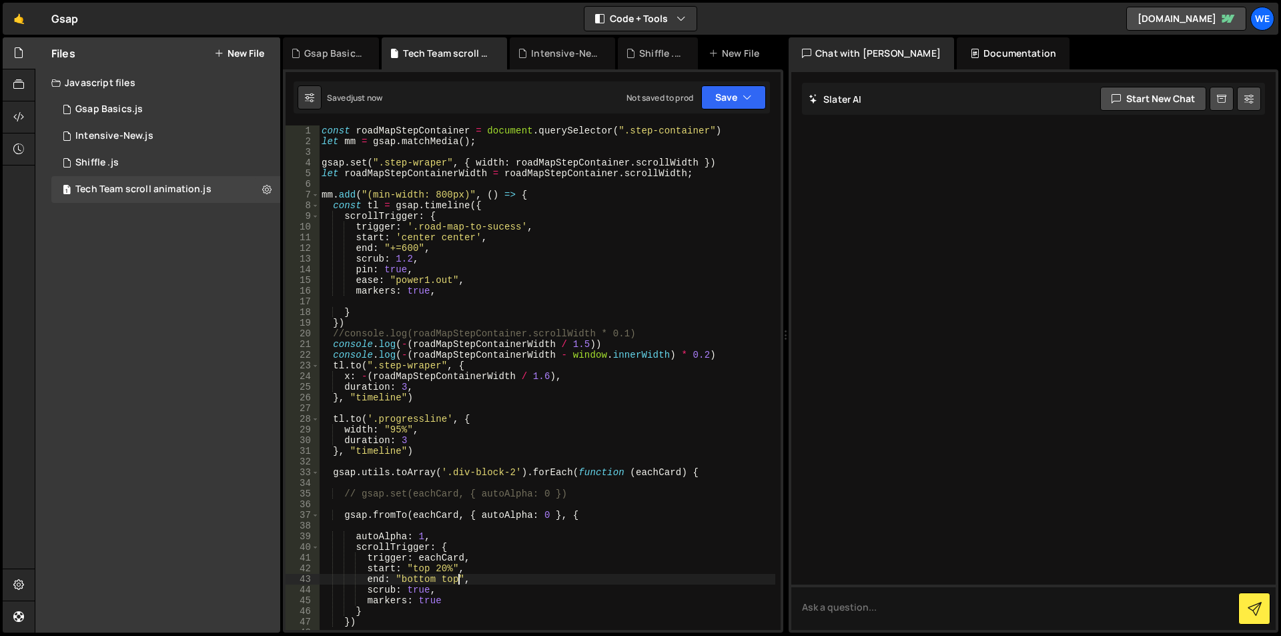
click at [349, 291] on div "const roadMapStepContainer = document . querySelector ( ".step-container" ) let…" at bounding box center [547, 388] width 456 height 526
click at [113, 137] on div "Intensive-New.js" at bounding box center [114, 136] width 78 height 12
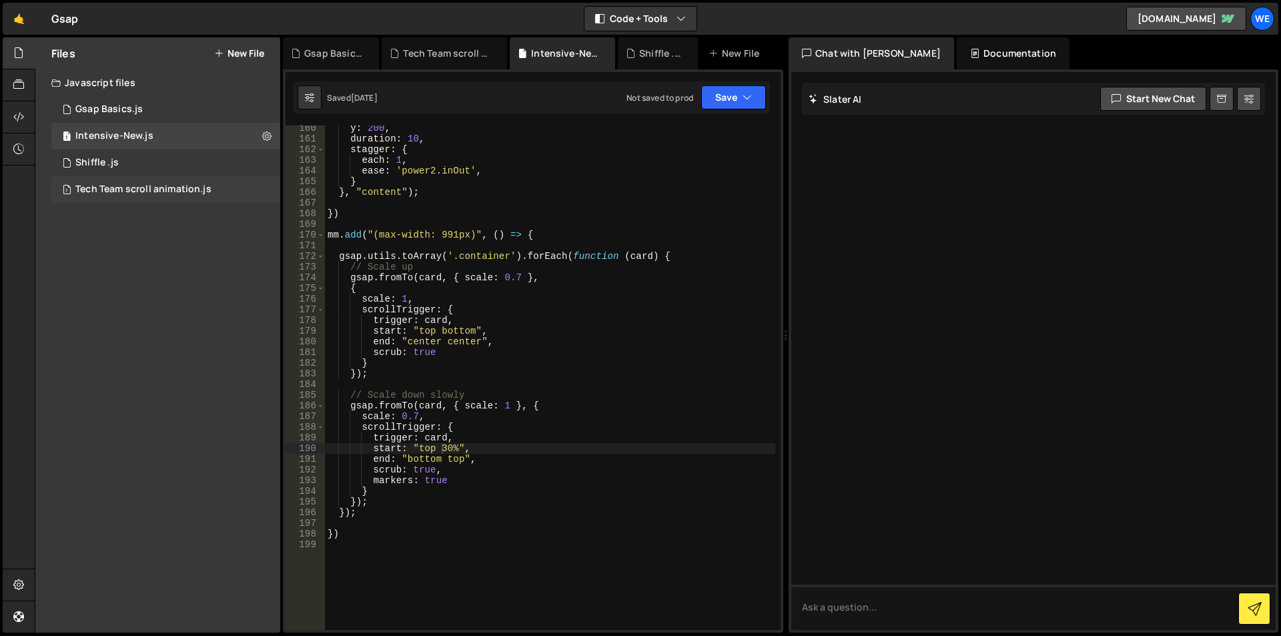
click at [131, 189] on div "Tech Team scroll animation.js" at bounding box center [143, 189] width 136 height 12
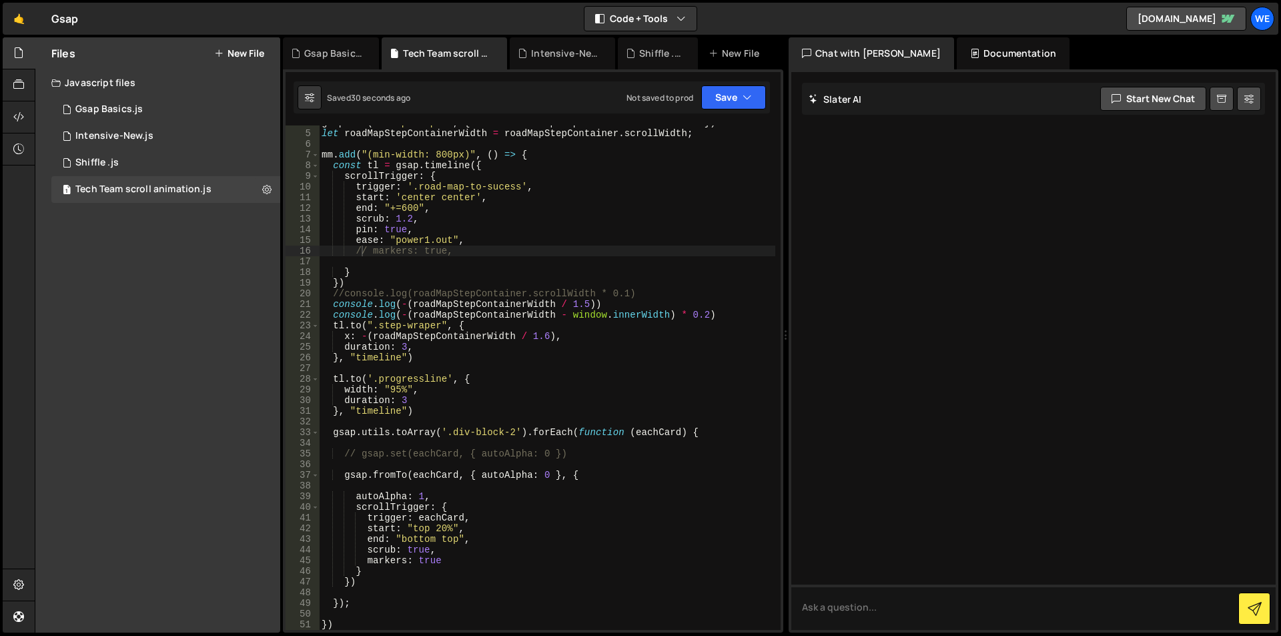
scroll to position [160, 0]
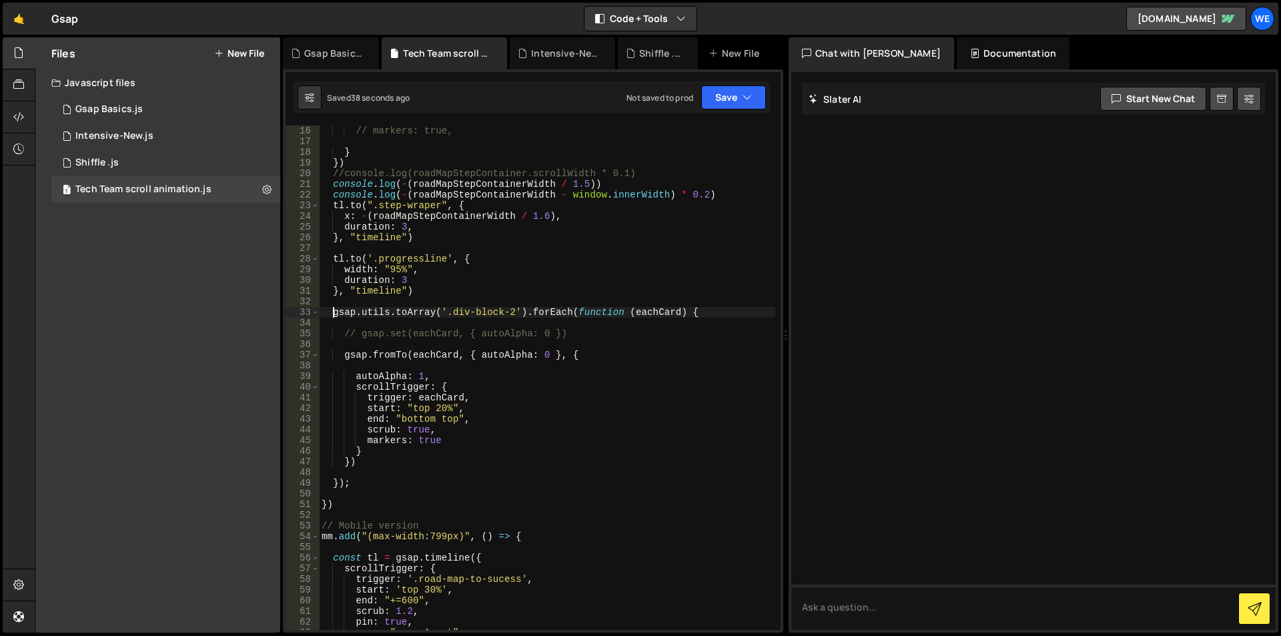
click at [332, 311] on div "// markers: true, } }) //console.log(roadMapStepContainer.scrollWidth * 0.1) co…" at bounding box center [547, 388] width 456 height 526
click at [314, 356] on span at bounding box center [315, 355] width 7 height 11
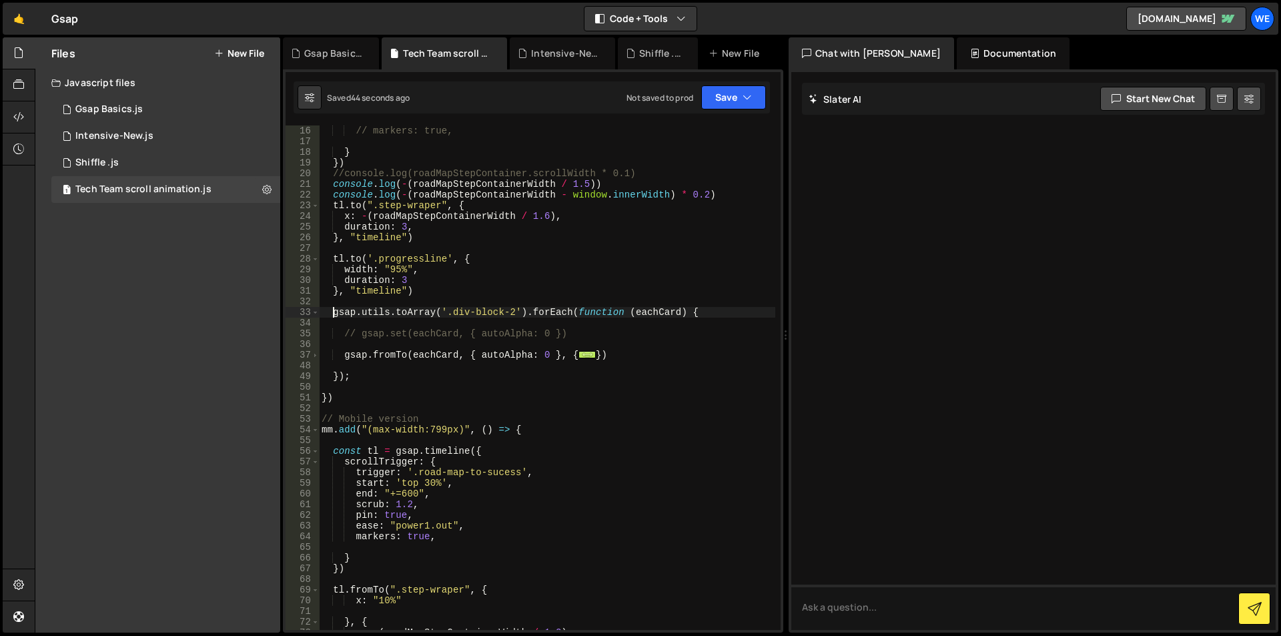
click at [354, 376] on div "// markers: true, } }) //console.log(roadMapStepContainer.scrollWidth * 0.1) co…" at bounding box center [547, 388] width 456 height 526
type textarea "});"
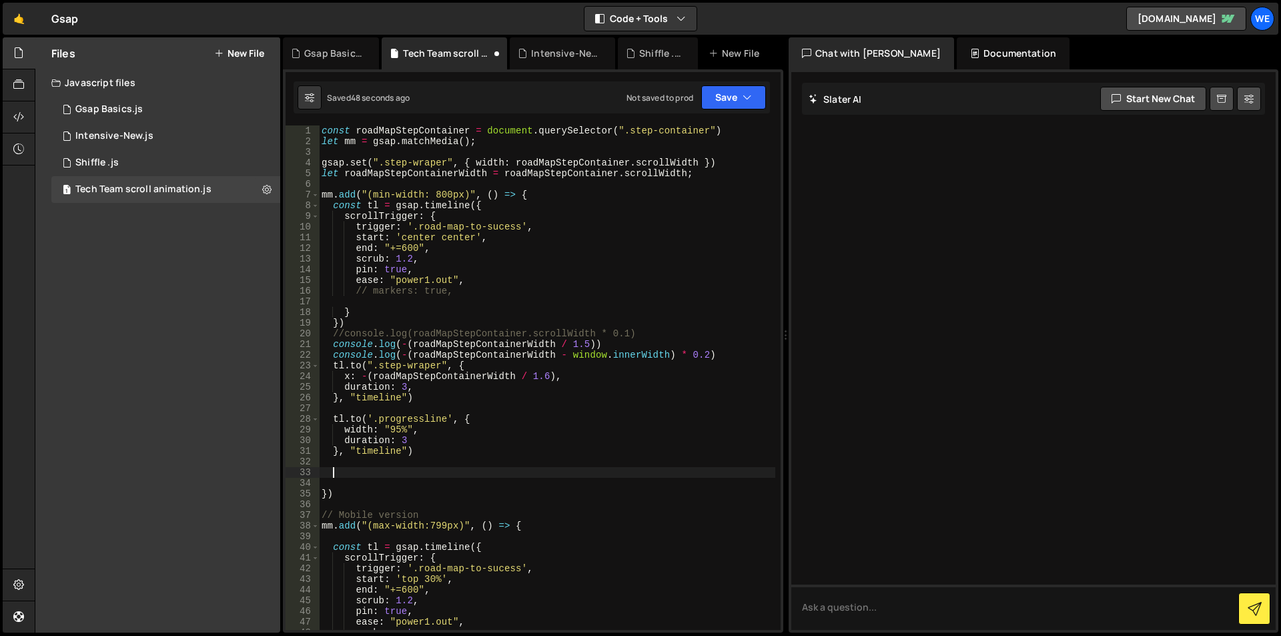
scroll to position [0, 0]
click at [375, 205] on div "const roadMapStepContainer = document . querySelector ( ".step-container" ) let…" at bounding box center [547, 388] width 456 height 526
type textarea "const tl = gsap.timeline({"
click at [330, 472] on div "const roadMapStepContainer = document . querySelector ( ".step-container" ) let…" at bounding box center [547, 388] width 456 height 526
paste textarea "});"
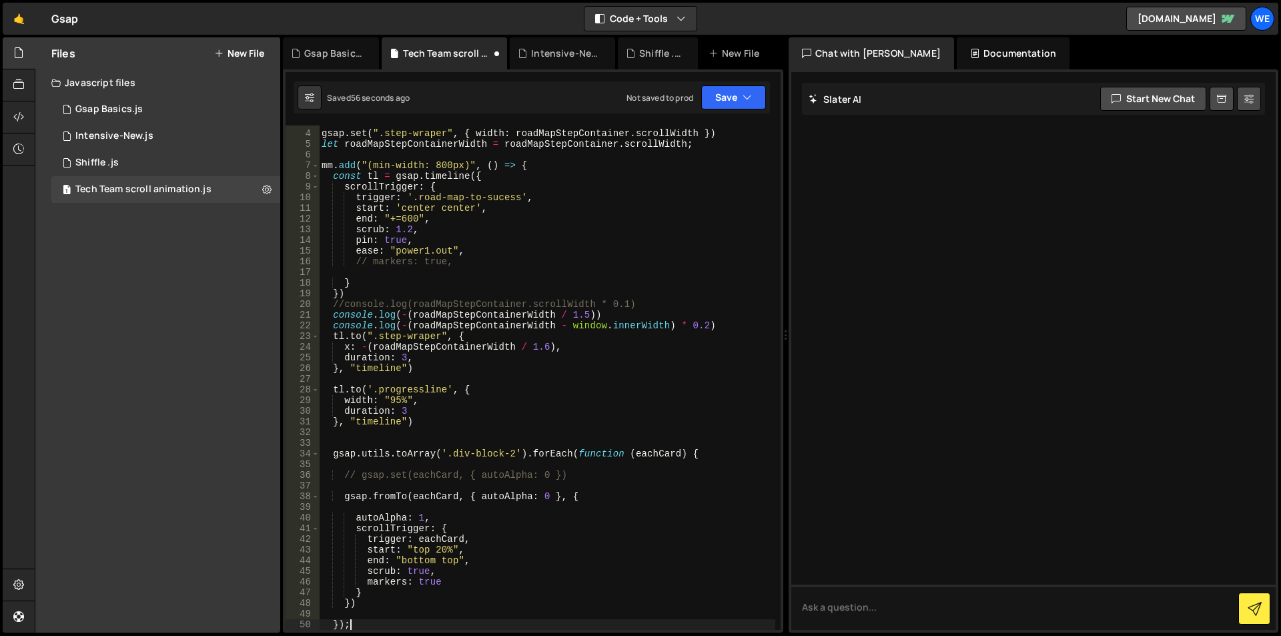
scroll to position [69, 0]
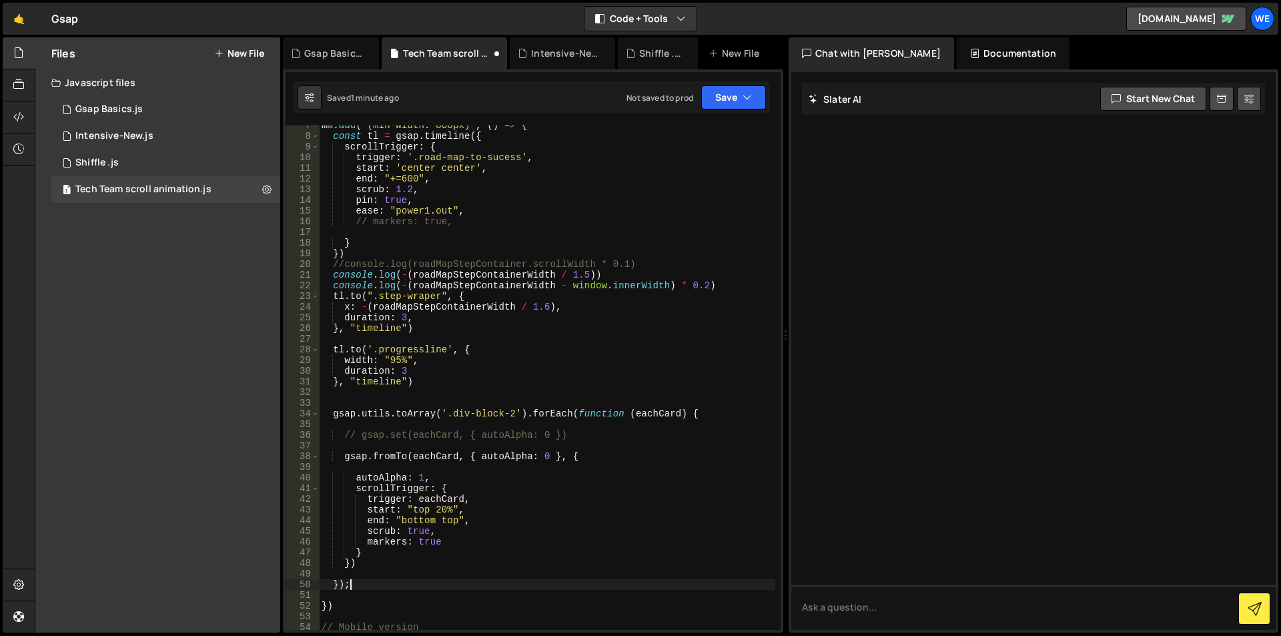
click at [351, 560] on div "mm . add ( "(min-width: 800px)" , ( ) => { const tl = gsap . timeline ({ scroll…" at bounding box center [547, 383] width 456 height 526
click at [388, 379] on div "mm . add ( "(min-width: 800px)" , ( ) => { const tl = gsap . timeline ({ scroll…" at bounding box center [547, 383] width 456 height 526
click at [349, 560] on div "mm . add ( "(min-width: 800px)" , ( ) => { const tl = gsap . timeline ({ scroll…" at bounding box center [547, 383] width 456 height 526
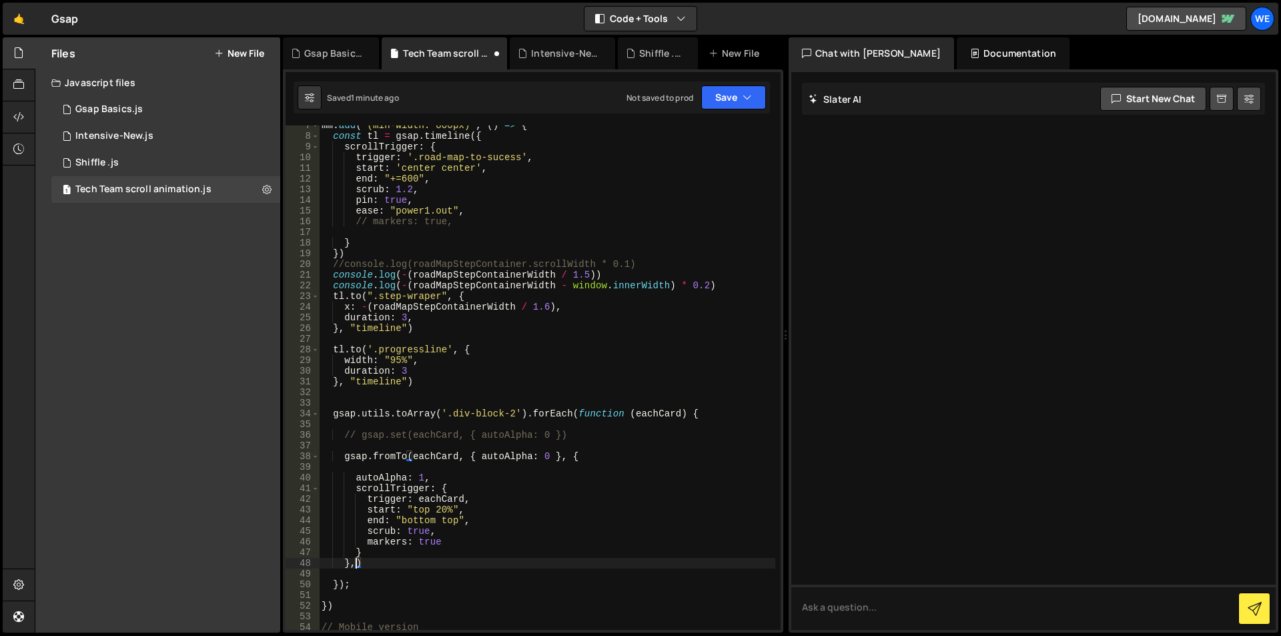
paste textarea "timeline"
paste textarea "timeline""
type textarea "},"timeline")"
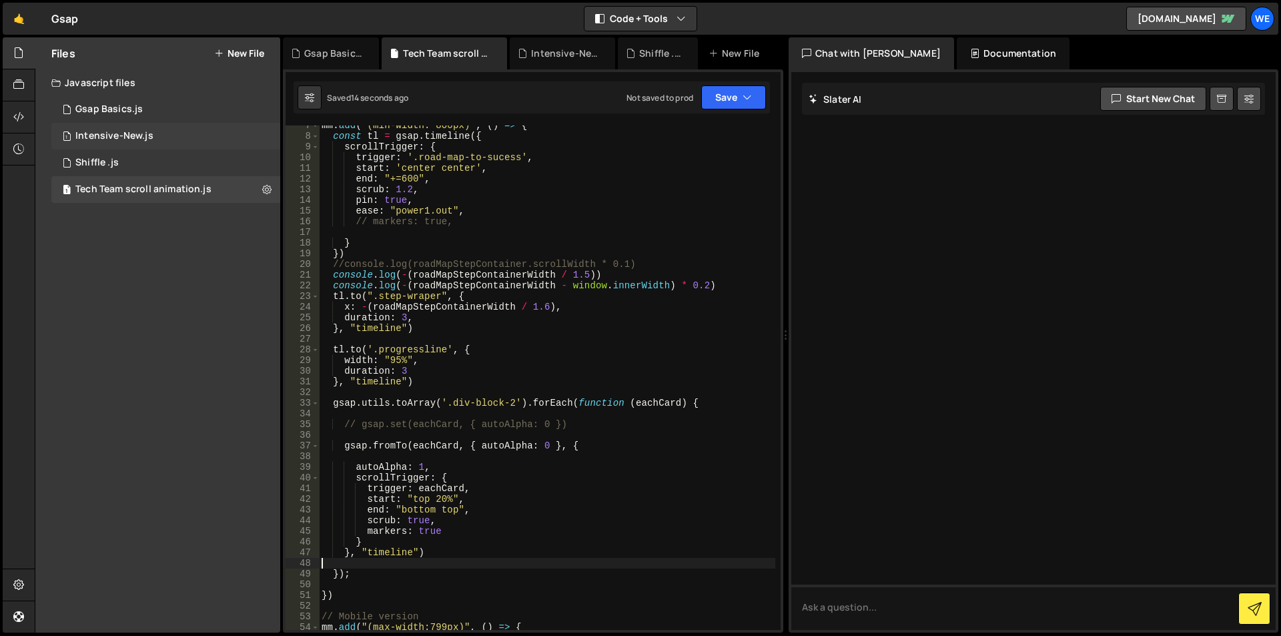
click at [157, 133] on div "1 Intensive-New.js 0" at bounding box center [165, 136] width 229 height 27
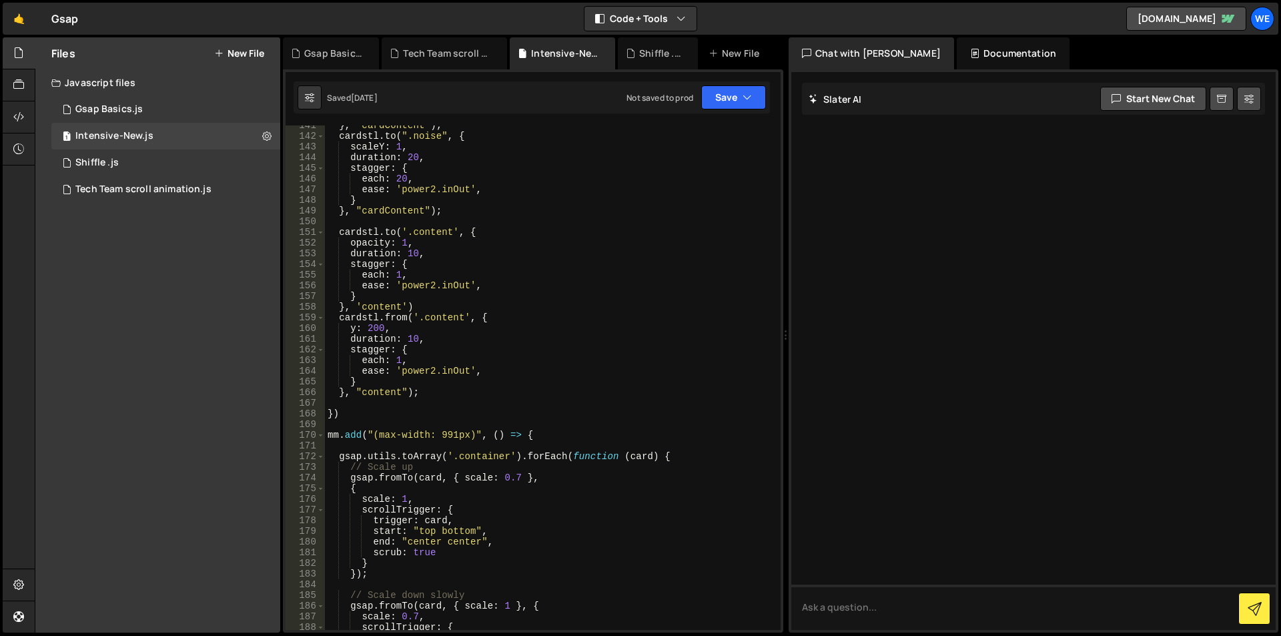
scroll to position [1521, 0]
click at [165, 188] on div "Tech Team scroll animation.js" at bounding box center [143, 189] width 136 height 12
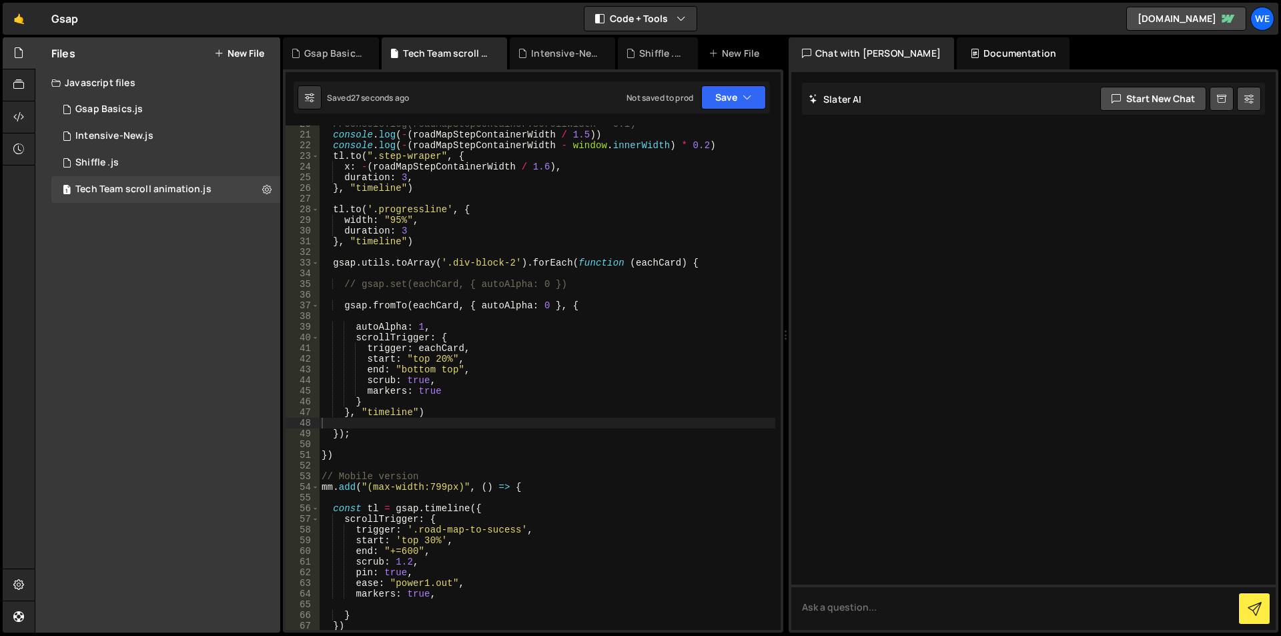
scroll to position [169, 0]
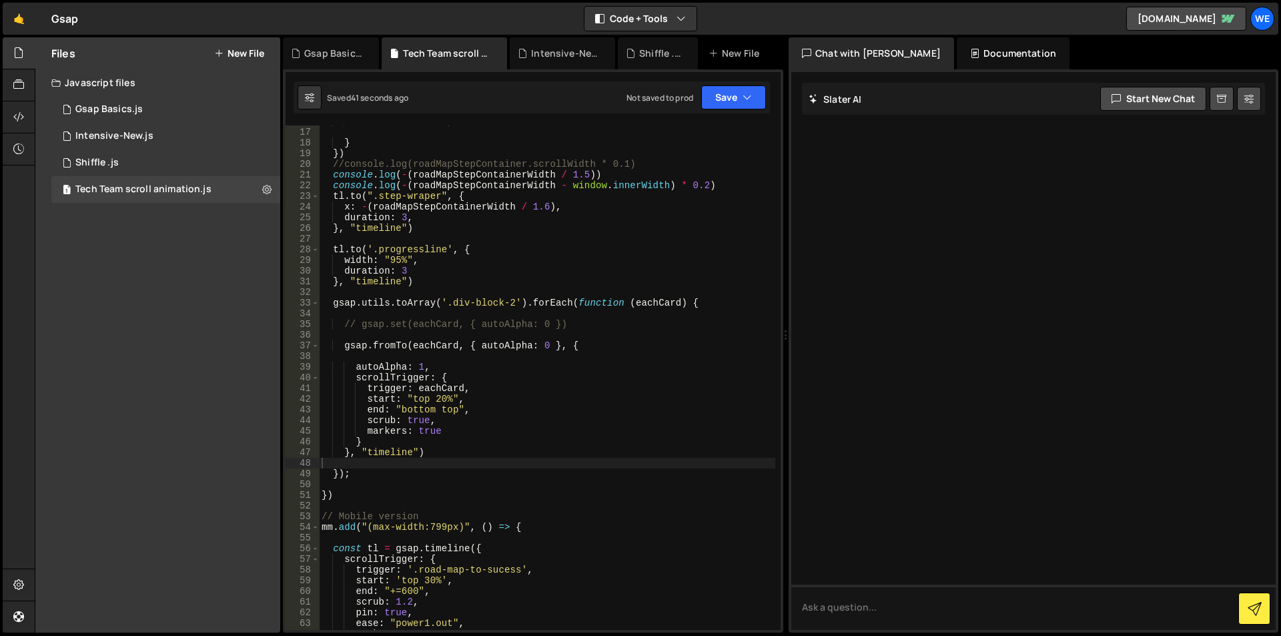
click at [442, 389] on div "// markers: true, } }) //console.log(roadMapStepContainer.scrollWidth * 0.1) co…" at bounding box center [547, 379] width 456 height 526
click at [324, 300] on div "// markers: true, } }) //console.log(roadMapStepContainer.scrollWidth * 0.1) co…" at bounding box center [547, 379] width 456 height 526
click at [356, 475] on div "// markers: true, } }) //console.log(roadMapStepContainer.scrollWidth * 0.1) co…" at bounding box center [547, 379] width 456 height 526
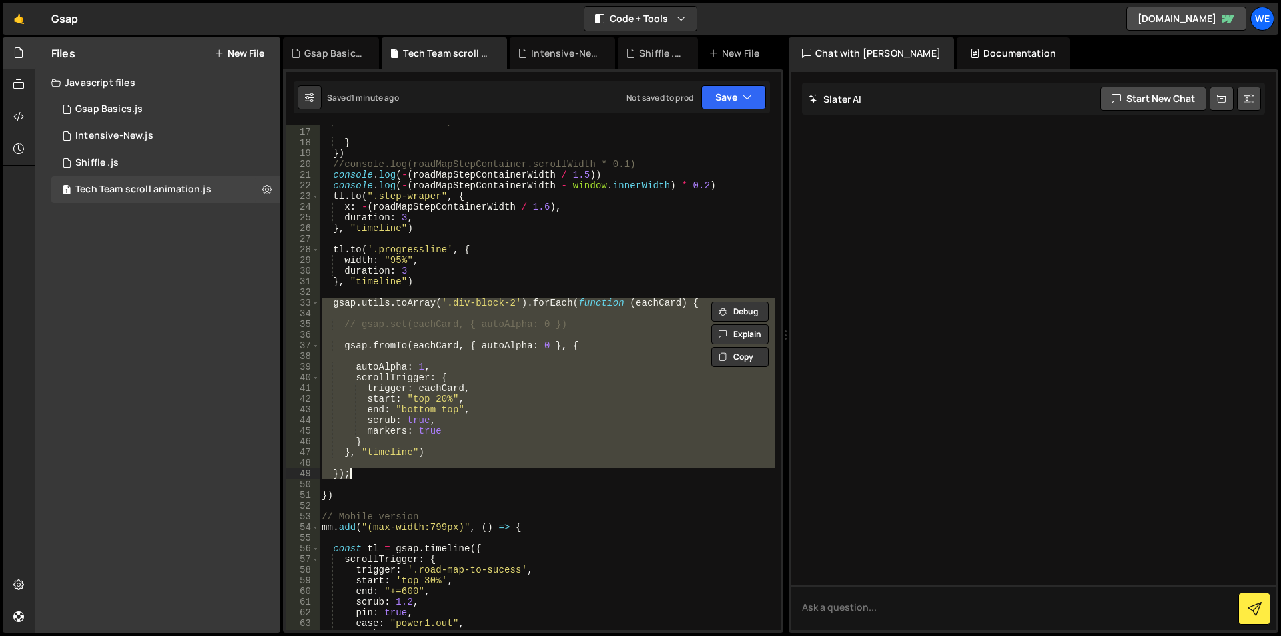
click at [378, 457] on div "// markers: true, } }) //console.log(roadMapStepContainer.scrollWidth * 0.1) co…" at bounding box center [547, 377] width 456 height 504
click at [378, 457] on div "// markers: true, } }) //console.log(roadMapStepContainer.scrollWidth * 0.1) co…" at bounding box center [547, 379] width 456 height 526
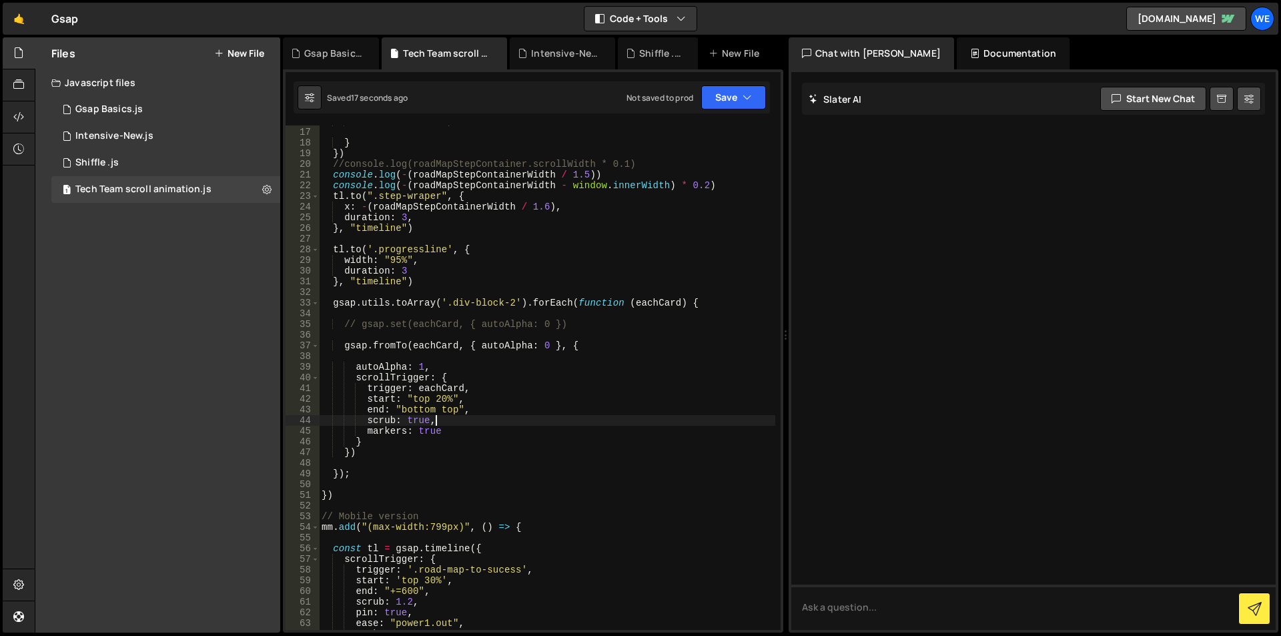
click at [475, 418] on div "// markers: true, } }) //console.log(roadMapStepContainer.scrollWidth * 0.1) co…" at bounding box center [547, 379] width 456 height 526
type textarea "scrub: true,"
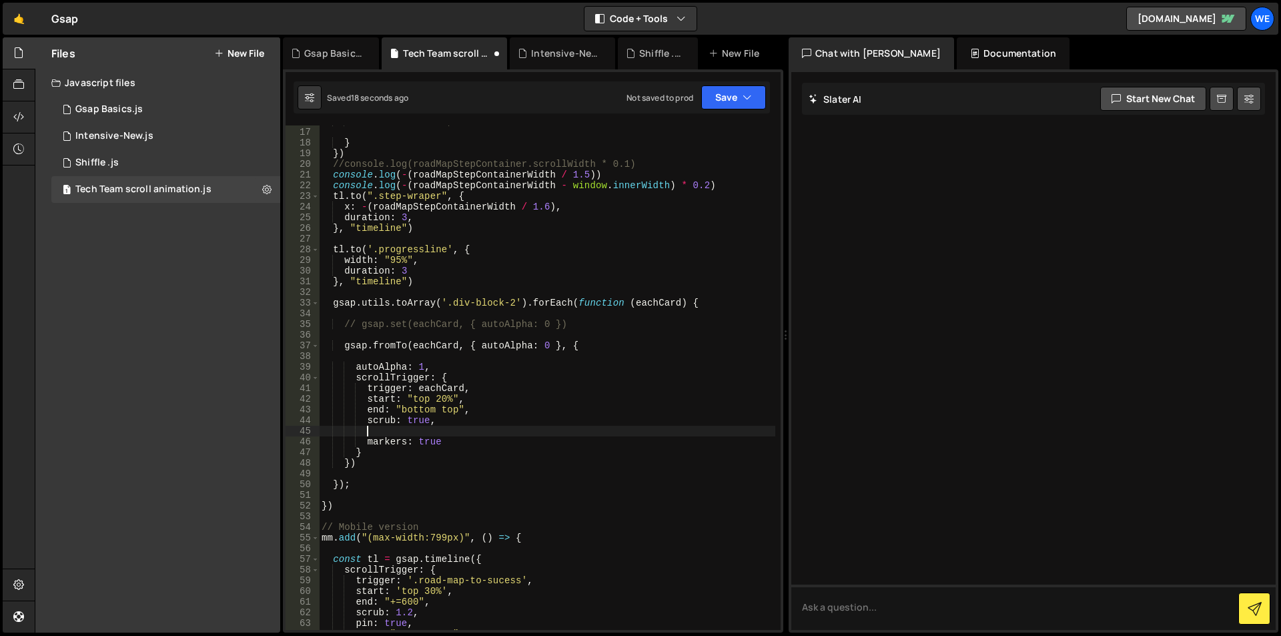
paste textarea "toggleActions: "play none none reverse","
click at [364, 418] on div "// markers: true, } }) //console.log(roadMapStepContainer.scrollWidth * 0.1) co…" at bounding box center [547, 379] width 456 height 526
type textarea "scrub: true,"
click at [445, 420] on div "// markers: true, } }) //console.log(roadMapStepContainer.scrollWidth * 0.1) co…" at bounding box center [547, 379] width 456 height 526
click at [359, 408] on div "// markers: true, } }) //console.log(roadMapStepContainer.scrollWidth * 0.1) co…" at bounding box center [547, 379] width 456 height 526
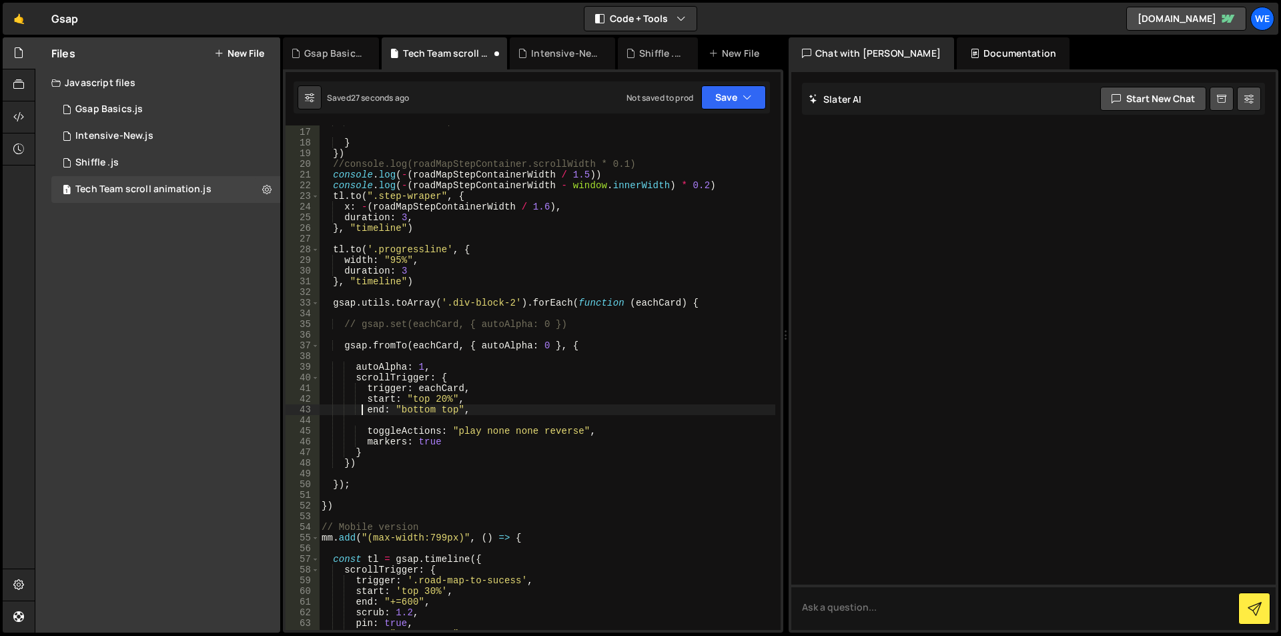
type textarea "end: "bottom top","
click at [492, 408] on div "// markers: true, } }) //console.log(roadMapStepContainer.scrollWidth * 0.1) co…" at bounding box center [547, 379] width 456 height 526
click at [423, 423] on div "// markers: true, } }) //console.log(roadMapStepContainer.scrollWidth * 0.1) co…" at bounding box center [547, 379] width 456 height 526
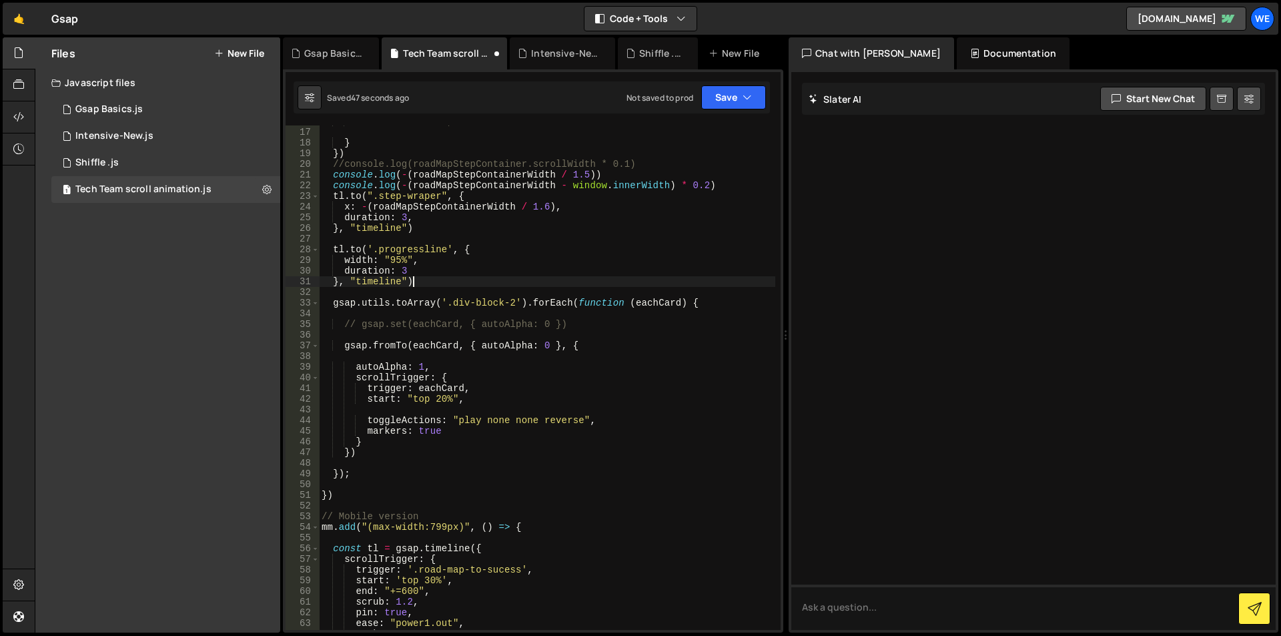
click at [484, 279] on div "// markers: true, } }) //console.log(roadMapStepContainer.scrollWidth * 0.1) co…" at bounding box center [547, 379] width 456 height 526
click at [441, 398] on div "// markers: true, } }) //console.log(roadMapStepContainer.scrollWidth * 0.1) co…" at bounding box center [547, 379] width 456 height 526
click at [418, 400] on div "// markers: true, } }) //console.log(roadMapStepContainer.scrollWidth * 0.1) co…" at bounding box center [547, 379] width 456 height 526
click at [446, 397] on div "// markers: true, } }) //console.log(roadMapStepContainer.scrollWidth * 0.1) co…" at bounding box center [547, 379] width 456 height 526
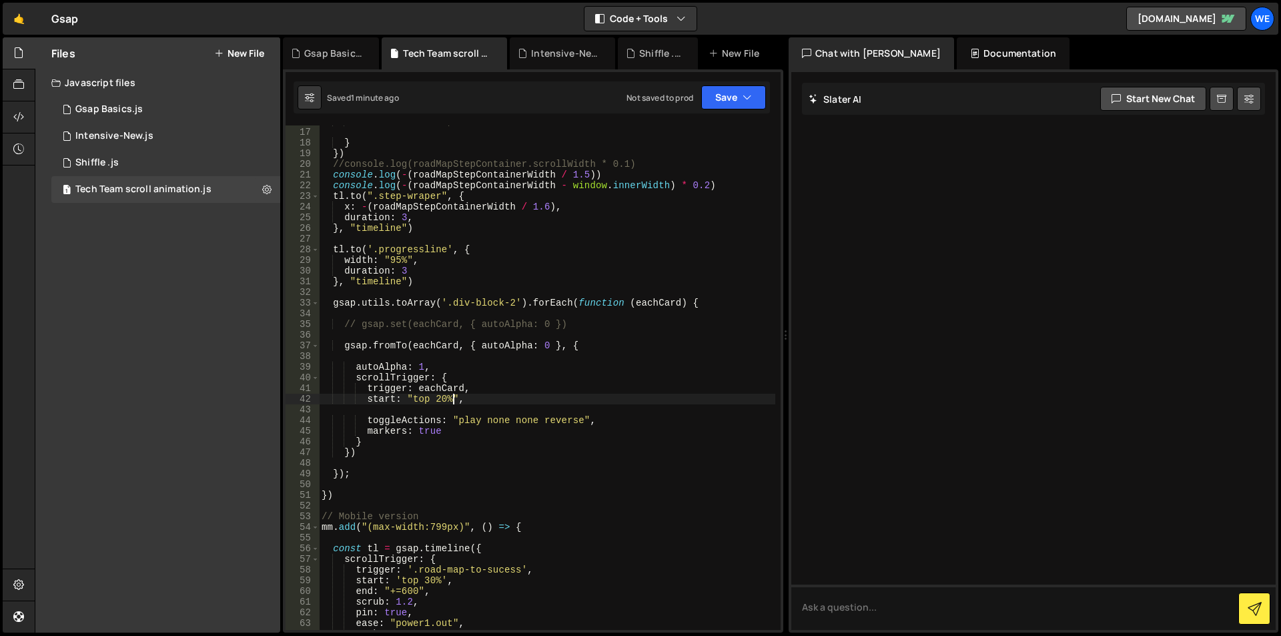
click at [454, 398] on div "// markers: true, } }) //console.log(roadMapStepContainer.scrollWidth * 0.1) co…" at bounding box center [547, 379] width 456 height 526
click at [438, 398] on div "// markers: true, } }) //console.log(roadMapStepContainer.scrollWidth * 0.1) co…" at bounding box center [547, 379] width 456 height 526
click at [366, 388] on div "// markers: true, } }) //console.log(roadMapStepContainer.scrollWidth * 0.1) co…" at bounding box center [547, 379] width 456 height 526
click at [450, 432] on div "// markers: true, } }) //console.log(roadMapStepContainer.scrollWidth * 0.1) co…" at bounding box center [547, 379] width 456 height 526
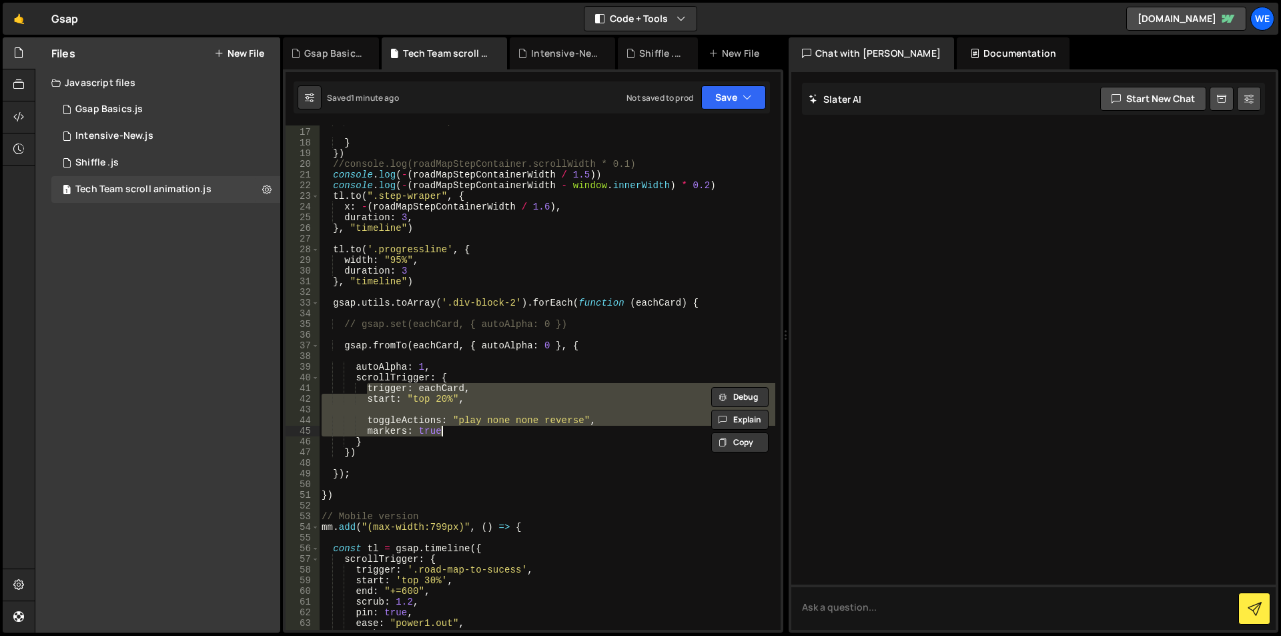
paste textarea
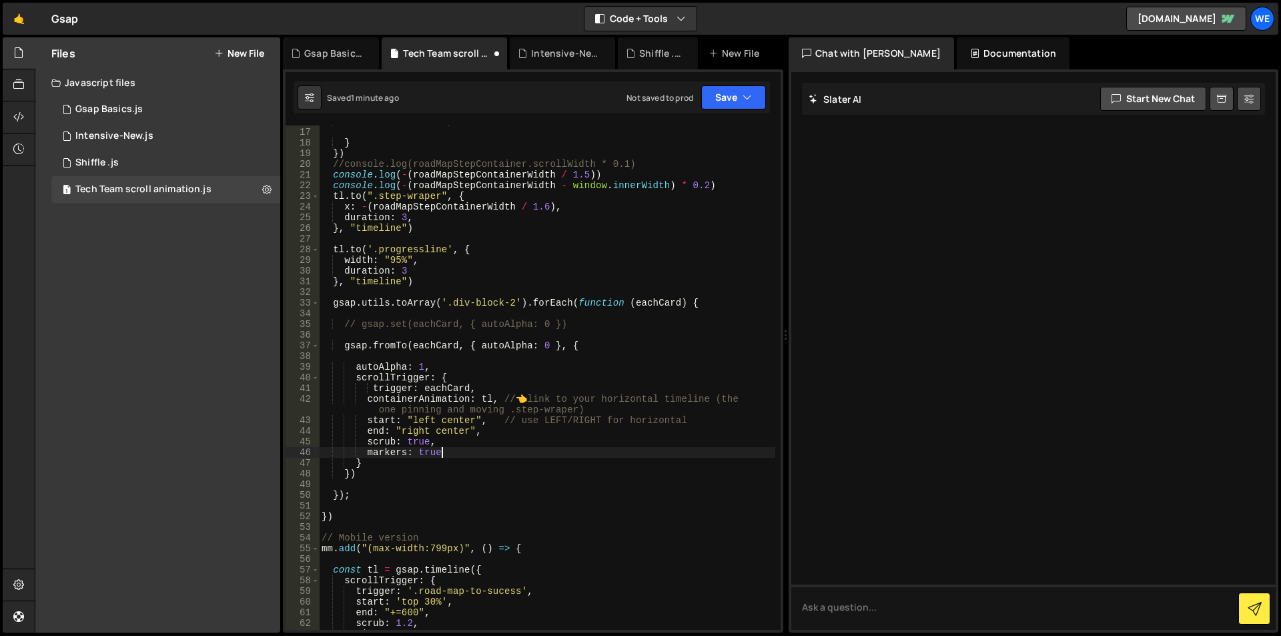
scroll to position [0, 8]
click at [425, 419] on div "// markers: true, } }) //console.log(roadMapStepContainer.scrollWidth * 0.1) co…" at bounding box center [547, 379] width 456 height 526
click at [428, 420] on div "// markers: true, } }) //console.log(roadMapStepContainer.scrollWidth * 0.1) co…" at bounding box center [547, 379] width 456 height 526
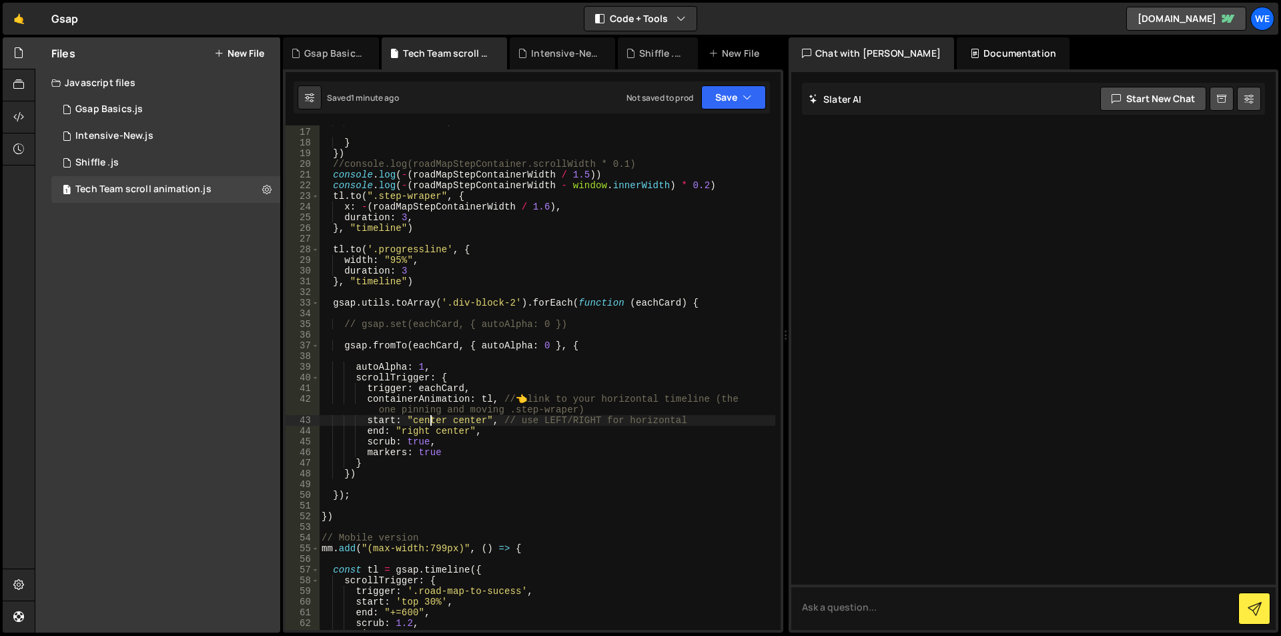
click at [428, 420] on div "// markers: true, } }) //console.log(roadMapStepContainer.scrollWidth * 0.1) co…" at bounding box center [547, 379] width 456 height 526
click at [488, 466] on div "// markers: true, } }) //console.log(roadMapStepContainer.scrollWidth * 0.1) co…" at bounding box center [547, 379] width 456 height 526
click at [525, 438] on div "// markers: true, } }) //console.log(roadMapStepContainer.scrollWidth * 0.1) co…" at bounding box center [547, 379] width 456 height 526
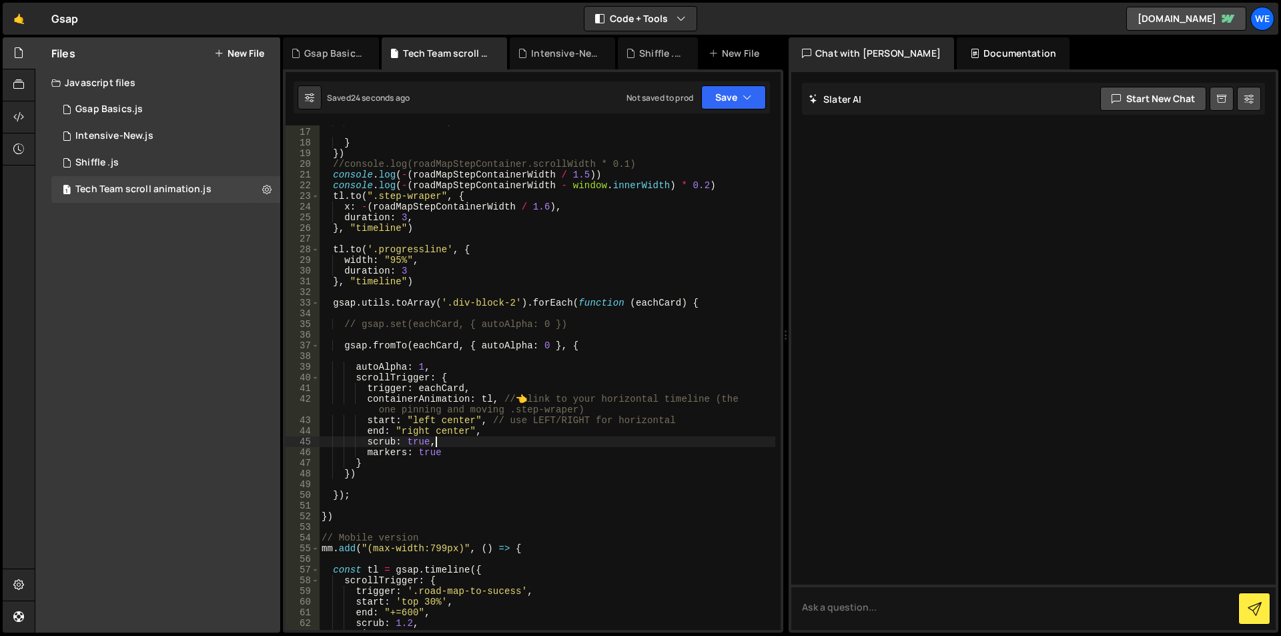
click at [420, 418] on div "// markers: true, } }) //console.log(roadMapStepContainer.scrollWidth * 0.1) co…" at bounding box center [547, 379] width 456 height 526
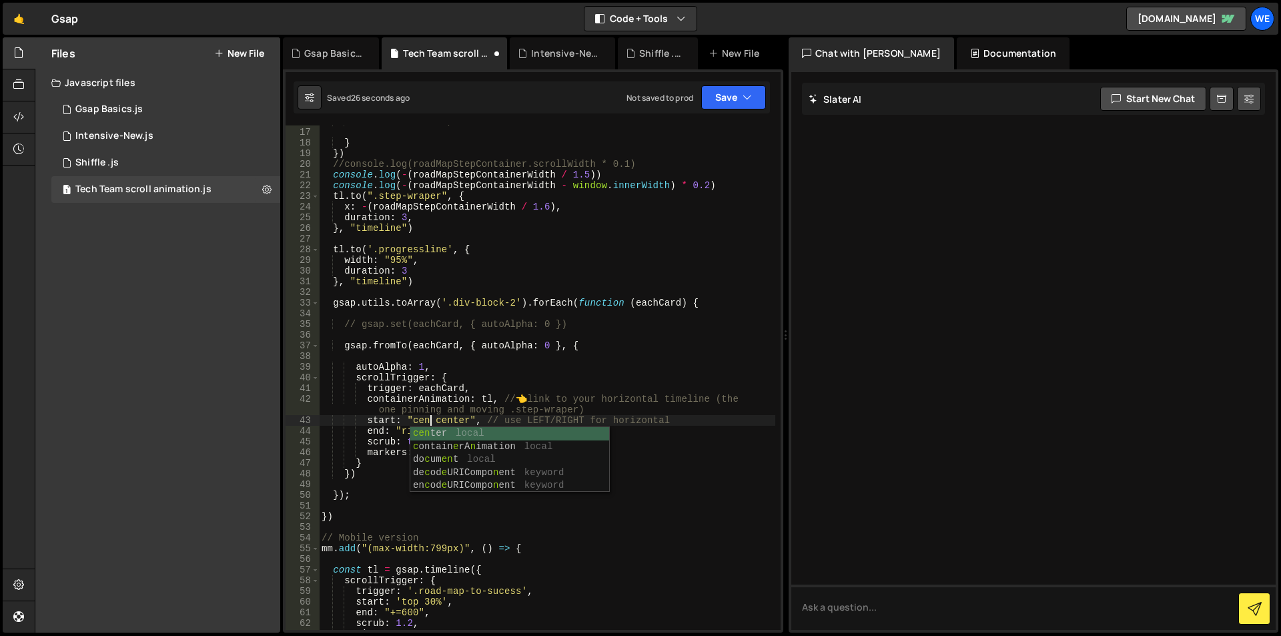
scroll to position [0, 8]
click at [419, 412] on div "// markers: true, } }) //console.log(roadMapStepContainer.scrollWidth * 0.1) co…" at bounding box center [547, 379] width 456 height 526
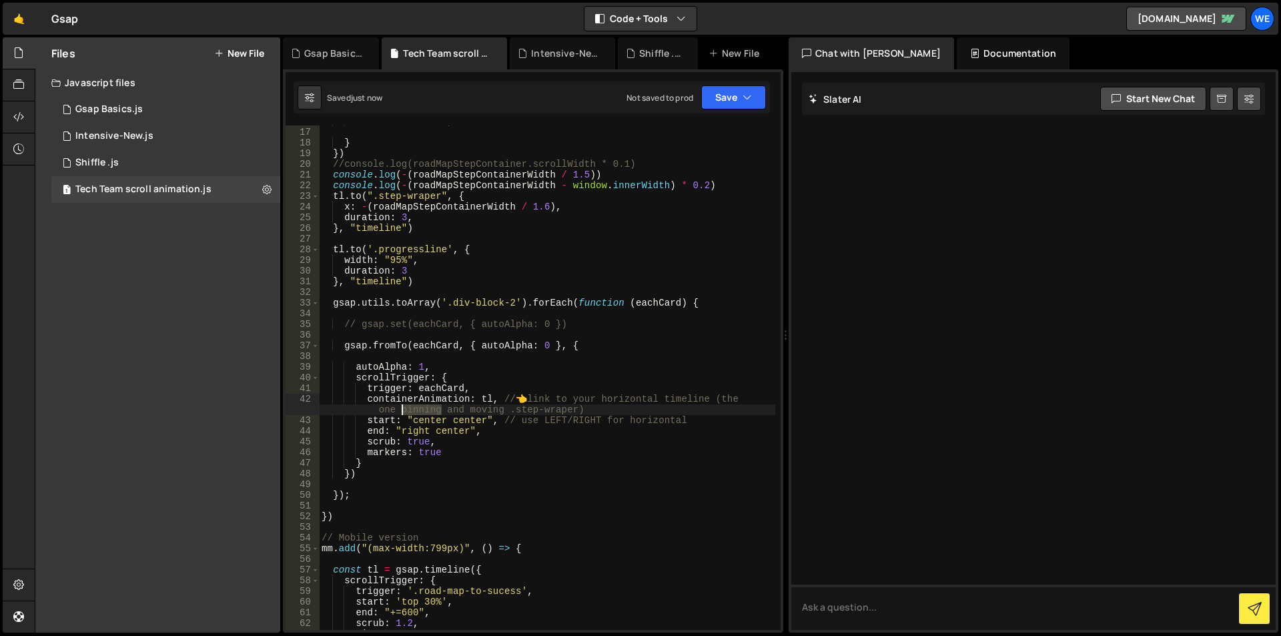
click at [419, 412] on div "// markers: true, } }) //console.log(roadMapStepContainer.scrollWidth * 0.1) co…" at bounding box center [547, 379] width 456 height 526
click at [430, 418] on div "// markers: true, } }) //console.log(roadMapStepContainer.scrollWidth * 0.1) co…" at bounding box center [547, 379] width 456 height 526
click at [420, 426] on div "// markers: true, } }) //console.log(roadMapStepContainer.scrollWidth * 0.1) co…" at bounding box center [547, 379] width 456 height 526
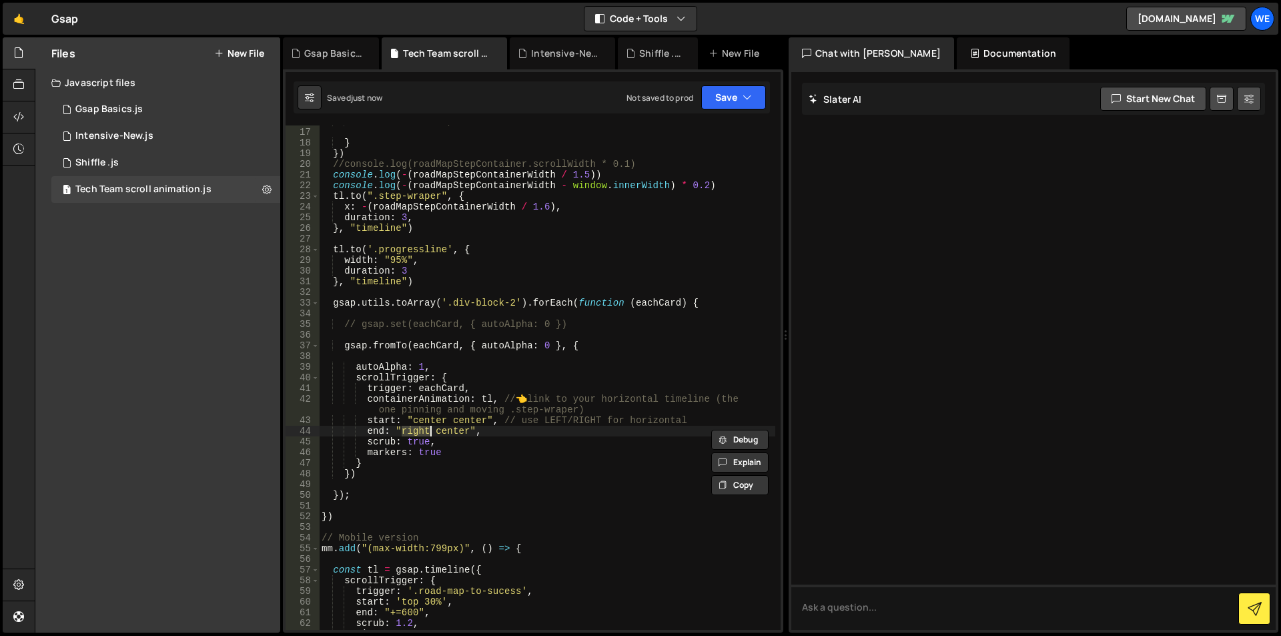
paste textarea "center"
click at [431, 421] on div "// markers: true, } }) //console.log(roadMapStepContainer.scrollWidth * 0.1) co…" at bounding box center [547, 379] width 456 height 526
click at [450, 430] on div "// markers: true, } }) //console.log(roadMapStepContainer.scrollWidth * 0.1) co…" at bounding box center [547, 379] width 456 height 526
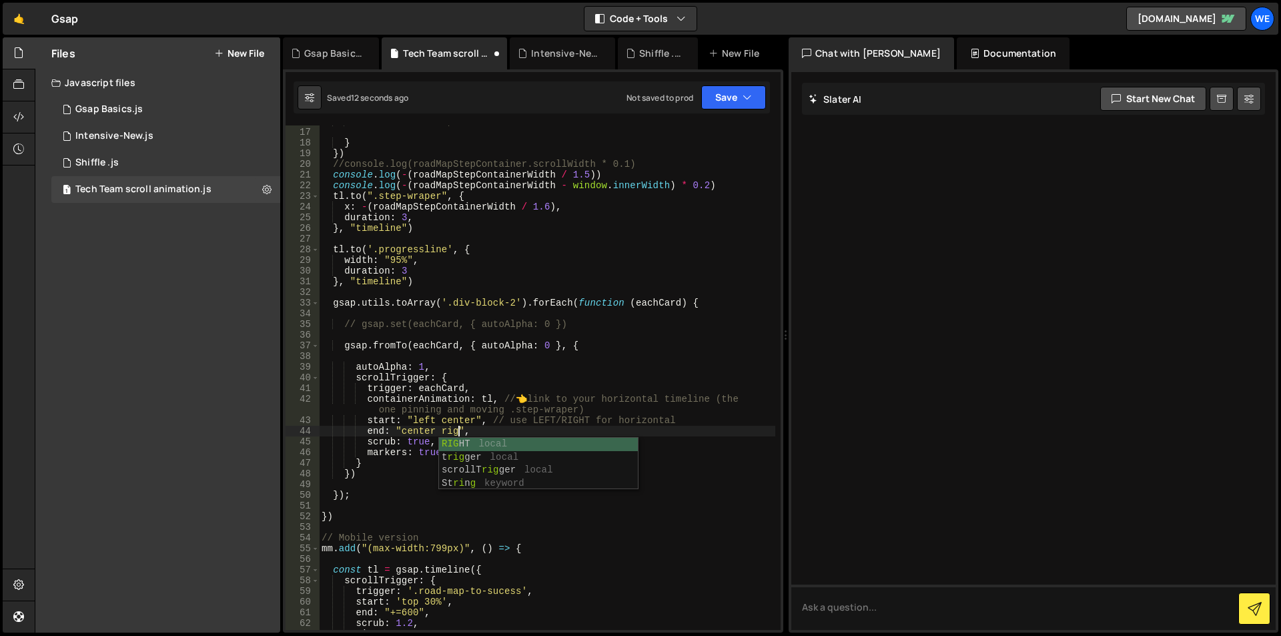
scroll to position [0, 10]
click at [425, 420] on div "// markers: true, } }) //console.log(roadMapStepContainer.scrollWidth * 0.1) co…" at bounding box center [547, 379] width 456 height 526
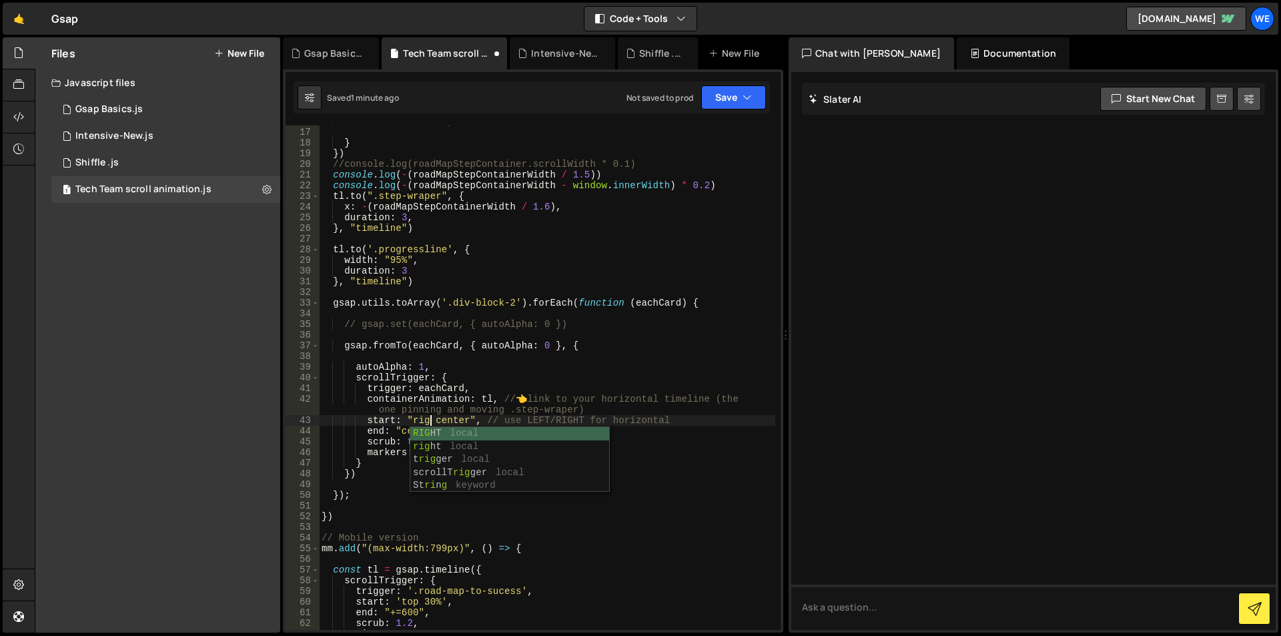
scroll to position [0, 8]
click at [328, 300] on div "// markers: true, } }) //console.log(roadMapStepContainer.scrollWidth * 0.1) co…" at bounding box center [547, 379] width 456 height 526
click at [354, 496] on div "// markers: true, } }) //console.log(roadMapStepContainer.scrollWidth * 0.1) co…" at bounding box center [547, 379] width 456 height 526
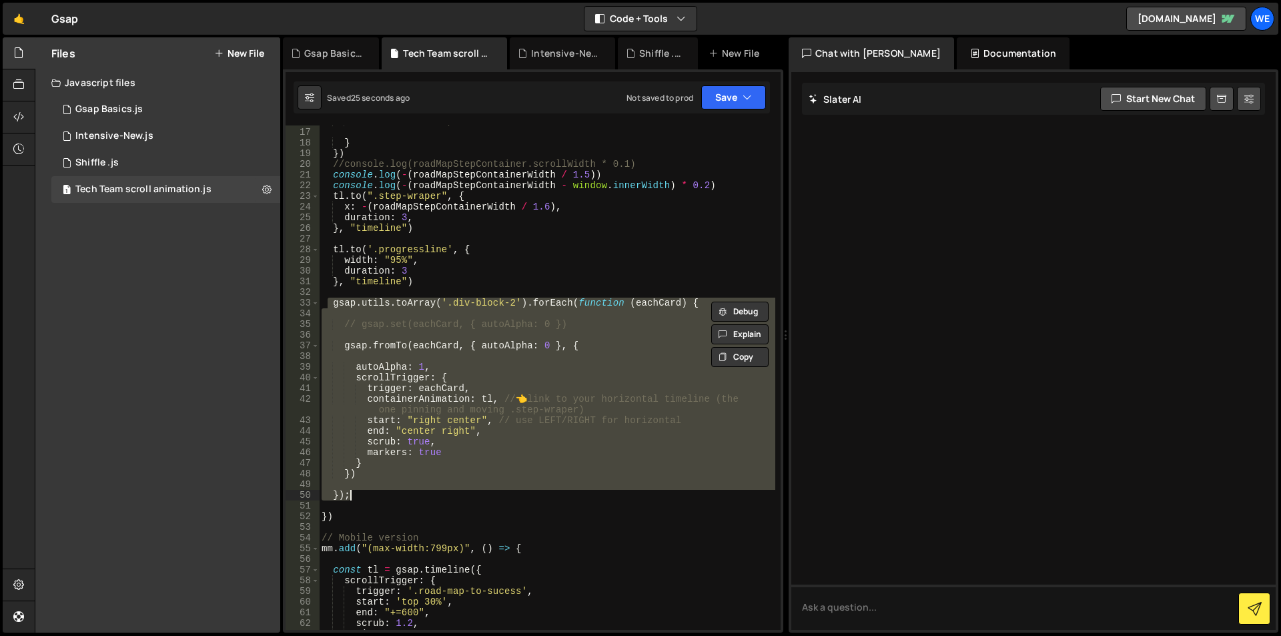
scroll to position [0, 1]
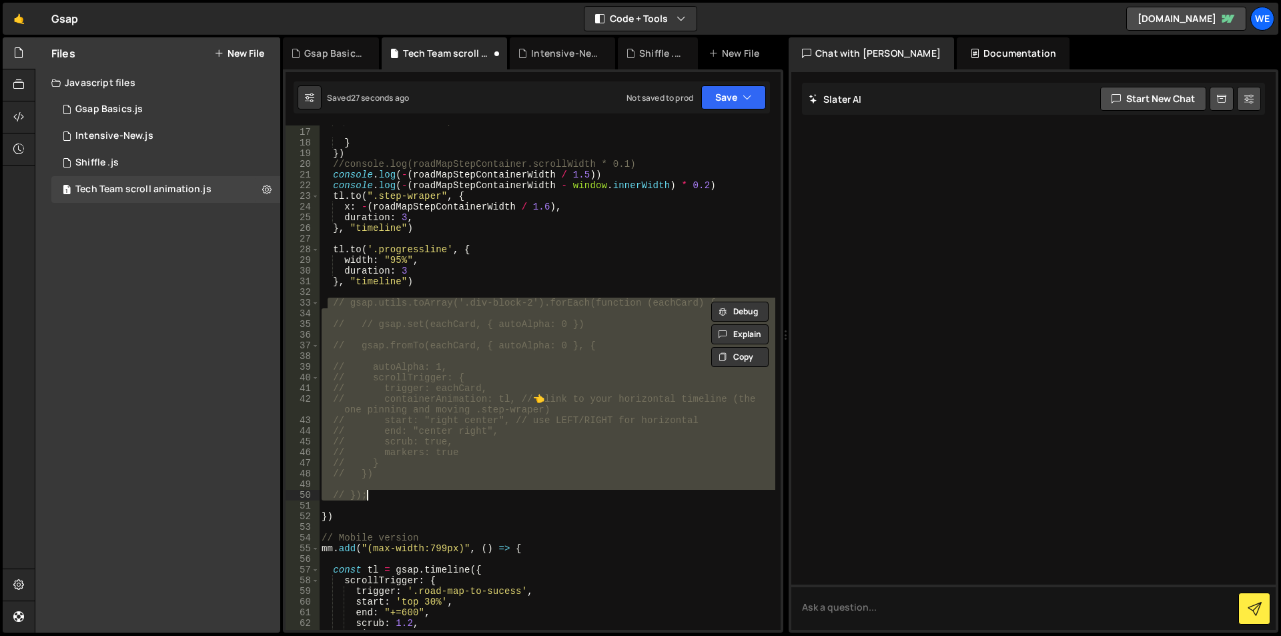
type textarea "// });"
